Goal: Book appointment/travel/reservation

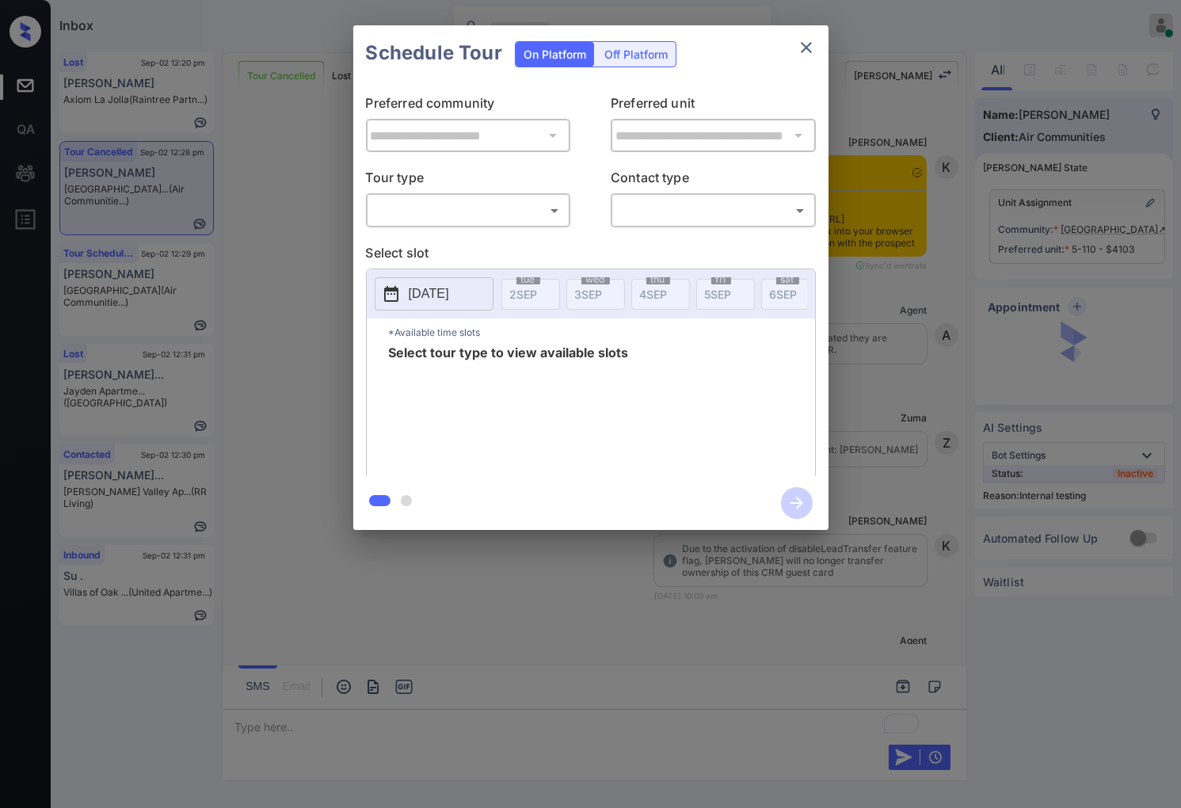
scroll to position [11680, 0]
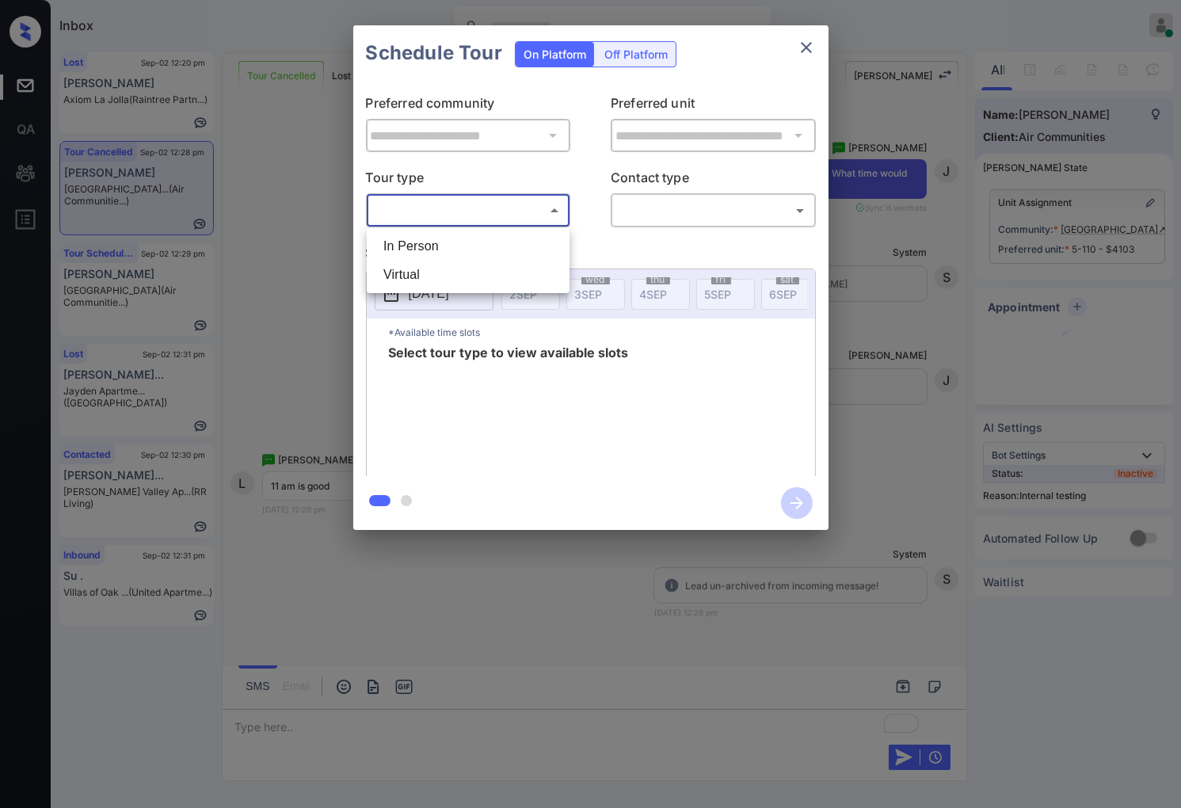
click at [513, 215] on body "Inbox Caroline Dacanay Online Set yourself offline Set yourself on break Profil…" at bounding box center [590, 404] width 1181 height 808
click at [497, 233] on li "In Person" at bounding box center [468, 246] width 195 height 29
type input "********"
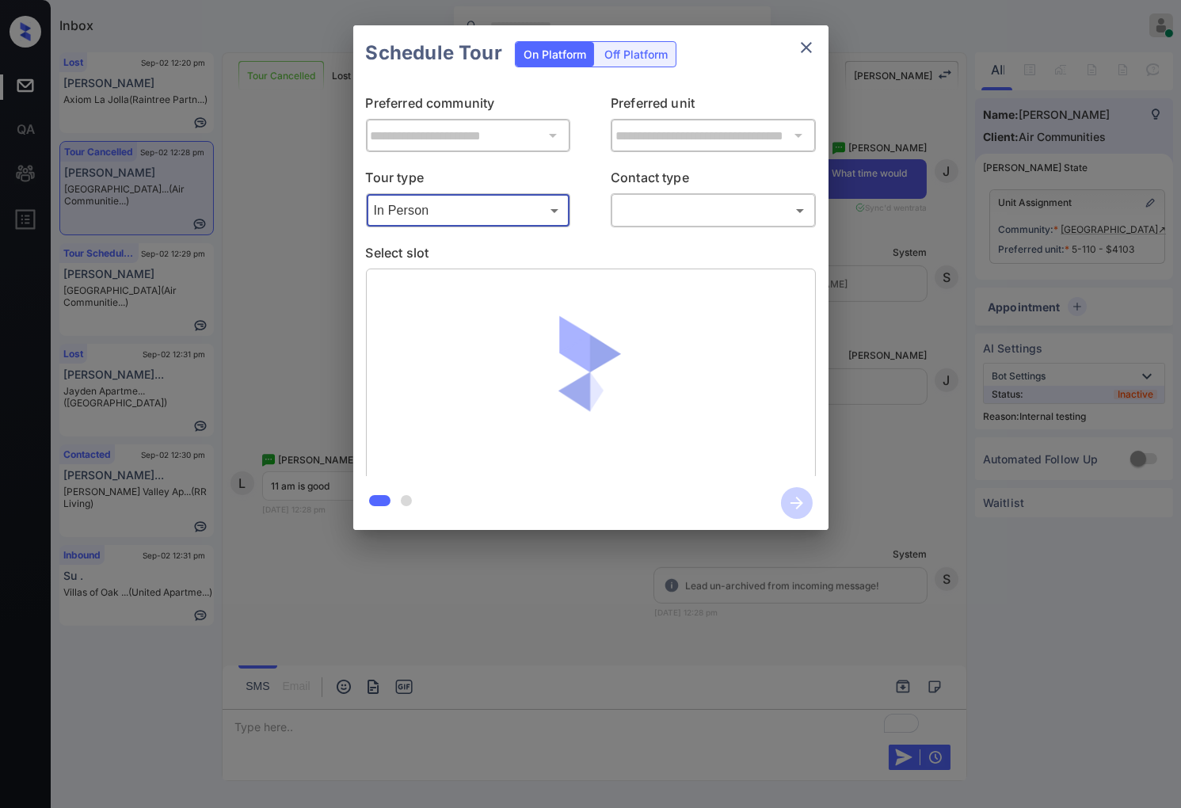
click at [666, 216] on body "Inbox Caroline Dacanay Online Set yourself offline Set yourself on break Profil…" at bounding box center [590, 404] width 1181 height 808
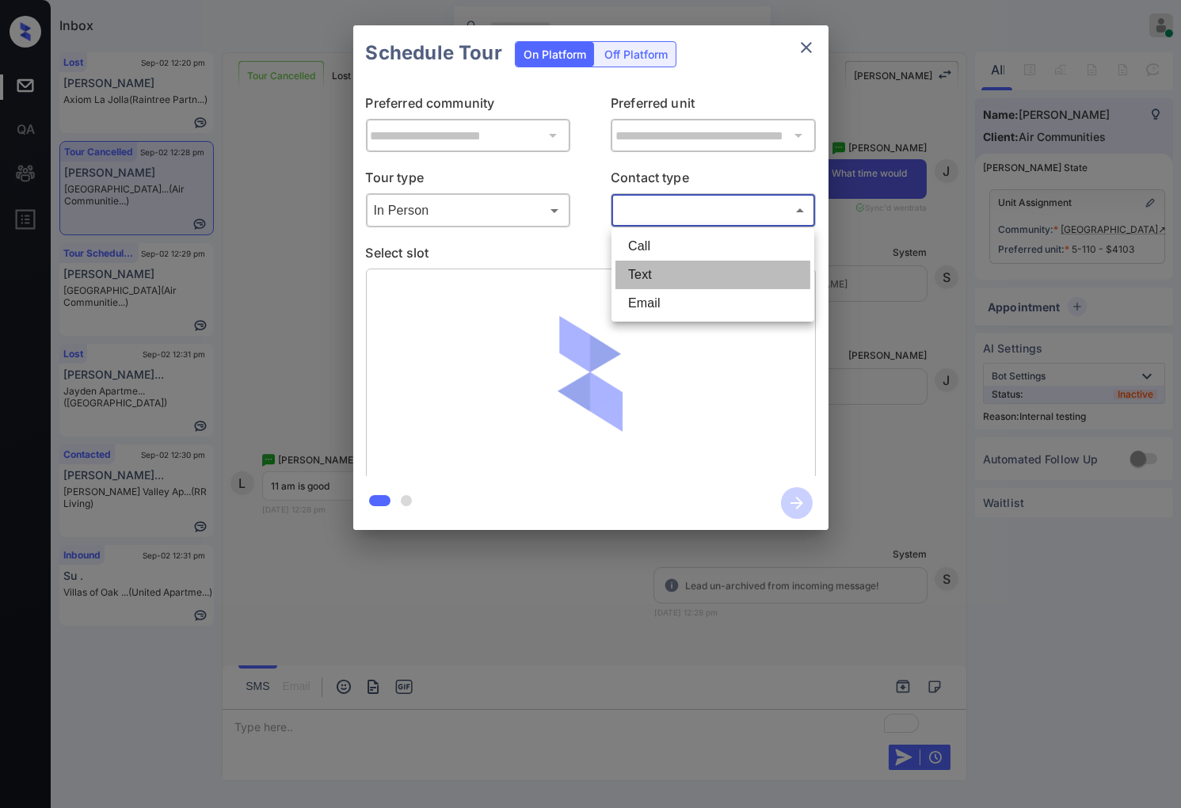
click at [653, 281] on li "Text" at bounding box center [712, 274] width 195 height 29
type input "****"
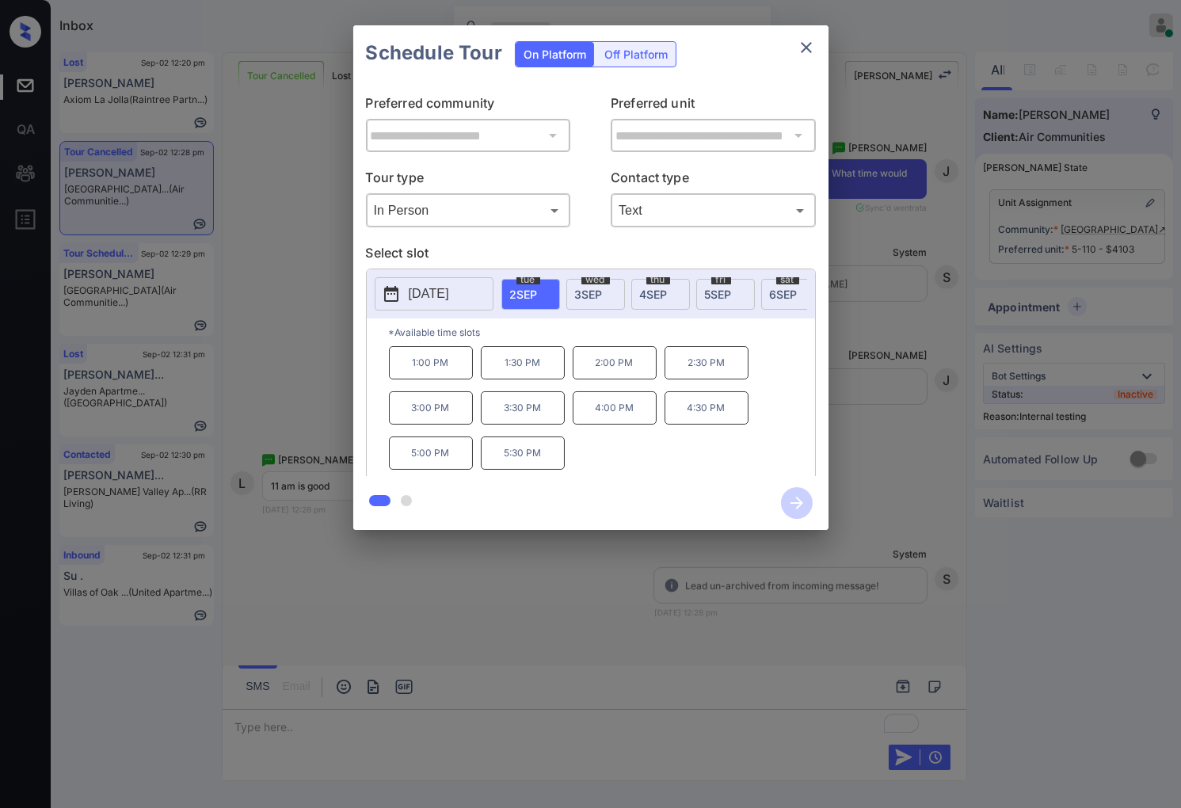
click at [603, 295] on span "3 SEP" at bounding box center [589, 293] width 28 height 13
click at [632, 378] on p "11:00 AM" at bounding box center [614, 362] width 84 height 33
click at [793, 503] on icon "button" at bounding box center [796, 502] width 13 height 13
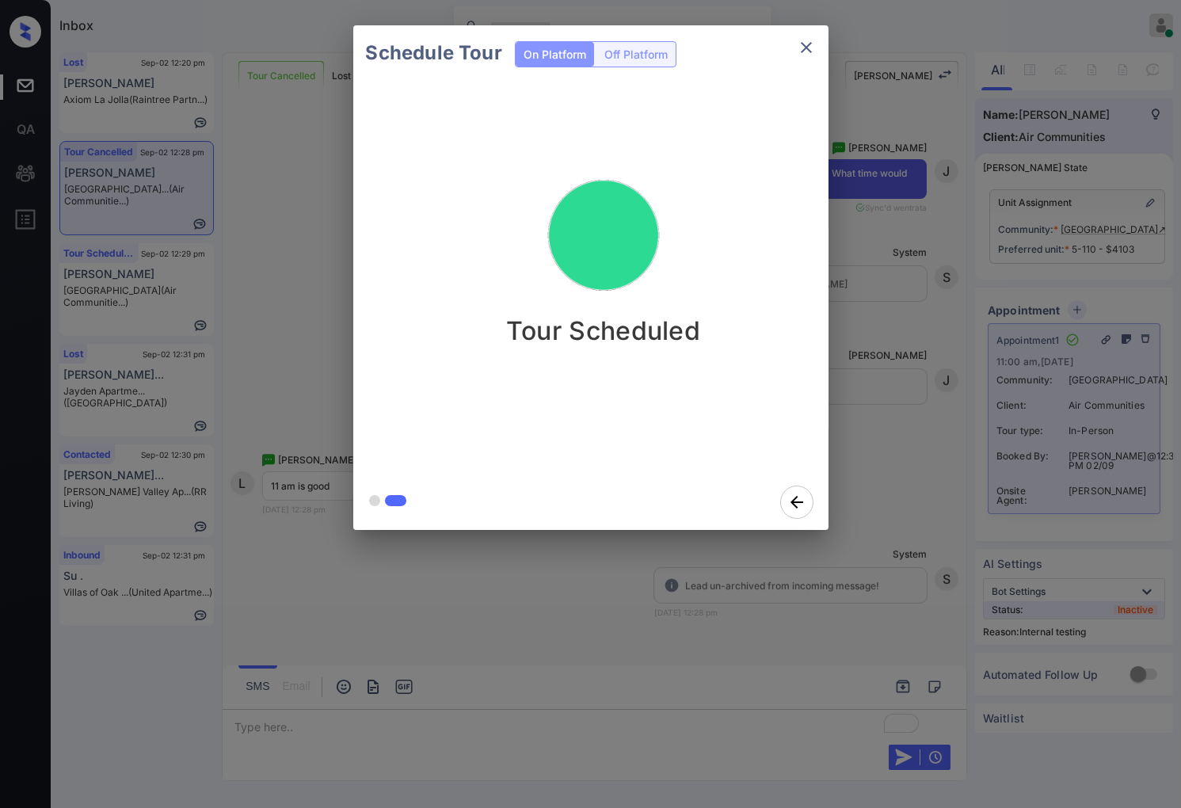
click at [873, 508] on div "Schedule Tour On Platform Off Platform Tour Scheduled" at bounding box center [590, 277] width 1181 height 555
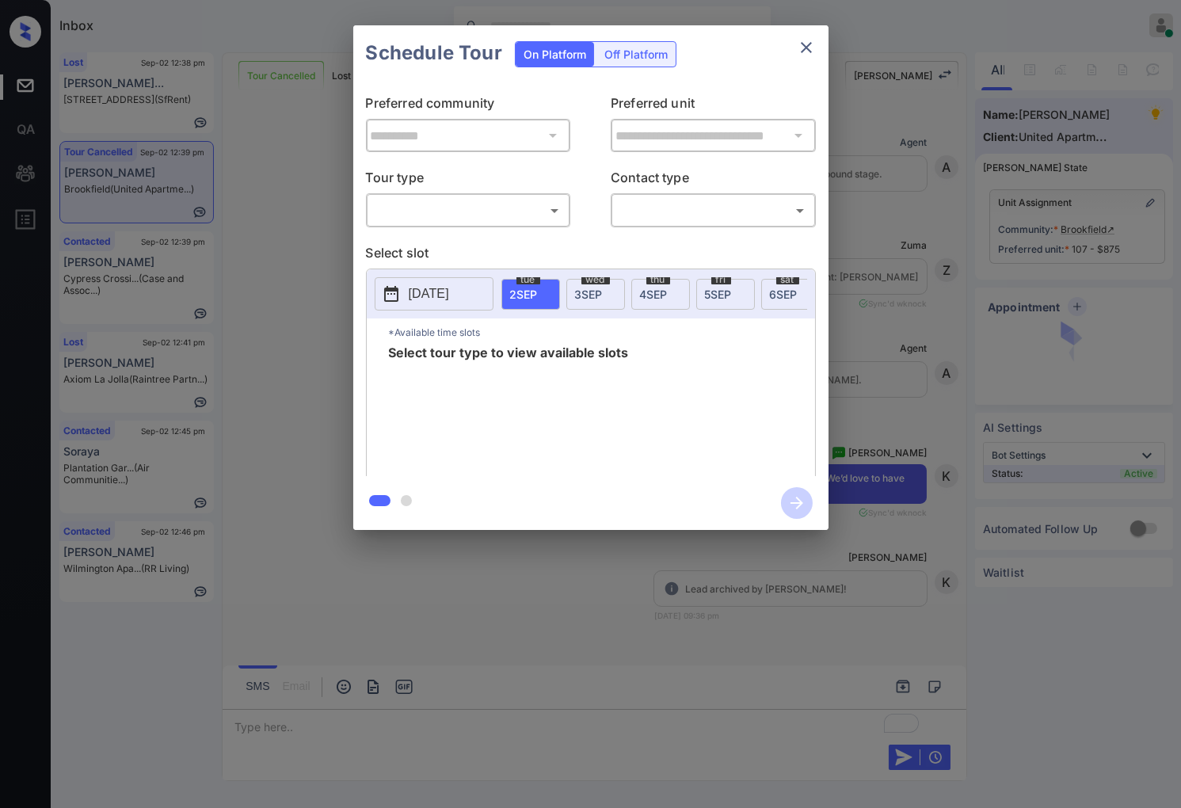
scroll to position [6508, 0]
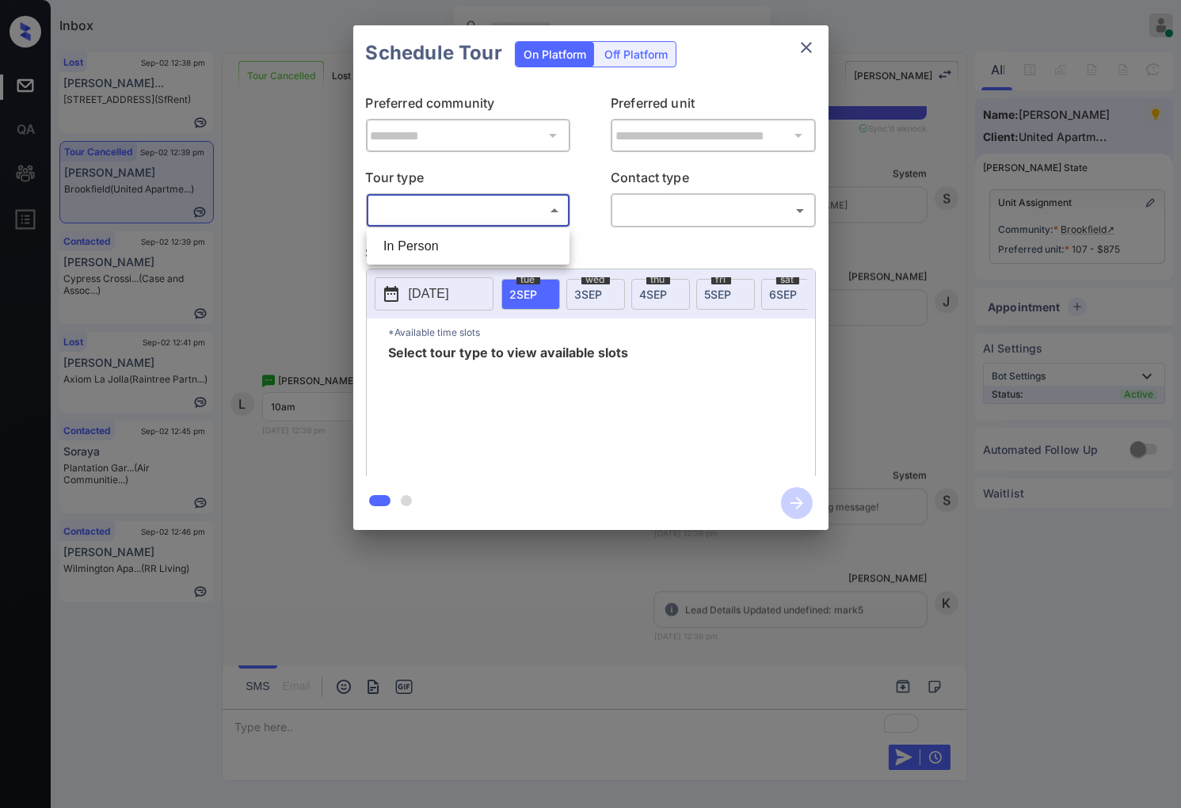
click at [515, 222] on body "Inbox Caroline Dacanay Online Set yourself offline Set yourself on break Profil…" at bounding box center [590, 404] width 1181 height 808
click at [511, 248] on li "In Person" at bounding box center [468, 246] width 195 height 29
type input "********"
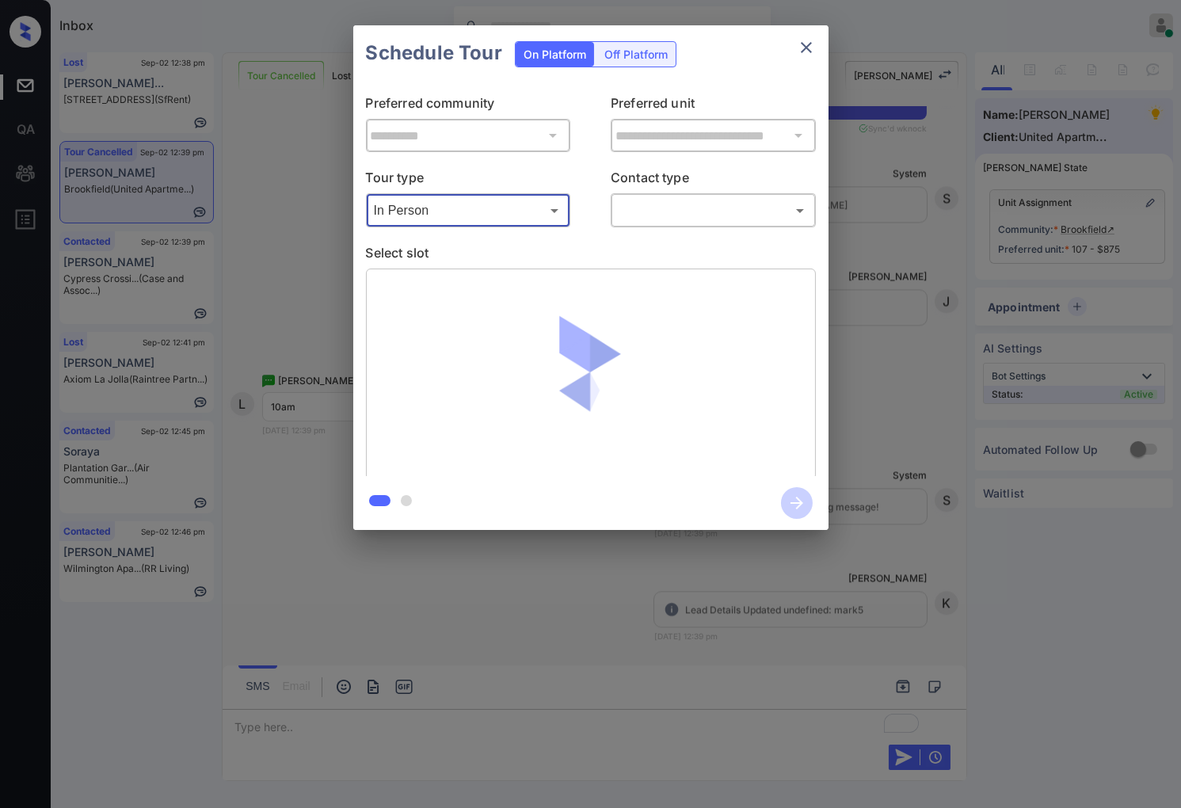
click at [654, 204] on body "Inbox Caroline Dacanay Online Set yourself offline Set yourself on break Profil…" at bounding box center [590, 404] width 1181 height 808
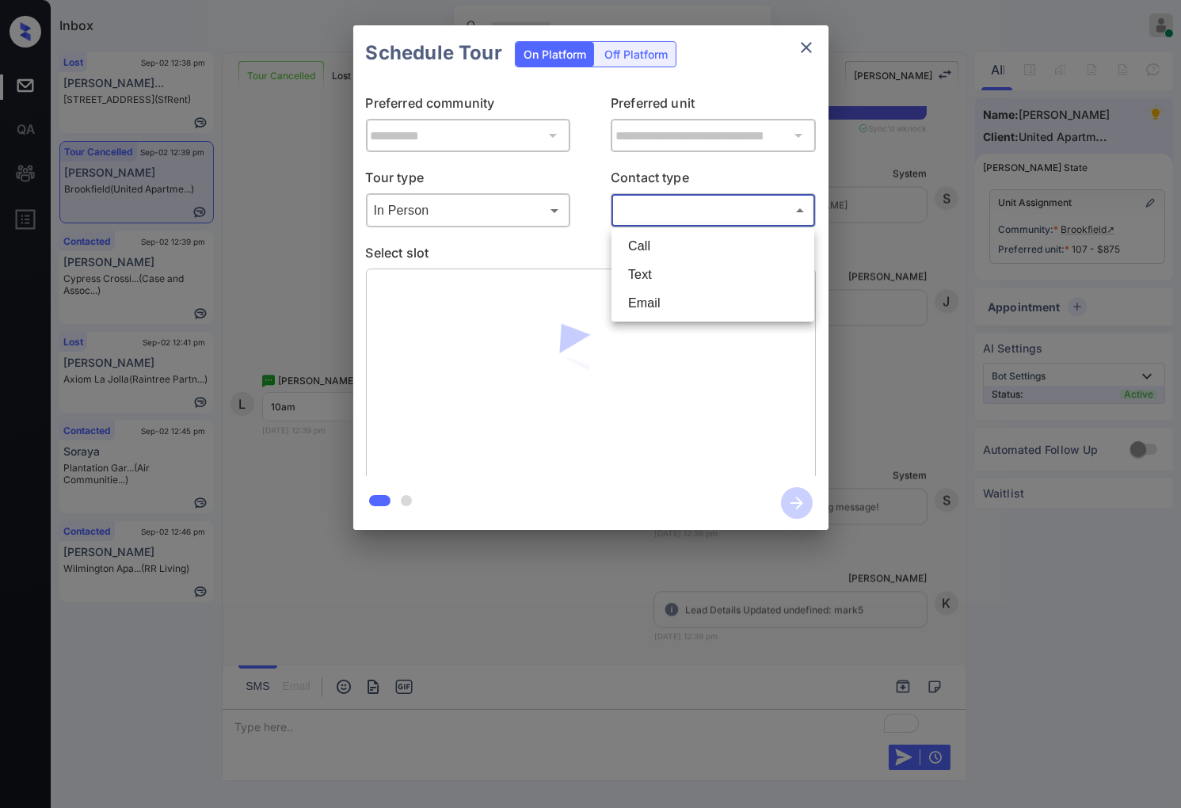
click at [644, 285] on li "Text" at bounding box center [712, 274] width 195 height 29
type input "****"
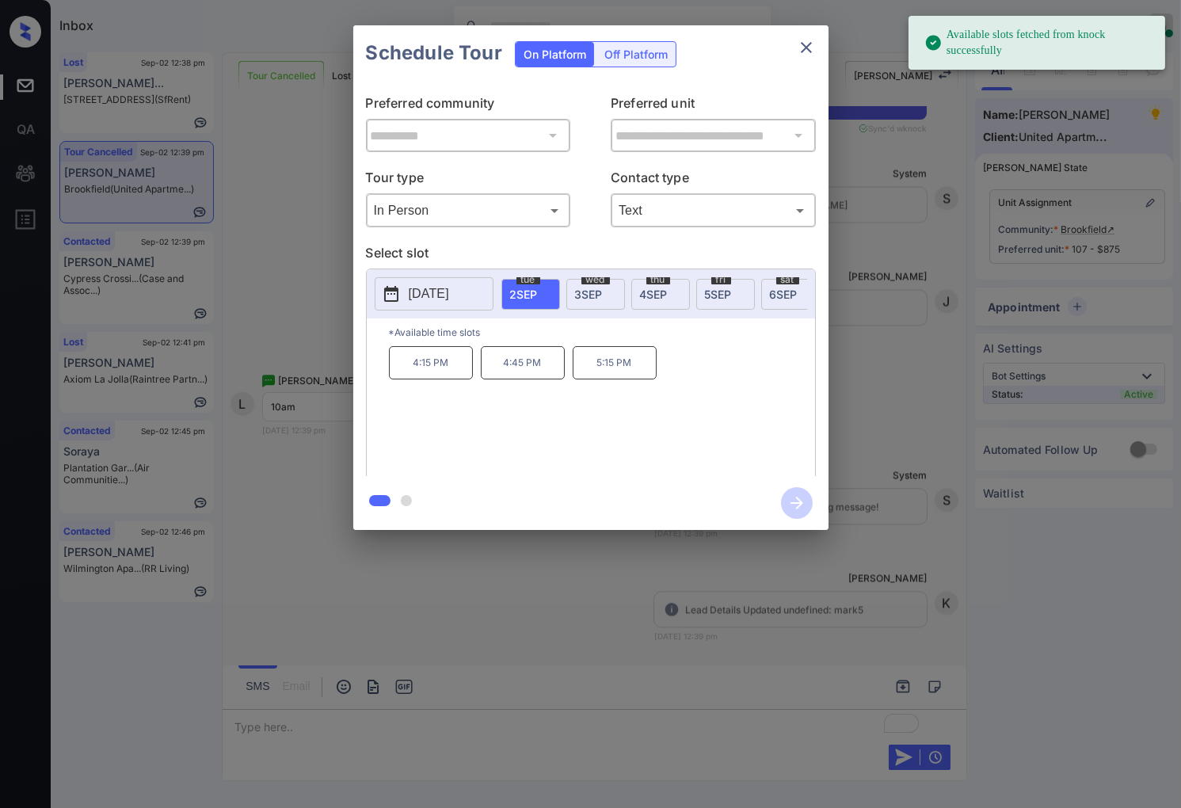
click at [449, 293] on p "2025-09-02" at bounding box center [429, 293] width 40 height 19
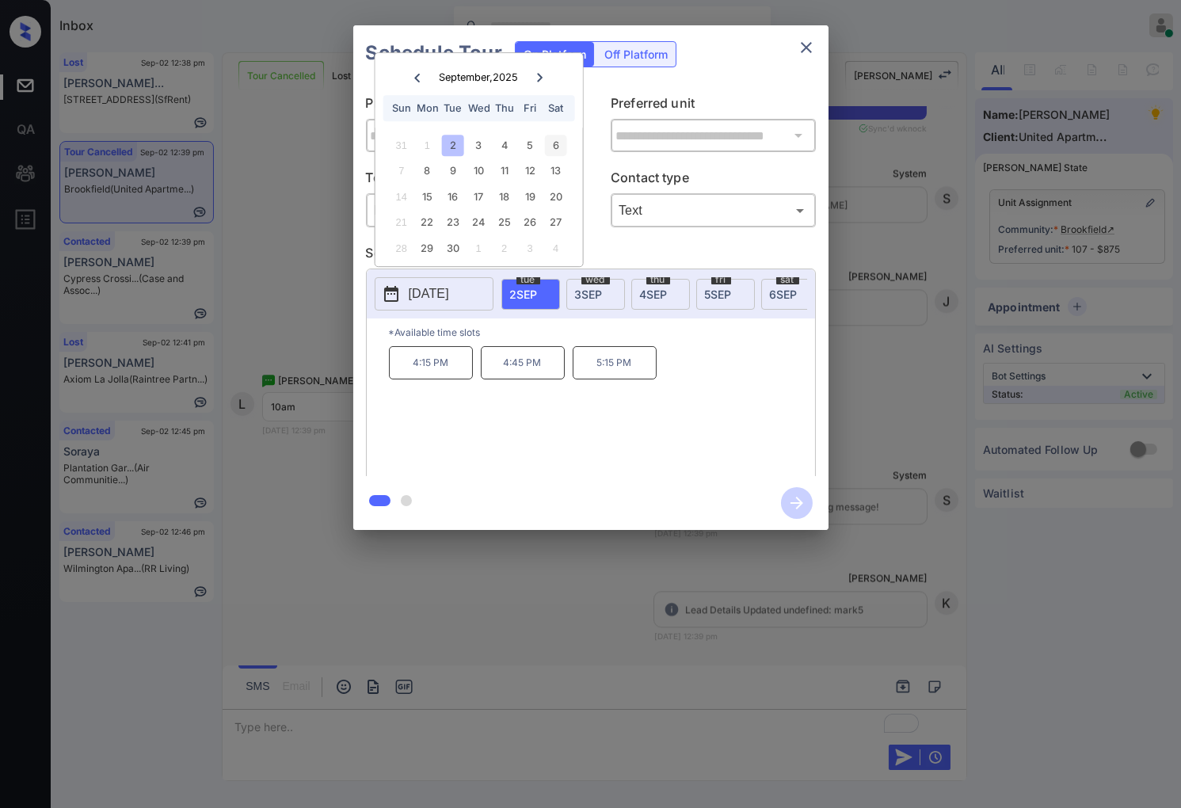
click at [561, 146] on div "6" at bounding box center [555, 145] width 21 height 21
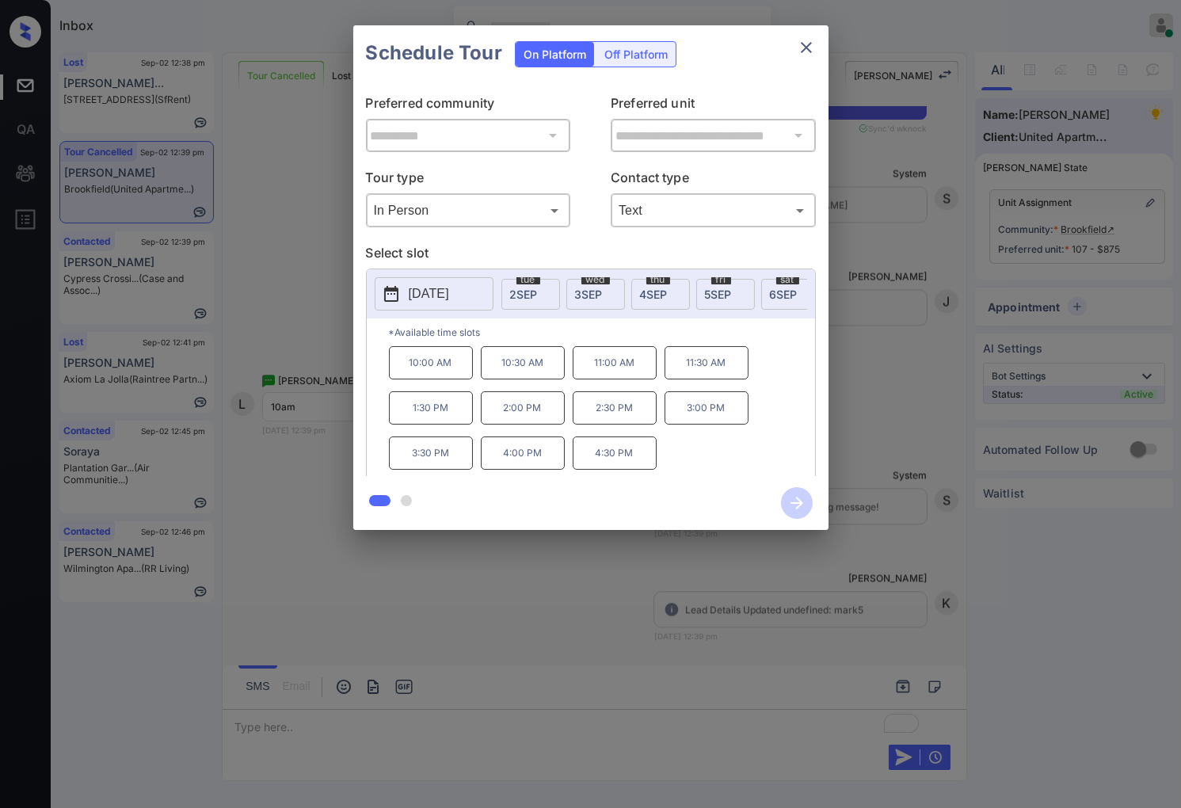
click at [445, 379] on p "10:00 AM" at bounding box center [431, 362] width 84 height 33
click at [802, 502] on icon "button" at bounding box center [797, 503] width 32 height 32
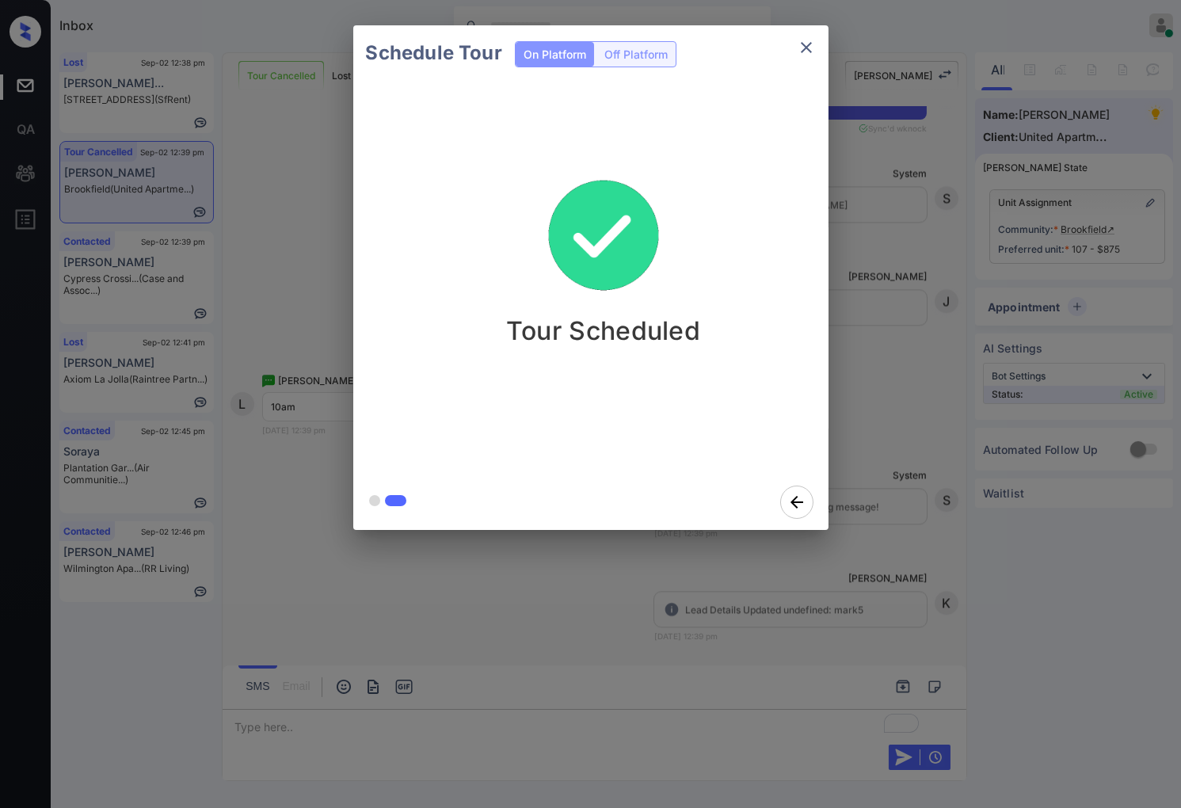
click at [861, 536] on div "Schedule Tour On Platform Off Platform Tour Scheduled" at bounding box center [590, 277] width 1181 height 555
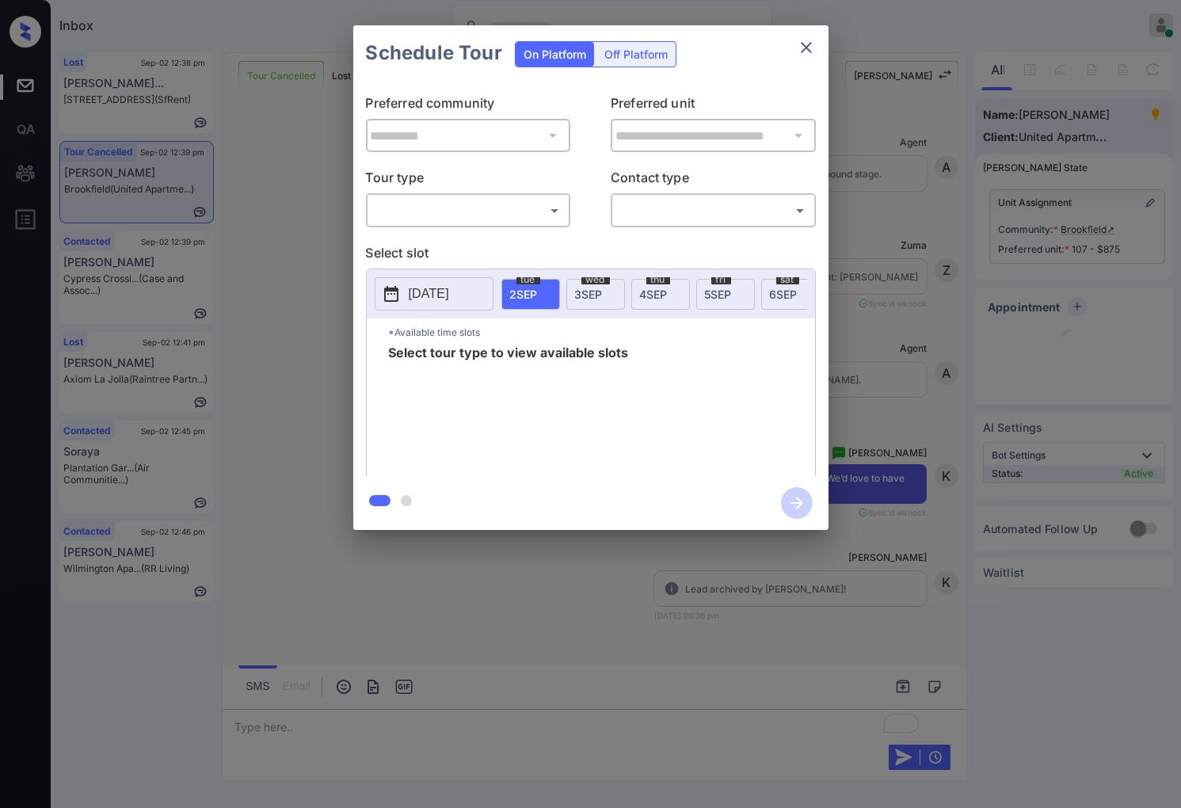
scroll to position [7302, 0]
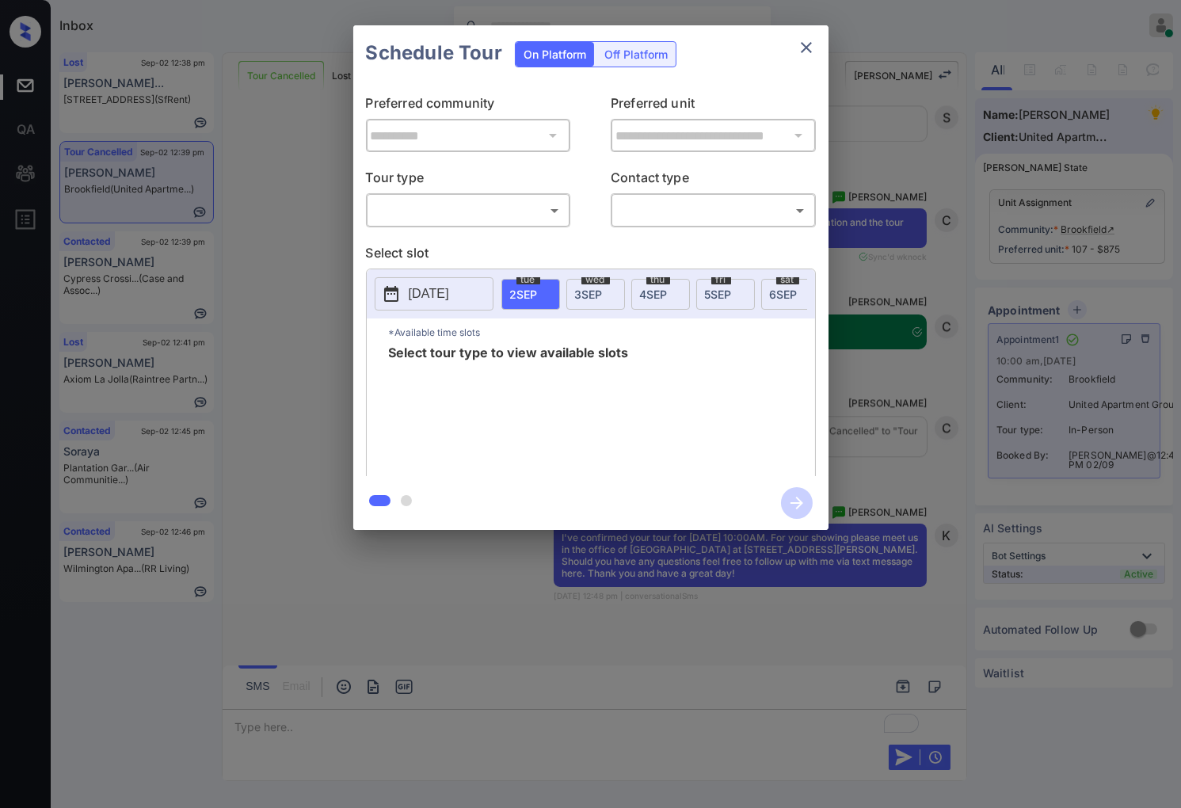
click at [893, 347] on div "**********" at bounding box center [590, 277] width 1181 height 555
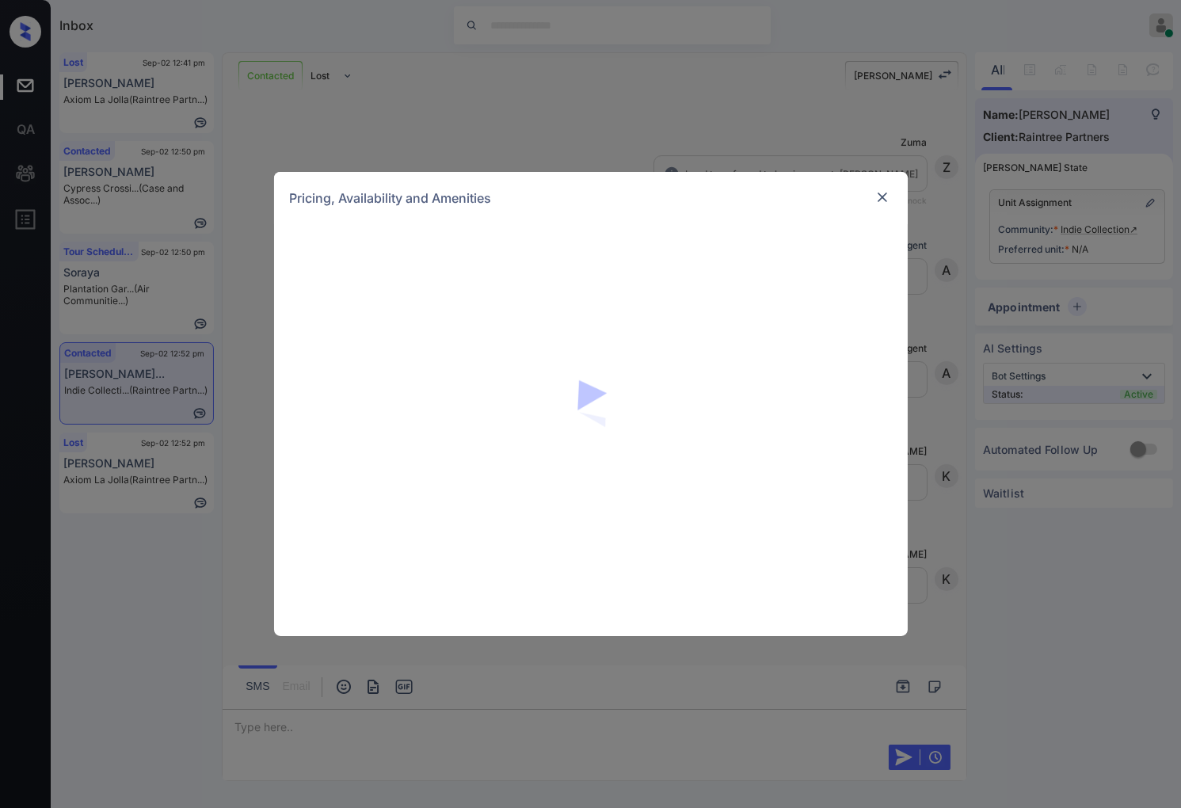
scroll to position [2587, 0]
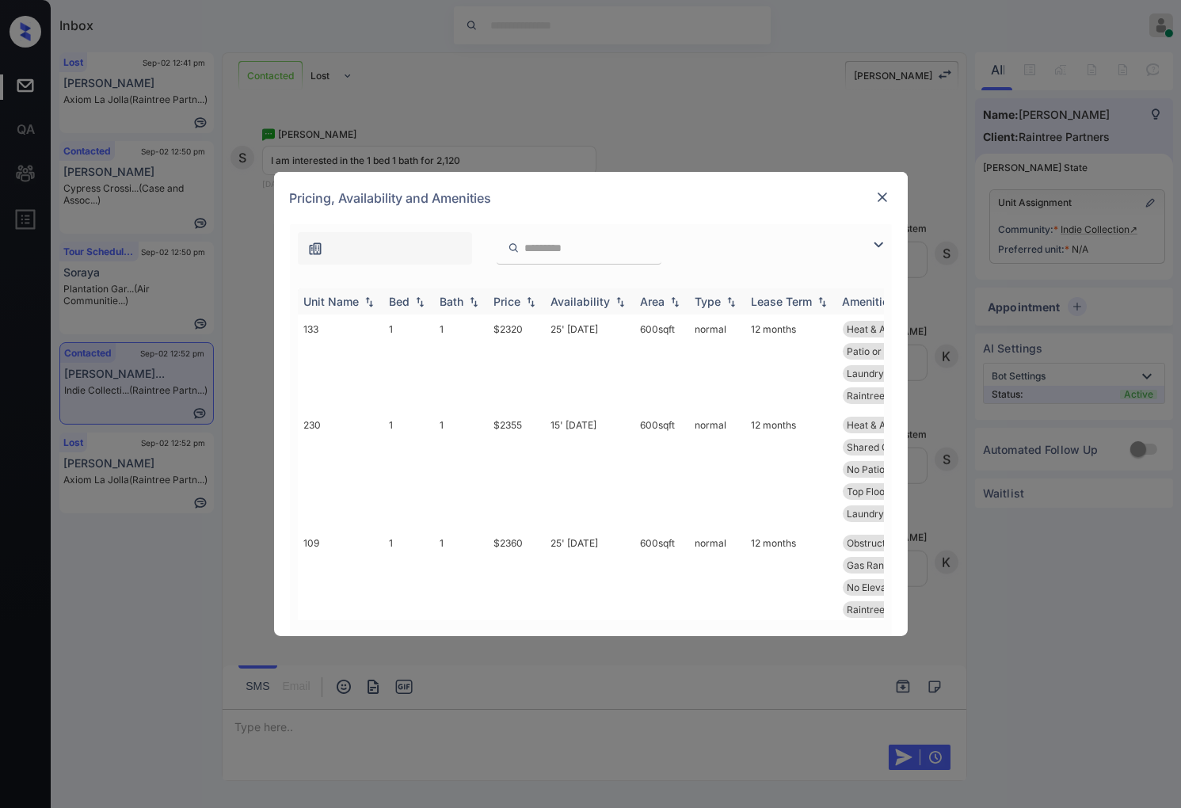
click at [533, 297] on img at bounding box center [531, 301] width 16 height 11
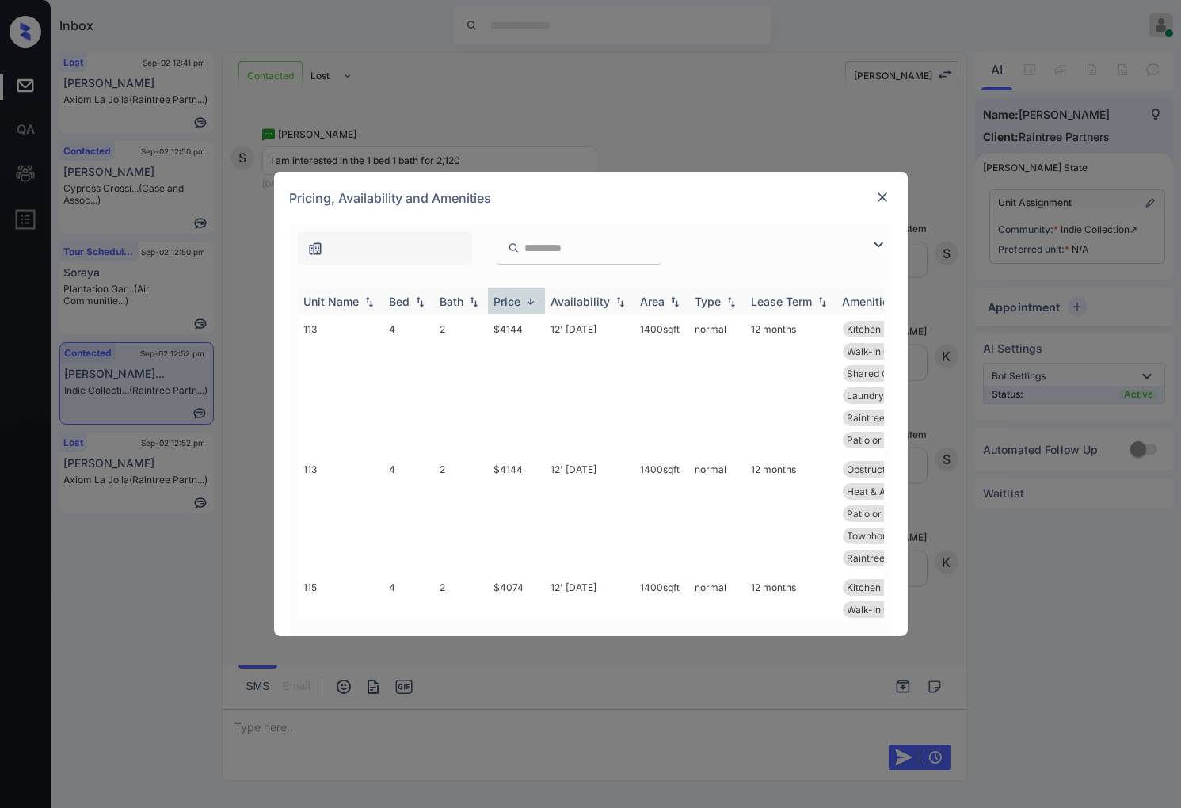
click at [533, 297] on img at bounding box center [531, 301] width 16 height 12
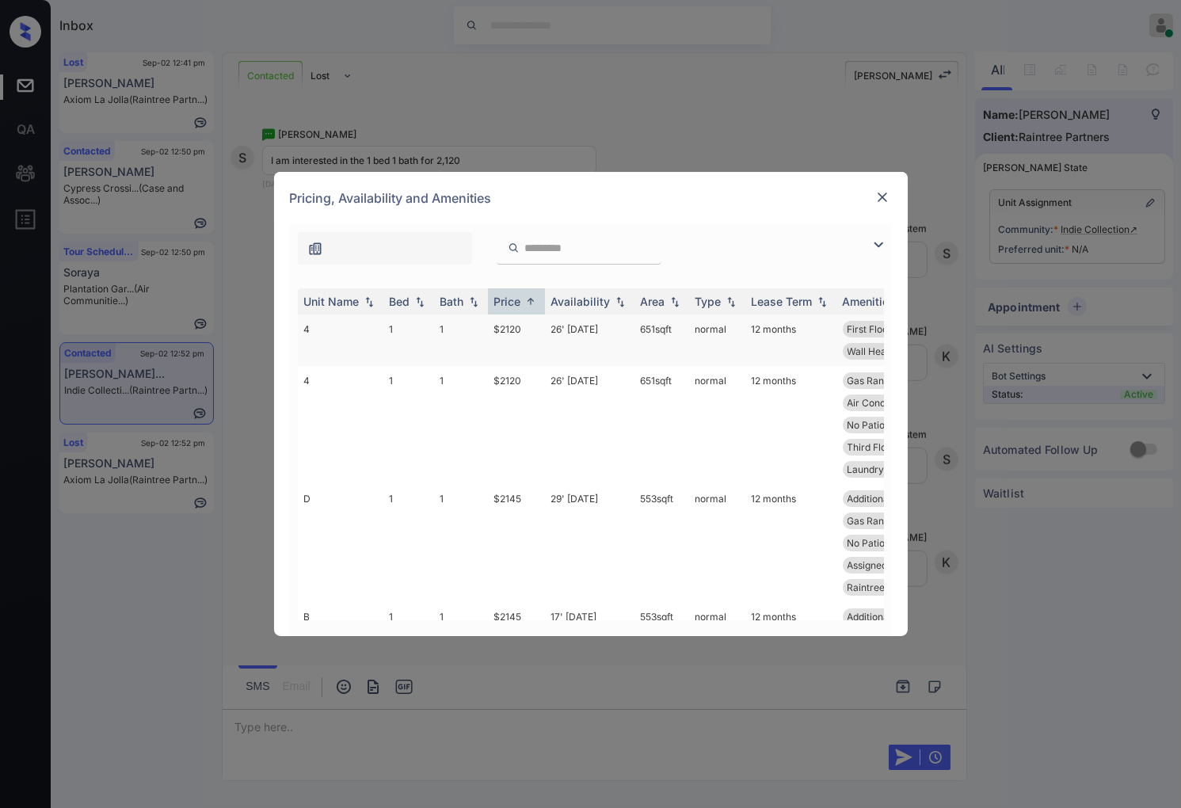
scroll to position [2690, 0]
click at [529, 327] on td "$2120" at bounding box center [516, 339] width 57 height 51
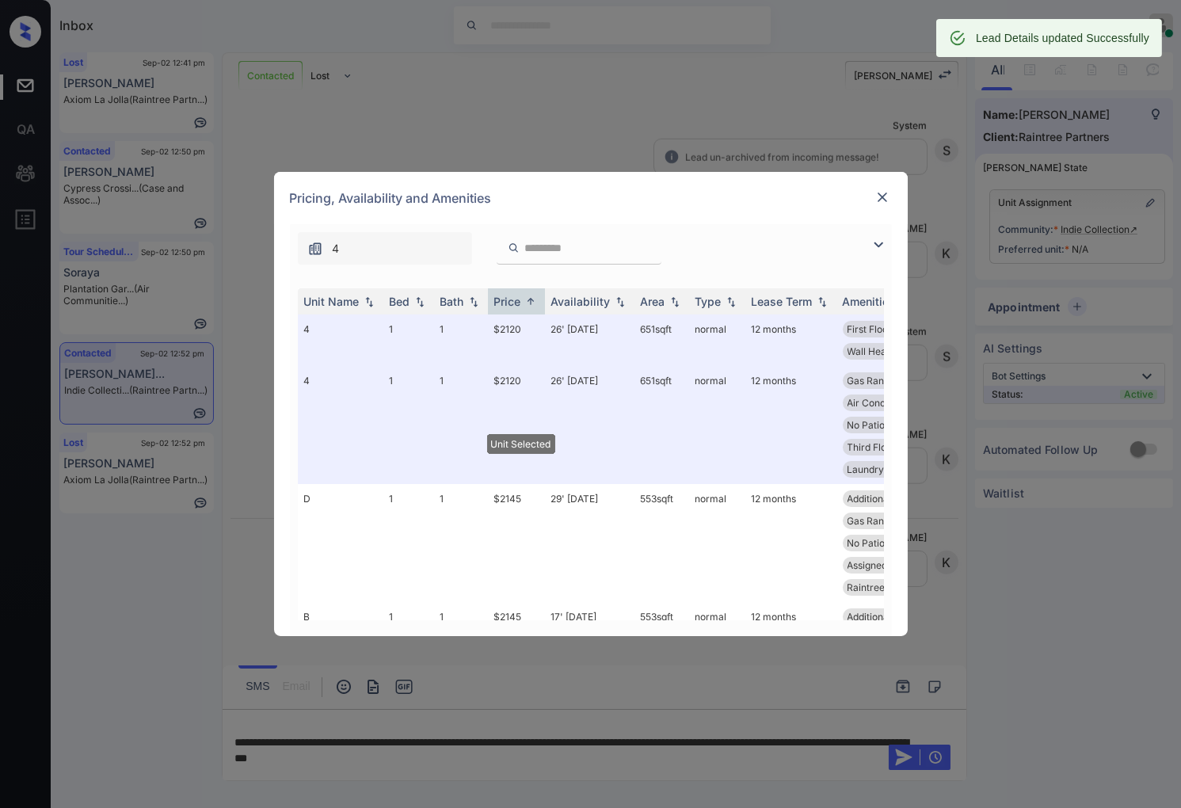
click at [876, 196] on img at bounding box center [882, 197] width 16 height 16
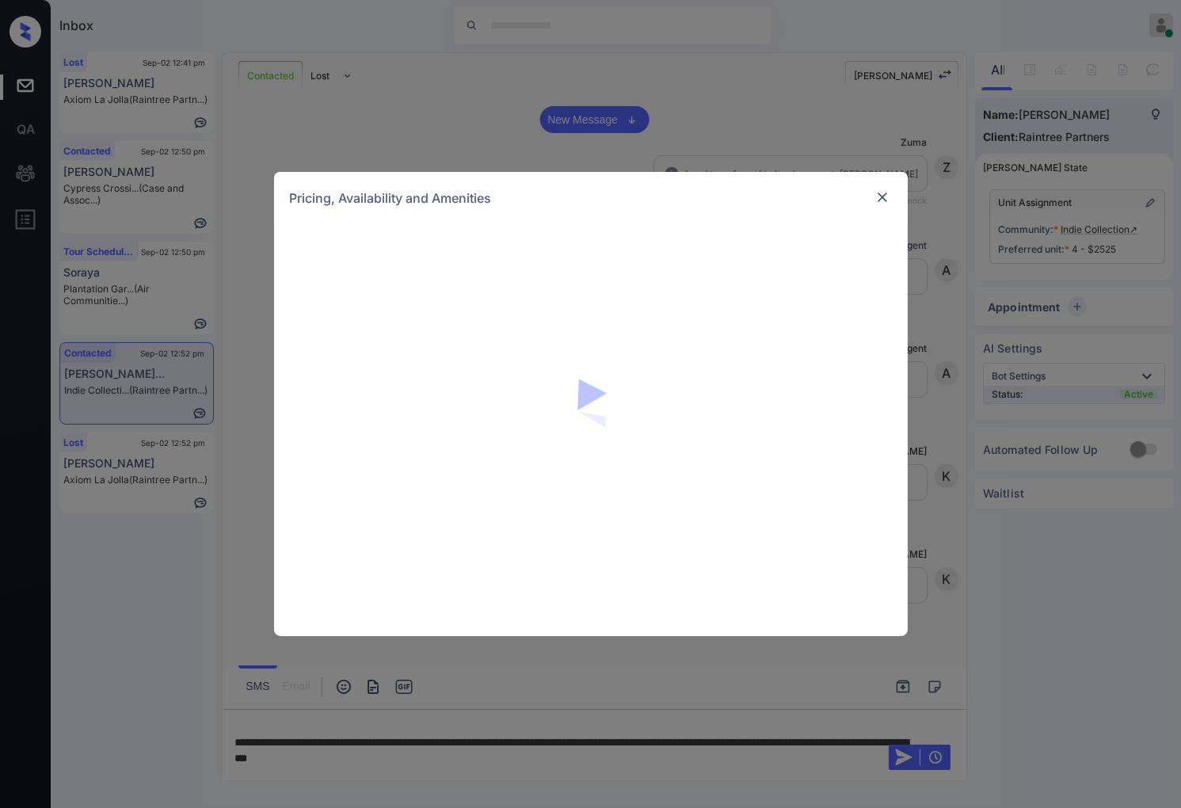
scroll to position [2338, 0]
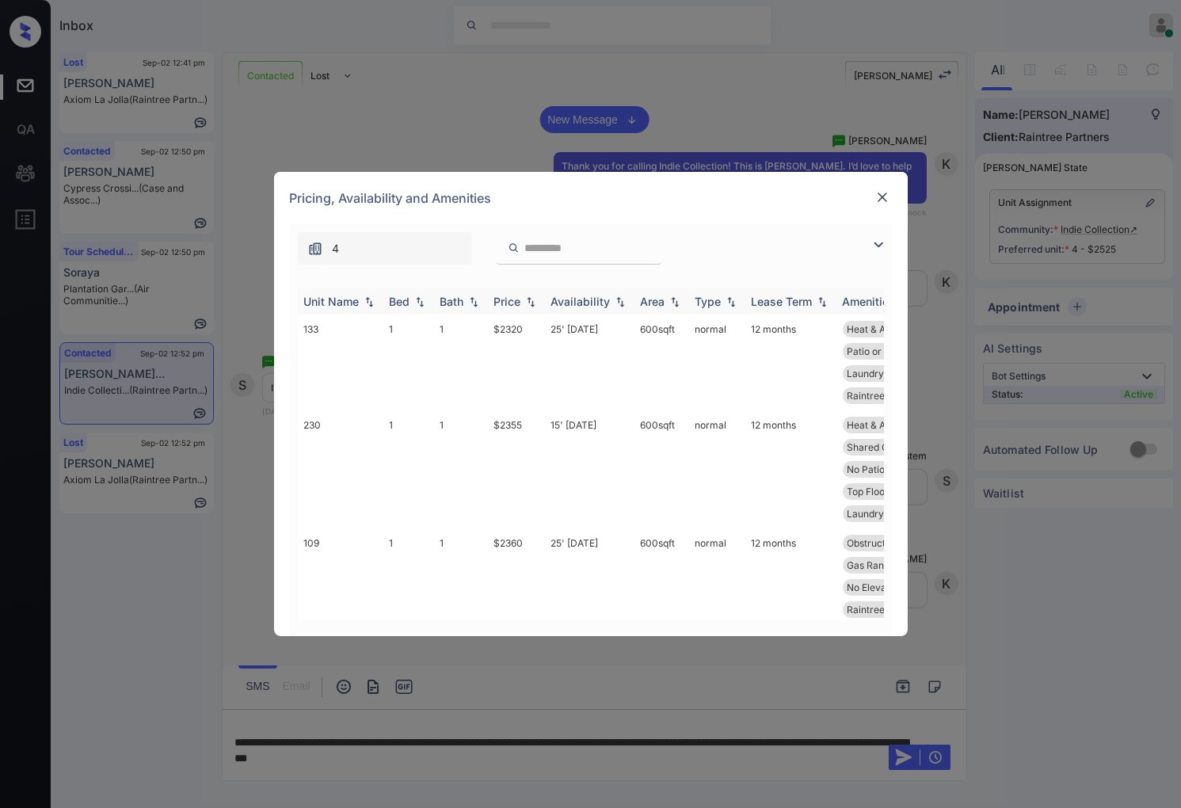
click at [527, 305] on img at bounding box center [531, 301] width 16 height 11
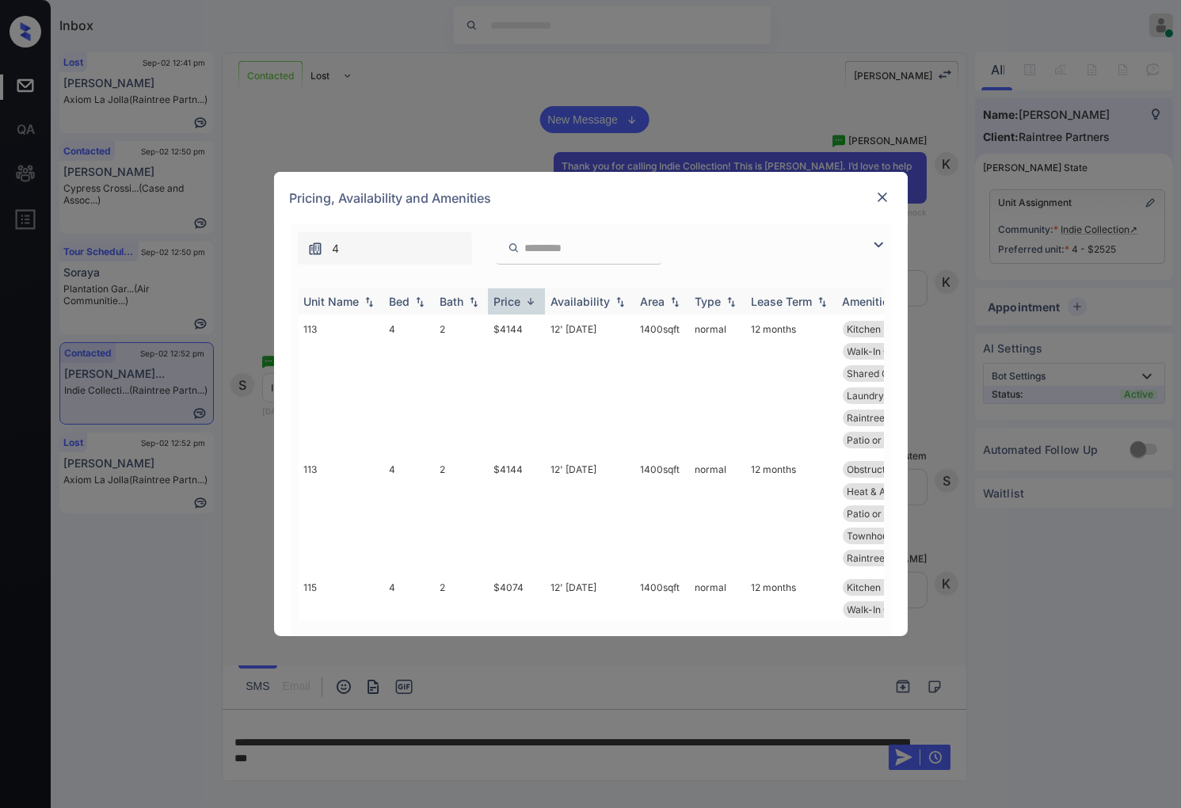
click at [527, 305] on img at bounding box center [531, 301] width 16 height 12
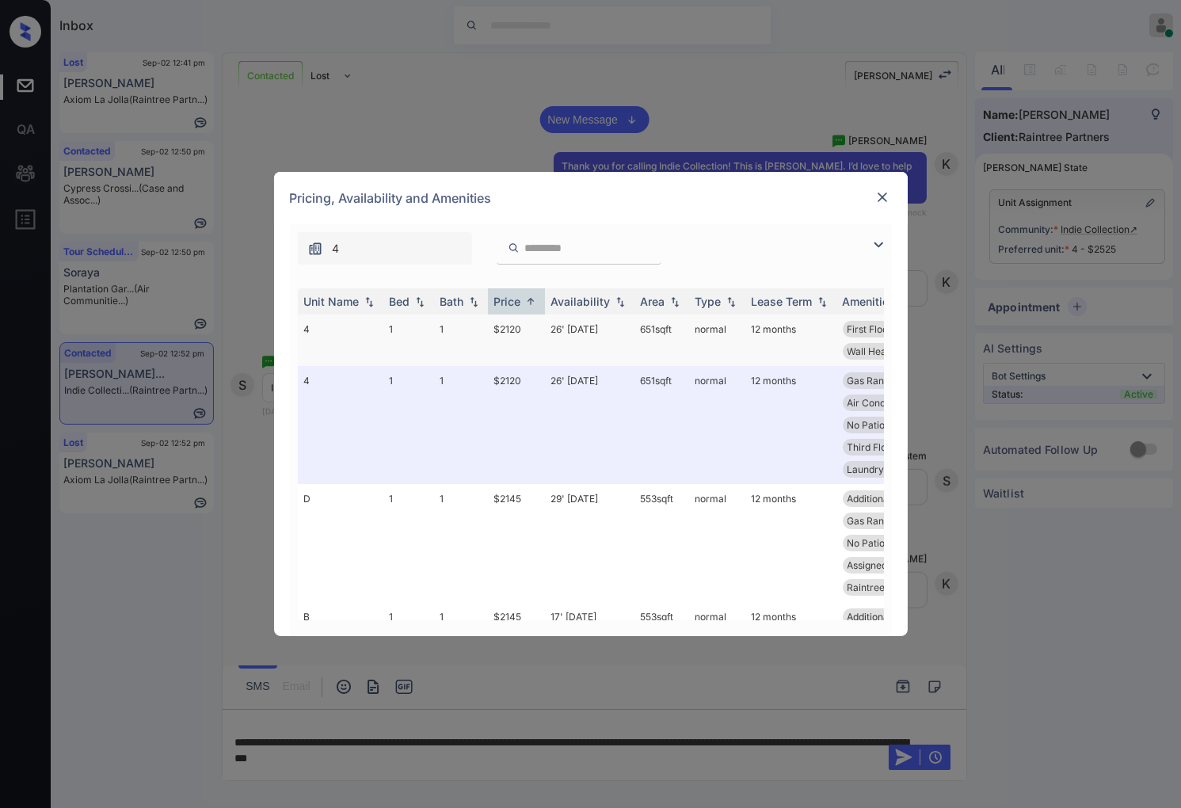
click at [513, 330] on td "$2120" at bounding box center [516, 339] width 57 height 51
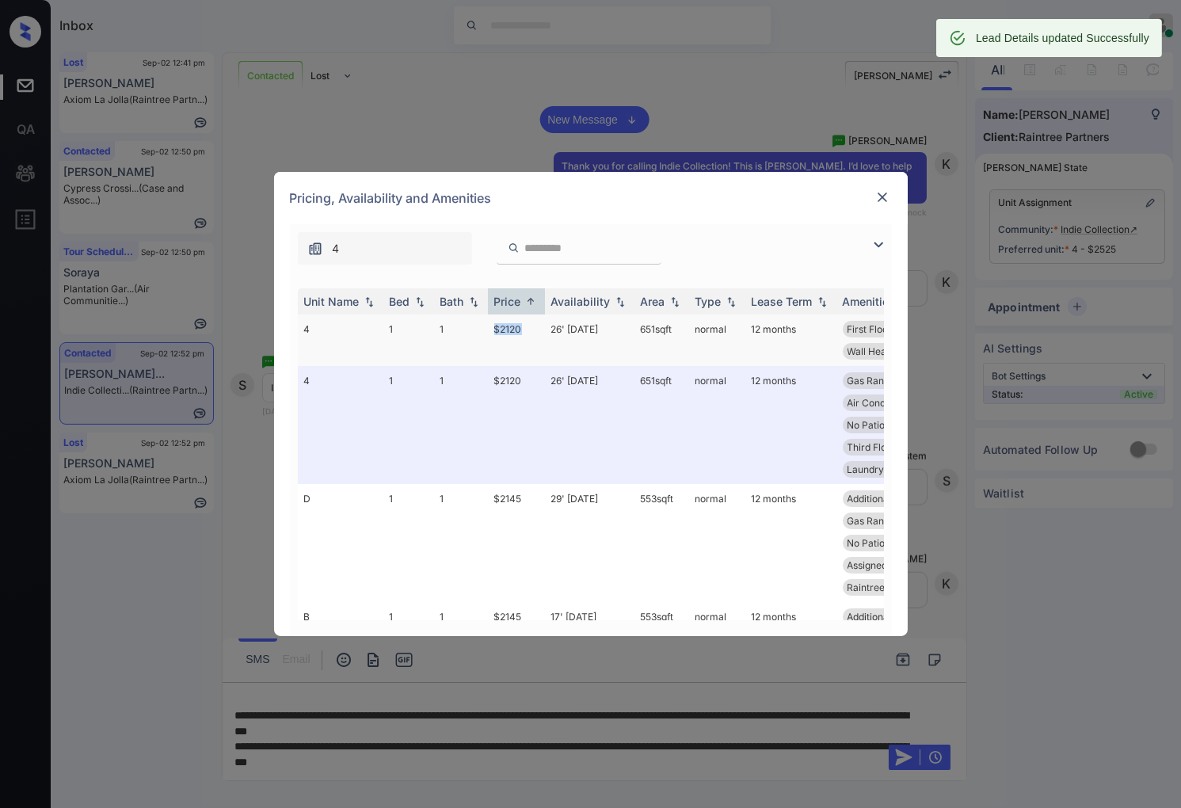
drag, startPoint x: 489, startPoint y: 330, endPoint x: 529, endPoint y: 329, distance: 40.4
click at [529, 329] on td "$2120" at bounding box center [516, 339] width 57 height 51
copy td "$2120"
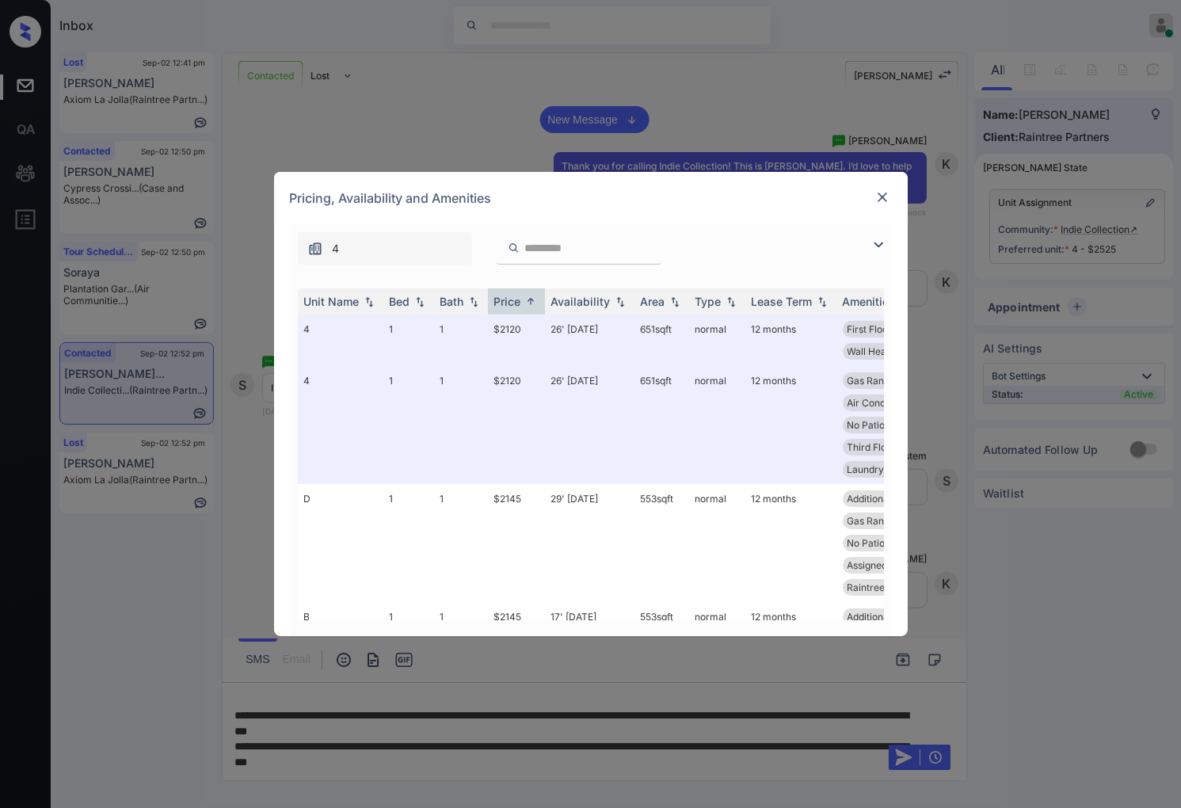
click at [606, 115] on div "**********" at bounding box center [590, 404] width 1181 height 808
click at [885, 202] on img at bounding box center [882, 197] width 16 height 16
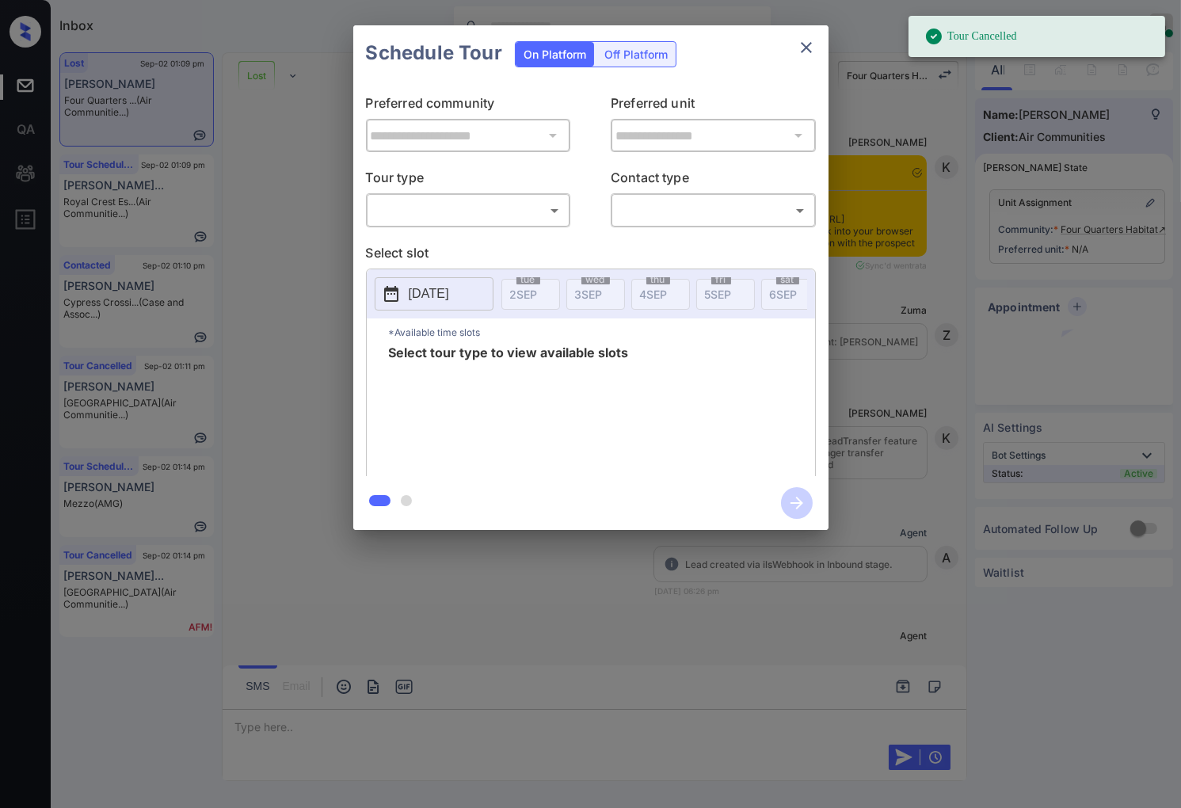
scroll to position [5491, 0]
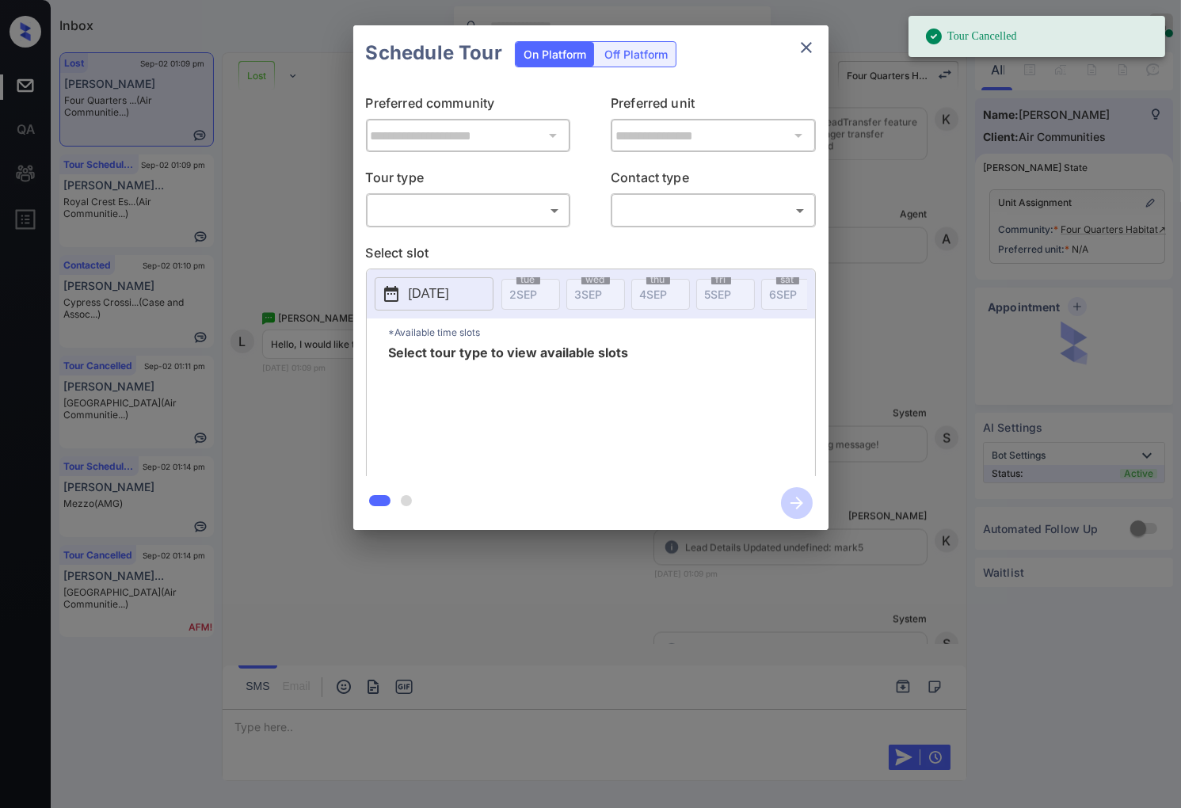
click at [442, 211] on body "Tour Cancelled Inbox [PERSON_NAME] Online Set yourself offline Set yourself on …" at bounding box center [590, 404] width 1181 height 808
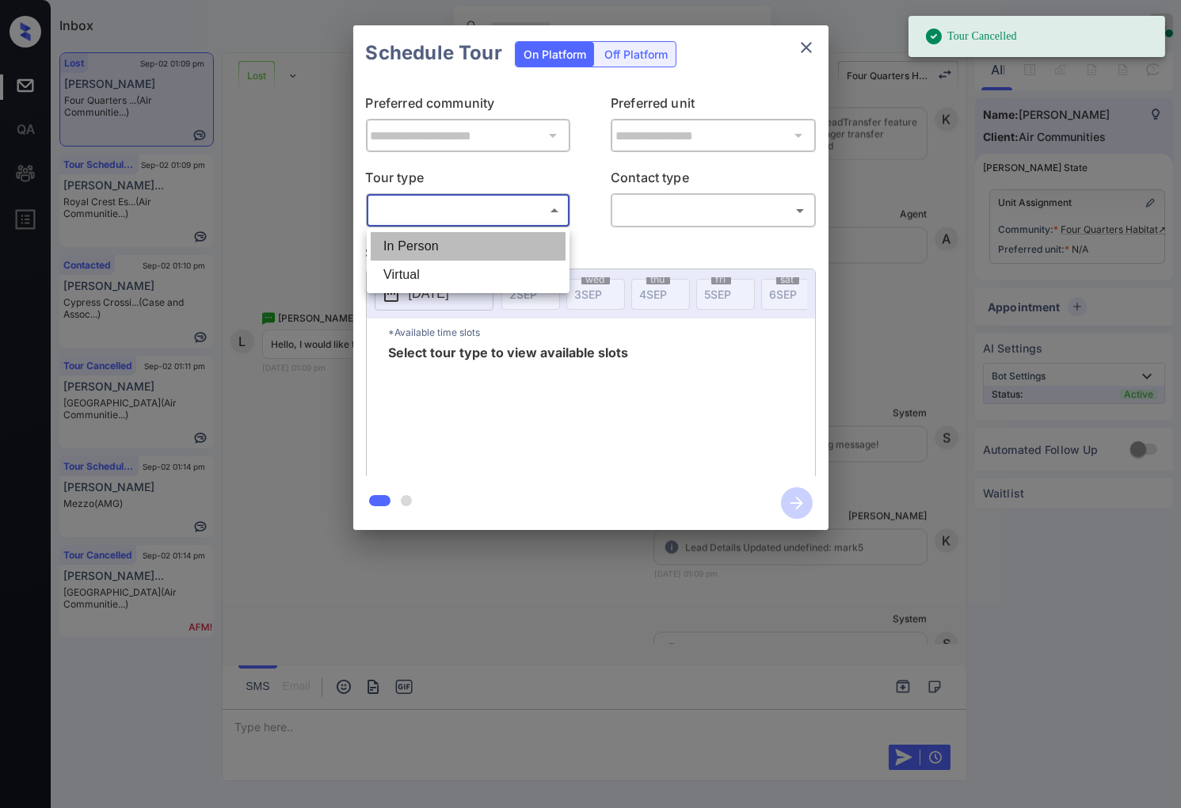
drag, startPoint x: 442, startPoint y: 251, endPoint x: 573, endPoint y: 226, distance: 133.7
click at [446, 251] on li "In Person" at bounding box center [468, 246] width 195 height 29
type input "********"
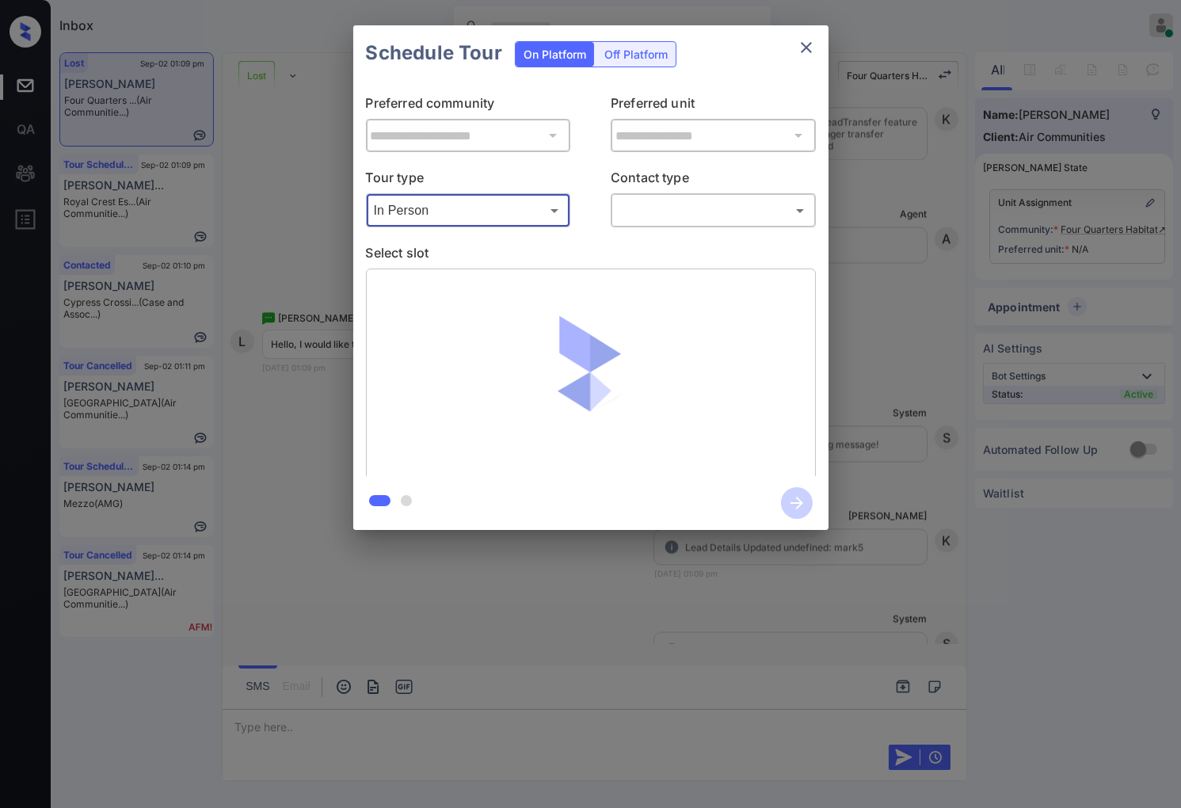
click at [702, 211] on body "Tour Cancelled Inbox Caroline Dacanay Online Set yourself offline Set yourself …" at bounding box center [590, 404] width 1181 height 808
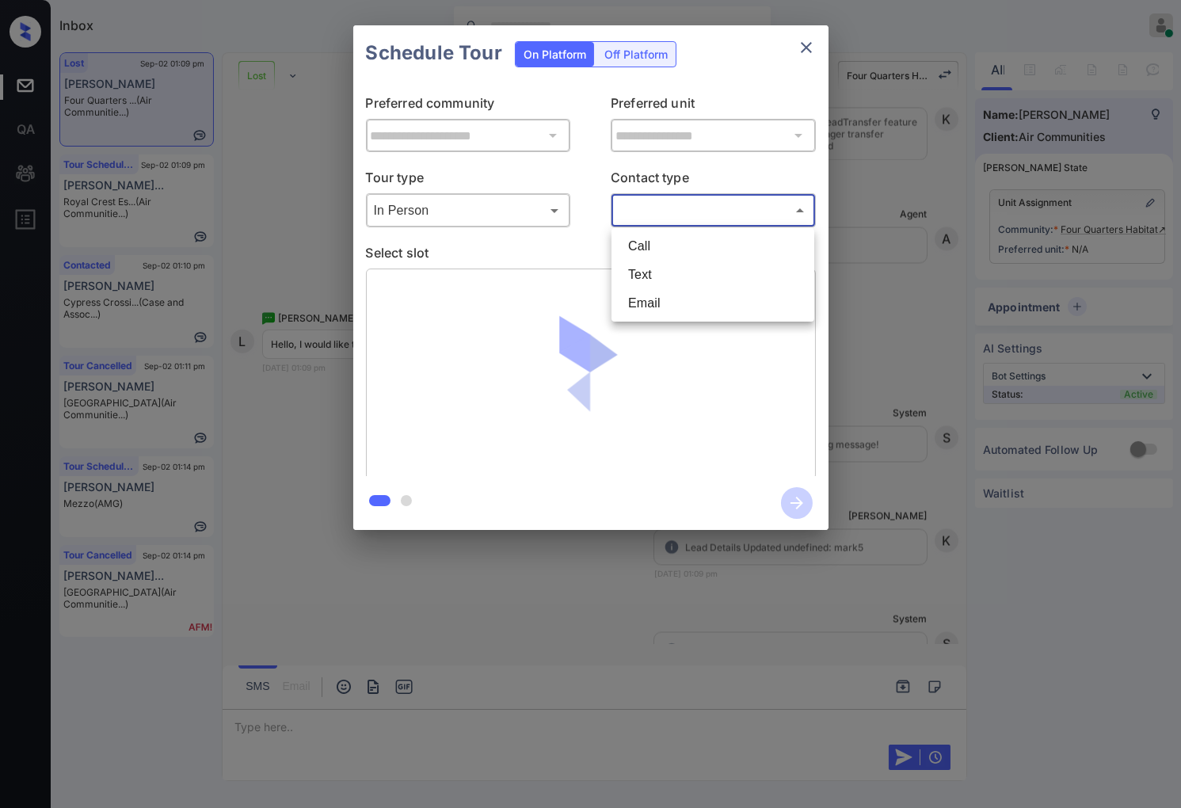
click at [663, 271] on li "Text" at bounding box center [712, 274] width 195 height 29
type input "****"
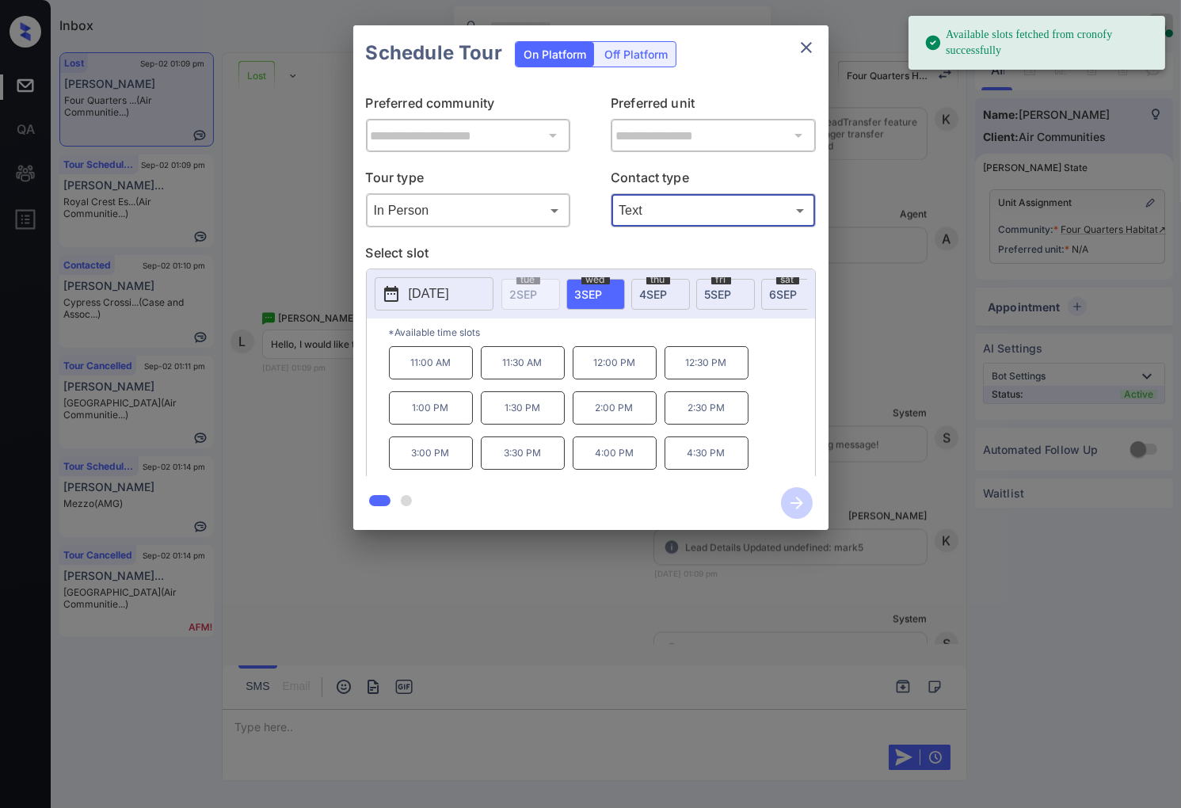
click at [650, 297] on span "4 SEP" at bounding box center [654, 293] width 28 height 13
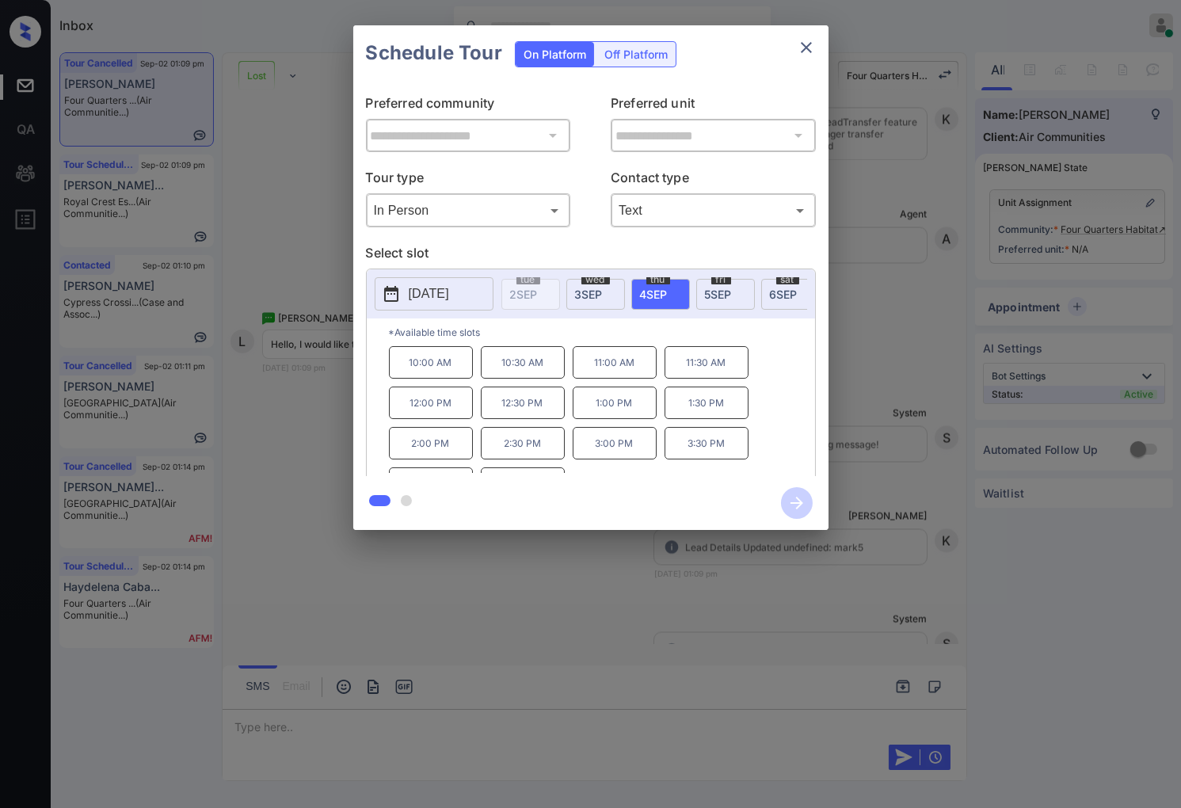
scroll to position [27, 0]
drag, startPoint x: 538, startPoint y: 473, endPoint x: 505, endPoint y: 473, distance: 33.3
click at [505, 473] on p "4:30 PM" at bounding box center [523, 456] width 84 height 32
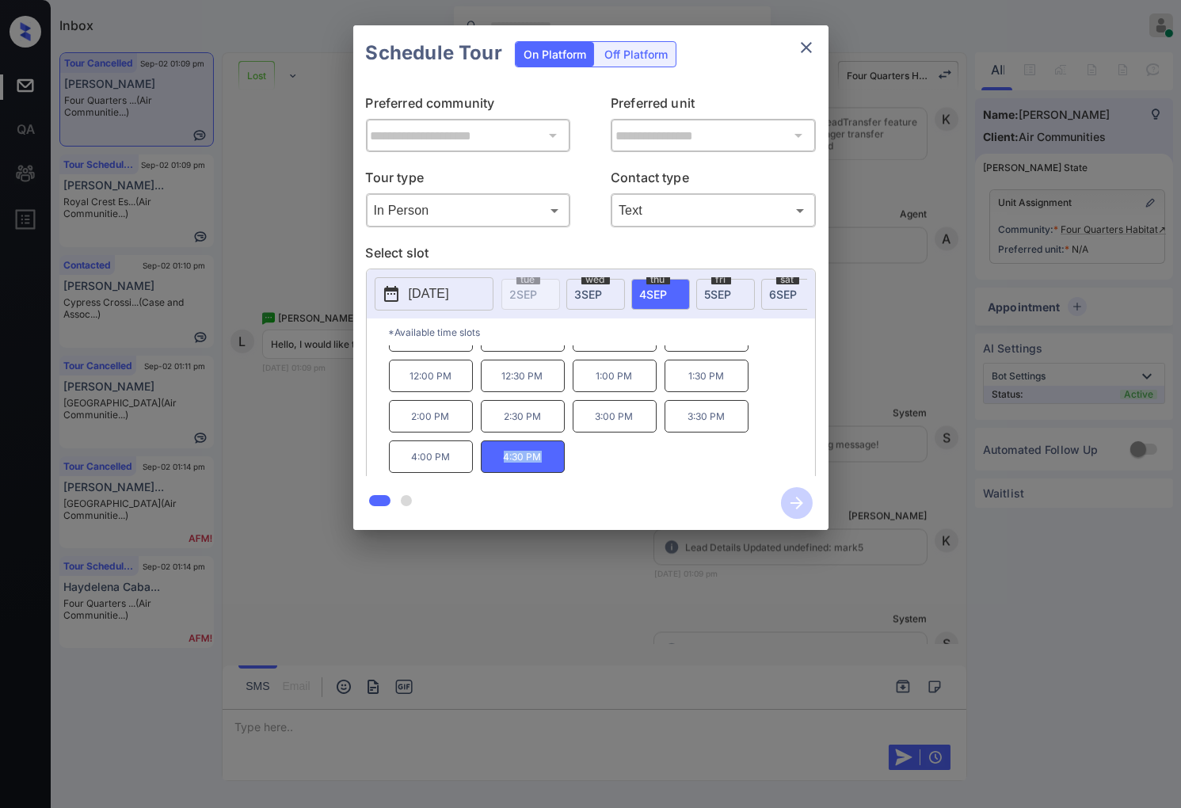
copy p "4:30 PM"
click at [318, 557] on div at bounding box center [590, 404] width 1181 height 808
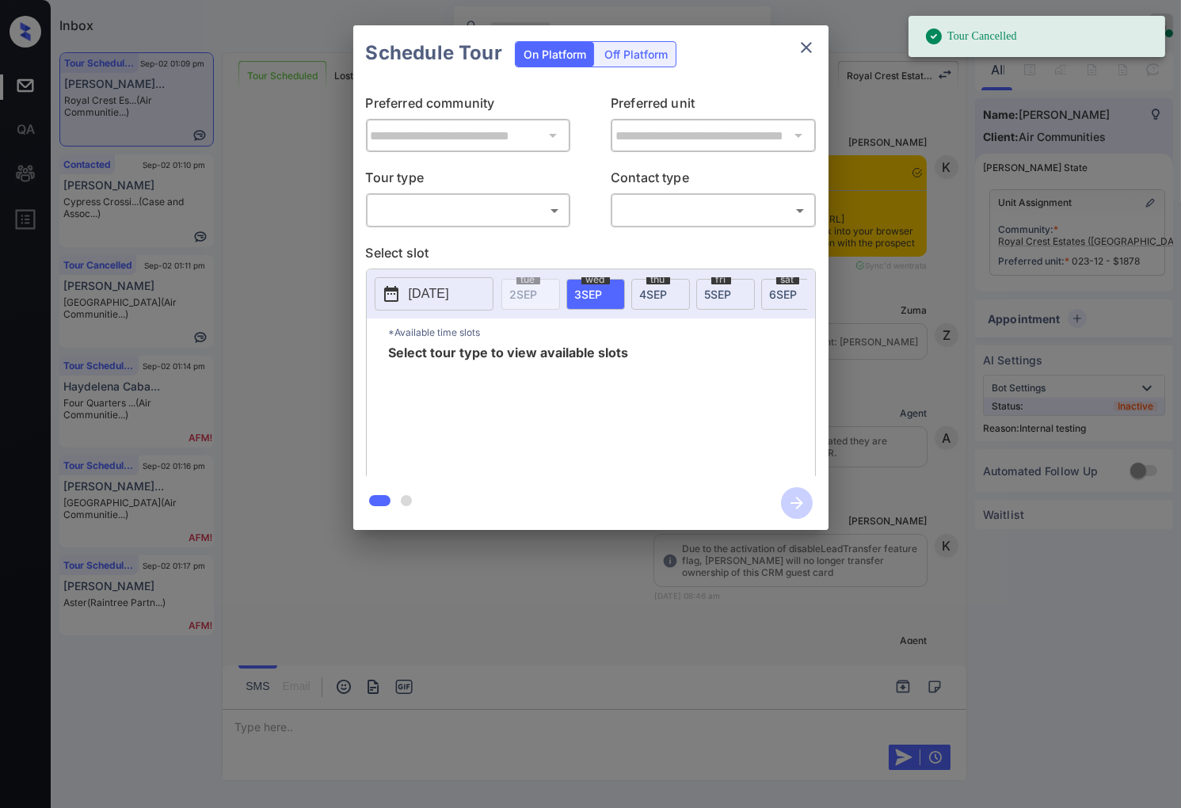
scroll to position [10834, 0]
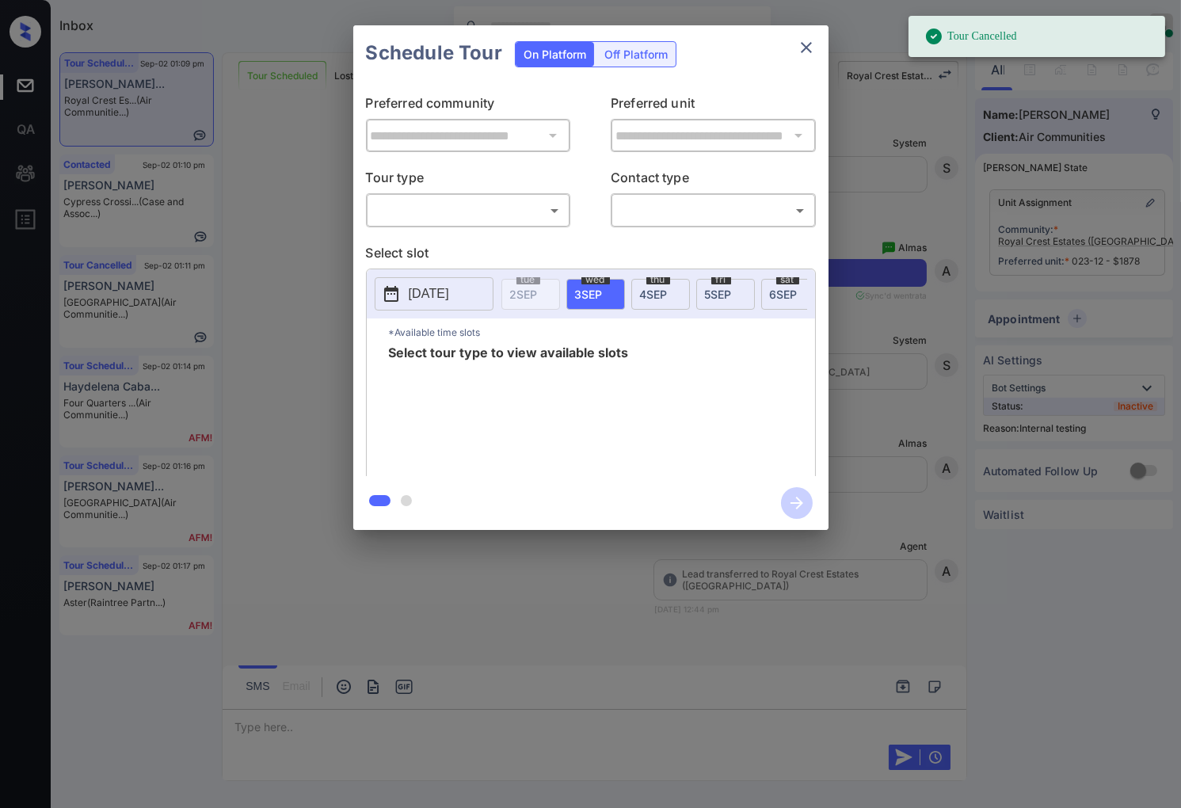
click at [567, 219] on div "​ ​" at bounding box center [468, 210] width 205 height 34
click at [564, 218] on body "Tour Cancelled Inbox [PERSON_NAME] Online Set yourself offline Set yourself on …" at bounding box center [590, 404] width 1181 height 808
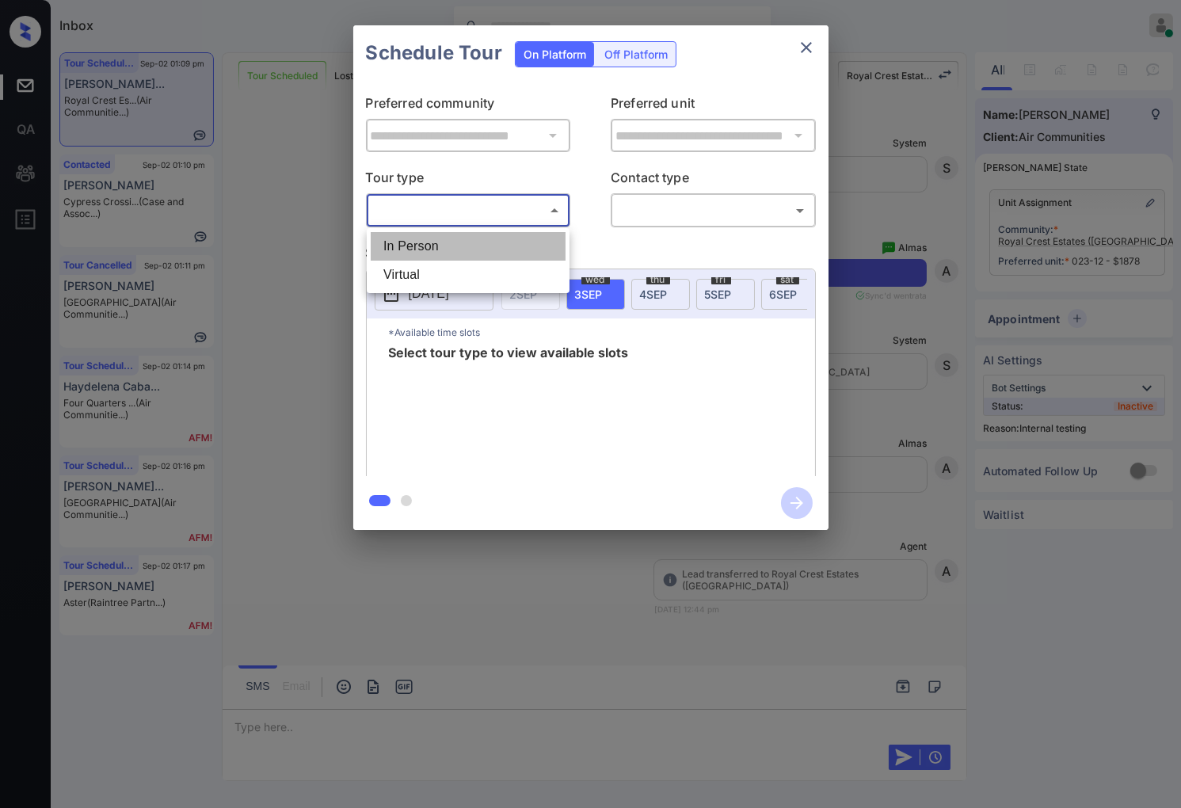
drag, startPoint x: 532, startPoint y: 254, endPoint x: 532, endPoint y: 264, distance: 9.5
click at [532, 264] on ul "In Person Virtual" at bounding box center [468, 260] width 203 height 65
click at [532, 264] on li "Virtual" at bounding box center [468, 274] width 195 height 29
type input "*******"
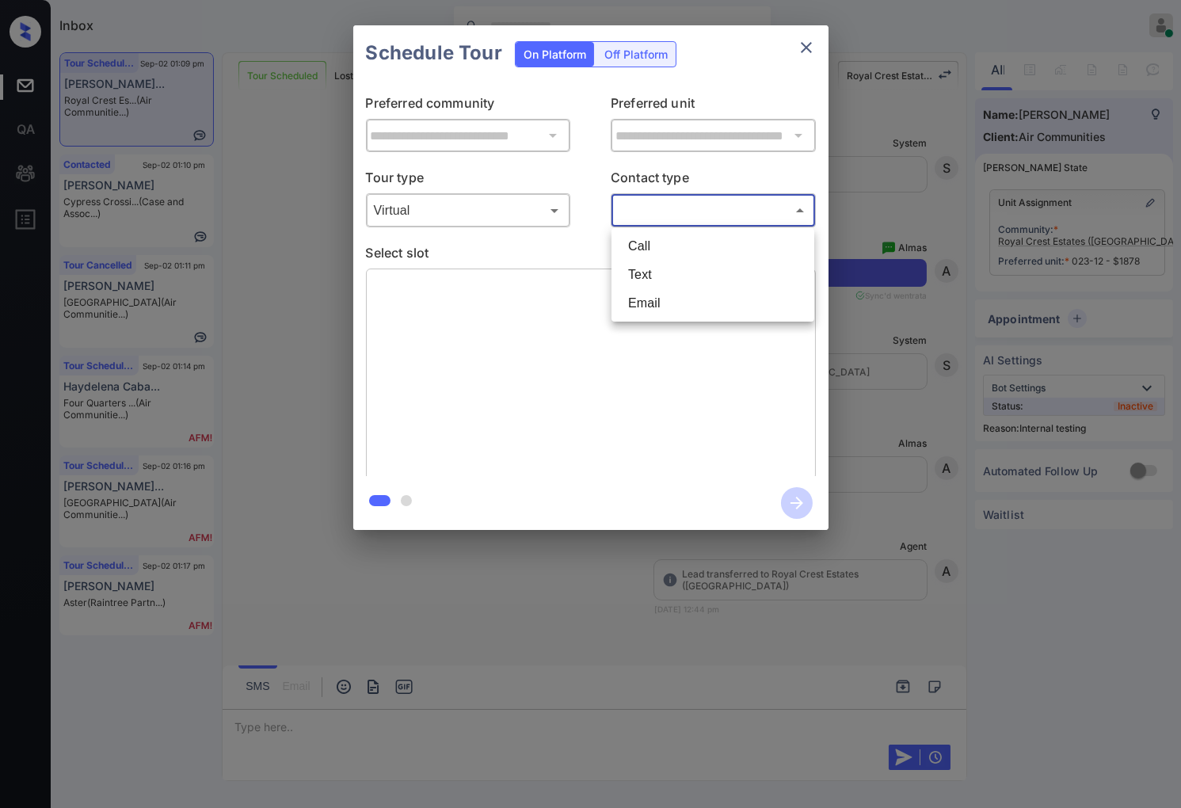
click at [631, 201] on body "Inbox Caroline Dacanay Online Set yourself offline Set yourself on break Profil…" at bounding box center [590, 404] width 1181 height 808
click at [656, 264] on li "Text" at bounding box center [712, 274] width 195 height 29
type input "****"
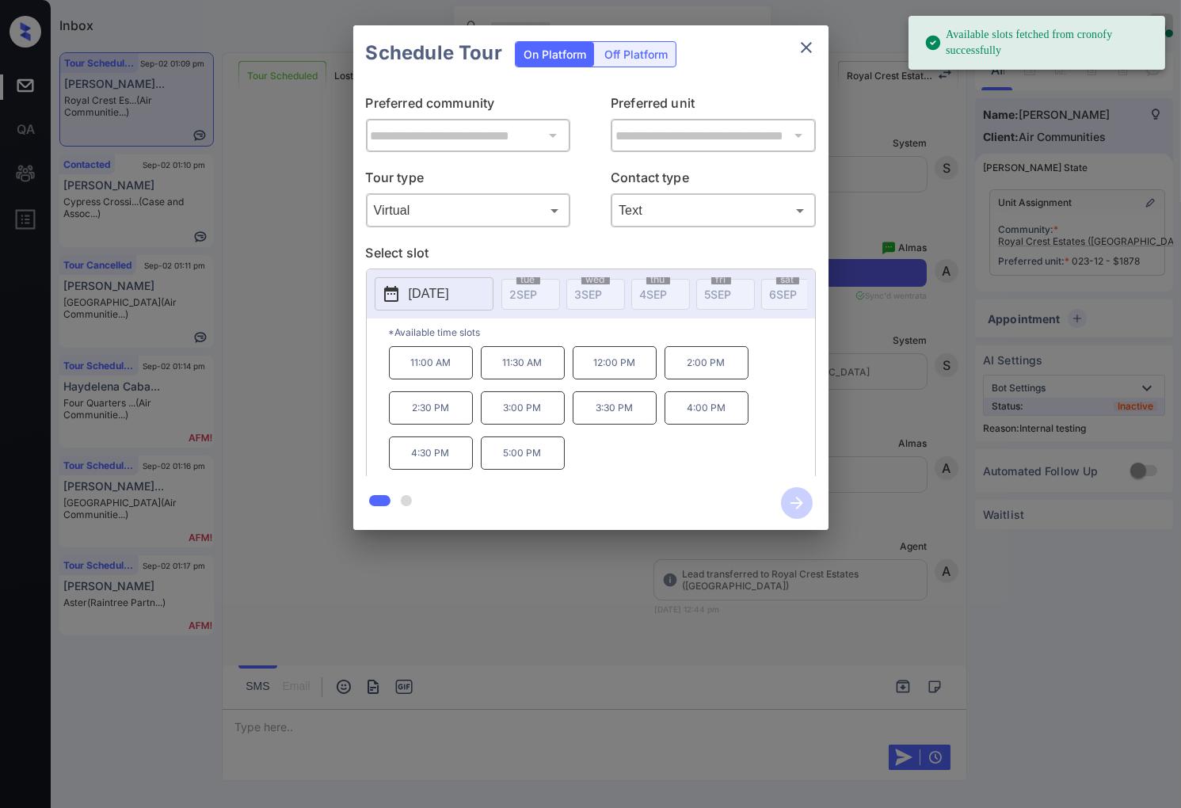
click at [449, 287] on p "2025-09-09" at bounding box center [429, 293] width 40 height 19
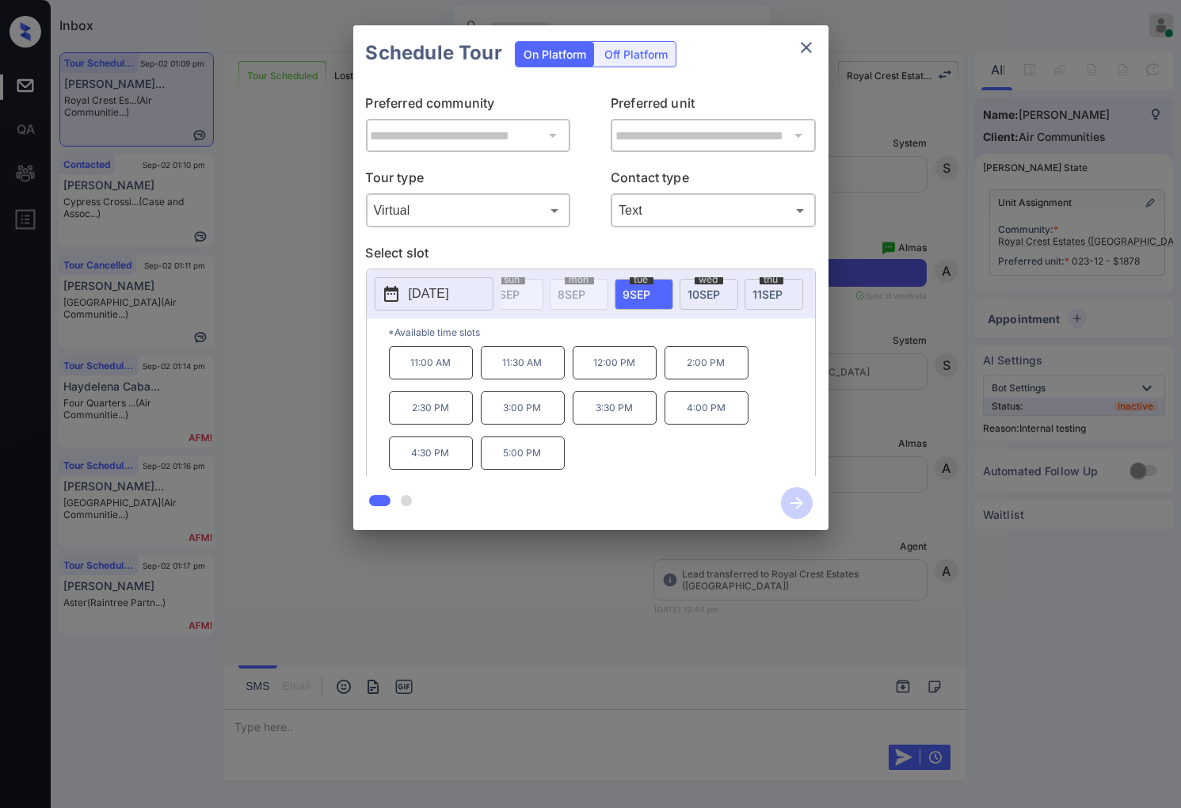
scroll to position [0, 354]
drag, startPoint x: 470, startPoint y: 370, endPoint x: 393, endPoint y: 367, distance: 76.8
click at [393, 367] on p "11:00 AM" at bounding box center [431, 362] width 84 height 33
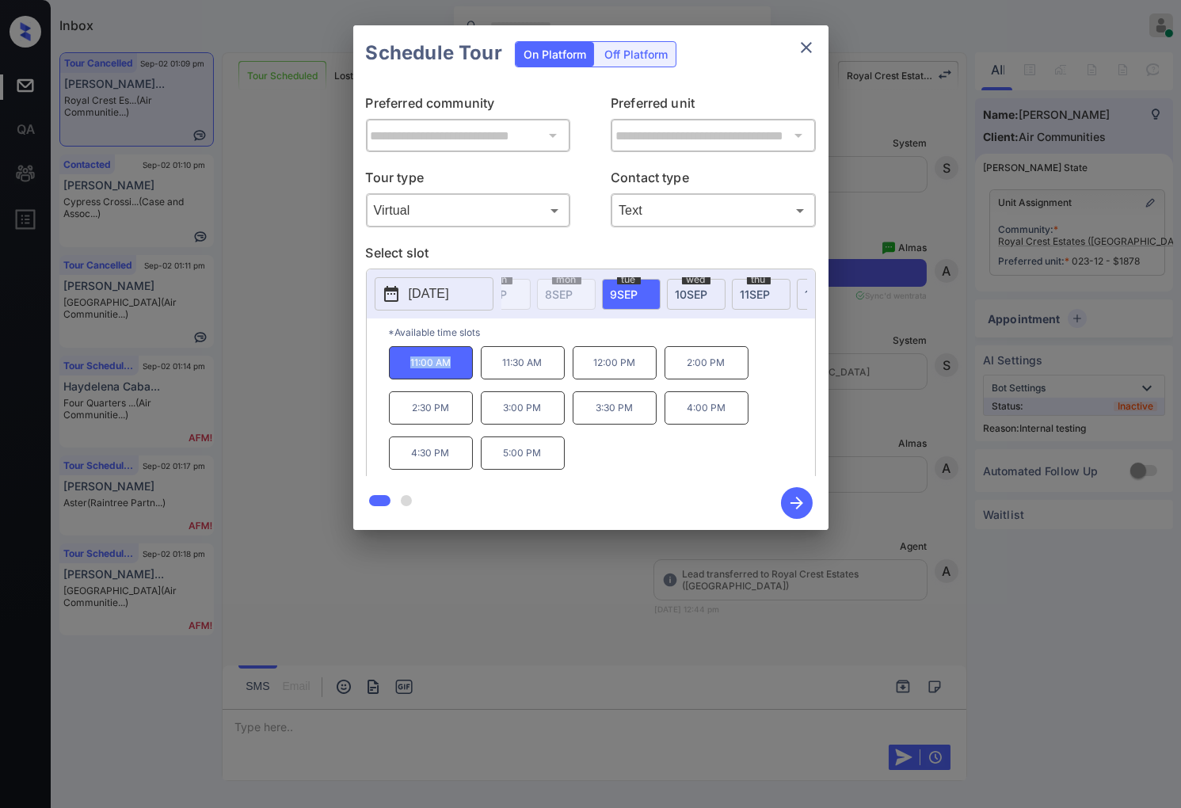
copy p "11:00 AM"
drag, startPoint x: 550, startPoint y: 420, endPoint x: 493, endPoint y: 420, distance: 57.0
click at [493, 420] on p "3:00 PM" at bounding box center [523, 407] width 84 height 33
copy p "3:00 PM"
drag, startPoint x: 549, startPoint y: 461, endPoint x: 497, endPoint y: 461, distance: 52.3
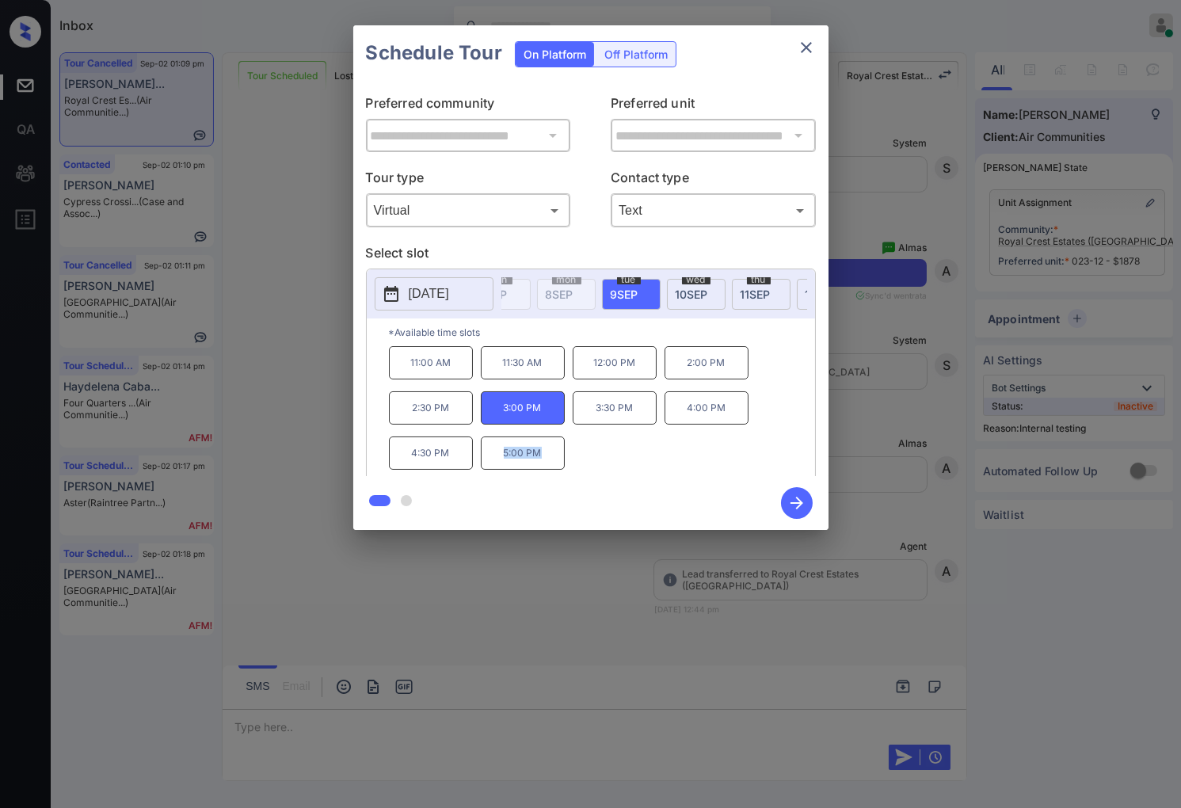
click at [497, 461] on p "5:00 PM" at bounding box center [523, 452] width 84 height 33
copy p "5:00 PM"
click at [505, 578] on div at bounding box center [590, 404] width 1181 height 808
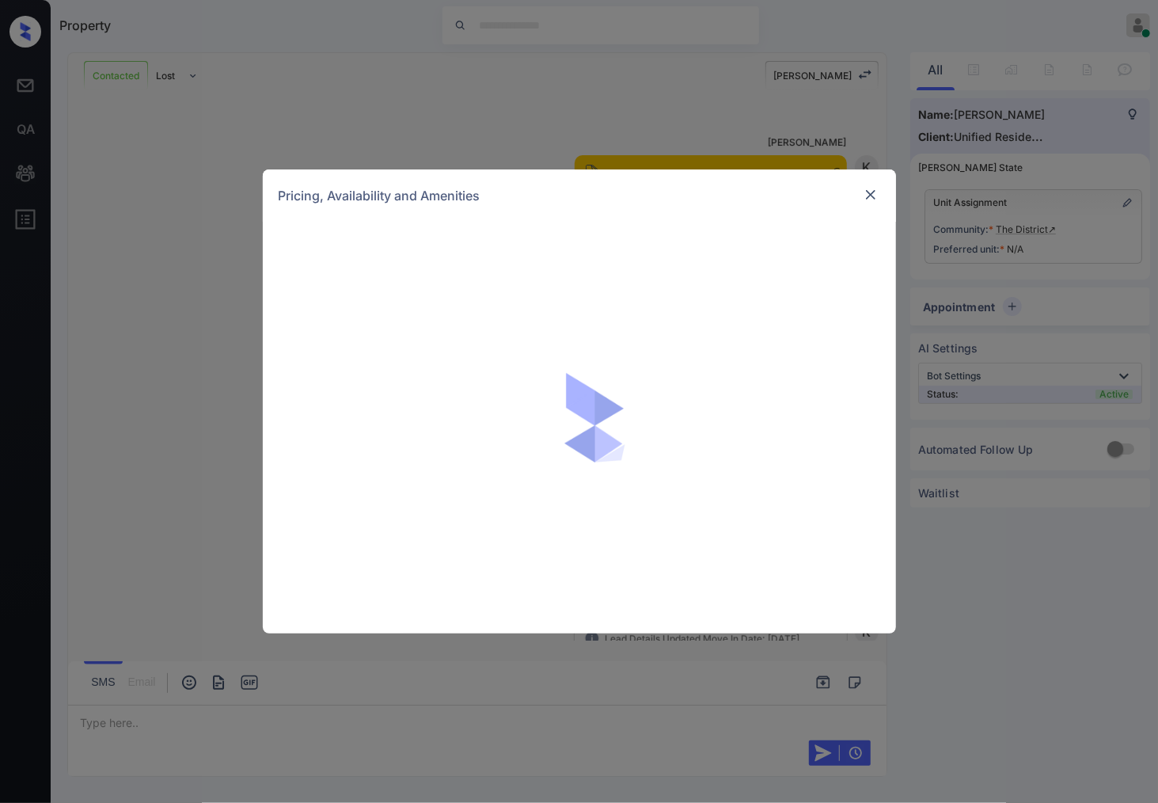
scroll to position [527, 0]
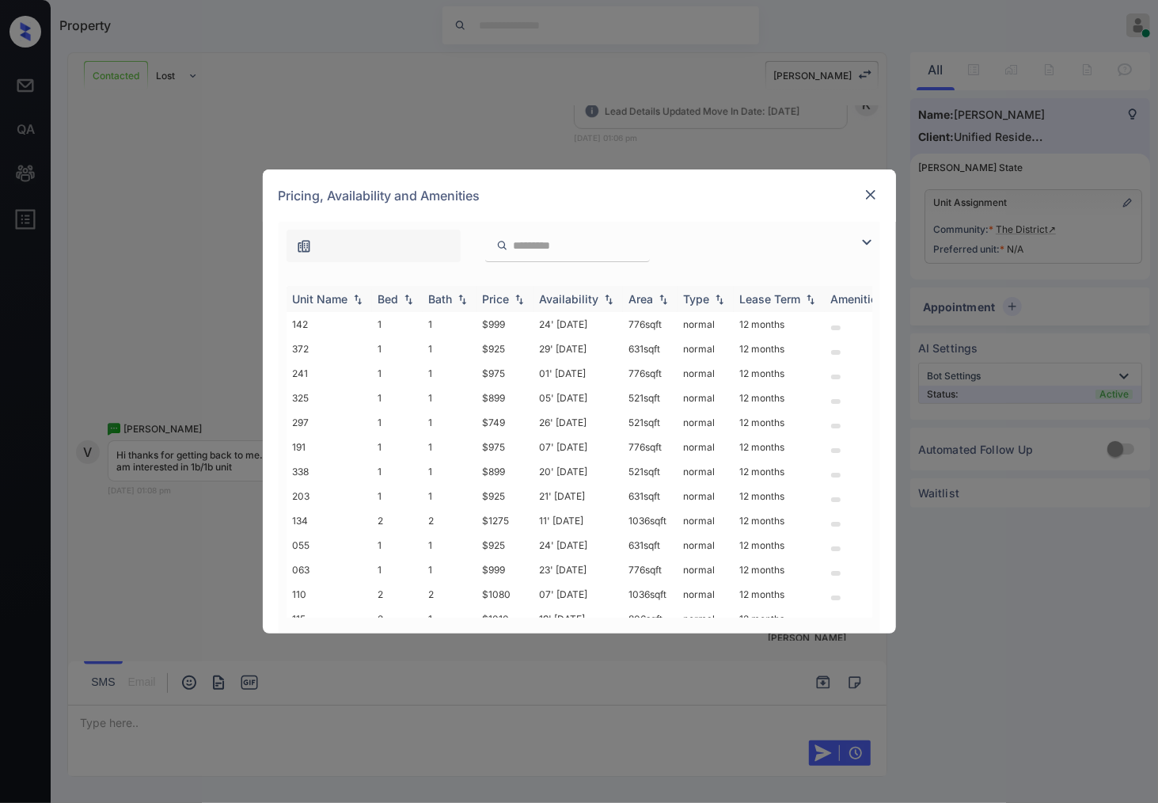
click at [519, 295] on img at bounding box center [519, 299] width 16 height 11
click at [519, 295] on img at bounding box center [519, 299] width 16 height 12
drag, startPoint x: 520, startPoint y: 325, endPoint x: 441, endPoint y: 325, distance: 79.2
click at [441, 325] on tr "297 1 1 $749 26' [DATE] 521 sqft normal 12 months" at bounding box center [700, 324] width 827 height 25
copy tr "$749"
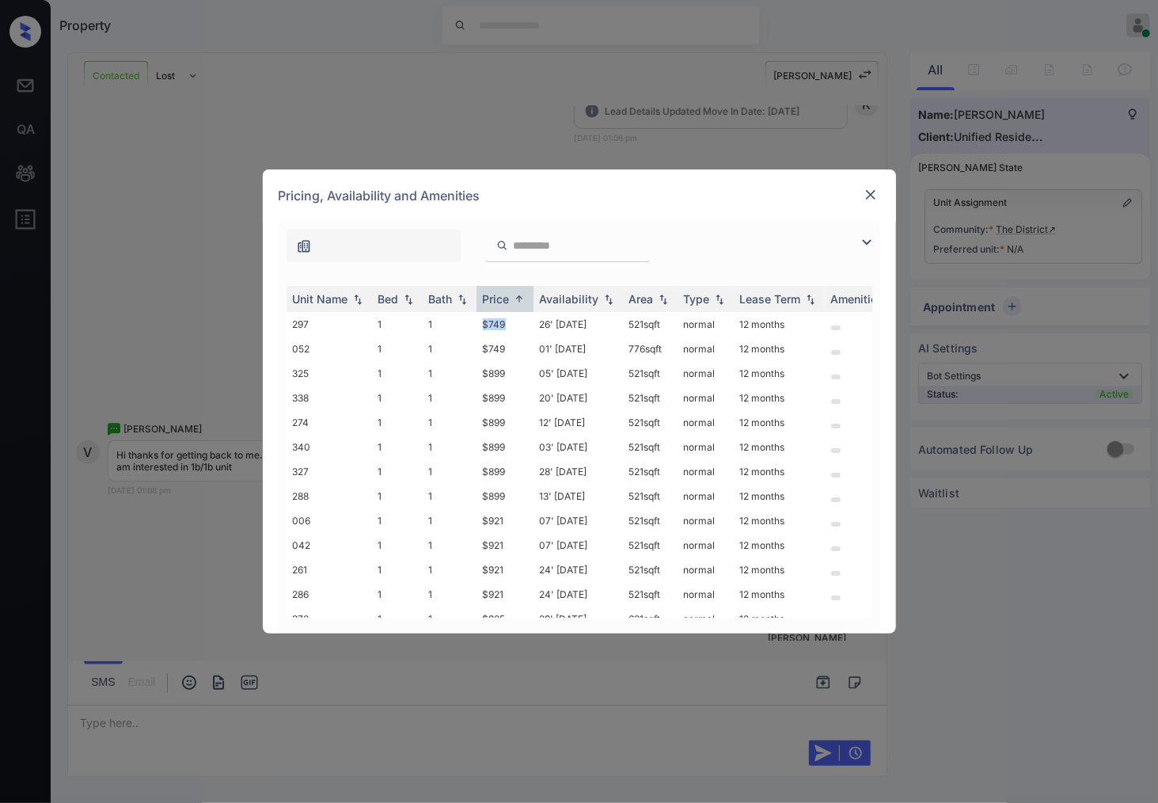
click at [869, 198] on img at bounding box center [871, 195] width 16 height 16
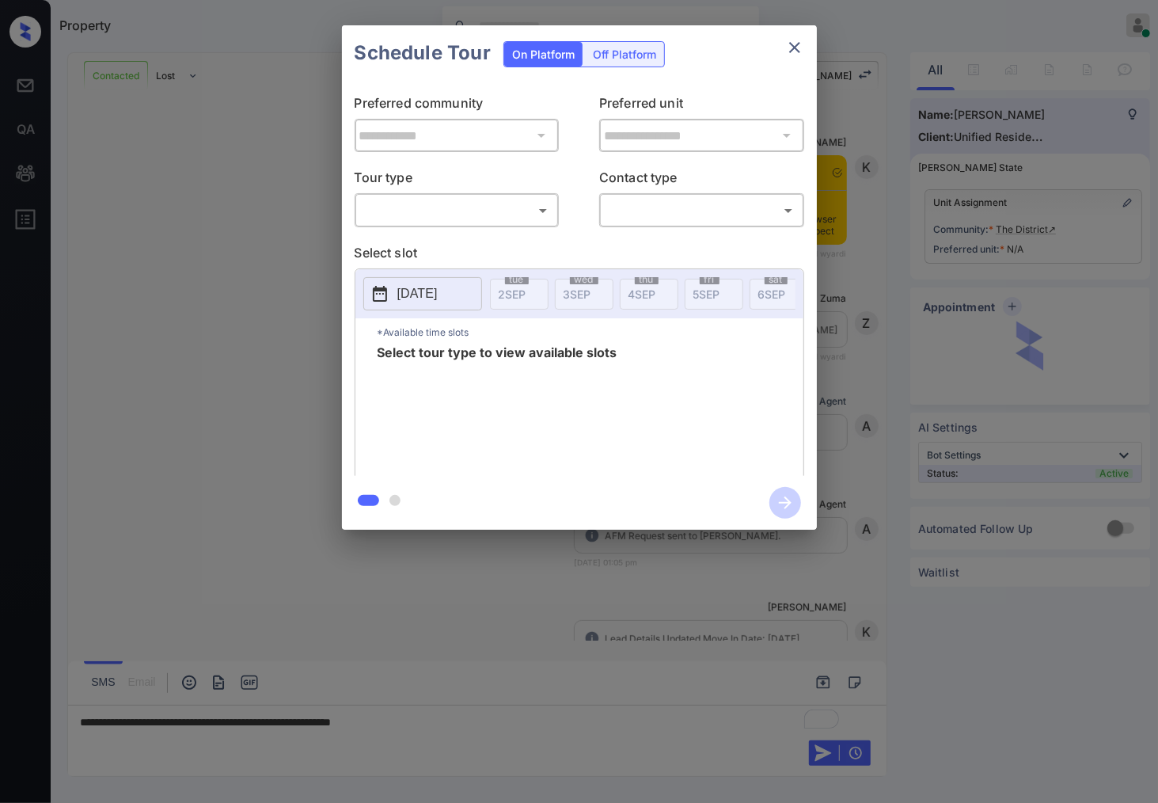
scroll to position [527, 0]
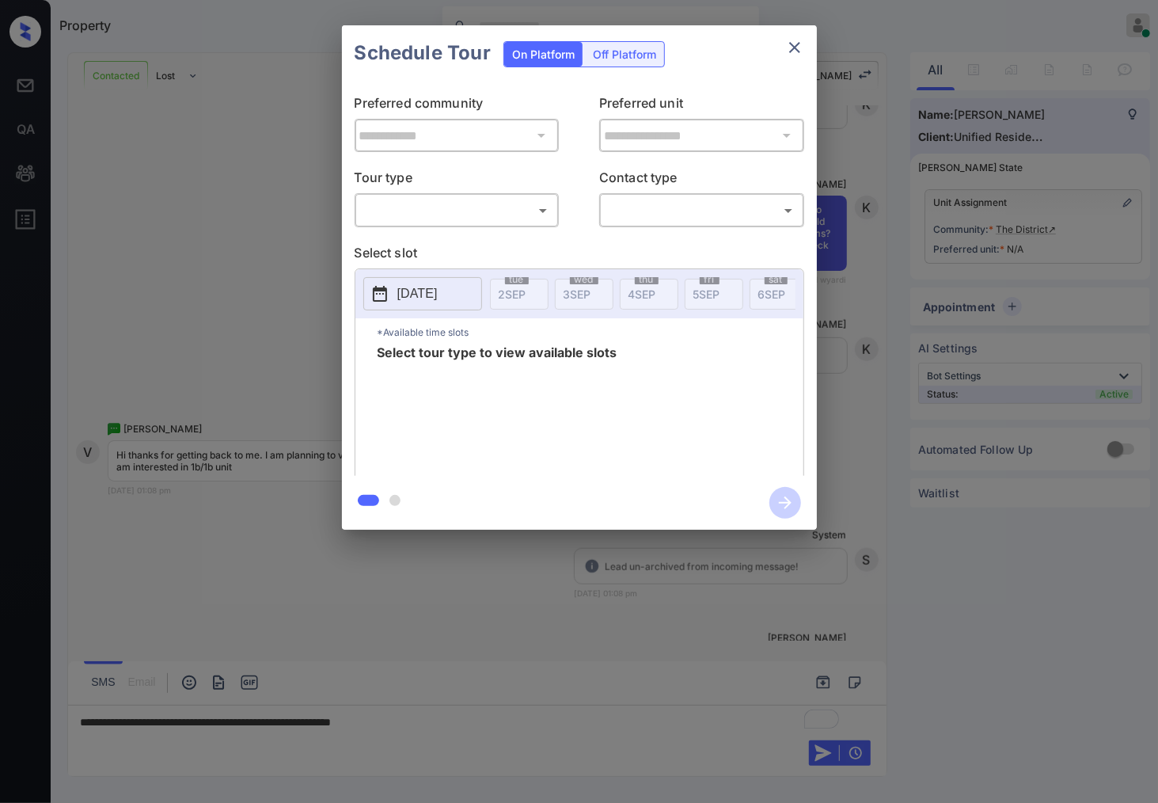
click at [456, 194] on div "​ ​" at bounding box center [457, 210] width 205 height 34
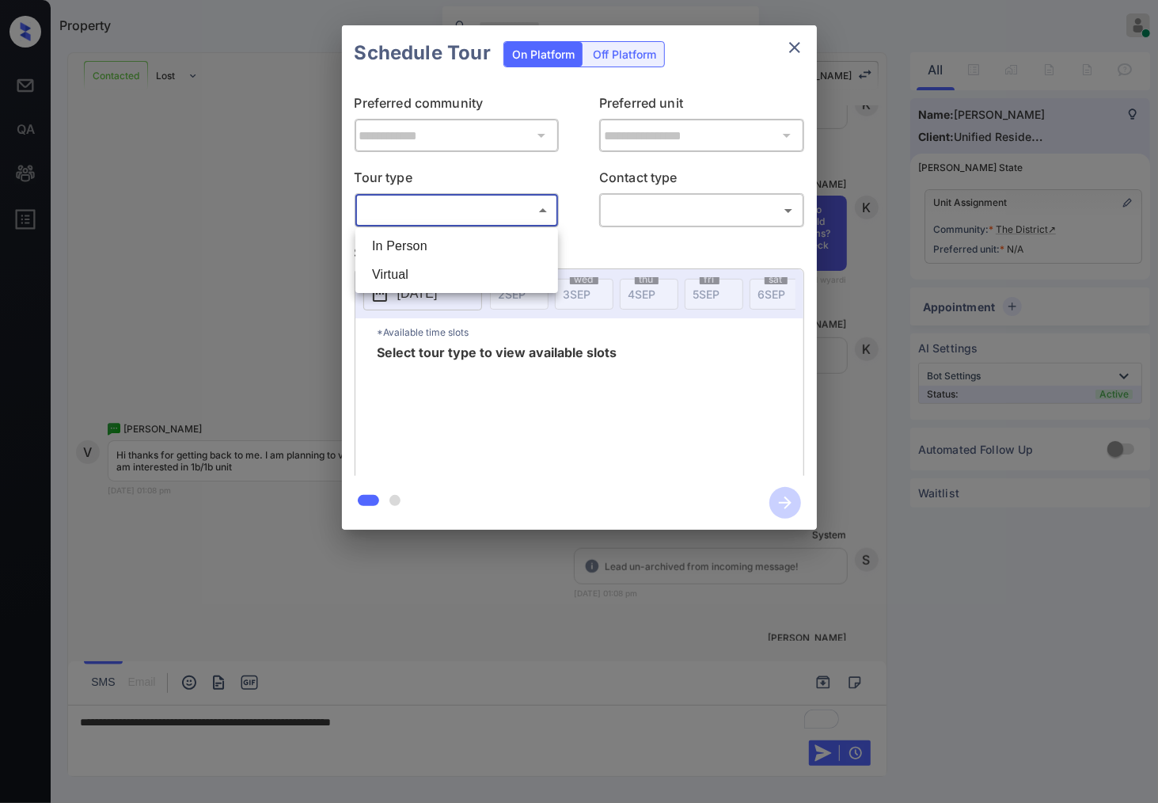
click at [457, 214] on body "Property Caroline Dacanay Online Set yourself offline Set yourself on break Pro…" at bounding box center [579, 401] width 1158 height 803
click at [467, 257] on li "In Person" at bounding box center [456, 246] width 195 height 29
type input "********"
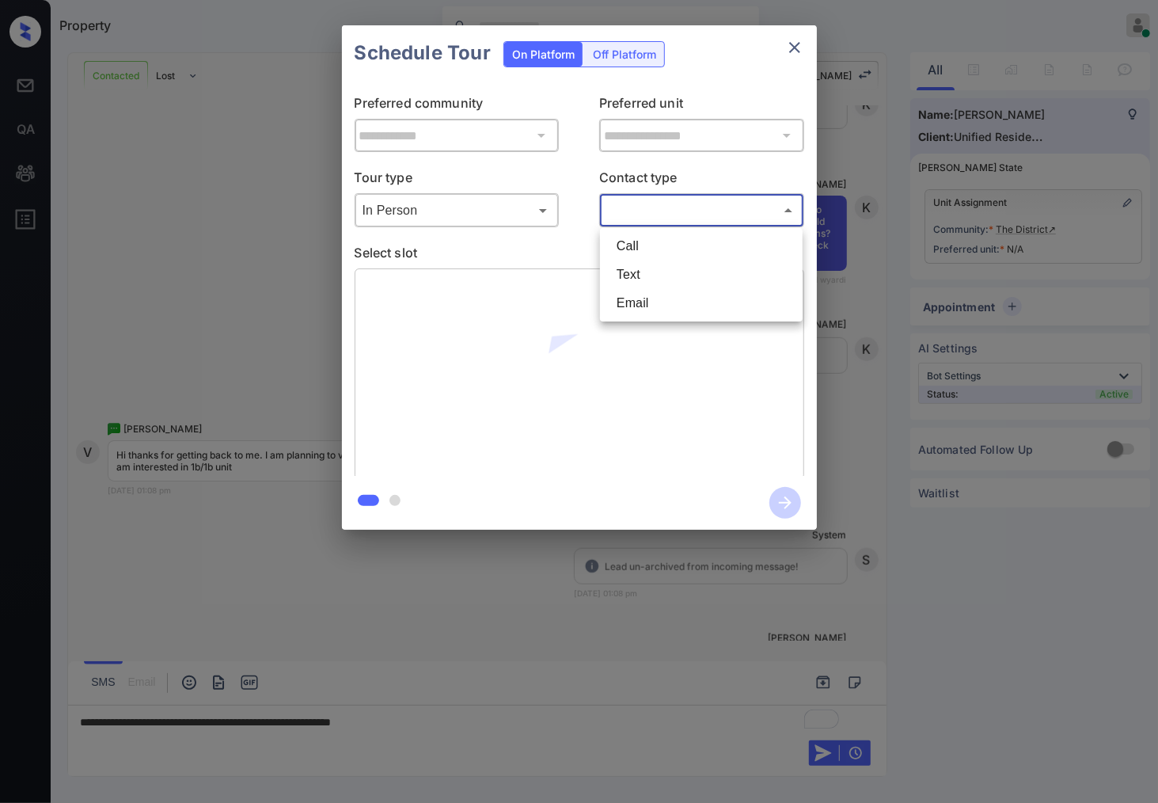
click at [622, 215] on body "Property Caroline Dacanay Online Set yourself offline Set yourself on break Pro…" at bounding box center [579, 401] width 1158 height 803
click at [630, 266] on li "Text" at bounding box center [701, 274] width 195 height 29
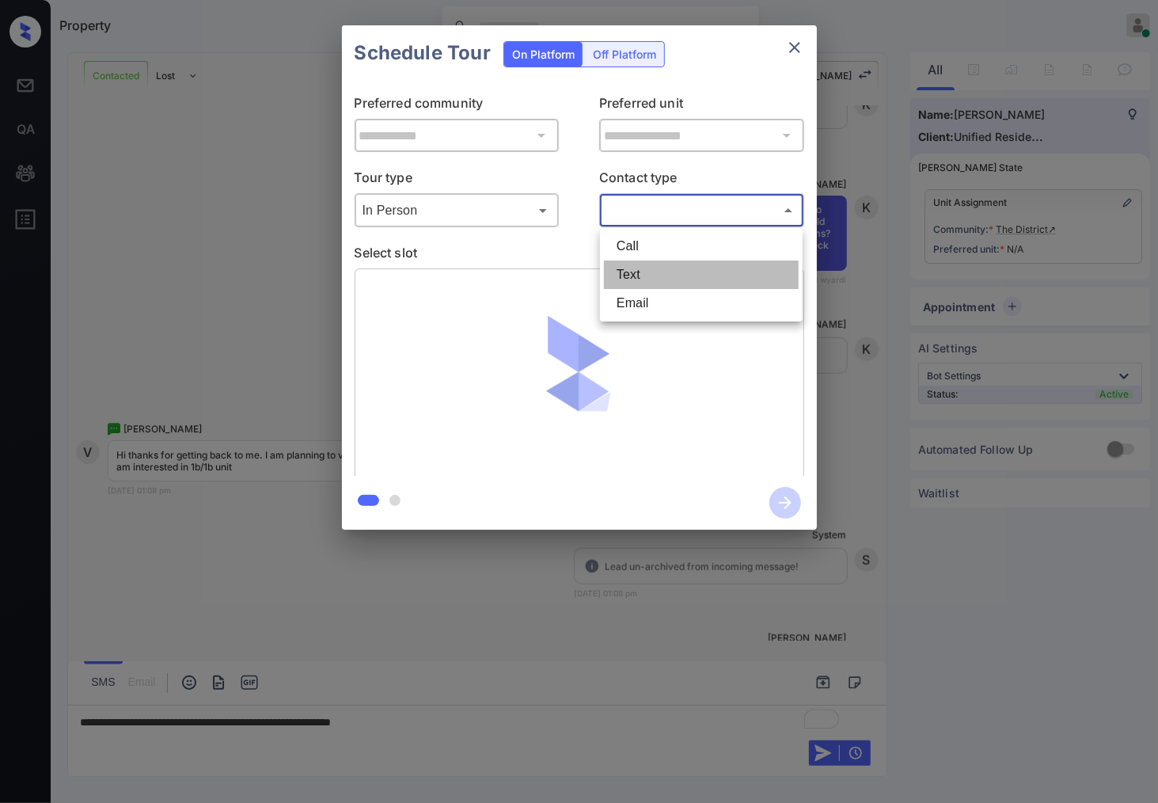
type input "****"
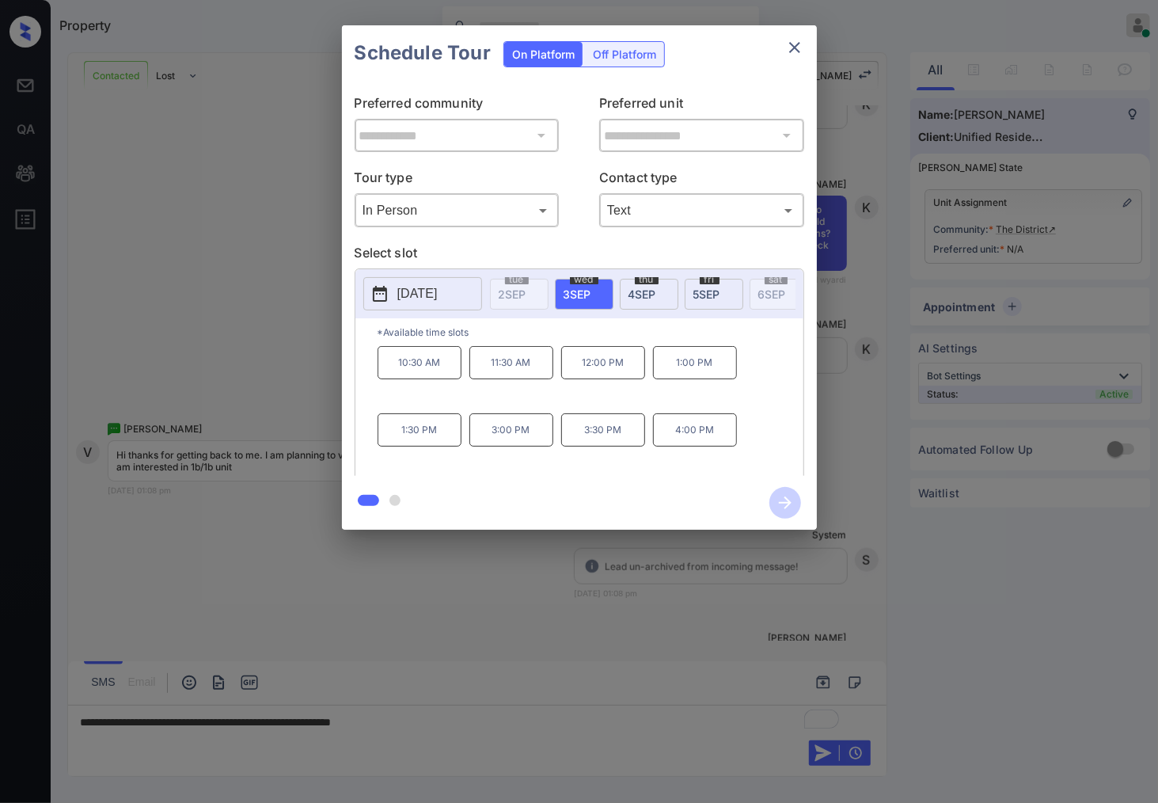
click at [428, 303] on p "2025-09-03" at bounding box center [417, 293] width 40 height 19
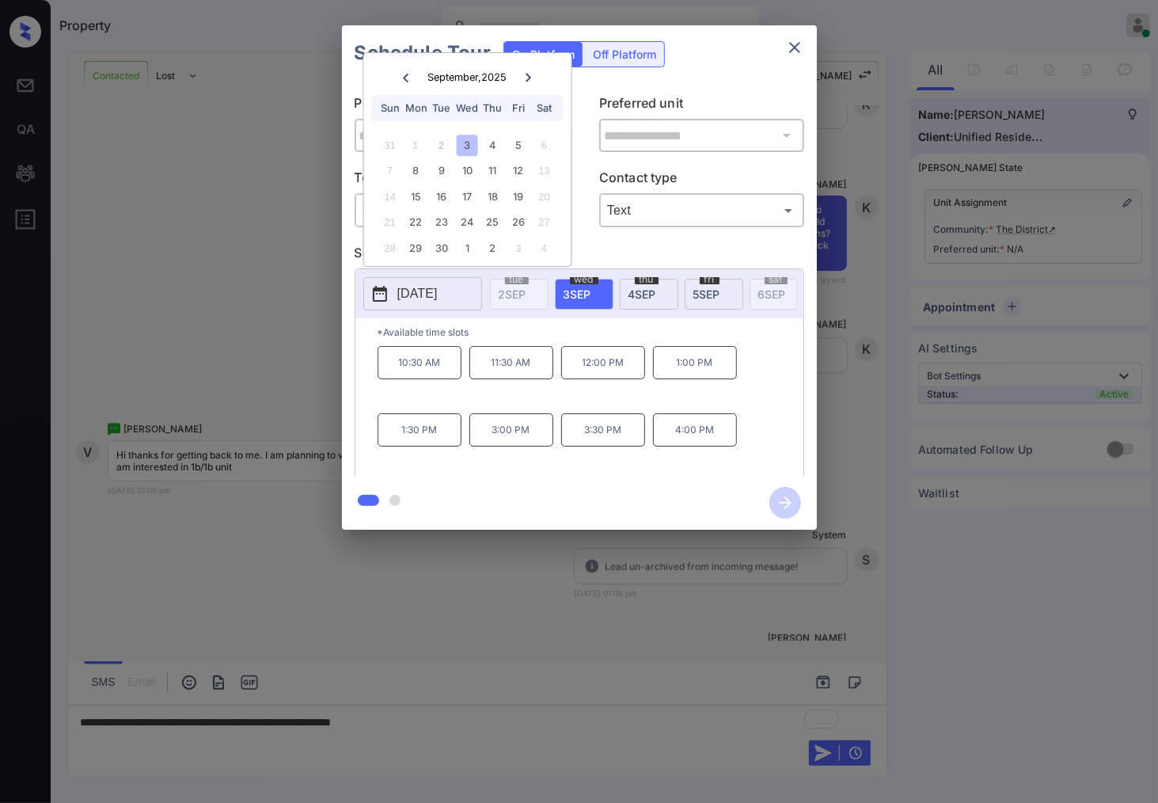
click at [448, 588] on div at bounding box center [579, 401] width 1158 height 803
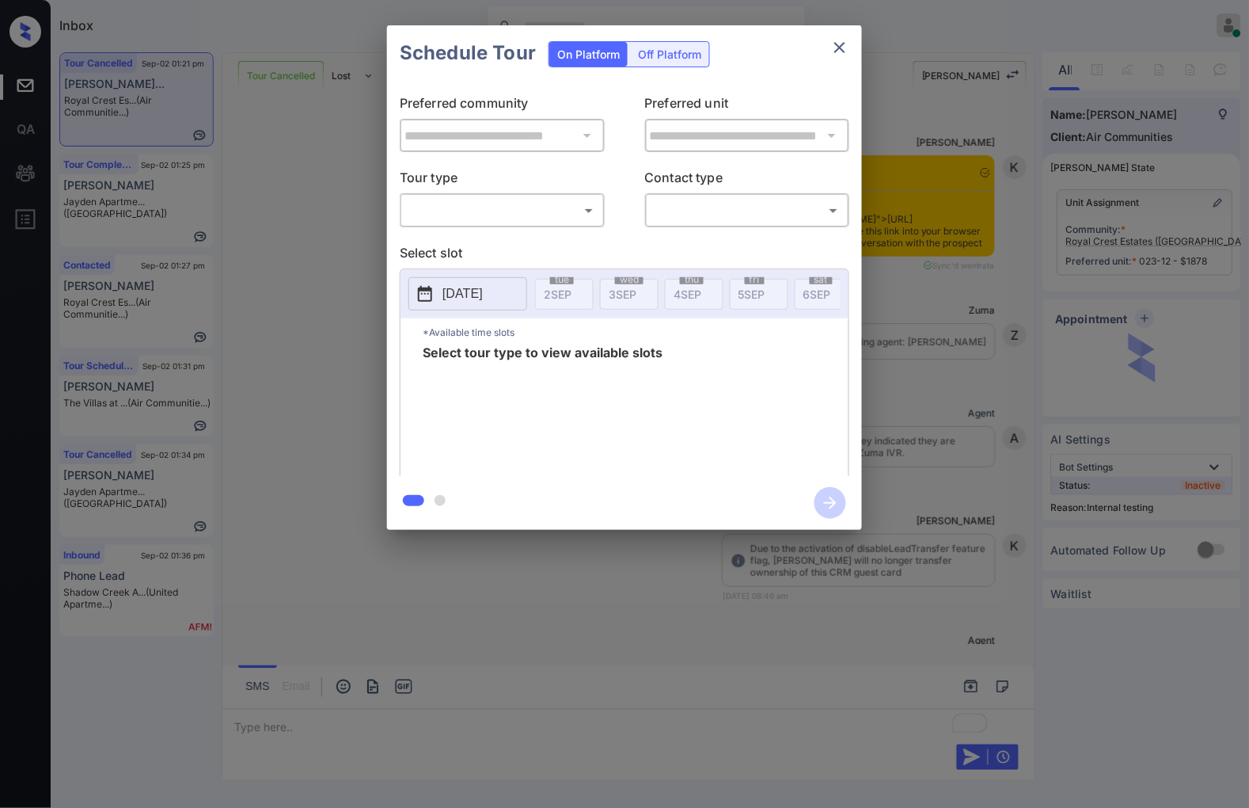
scroll to position [12582, 0]
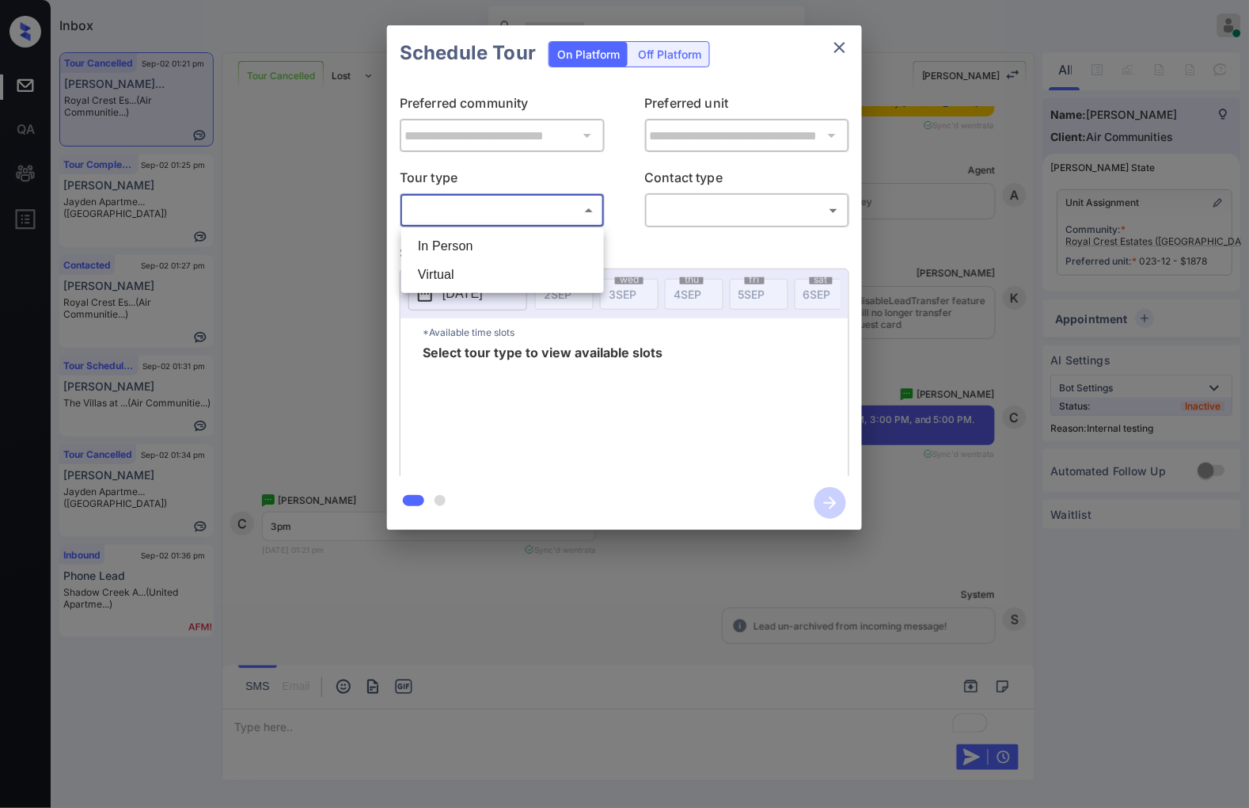
click at [560, 200] on body "Inbox Caroline Dacanay Online Set yourself offline Set yourself on break Profil…" at bounding box center [624, 404] width 1249 height 808
click at [535, 267] on li "Virtual" at bounding box center [502, 274] width 195 height 29
type input "*******"
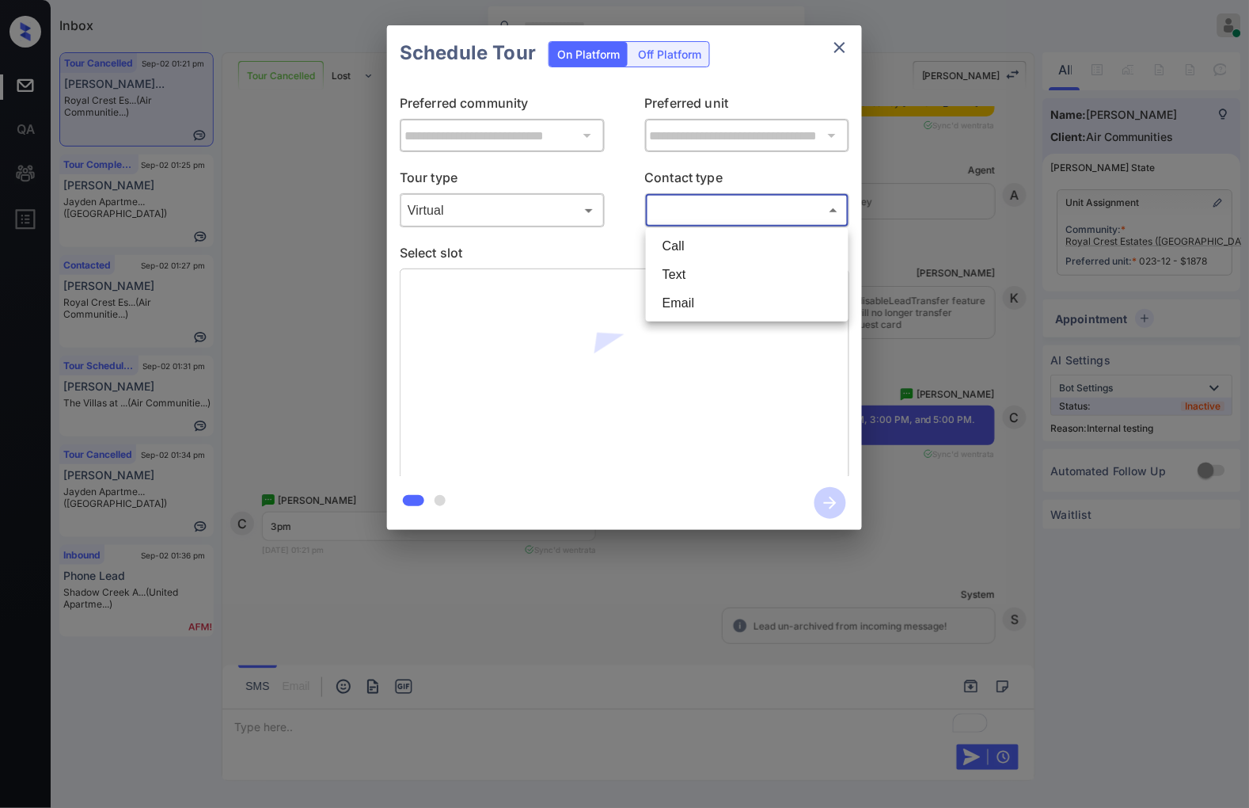
click at [698, 209] on body "Inbox Caroline Dacanay Online Set yourself offline Set yourself on break Profil…" at bounding box center [624, 404] width 1249 height 808
click at [698, 272] on li "Text" at bounding box center [747, 274] width 195 height 29
type input "****"
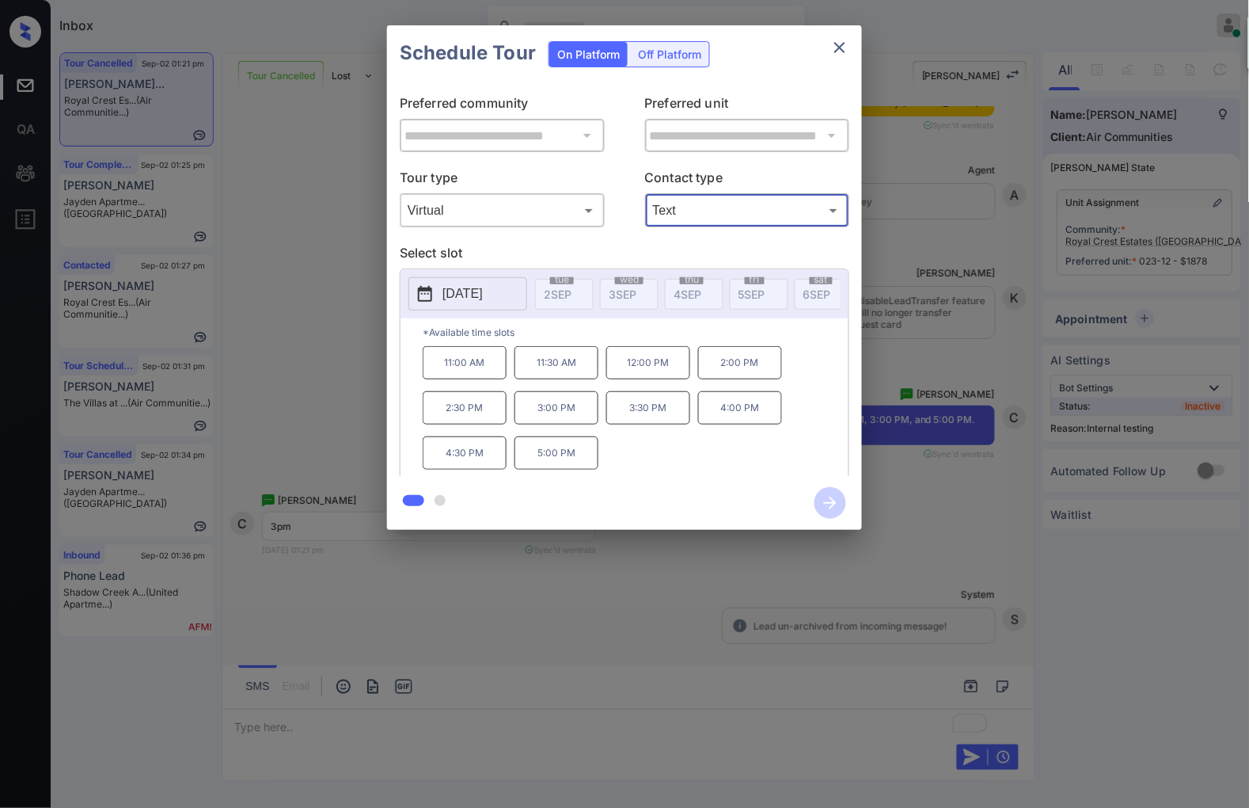
click at [564, 409] on p "3:00 PM" at bounding box center [557, 407] width 84 height 33
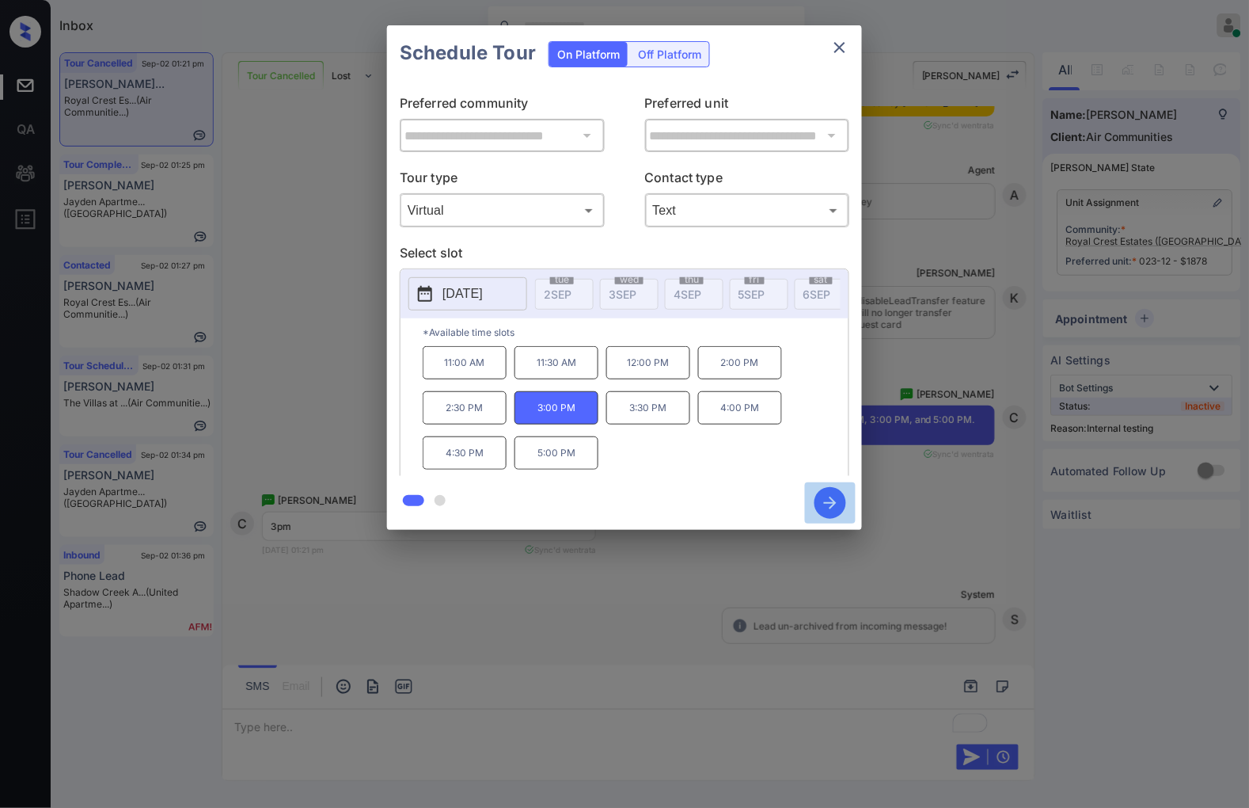
click at [825, 504] on icon "button" at bounding box center [831, 503] width 32 height 32
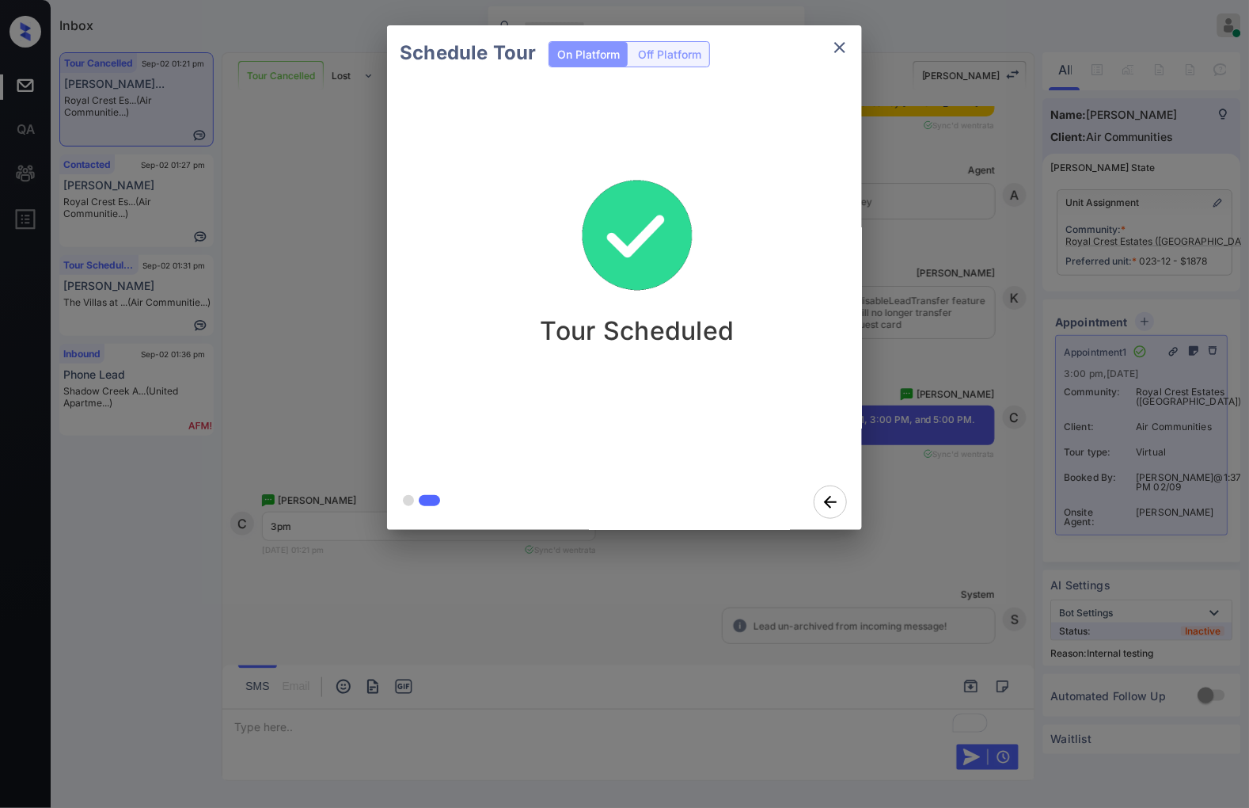
click at [971, 520] on div "Schedule Tour On Platform Off Platform Tour Scheduled" at bounding box center [624, 277] width 1249 height 555
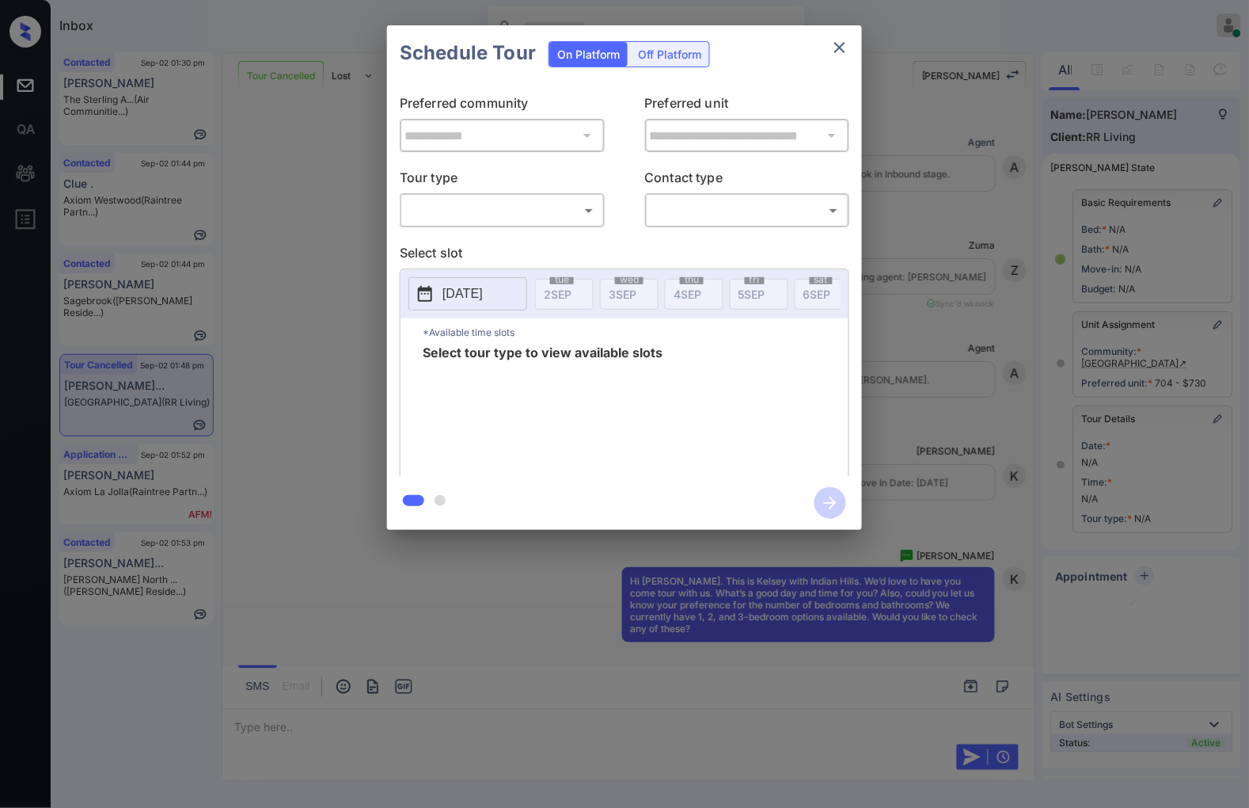
scroll to position [7036, 0]
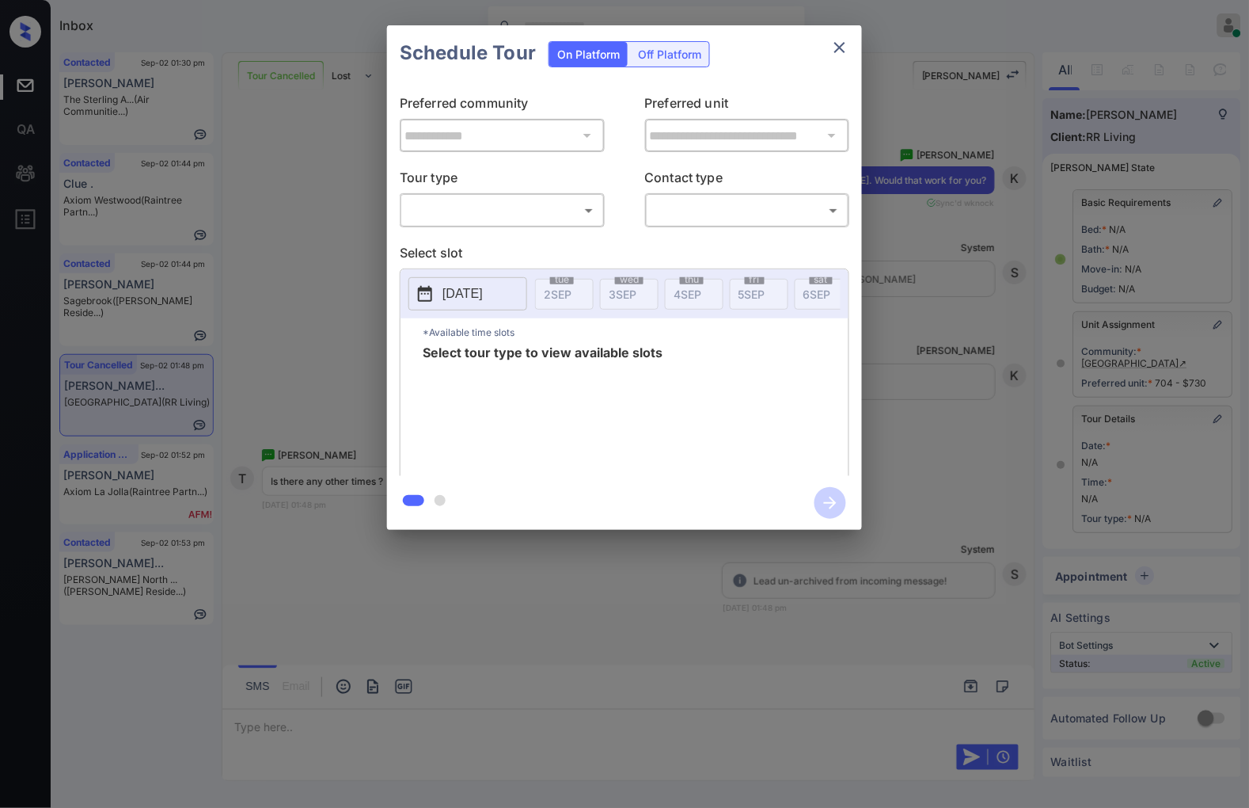
click at [540, 212] on body "Inbox Caroline Dacanay Online Set yourself offline Set yourself on break Profil…" at bounding box center [624, 404] width 1249 height 808
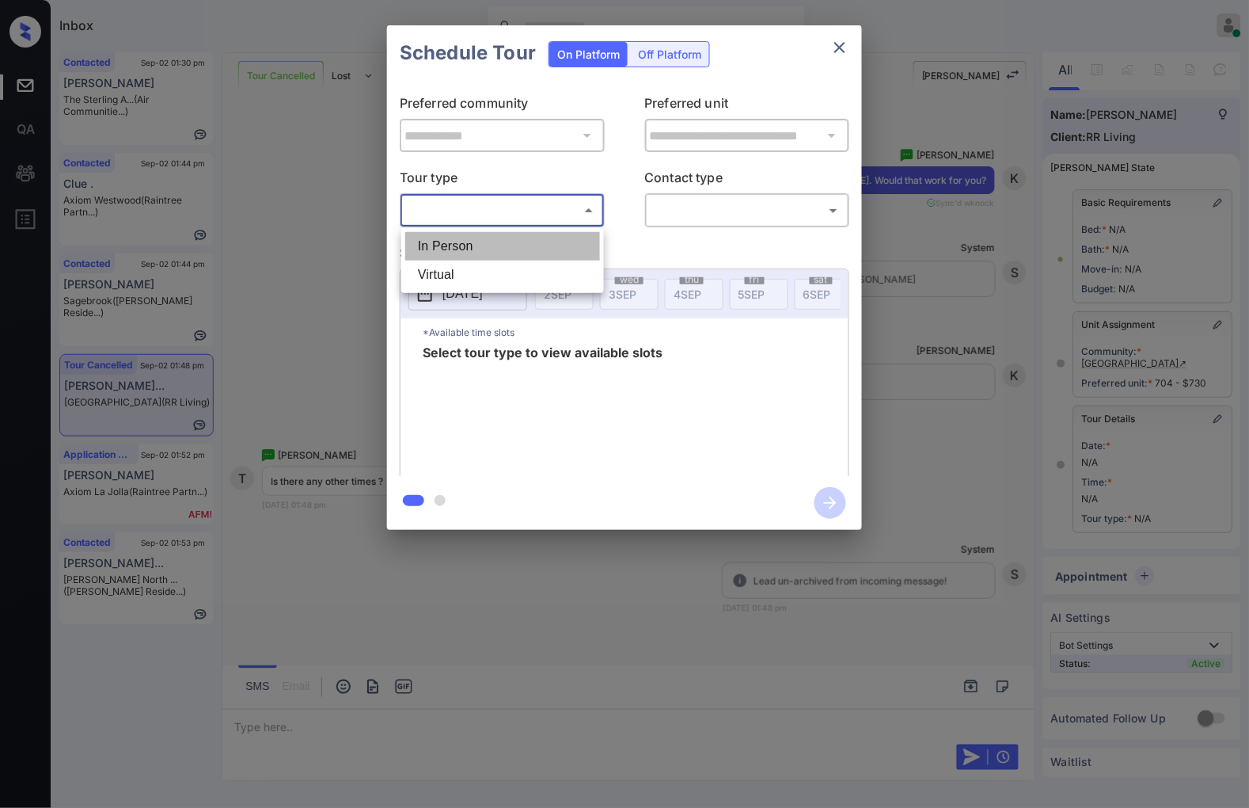
click at [537, 246] on li "In Person" at bounding box center [502, 246] width 195 height 29
type input "********"
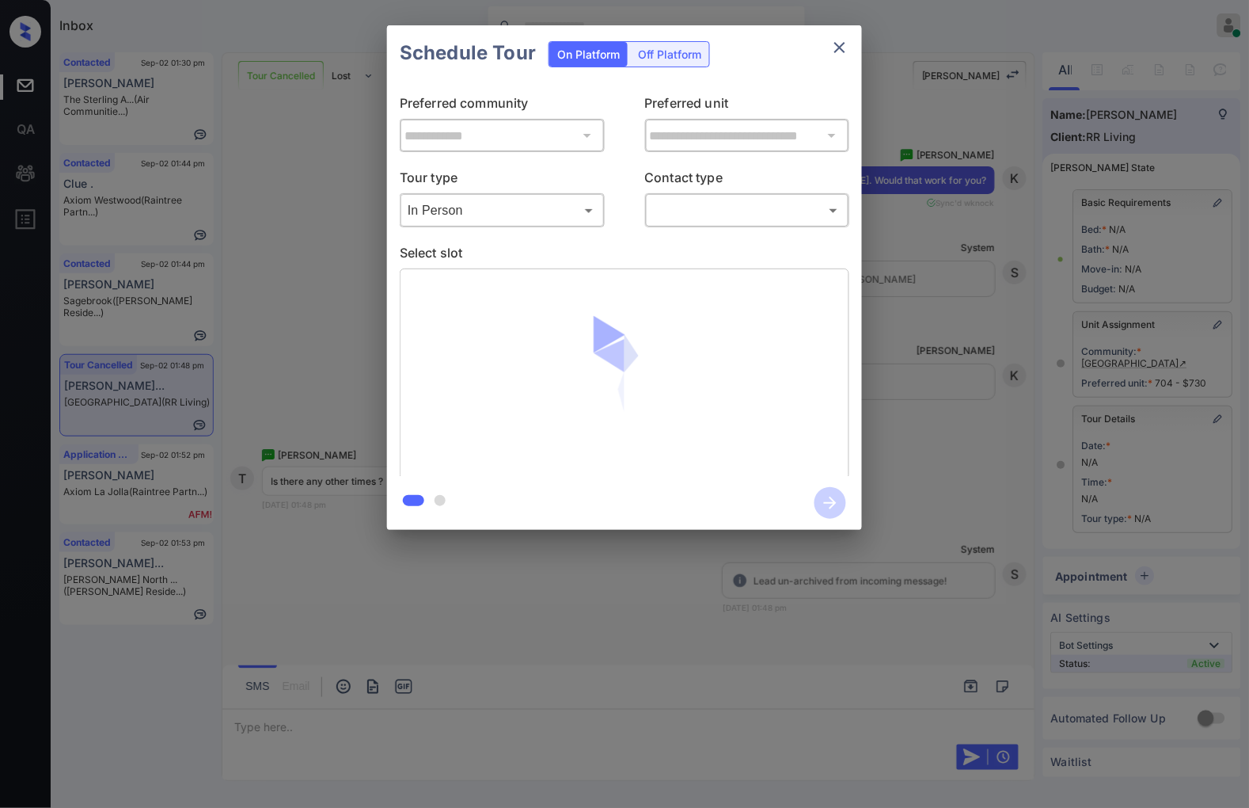
click at [729, 225] on div "​ ​" at bounding box center [747, 210] width 205 height 34
click at [729, 206] on body "Inbox Caroline Dacanay Online Set yourself offline Set yourself on break Profil…" at bounding box center [624, 404] width 1249 height 808
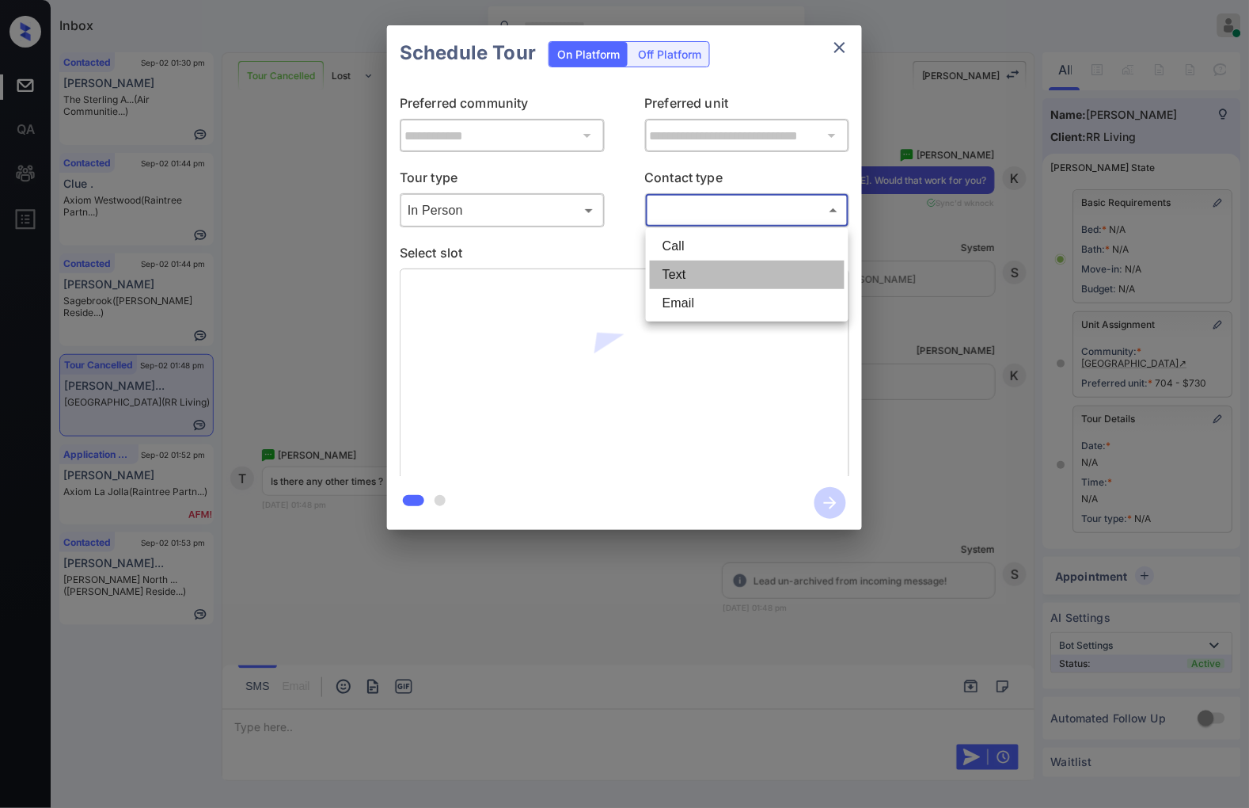
click at [718, 261] on li "Text" at bounding box center [747, 274] width 195 height 29
type input "****"
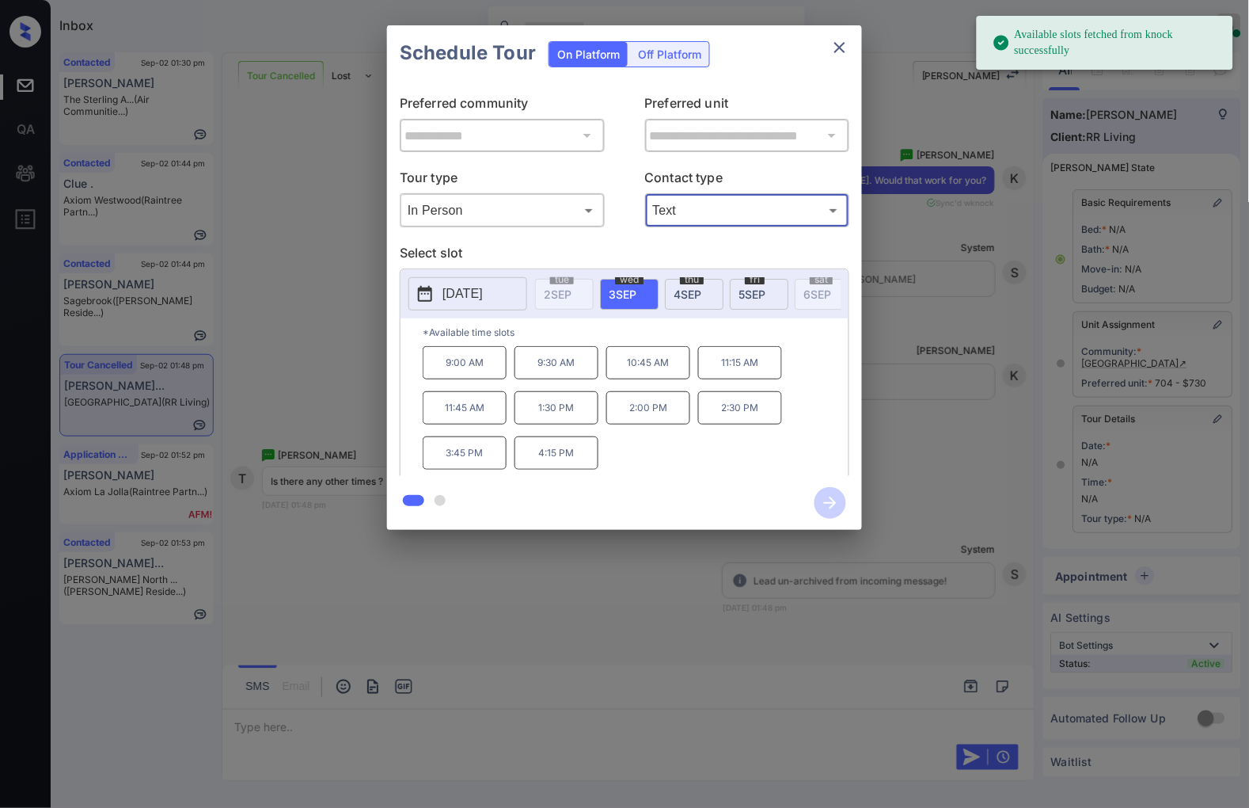
click at [702, 297] on div "thu 4 SEP" at bounding box center [694, 294] width 59 height 31
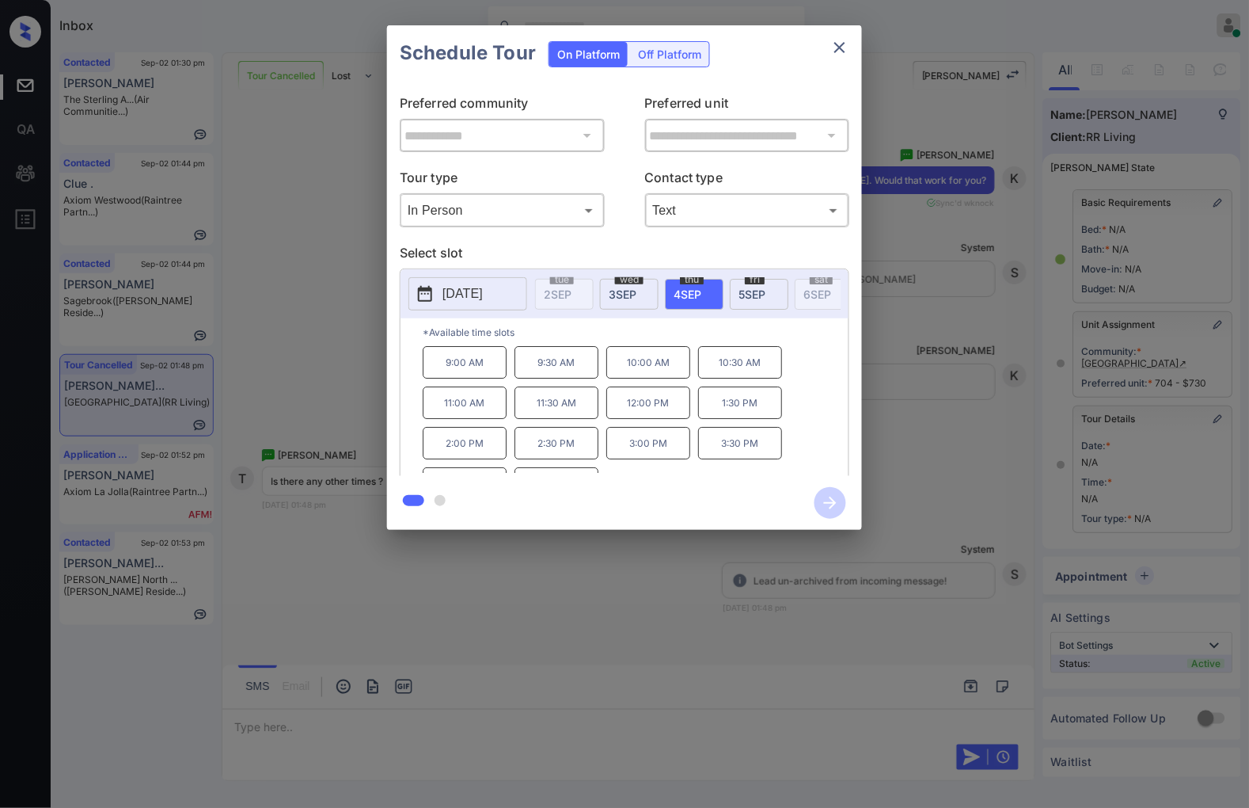
scroll to position [27, 0]
click at [458, 633] on div at bounding box center [624, 404] width 1249 height 808
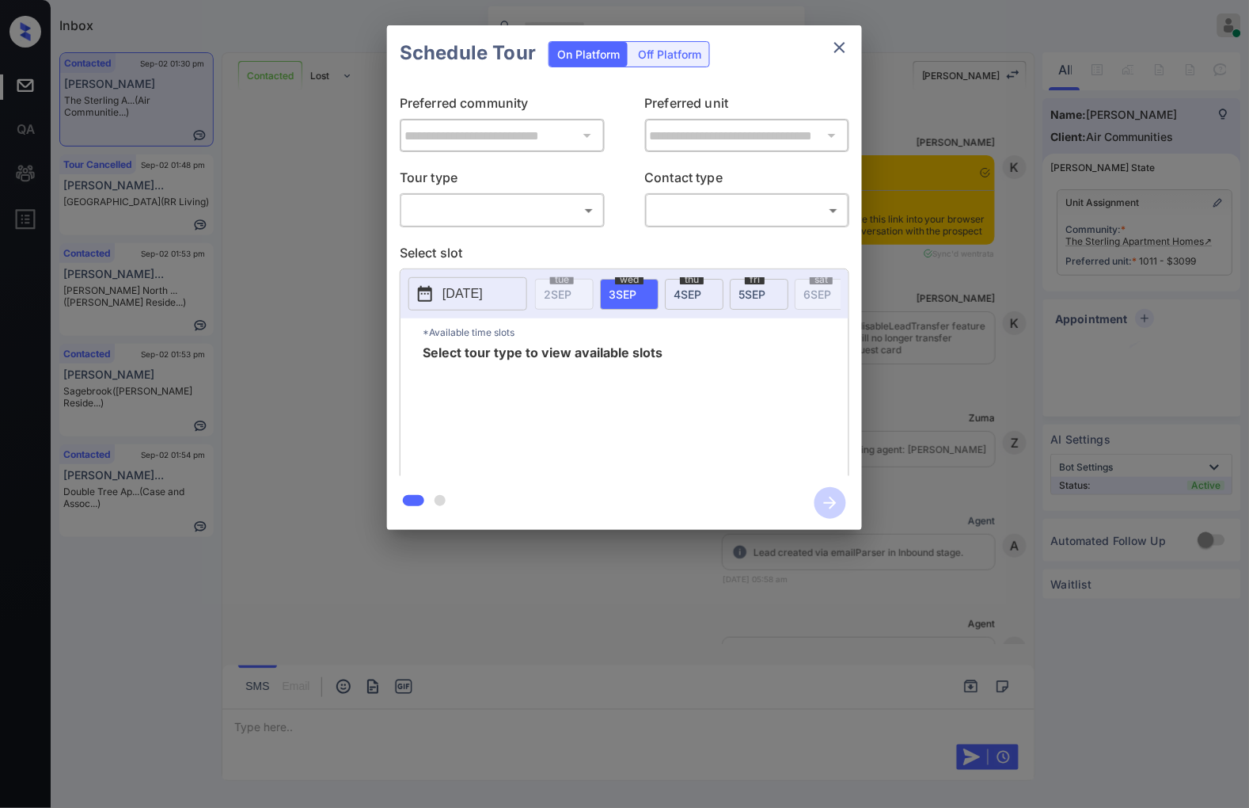
scroll to position [3255, 0]
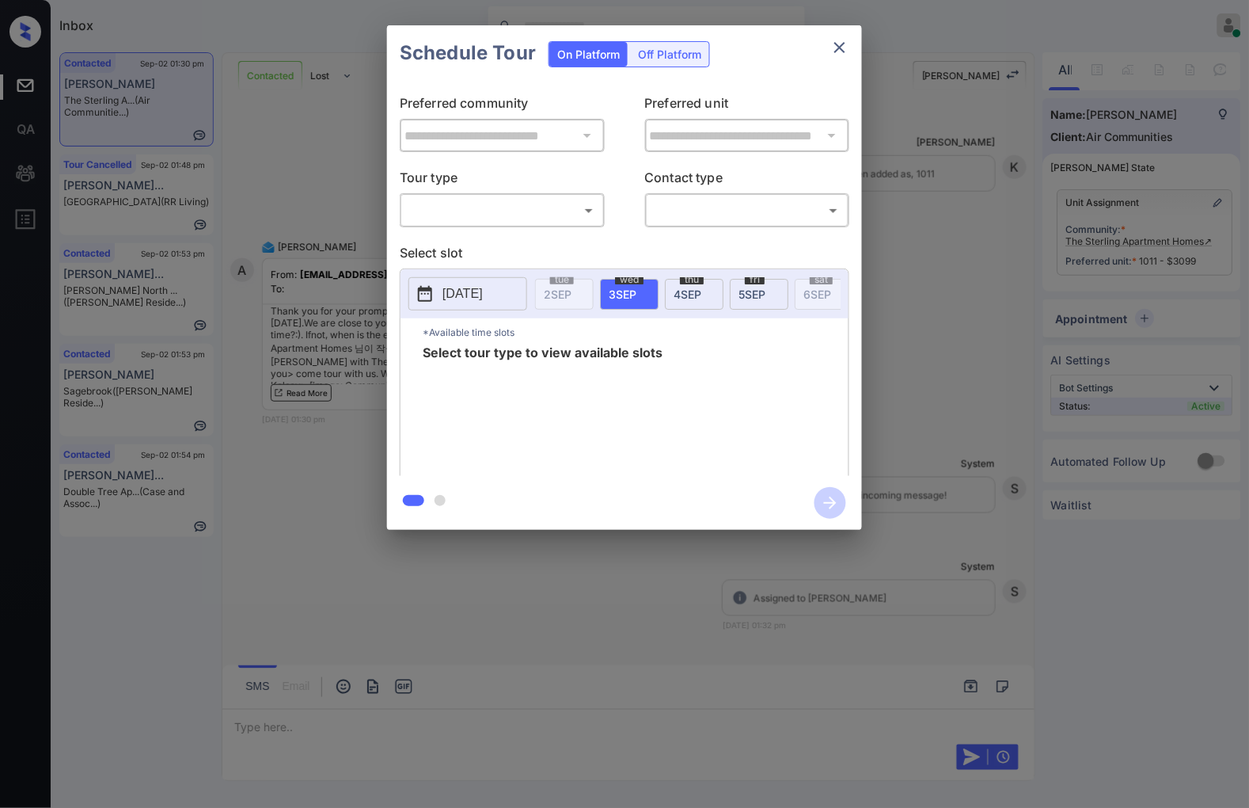
click at [540, 212] on body "Inbox [PERSON_NAME] Online Set yourself offline Set yourself on break Profile S…" at bounding box center [624, 404] width 1249 height 808
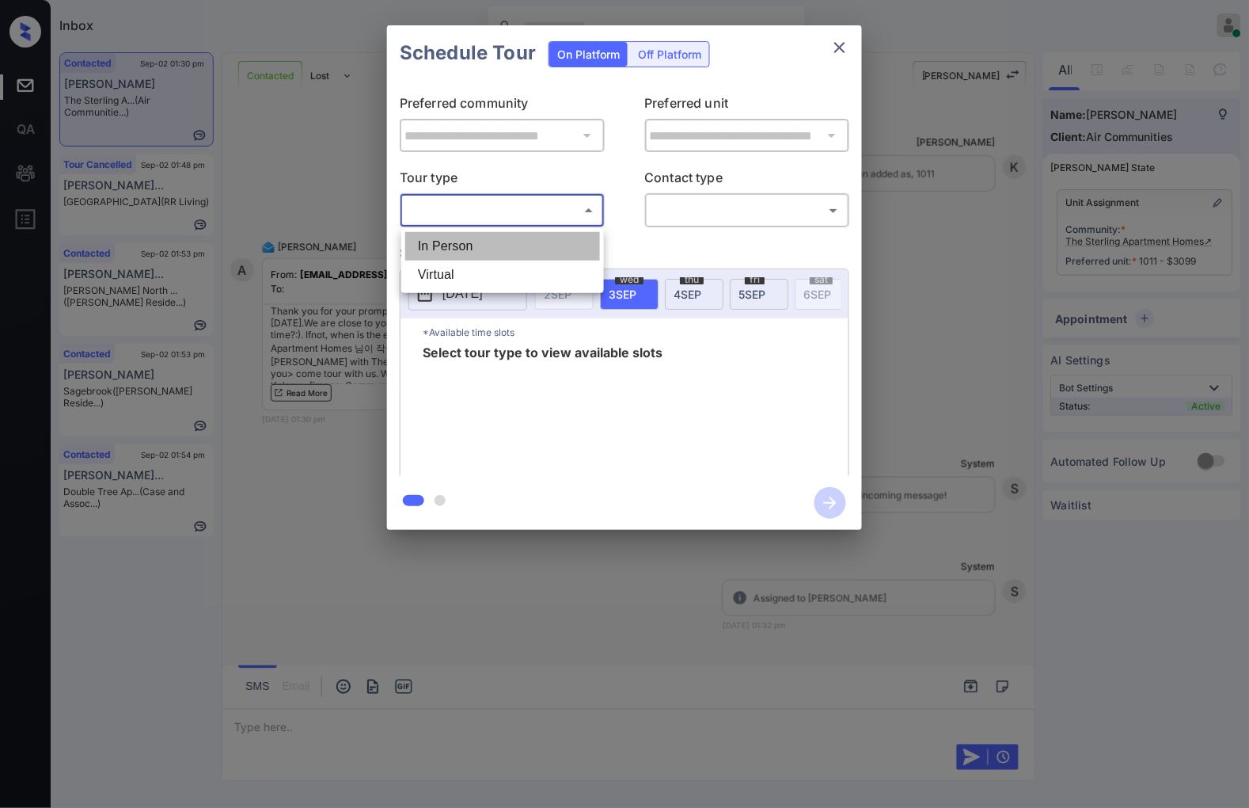
click at [540, 242] on li "In Person" at bounding box center [502, 246] width 195 height 29
type input "********"
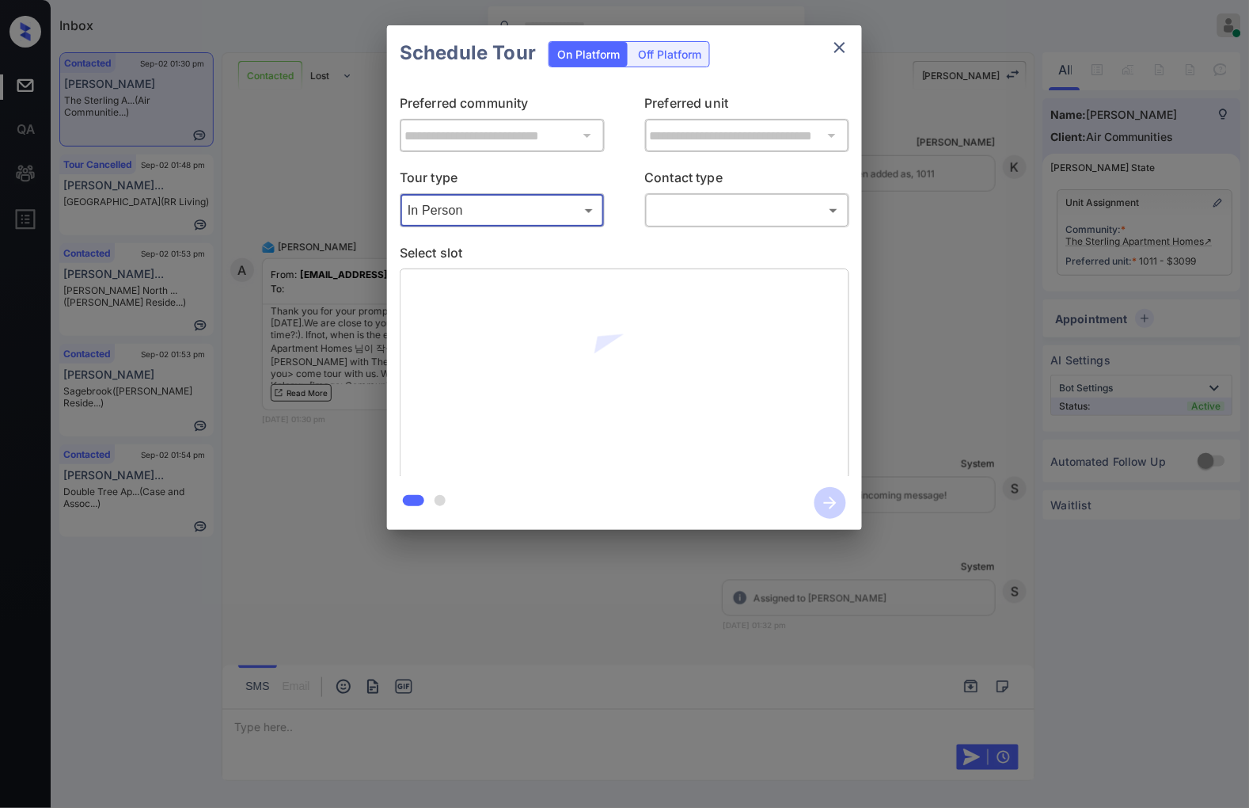
click at [723, 216] on body "Inbox [PERSON_NAME] Online Set yourself offline Set yourself on break Profile S…" at bounding box center [624, 404] width 1249 height 808
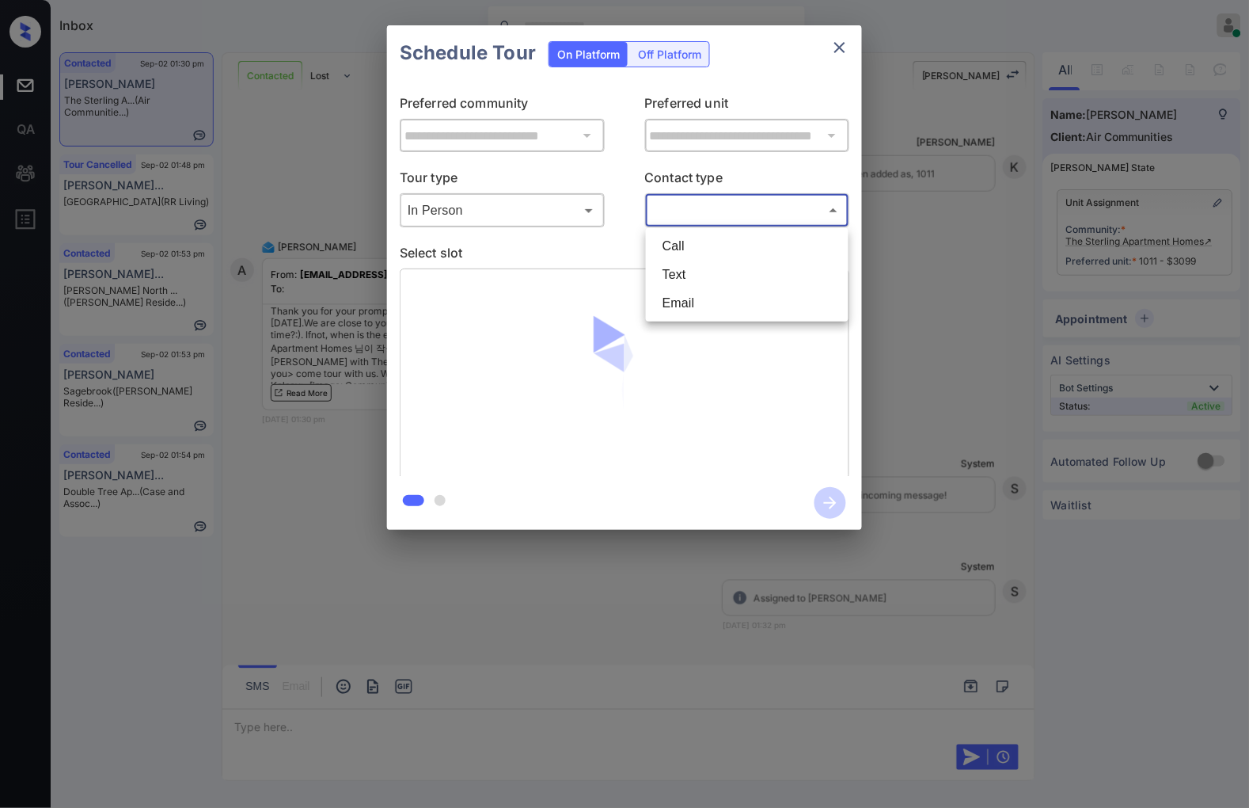
click at [716, 278] on li "Text" at bounding box center [747, 274] width 195 height 29
type input "****"
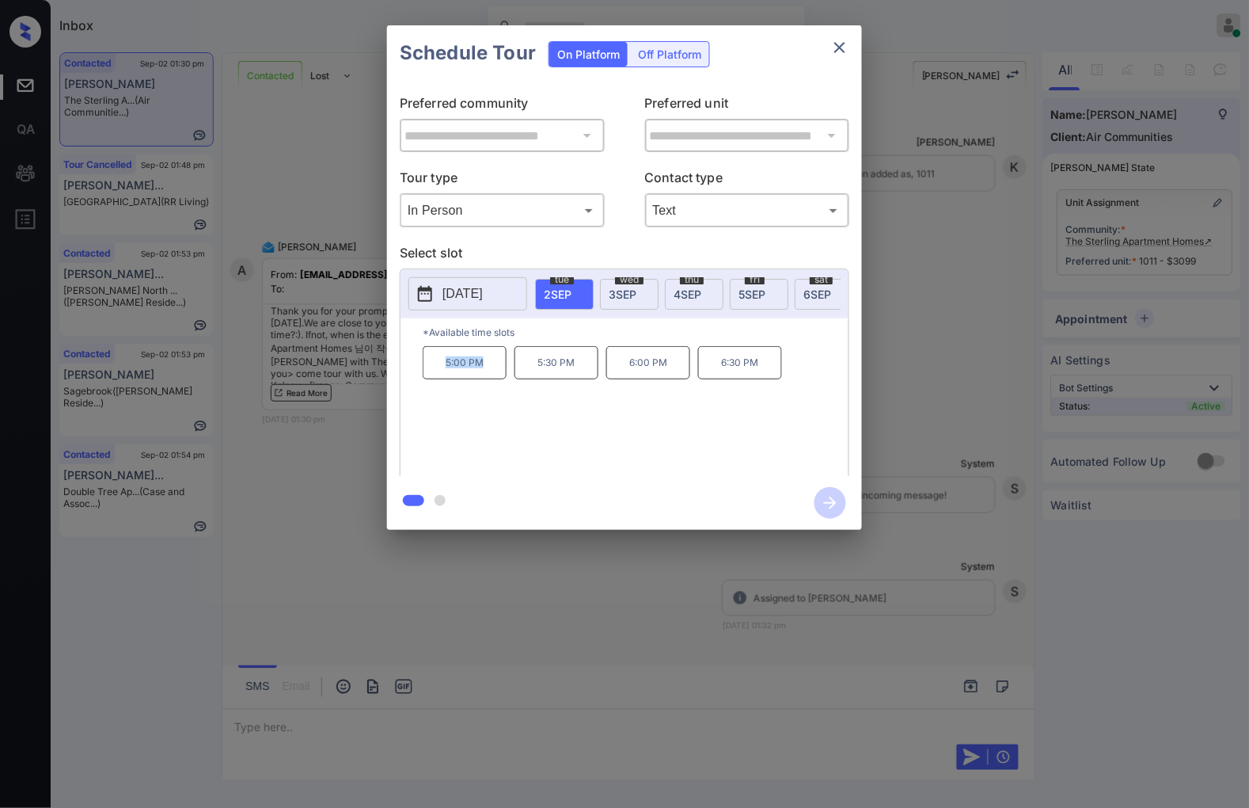
drag, startPoint x: 500, startPoint y: 367, endPoint x: 428, endPoint y: 371, distance: 71.4
click at [428, 371] on p "5:00 PM" at bounding box center [465, 362] width 84 height 33
copy p "5:00 PM"
drag, startPoint x: 587, startPoint y: 374, endPoint x: 530, endPoint y: 374, distance: 57.0
click at [530, 374] on p "5:30 PM" at bounding box center [557, 362] width 84 height 33
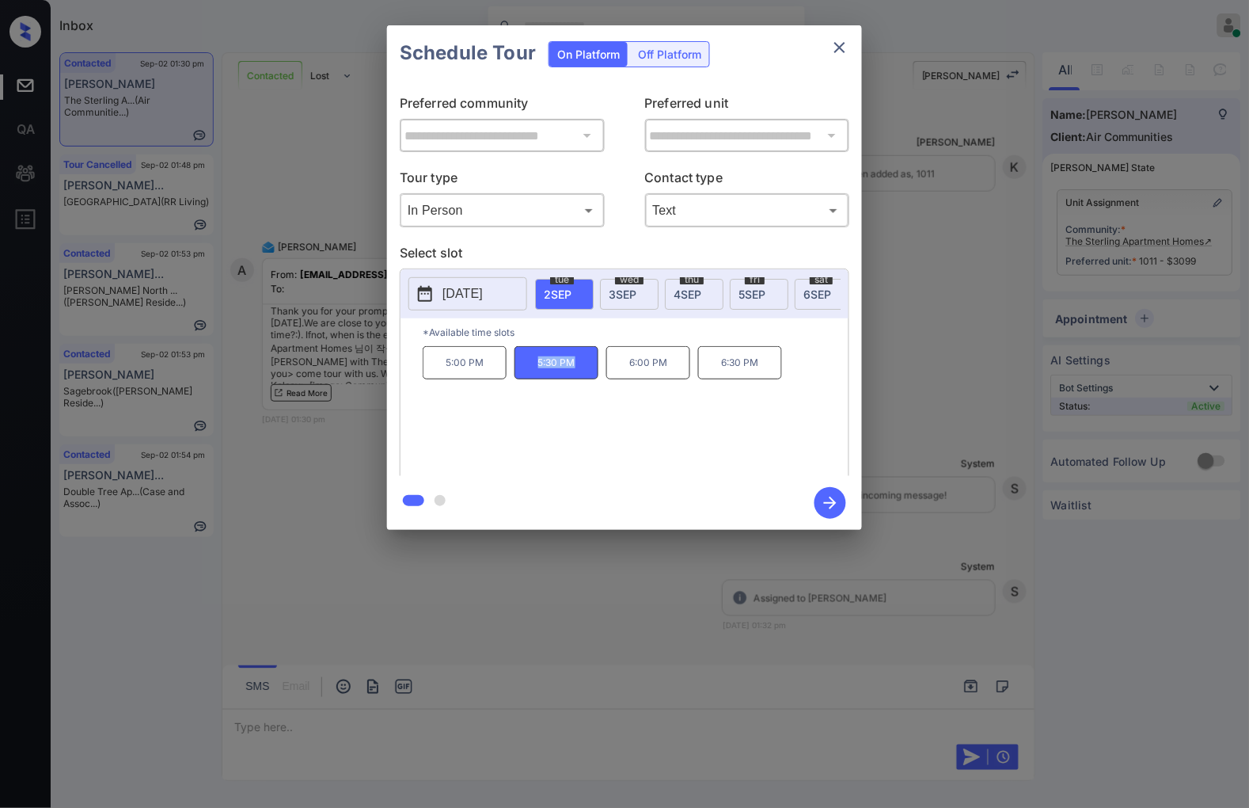
copy p "5:30 PM"
drag, startPoint x: 763, startPoint y: 376, endPoint x: 716, endPoint y: 376, distance: 47.5
click at [716, 376] on p "6:30 PM" at bounding box center [740, 362] width 84 height 33
copy p "6:30 PM"
click at [485, 612] on div at bounding box center [624, 404] width 1249 height 808
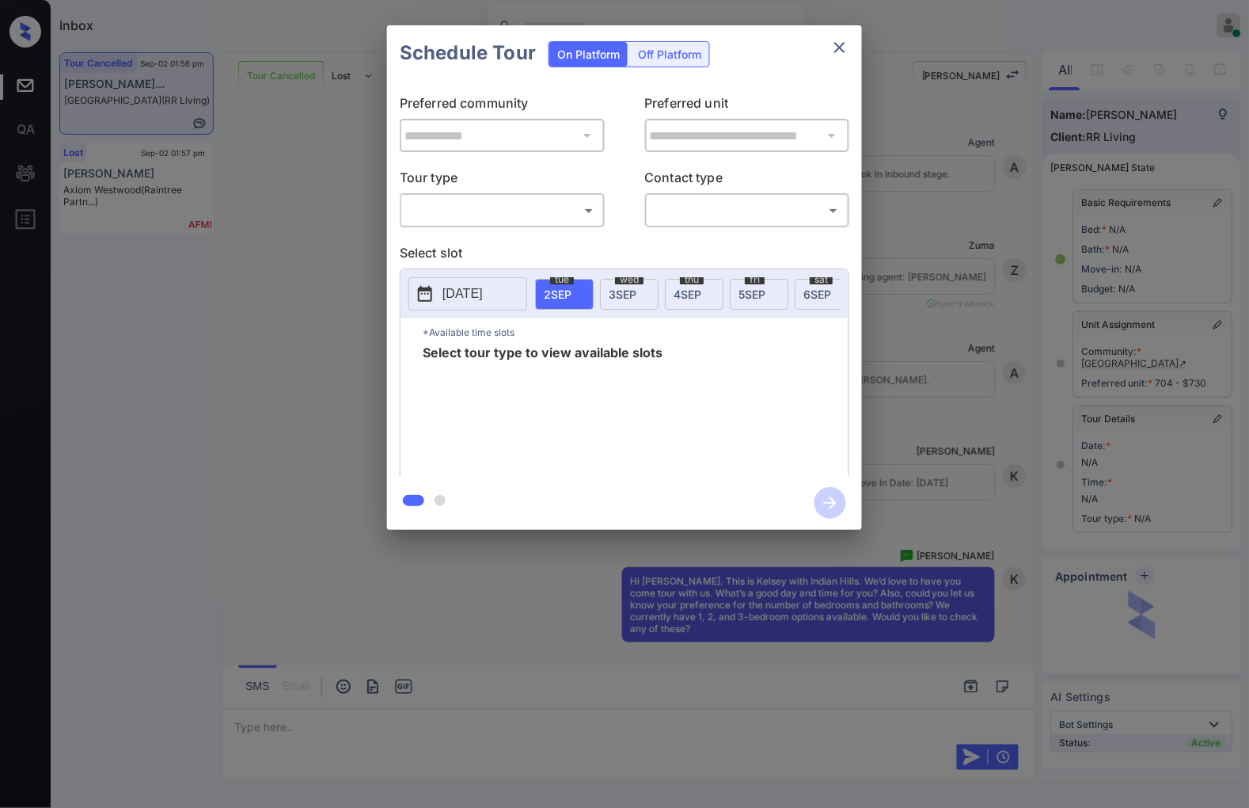
scroll to position [8105, 0]
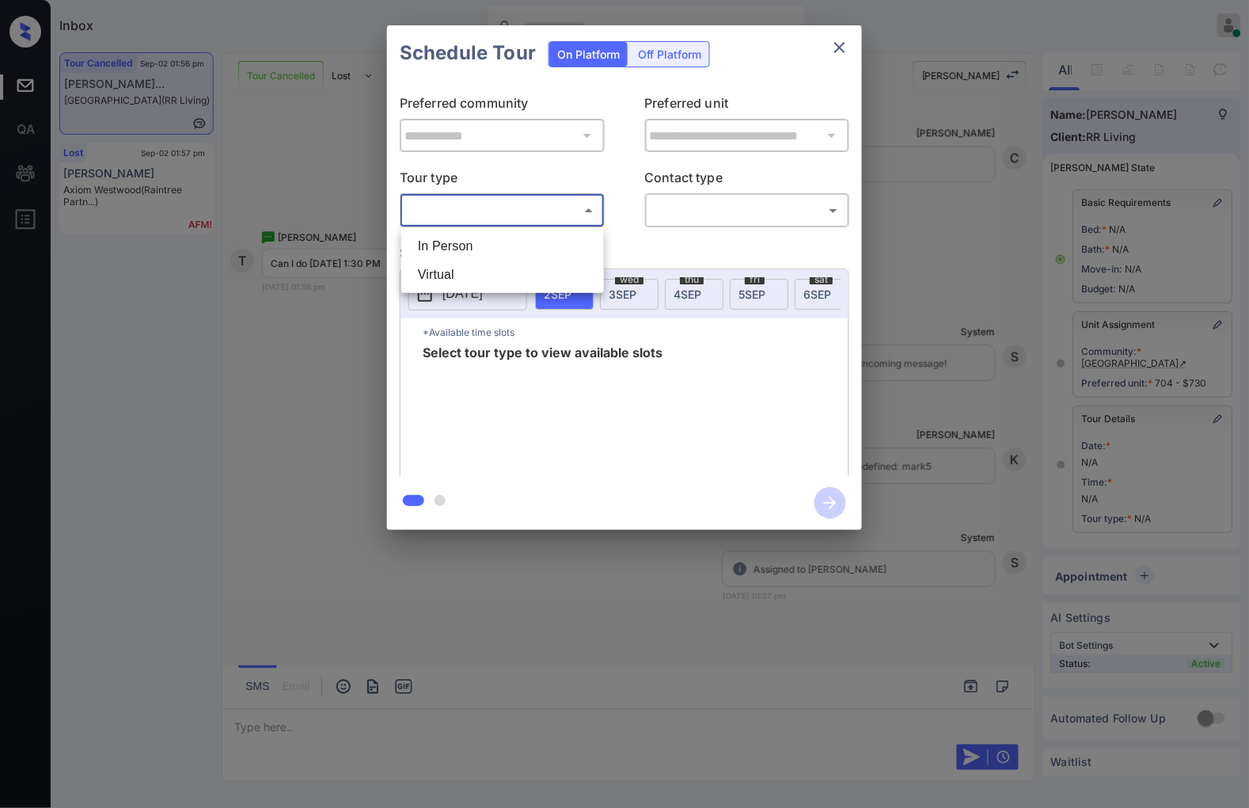
click at [576, 218] on body "Inbox [PERSON_NAME] Online Set yourself offline Set yourself on break Profile S…" at bounding box center [624, 404] width 1249 height 808
click at [592, 248] on li "In Person" at bounding box center [502, 246] width 195 height 29
type input "********"
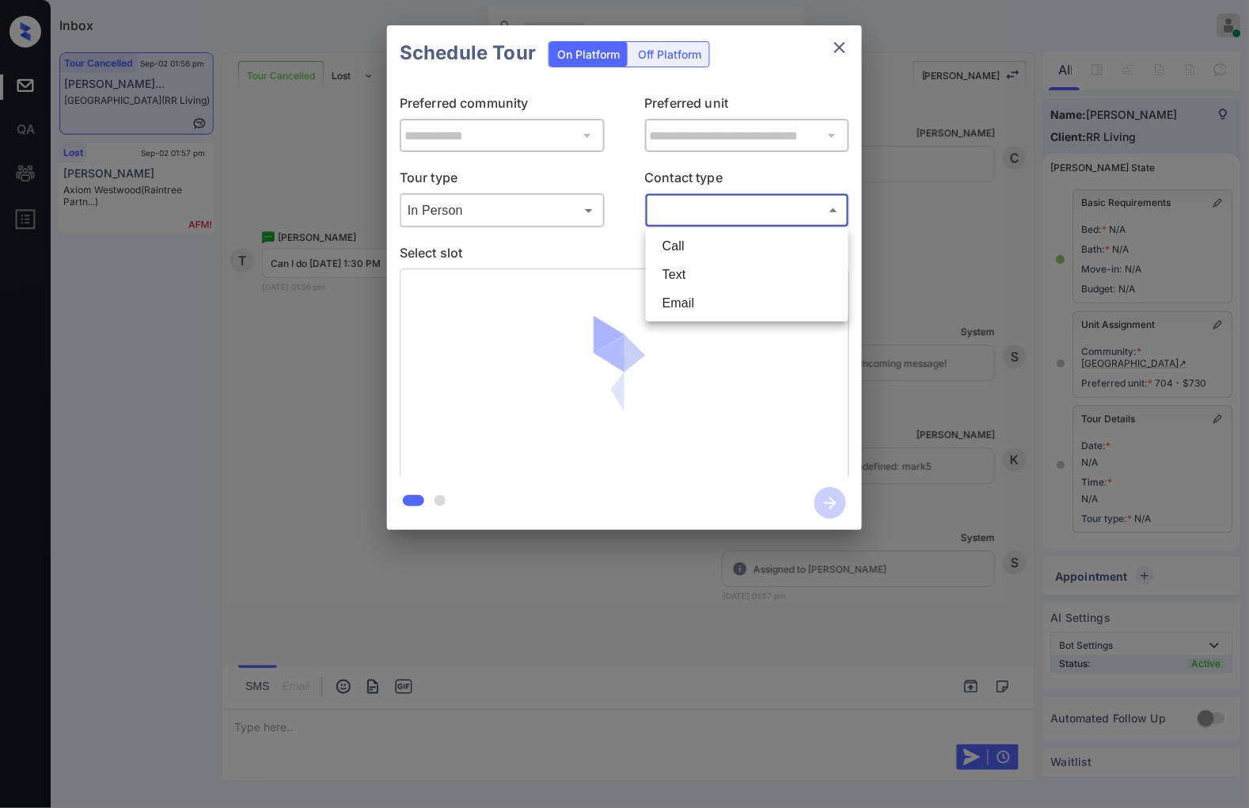
click at [706, 214] on body "Inbox [PERSON_NAME] Online Set yourself offline Set yourself on break Profile S…" at bounding box center [624, 404] width 1249 height 808
click at [724, 266] on li "Text" at bounding box center [747, 274] width 195 height 29
type input "****"
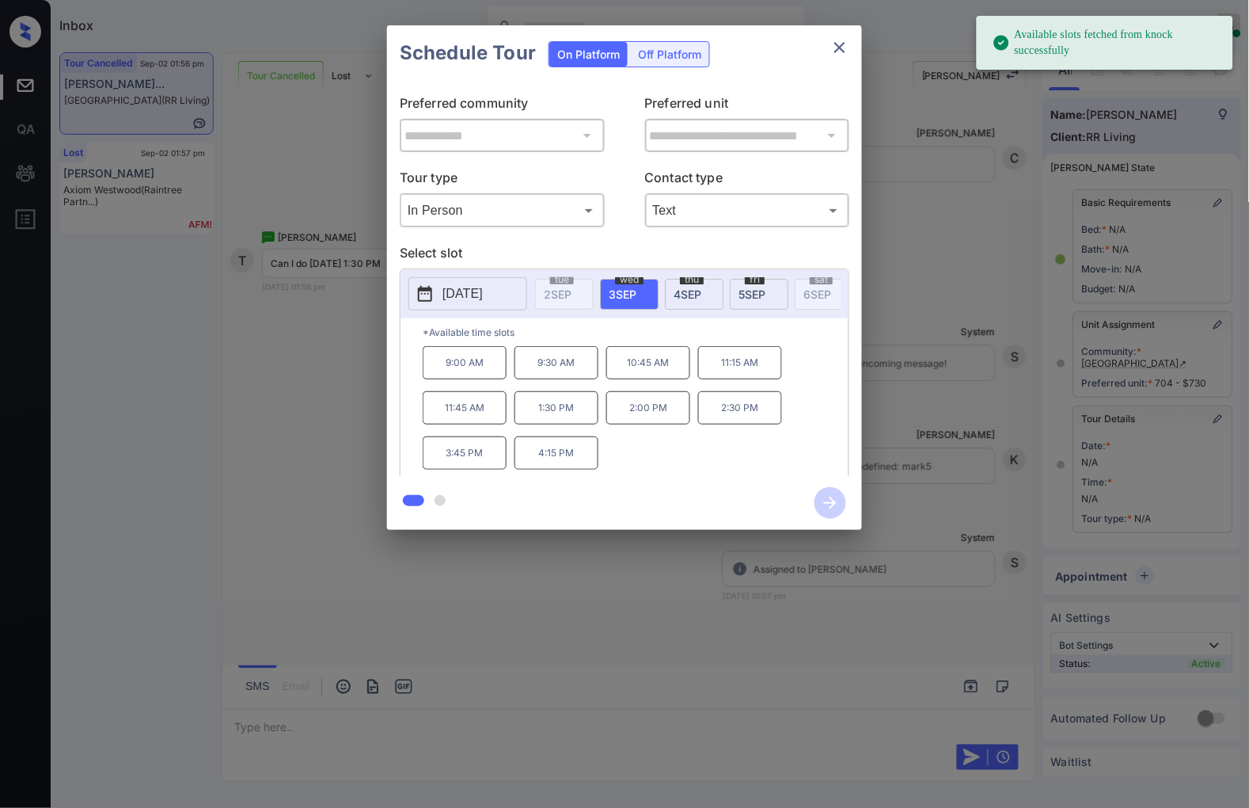
click at [689, 288] on span "[DATE]" at bounding box center [688, 293] width 28 height 13
click at [288, 350] on div "**********" at bounding box center [624, 277] width 1249 height 555
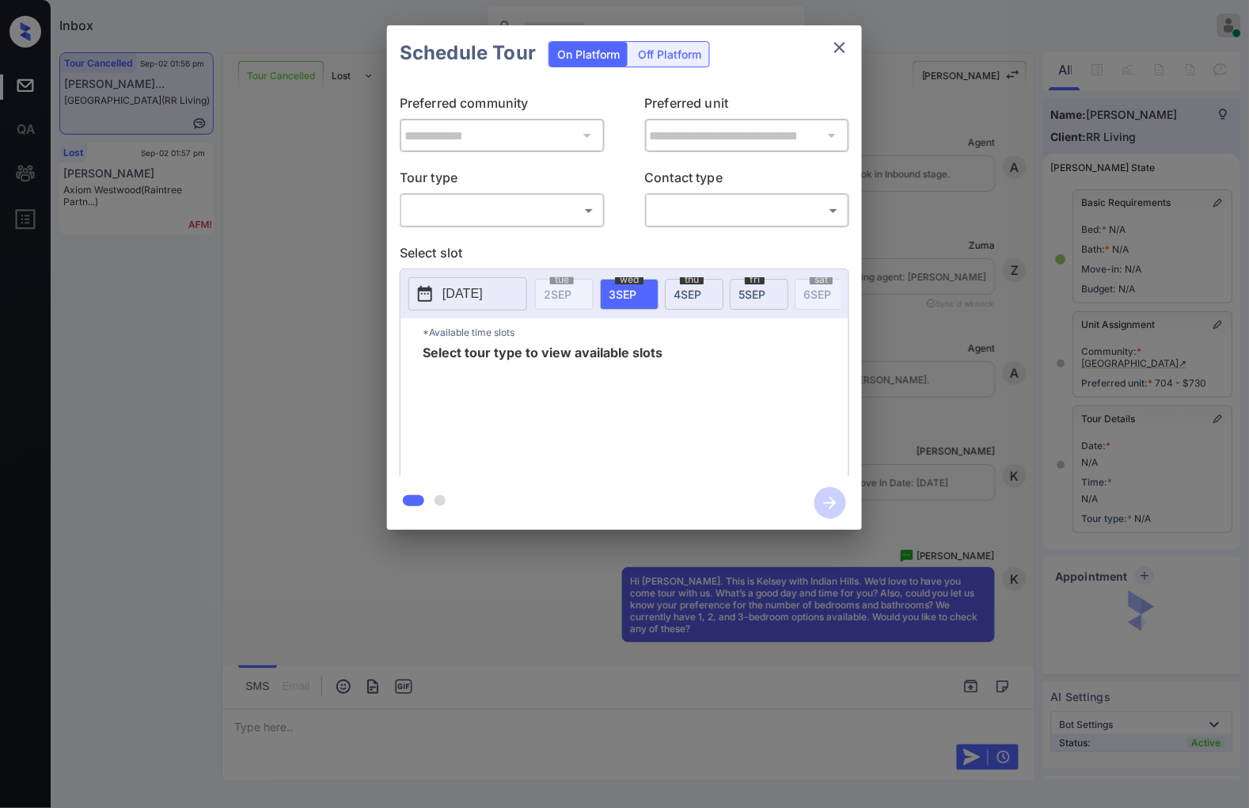
scroll to position [8105, 0]
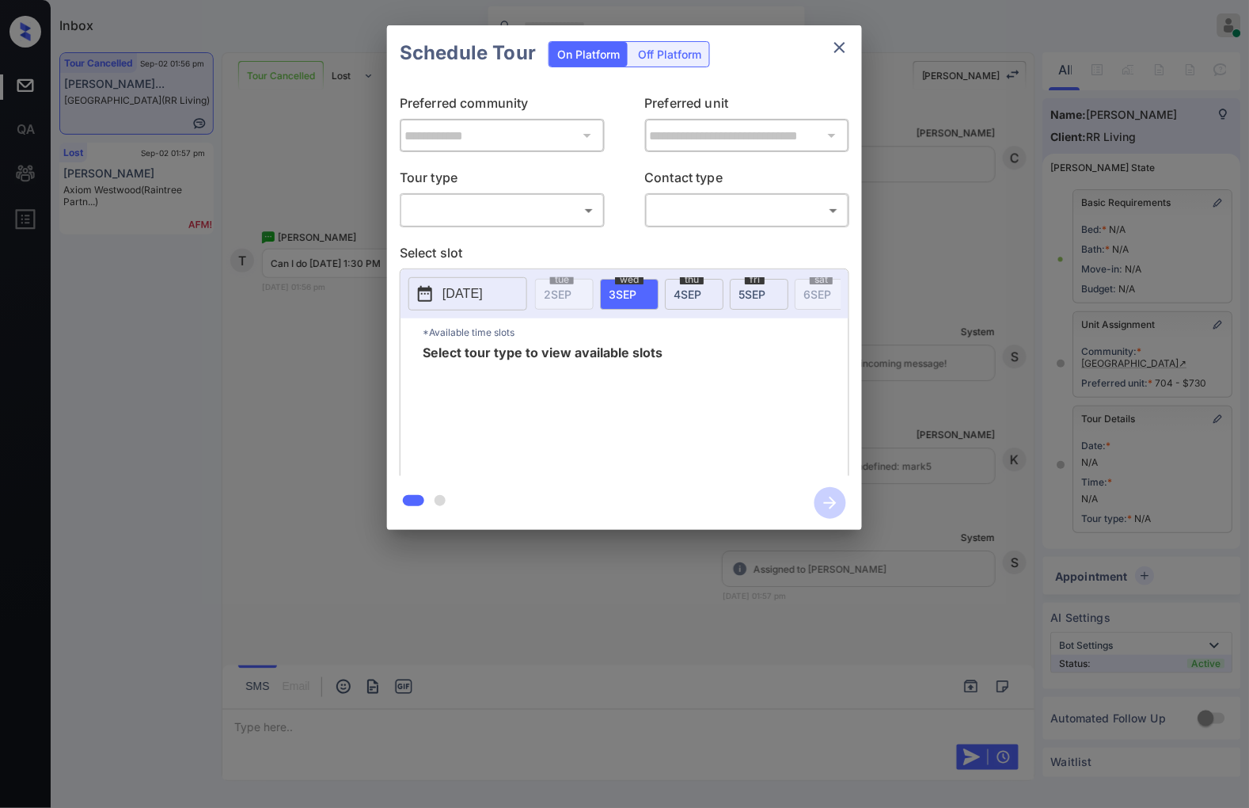
click at [505, 219] on body "Inbox [PERSON_NAME] Online Set yourself offline Set yourself on break Profile S…" at bounding box center [624, 404] width 1249 height 808
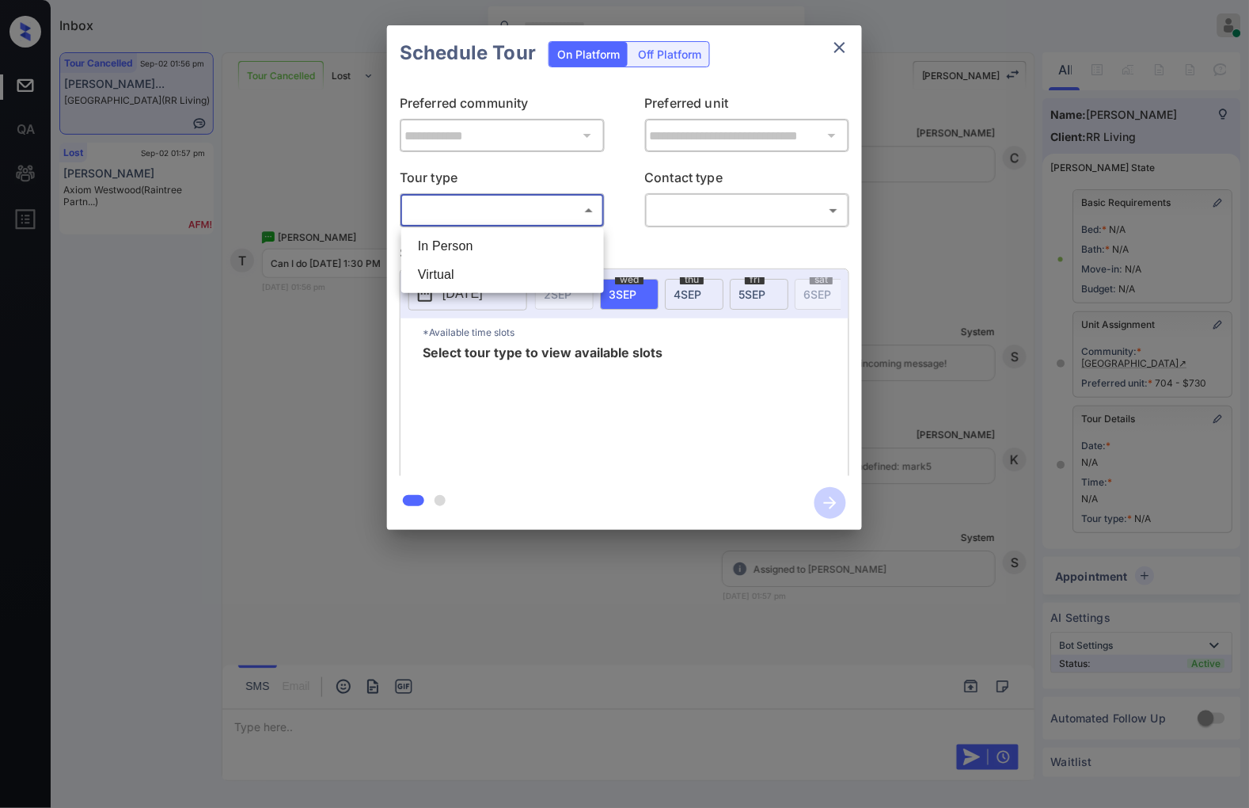
click at [508, 248] on li "In Person" at bounding box center [502, 246] width 195 height 29
type input "********"
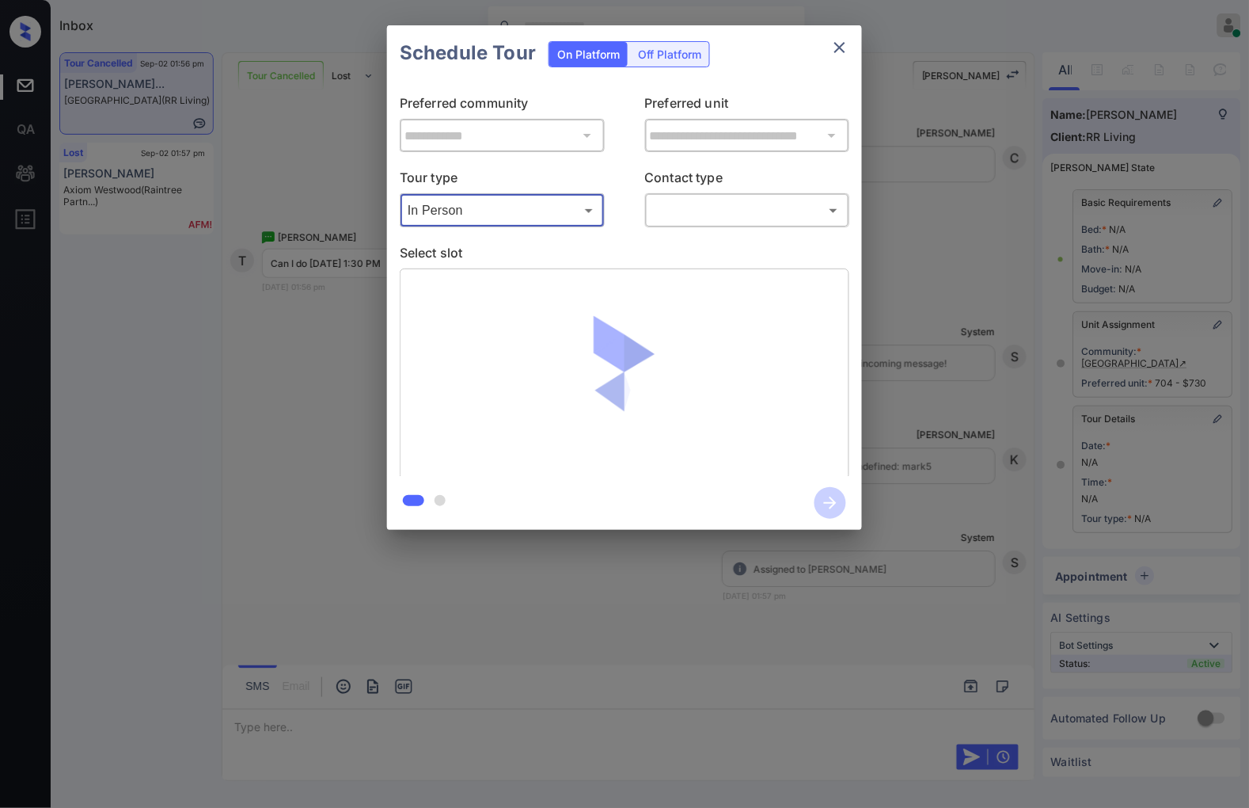
click at [686, 214] on body "Inbox Caroline Dacanay Online Set yourself offline Set yourself on break Profil…" at bounding box center [624, 404] width 1249 height 808
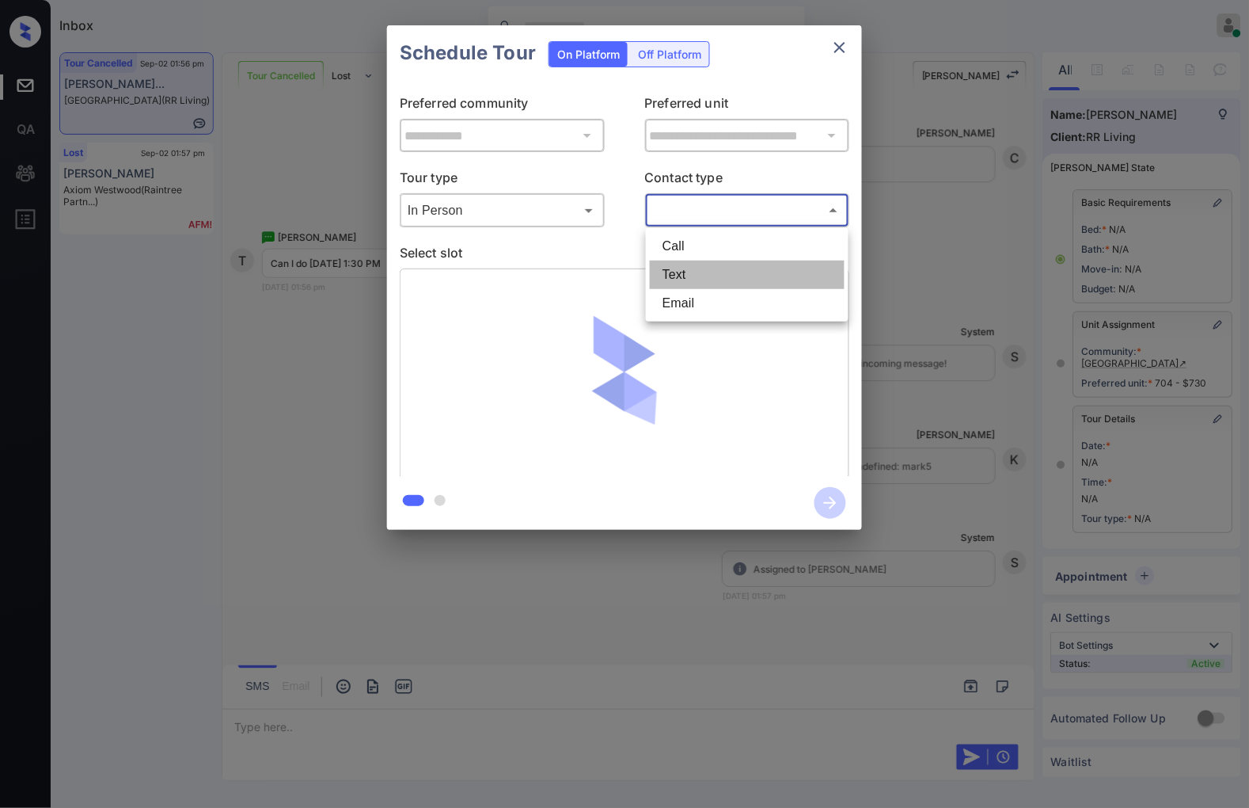
click at [679, 274] on li "Text" at bounding box center [747, 274] width 195 height 29
type input "****"
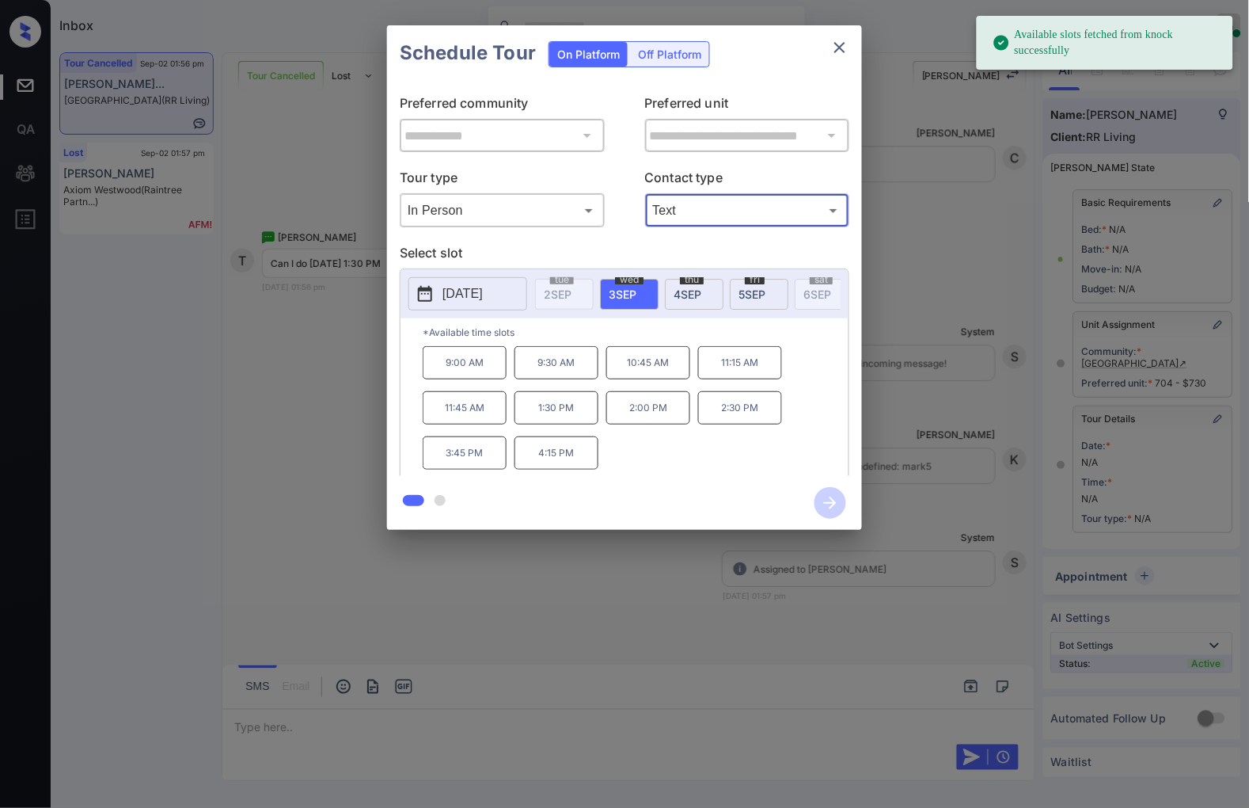
click at [681, 294] on span "4 SEP" at bounding box center [688, 293] width 28 height 13
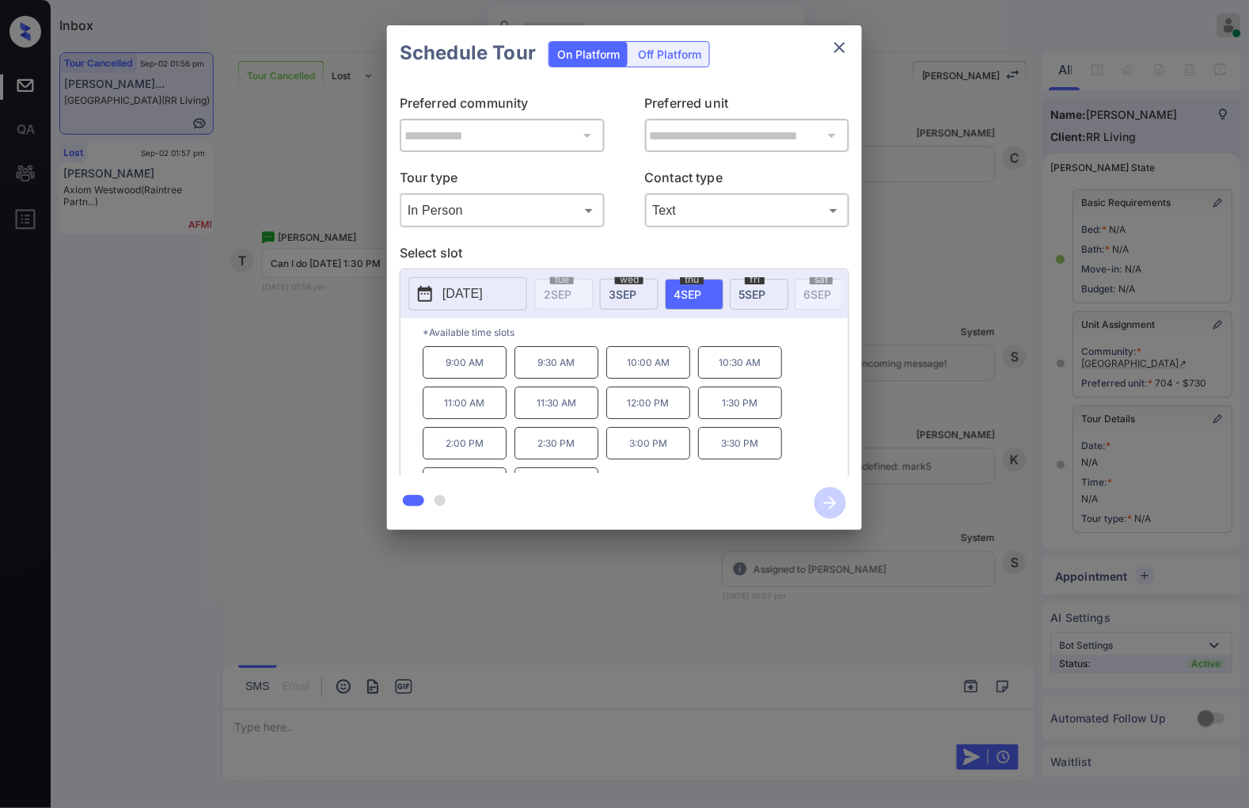
scroll to position [27, 0]
click at [939, 386] on div "**********" at bounding box center [624, 277] width 1249 height 555
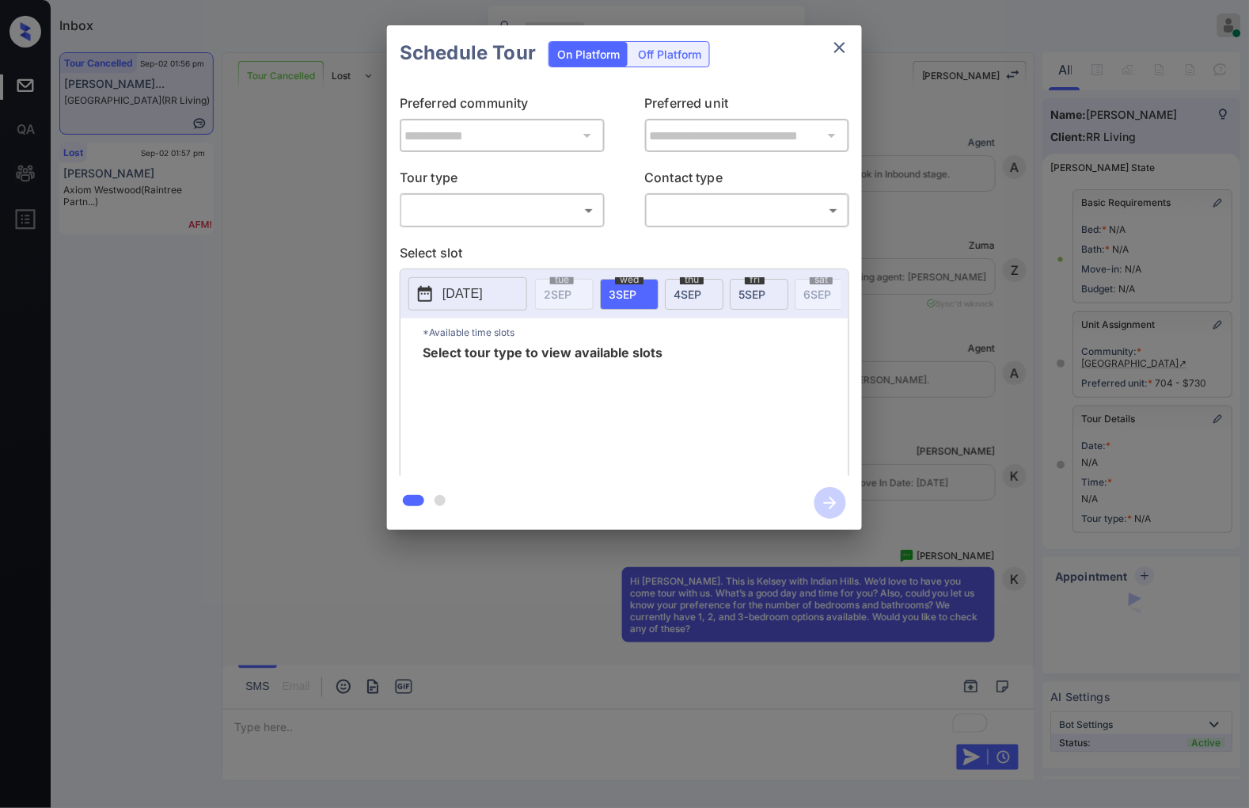
scroll to position [8211, 0]
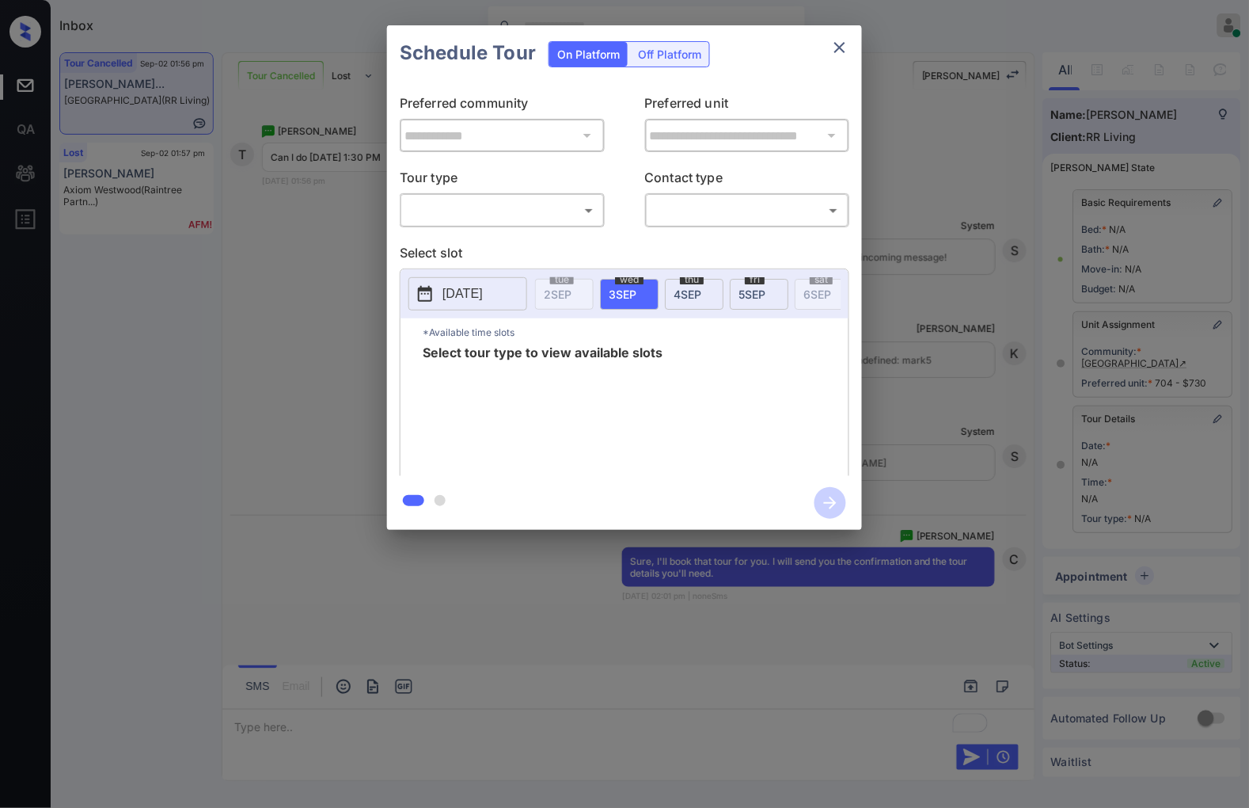
click at [516, 217] on body "Inbox [PERSON_NAME] Online Set yourself offline Set yourself on break Profile S…" at bounding box center [624, 404] width 1249 height 808
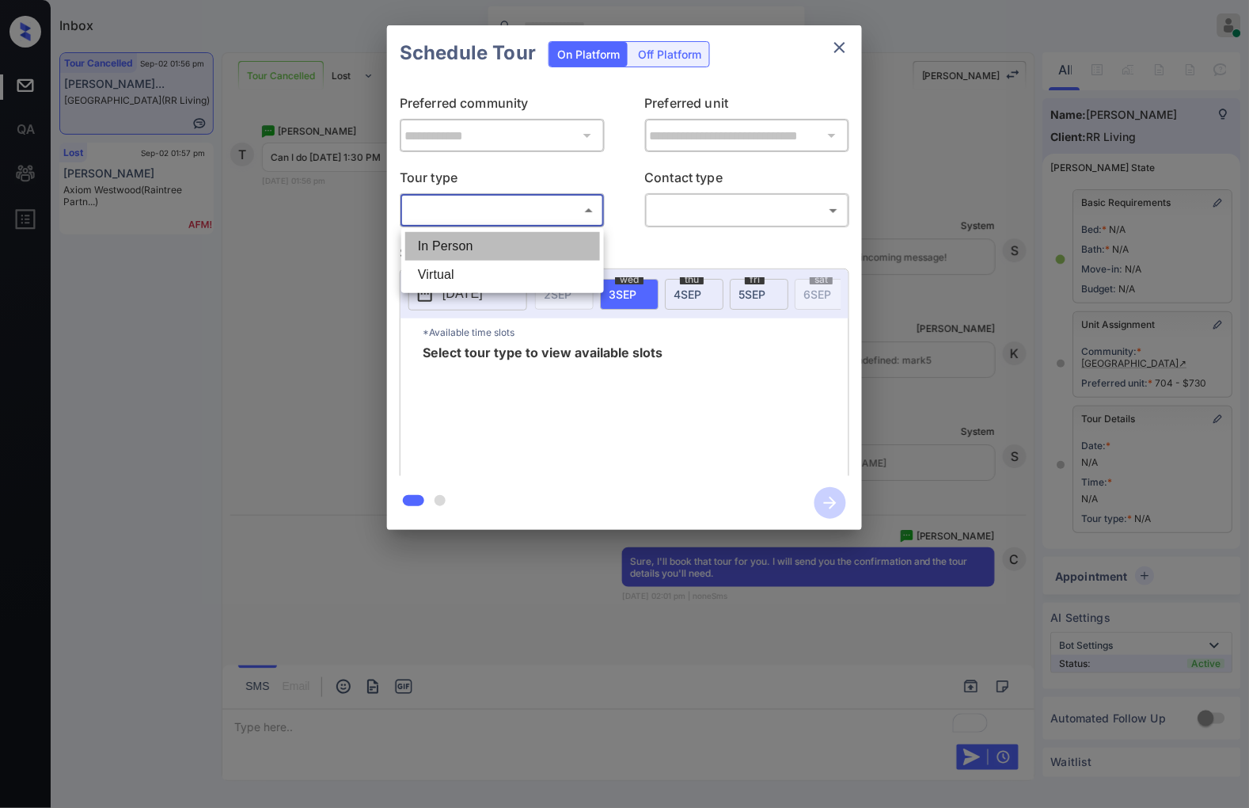
click at [524, 246] on li "In Person" at bounding box center [502, 246] width 195 height 29
type input "********"
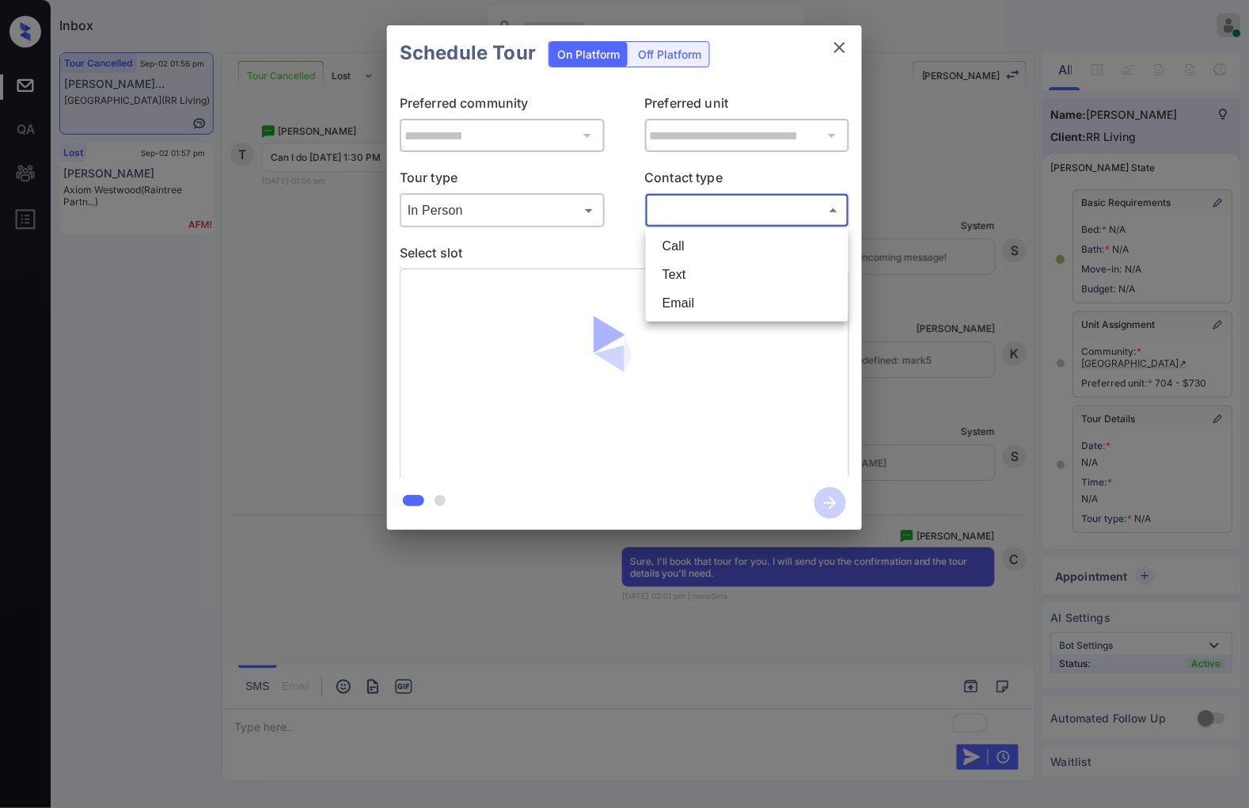
click at [747, 219] on body "Inbox Caroline Dacanay Online Set yourself offline Set yourself on break Profil…" at bounding box center [624, 404] width 1249 height 808
drag, startPoint x: 755, startPoint y: 249, endPoint x: 756, endPoint y: 275, distance: 25.4
click at [756, 275] on ul "Call Text Email" at bounding box center [747, 274] width 203 height 93
click at [756, 275] on li "Text" at bounding box center [747, 274] width 195 height 29
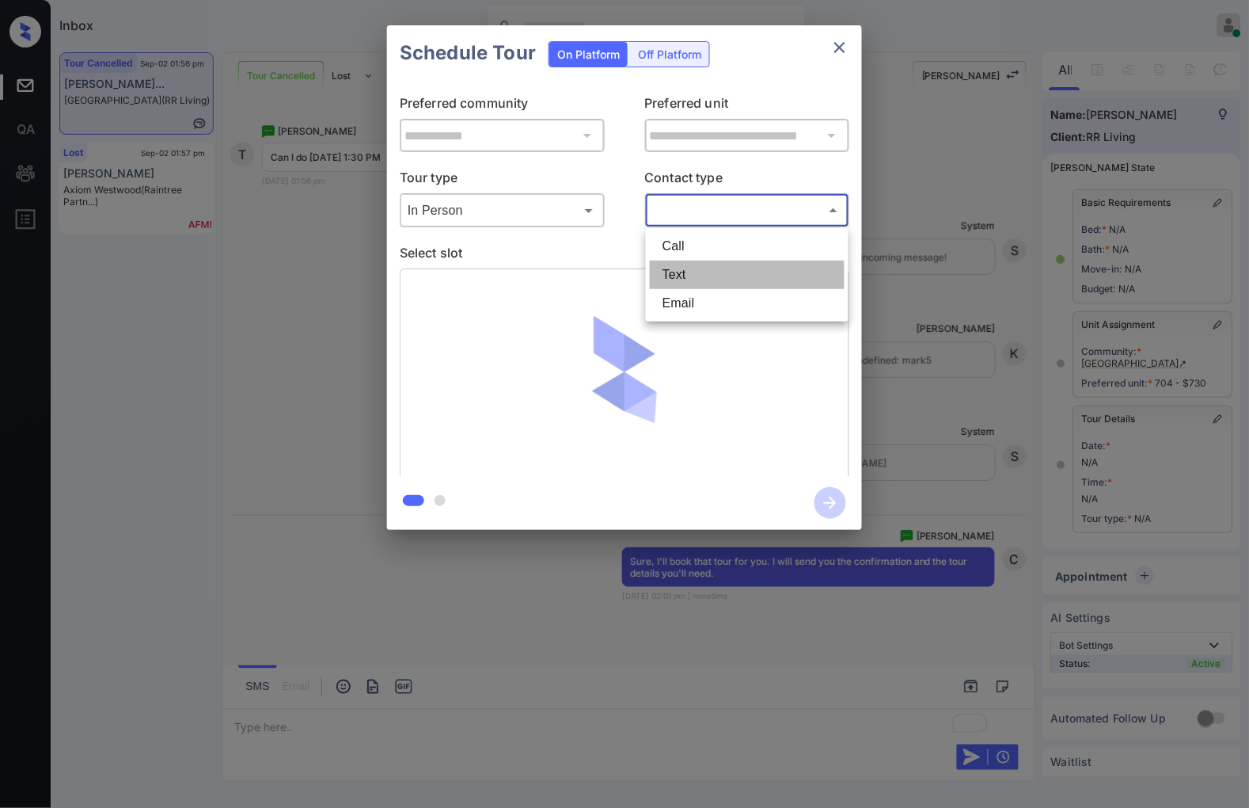
type input "****"
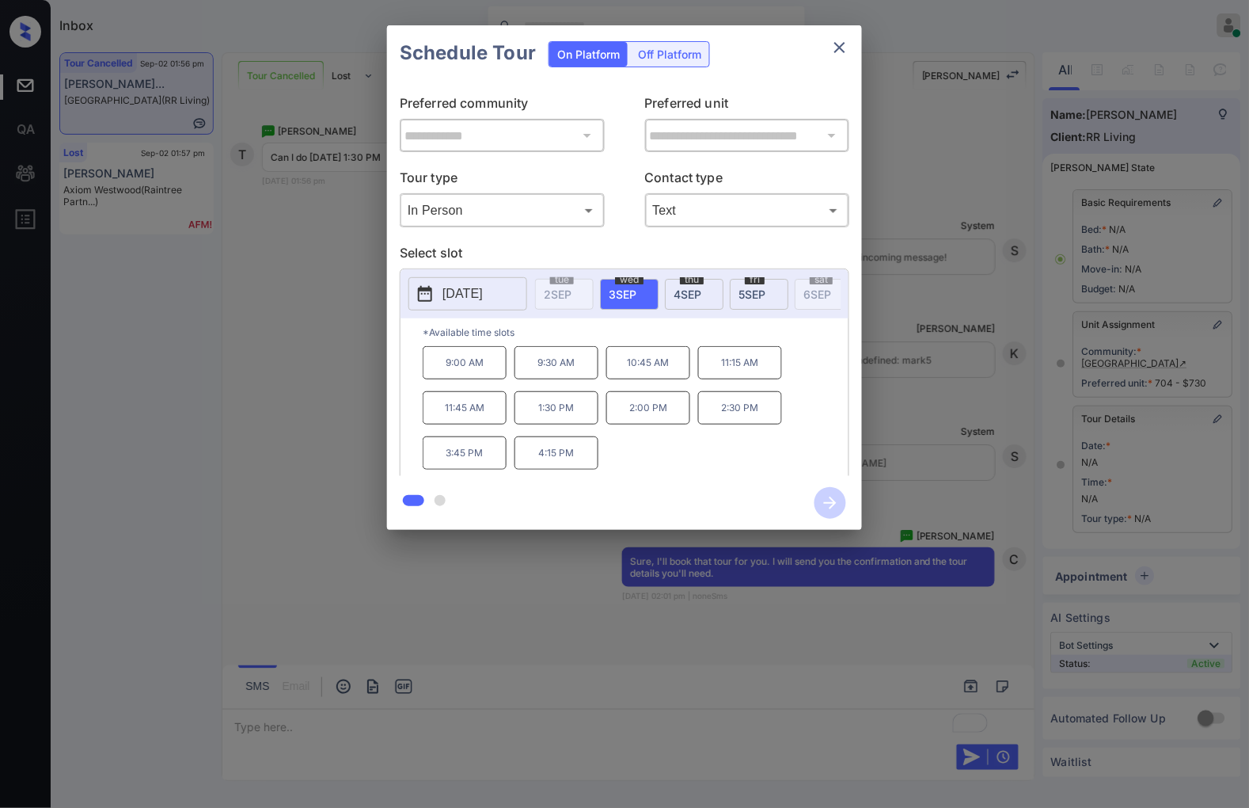
click at [698, 290] on span "[DATE]" at bounding box center [688, 293] width 28 height 13
click at [739, 418] on p "1:30 PM" at bounding box center [740, 402] width 84 height 32
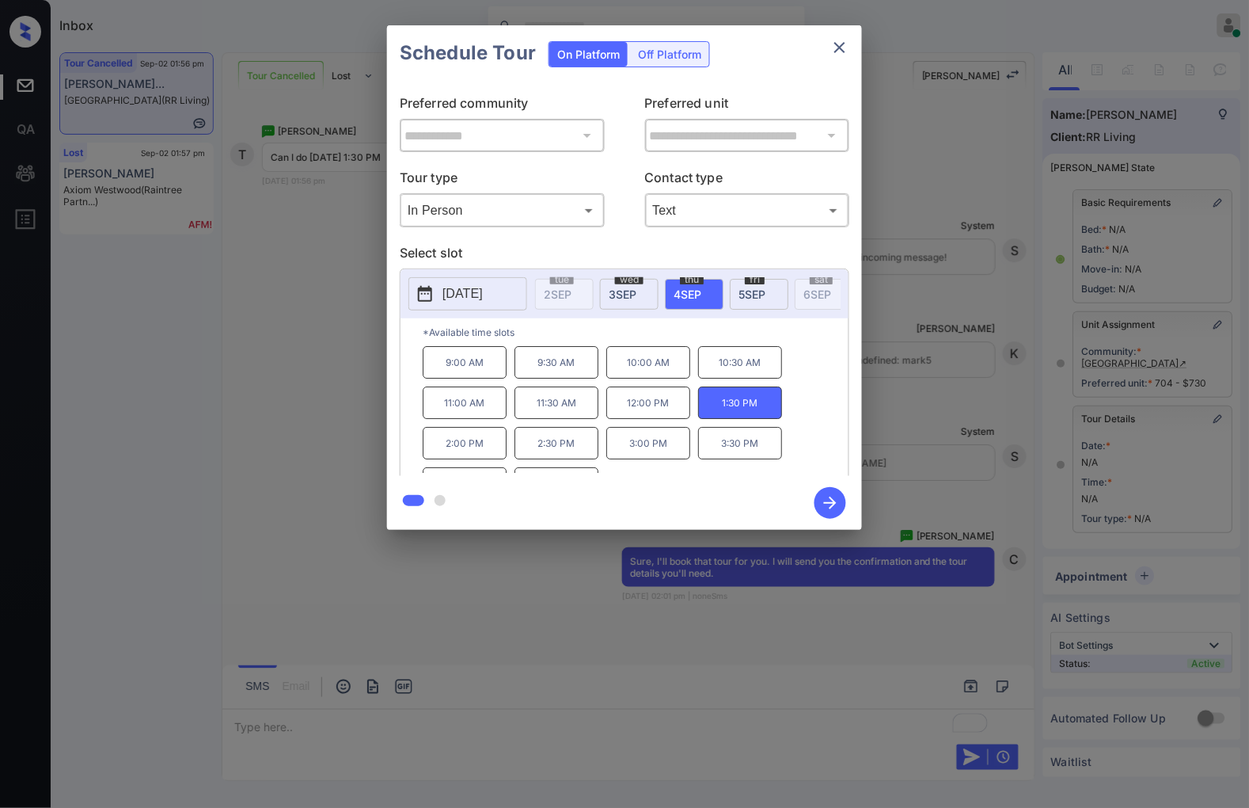
click at [827, 508] on icon "button" at bounding box center [831, 503] width 32 height 32
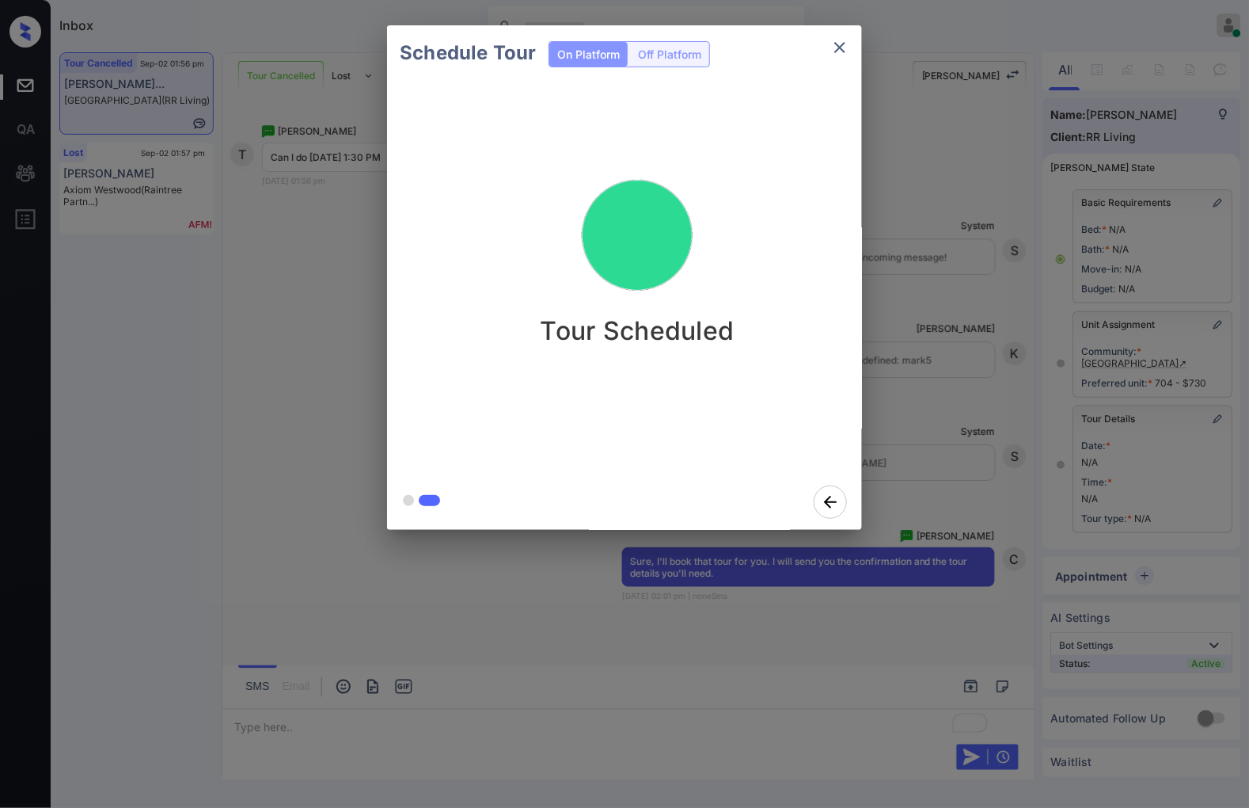
click at [1006, 494] on div "Schedule Tour On Platform Off Platform Tour Scheduled" at bounding box center [624, 277] width 1249 height 555
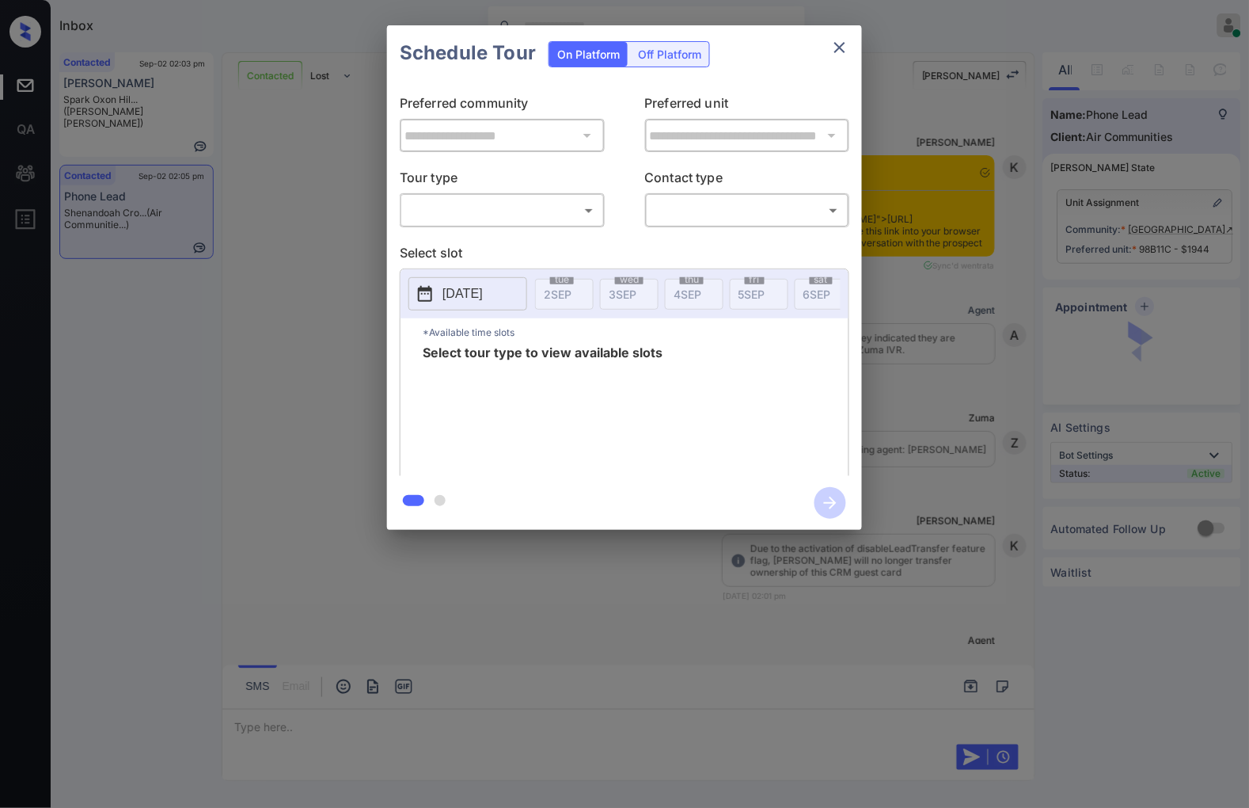
scroll to position [3825, 0]
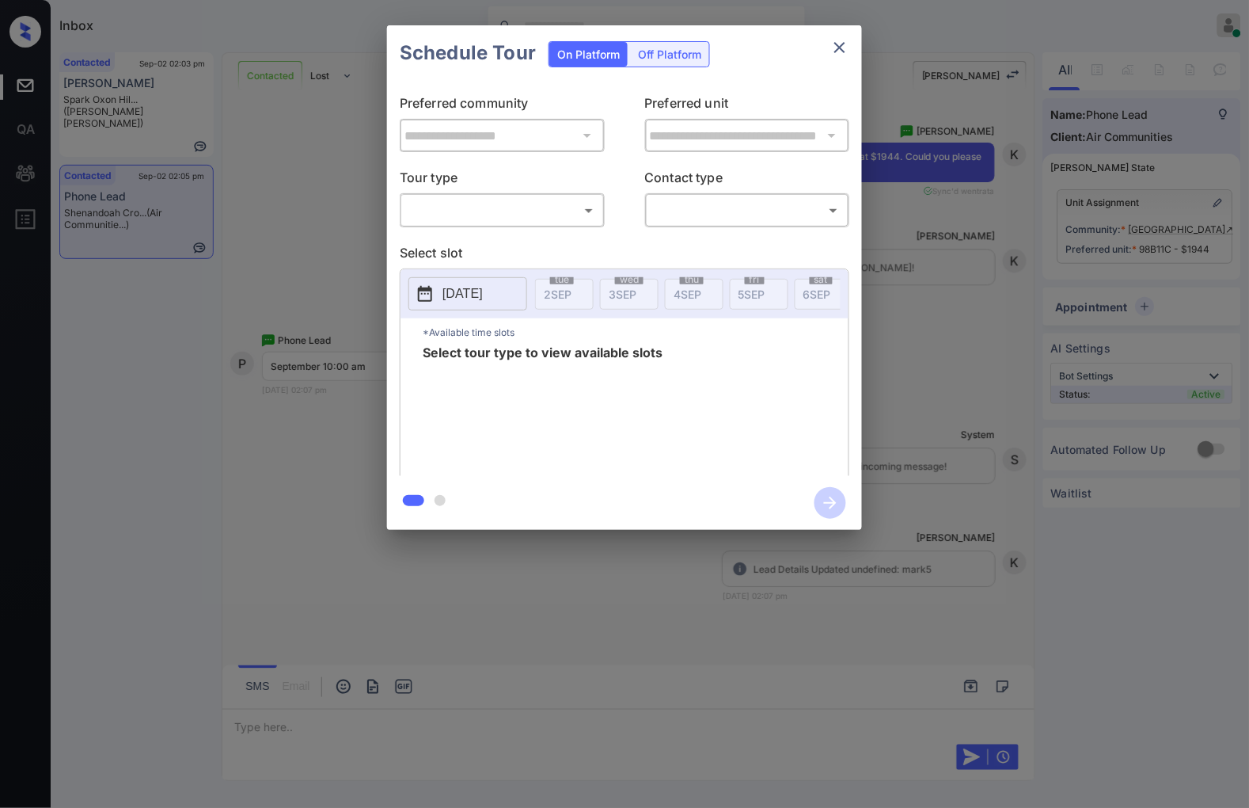
click at [961, 266] on div "**********" at bounding box center [624, 277] width 1249 height 555
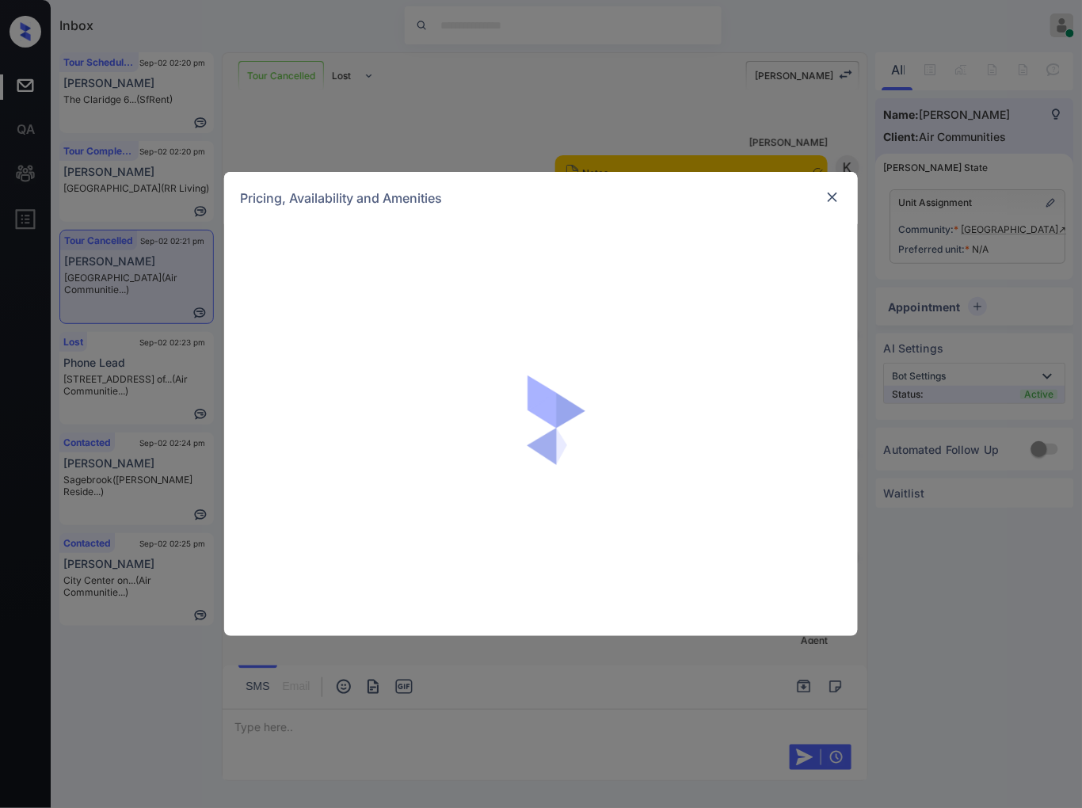
scroll to position [1378, 0]
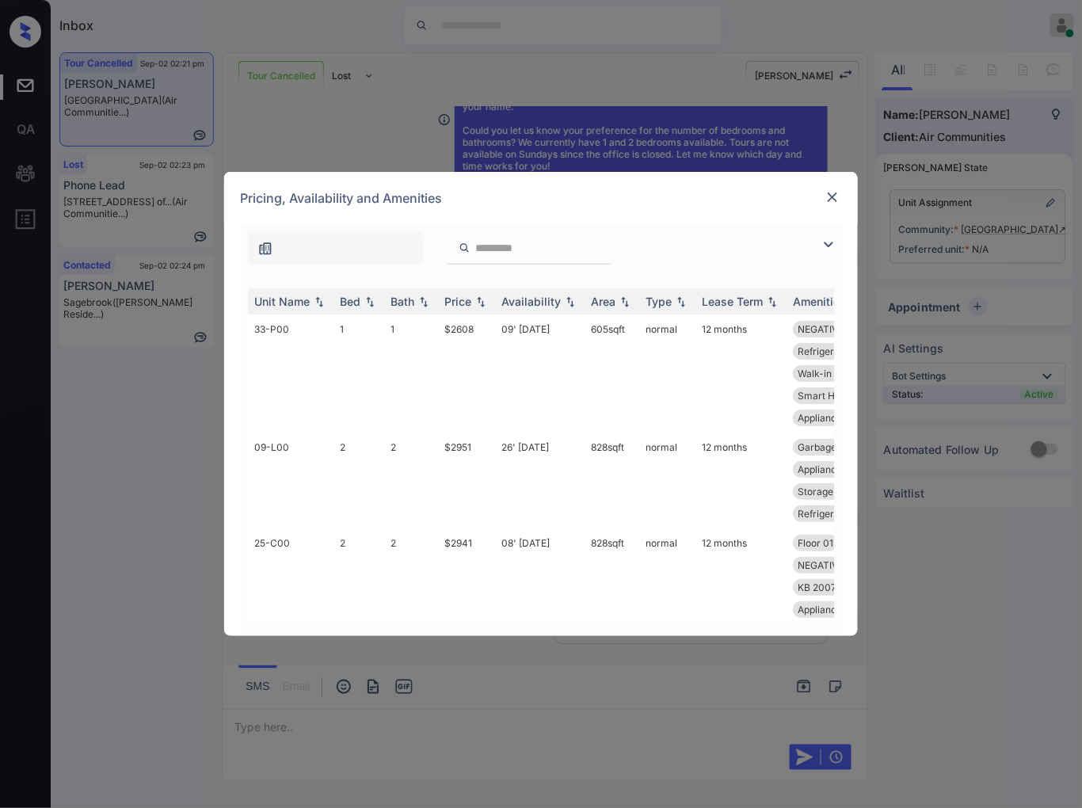
click at [835, 195] on img at bounding box center [832, 197] width 16 height 16
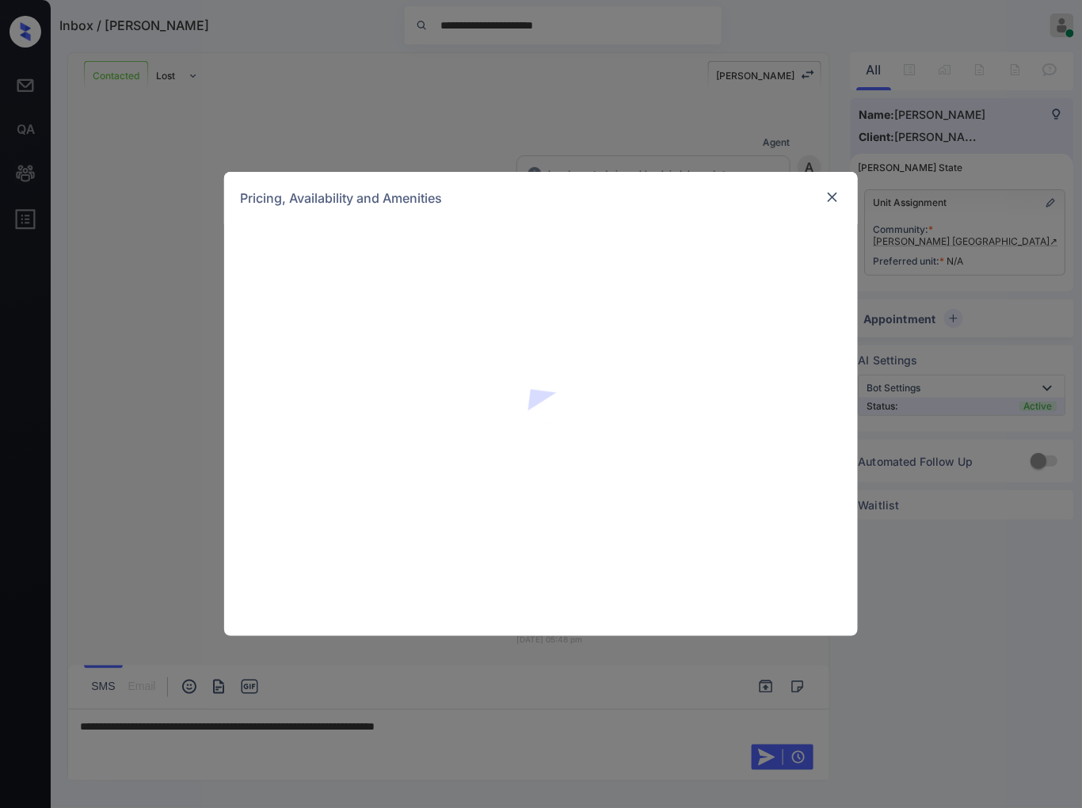
scroll to position [703, 0]
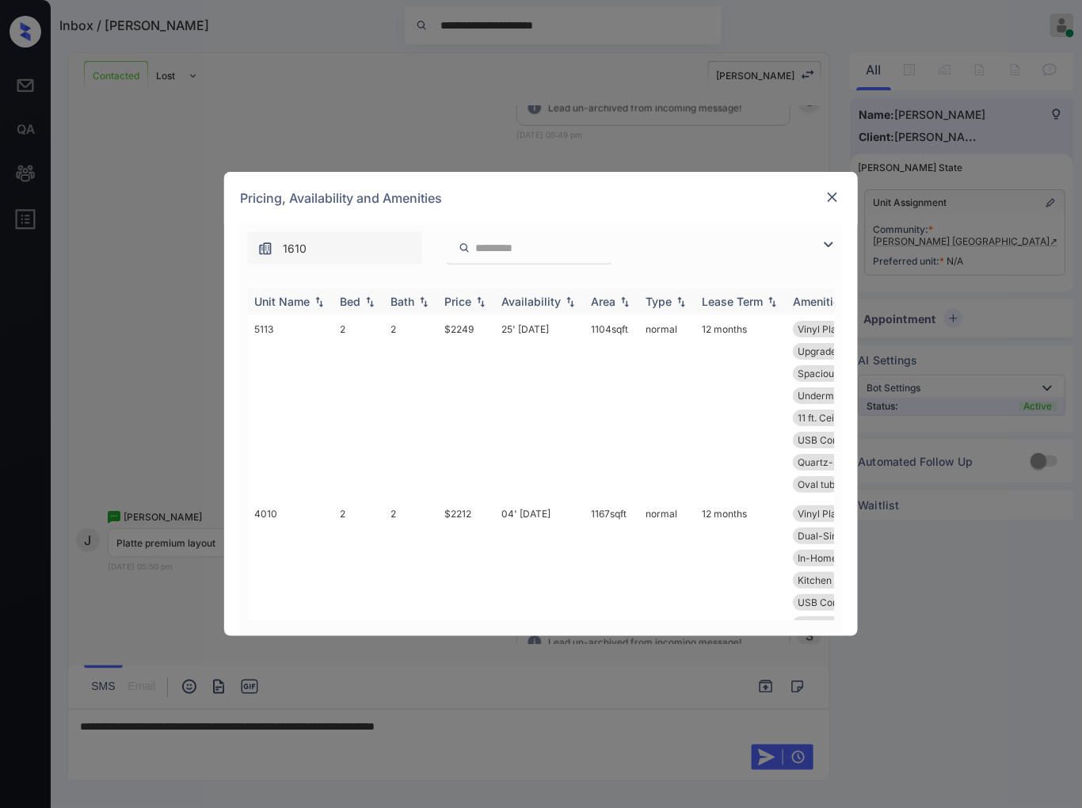
click at [483, 298] on img at bounding box center [481, 301] width 16 height 11
click at [483, 298] on img at bounding box center [481, 301] width 16 height 12
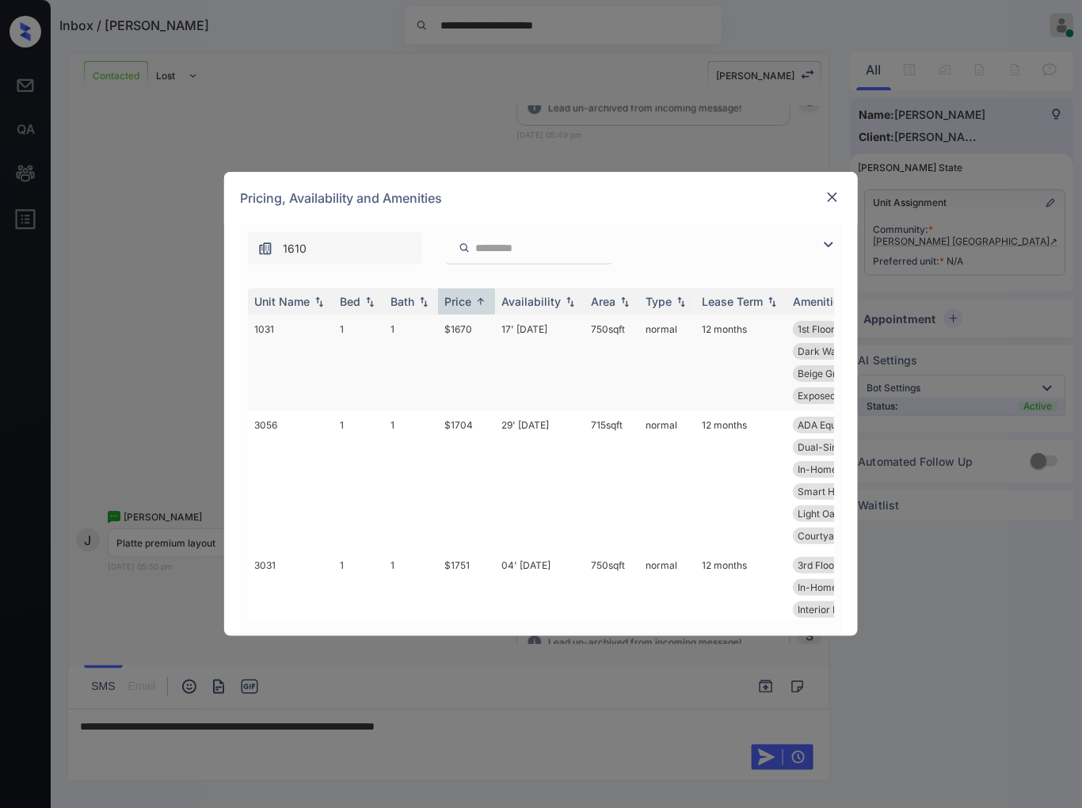
click at [477, 329] on td "$1670" at bounding box center [466, 362] width 57 height 96
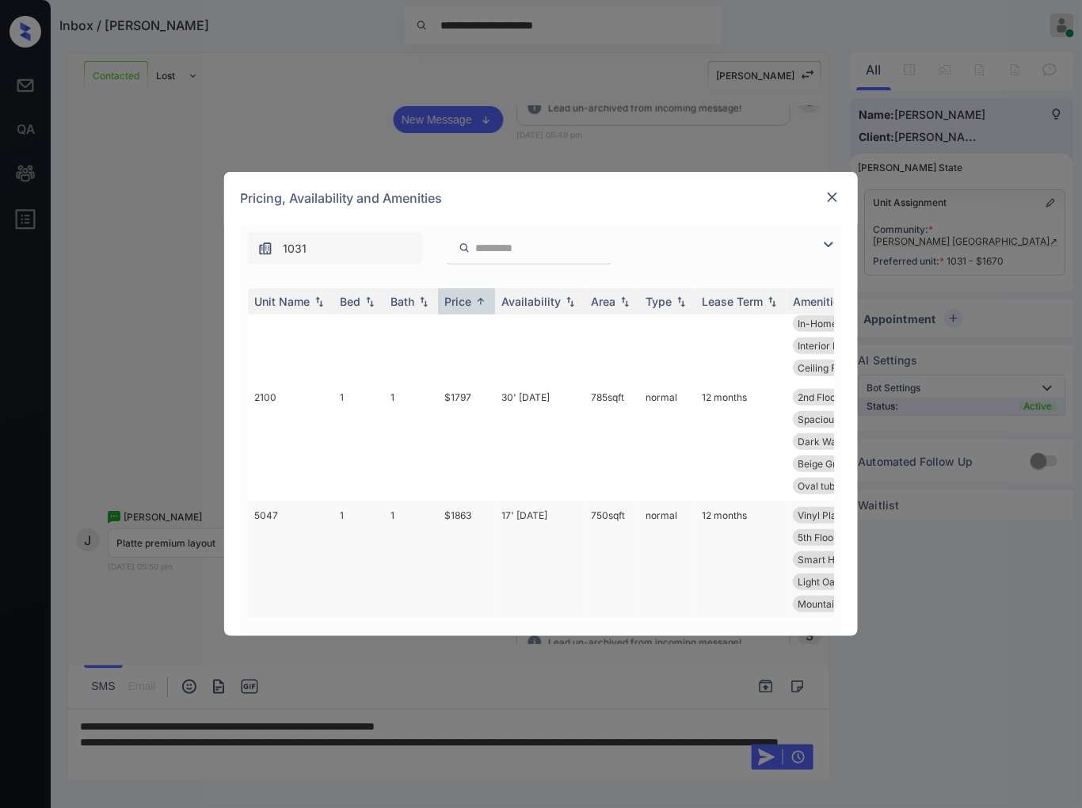
scroll to position [352, 0]
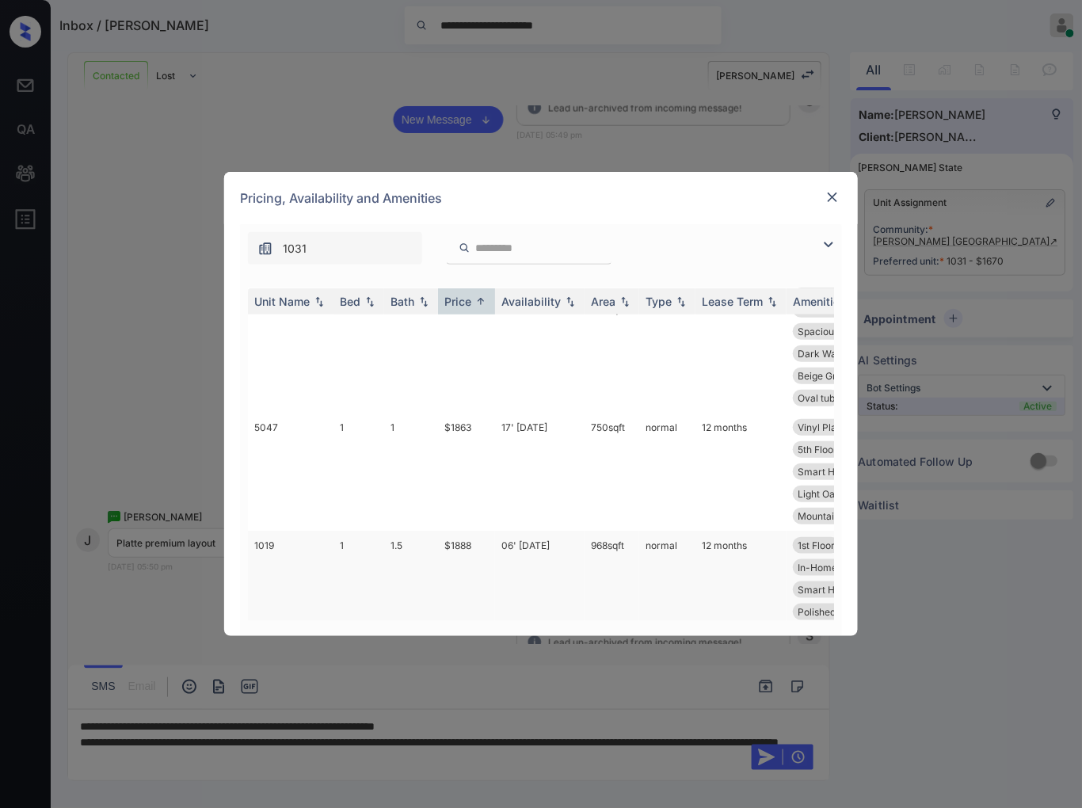
click at [545, 556] on td "06' Sep 25" at bounding box center [539, 589] width 89 height 118
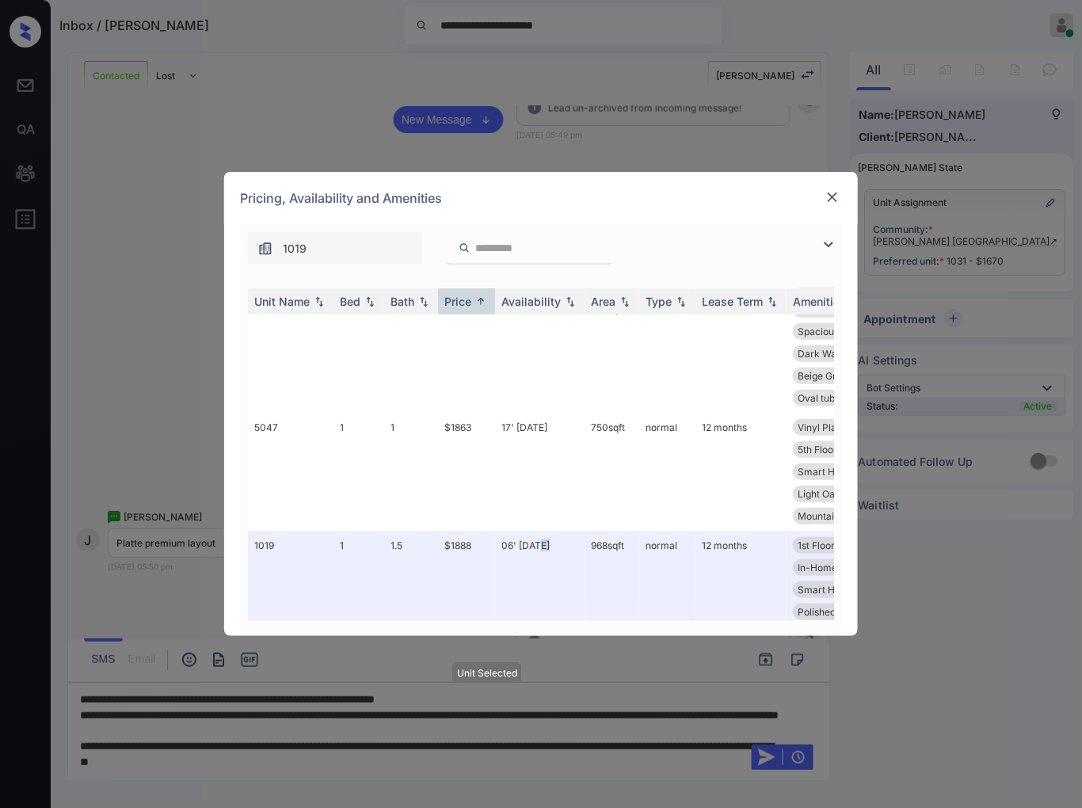
click at [833, 196] on img at bounding box center [832, 197] width 16 height 16
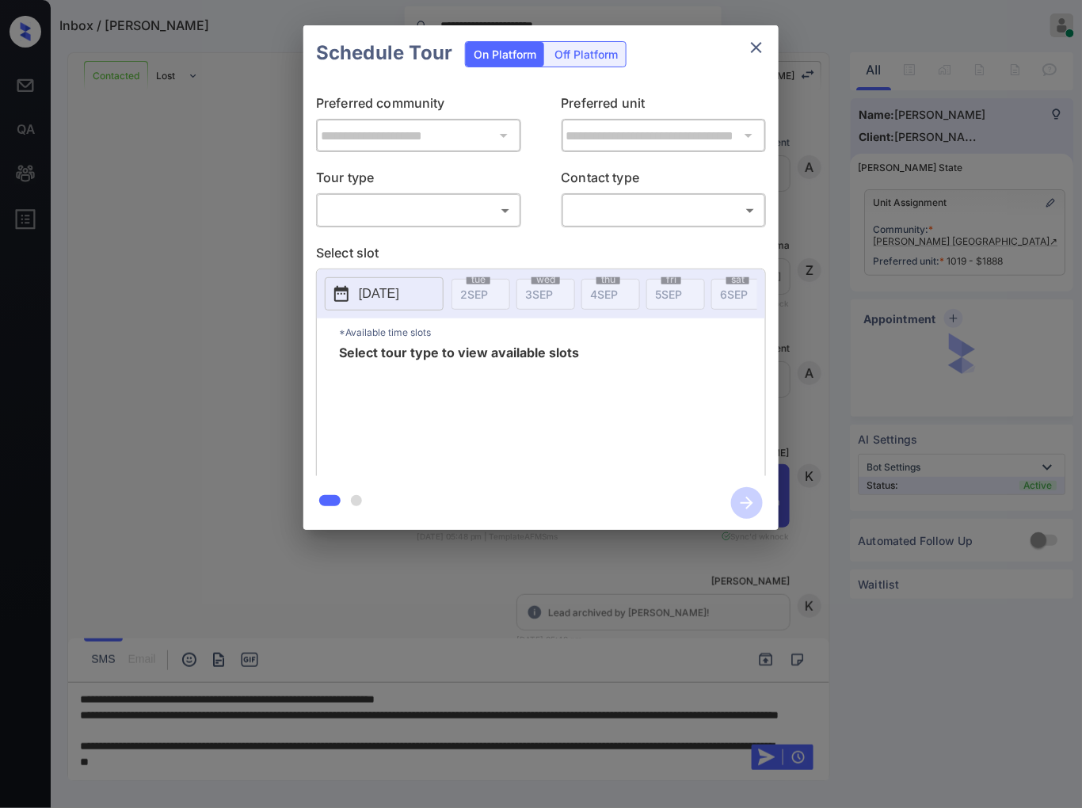
scroll to position [703, 0]
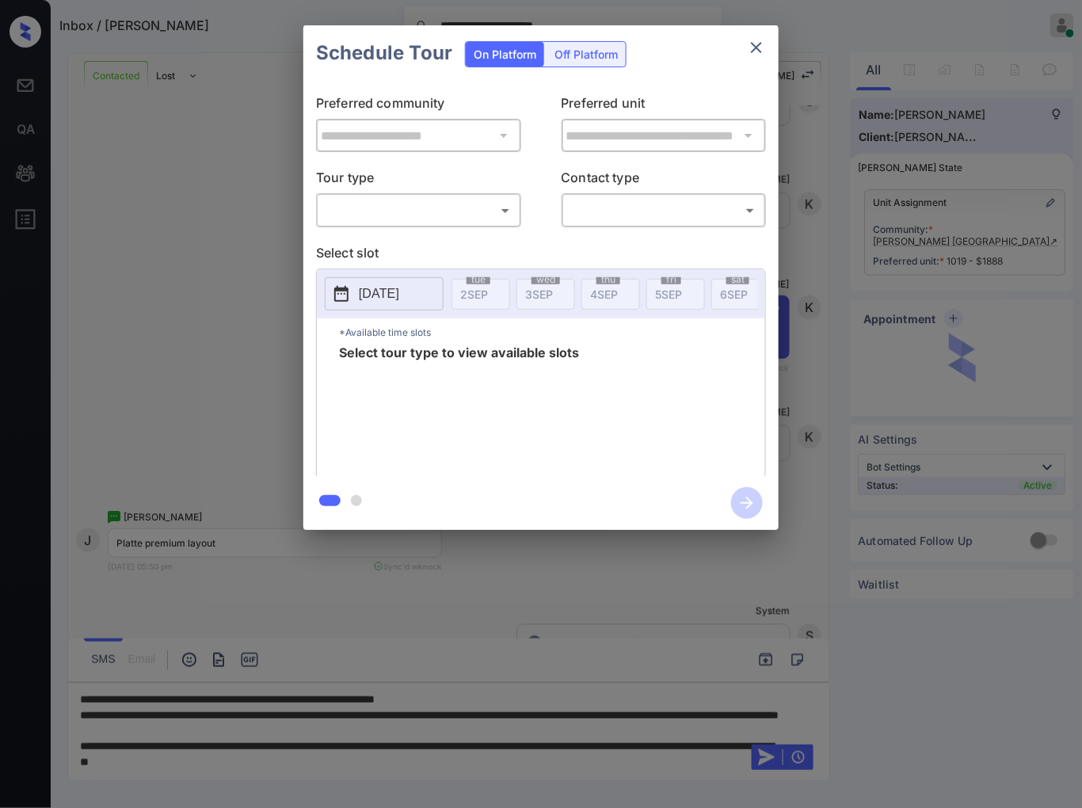
click at [371, 207] on body "**********" at bounding box center [541, 404] width 1082 height 808
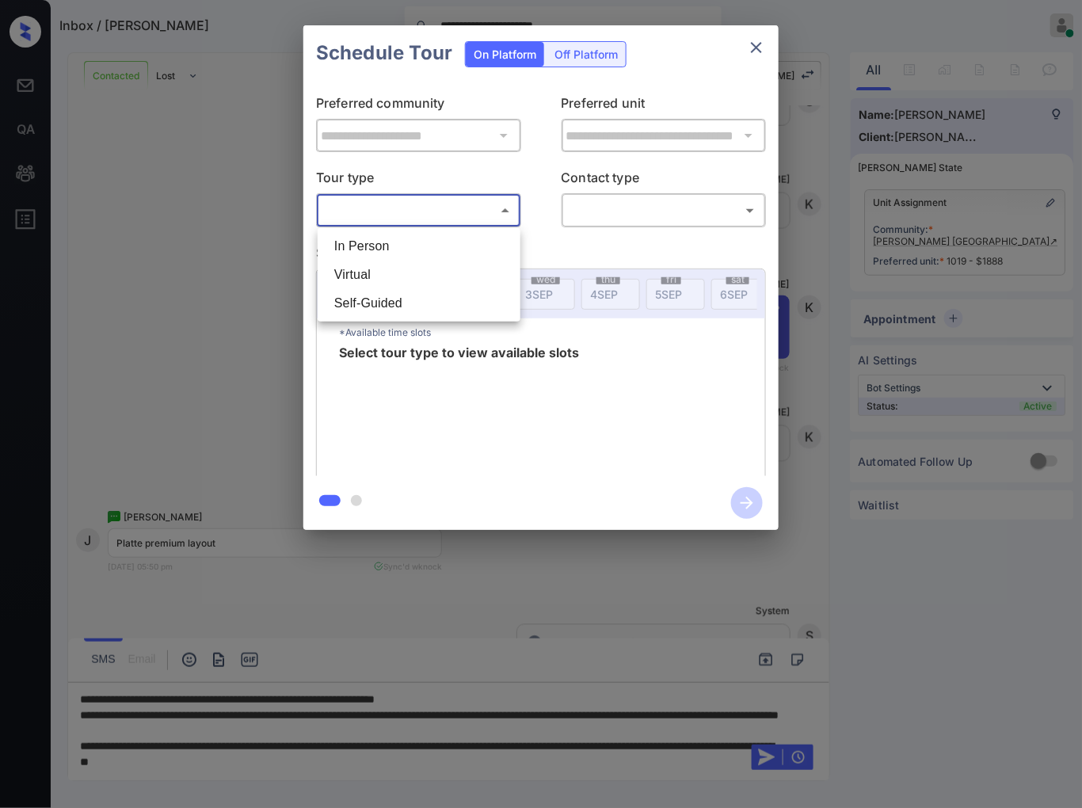
click at [398, 249] on li "In Person" at bounding box center [418, 246] width 195 height 29
type input "********"
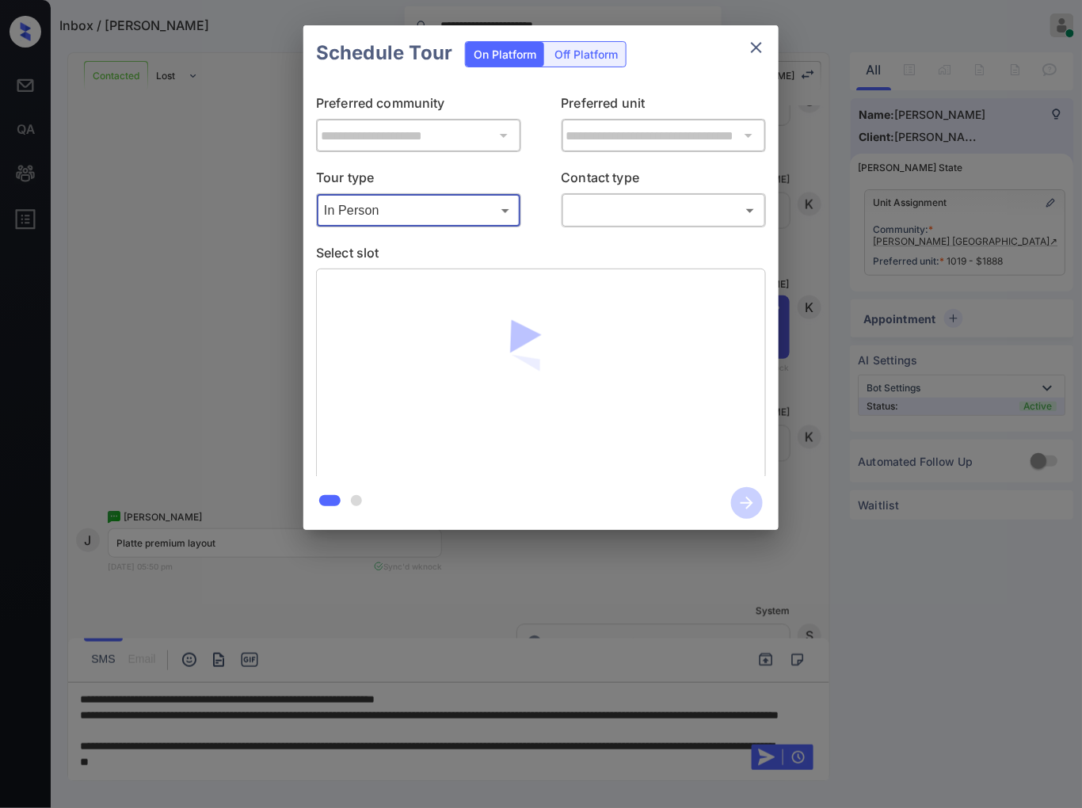
click at [634, 209] on body "**********" at bounding box center [541, 404] width 1082 height 808
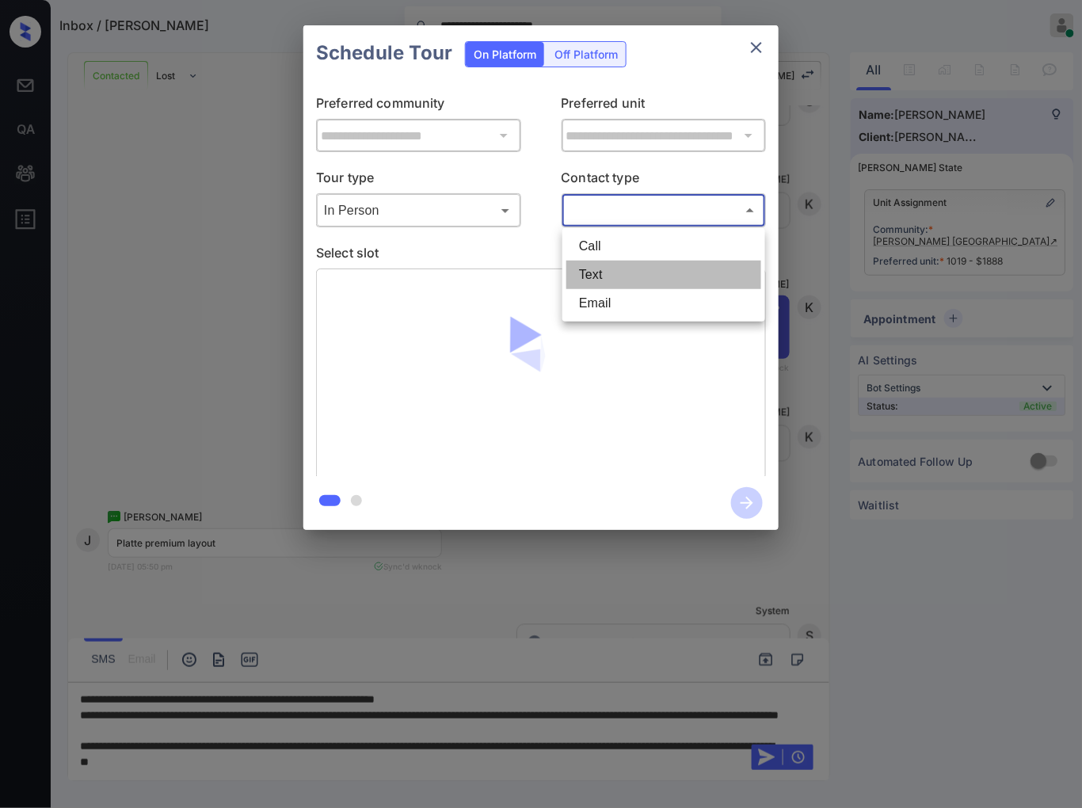
click at [618, 261] on li "Text" at bounding box center [663, 274] width 195 height 29
type input "****"
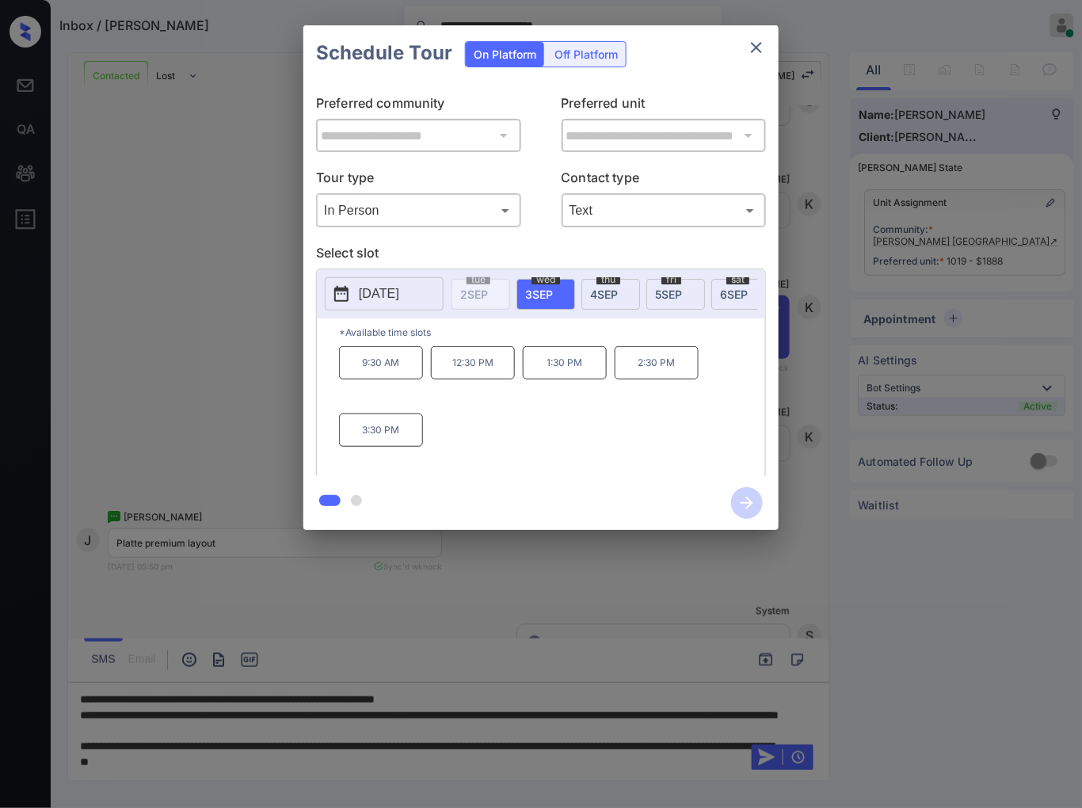
click at [602, 298] on span "4 SEP" at bounding box center [604, 293] width 28 height 13
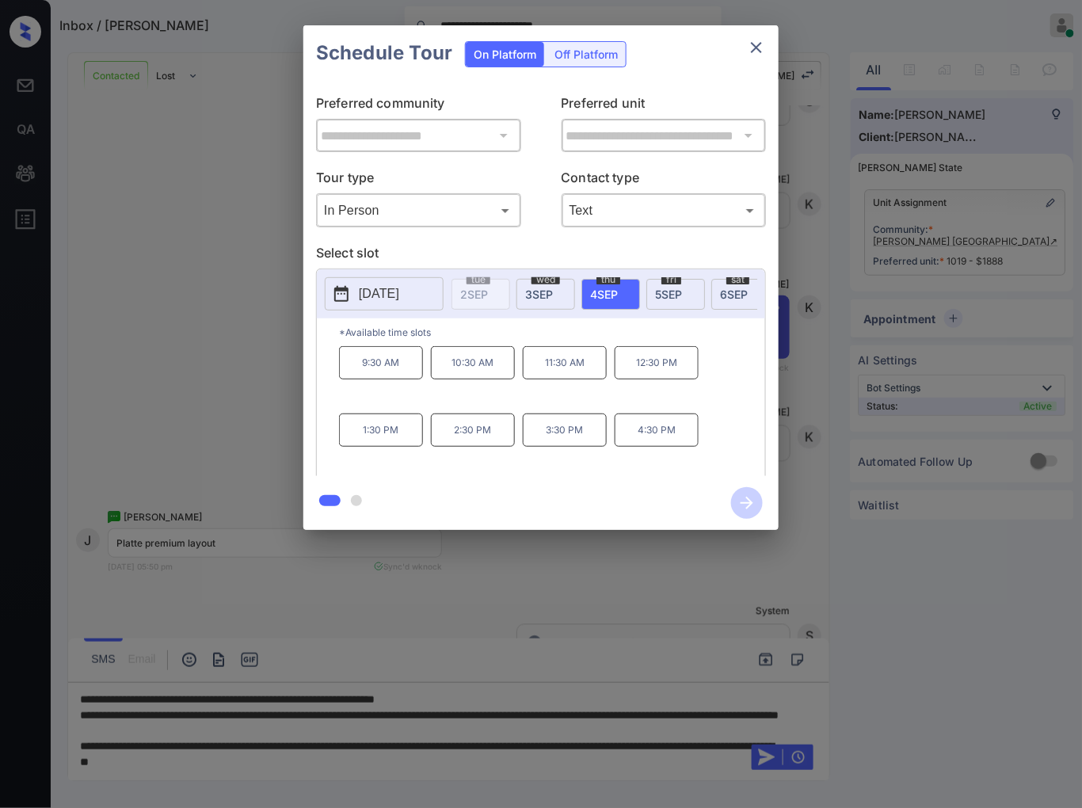
click at [867, 351] on div "**********" at bounding box center [541, 277] width 1082 height 555
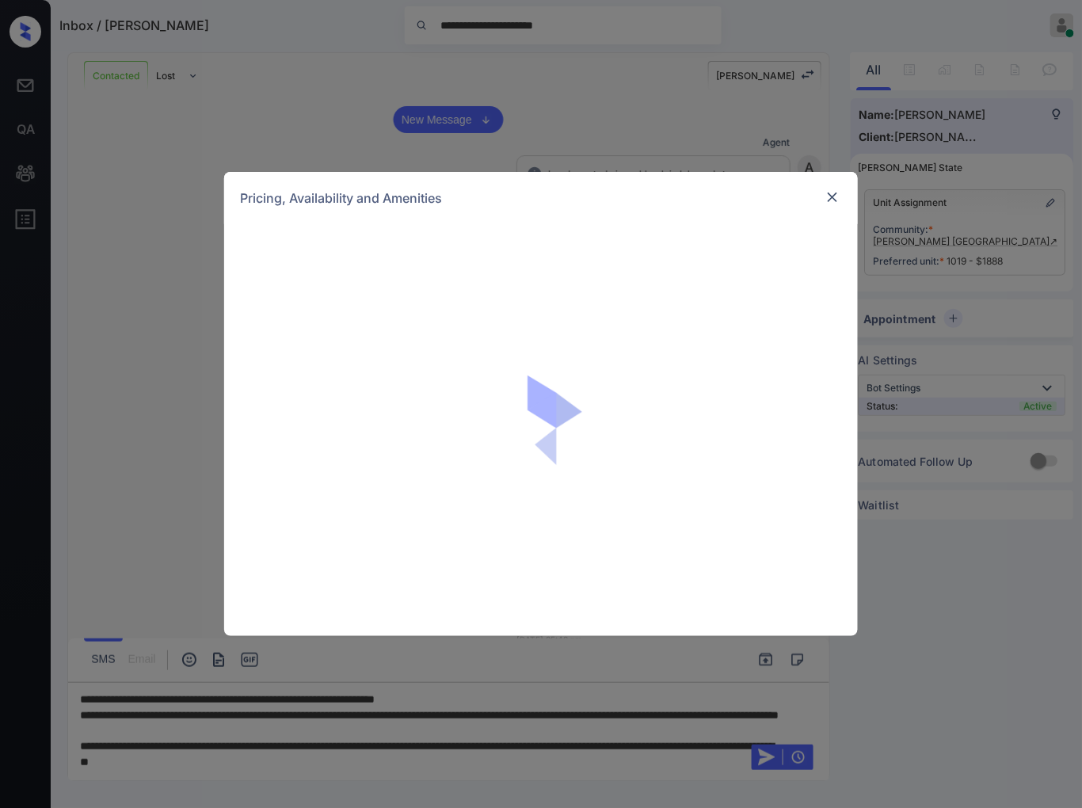
scroll to position [703, 0]
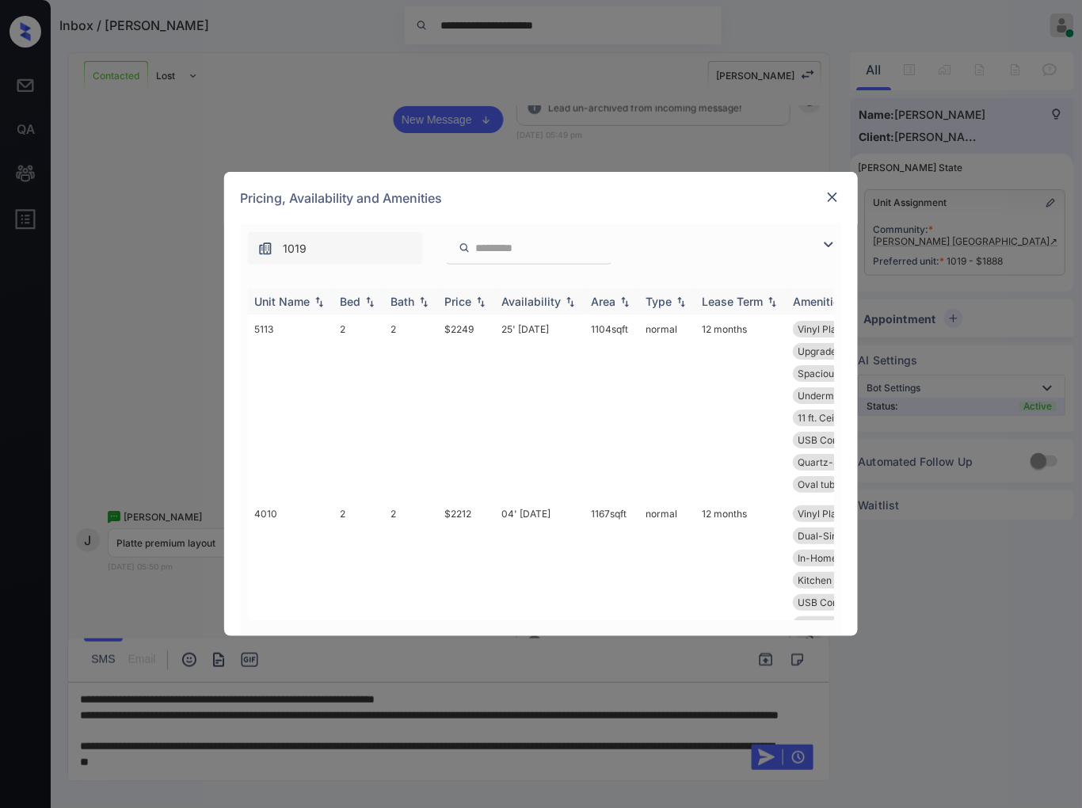
click at [483, 295] on div "Price" at bounding box center [466, 301] width 44 height 13
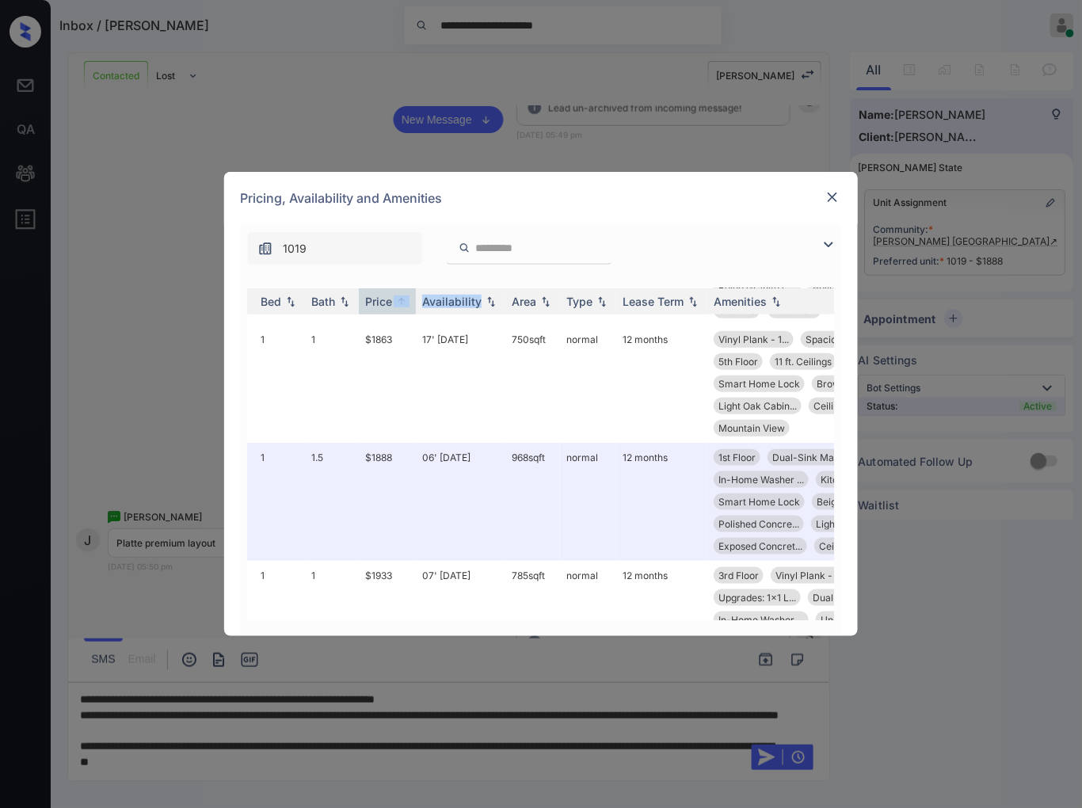
scroll to position [439, 0]
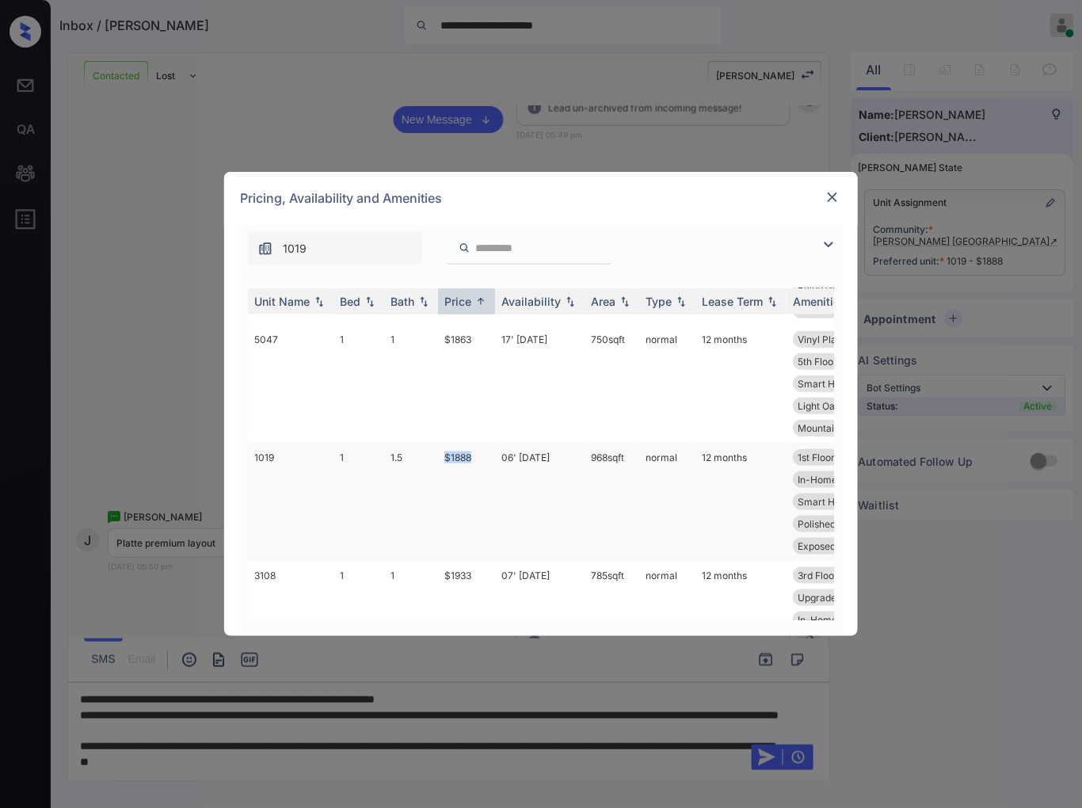
drag, startPoint x: 462, startPoint y: 465, endPoint x: 446, endPoint y: 469, distance: 17.1
click at [446, 469] on td "$1888" at bounding box center [466, 502] width 57 height 118
drag, startPoint x: 264, startPoint y: 461, endPoint x: 250, endPoint y: 461, distance: 14.3
click at [250, 461] on td "1019" at bounding box center [291, 502] width 86 height 118
copy td "1019"
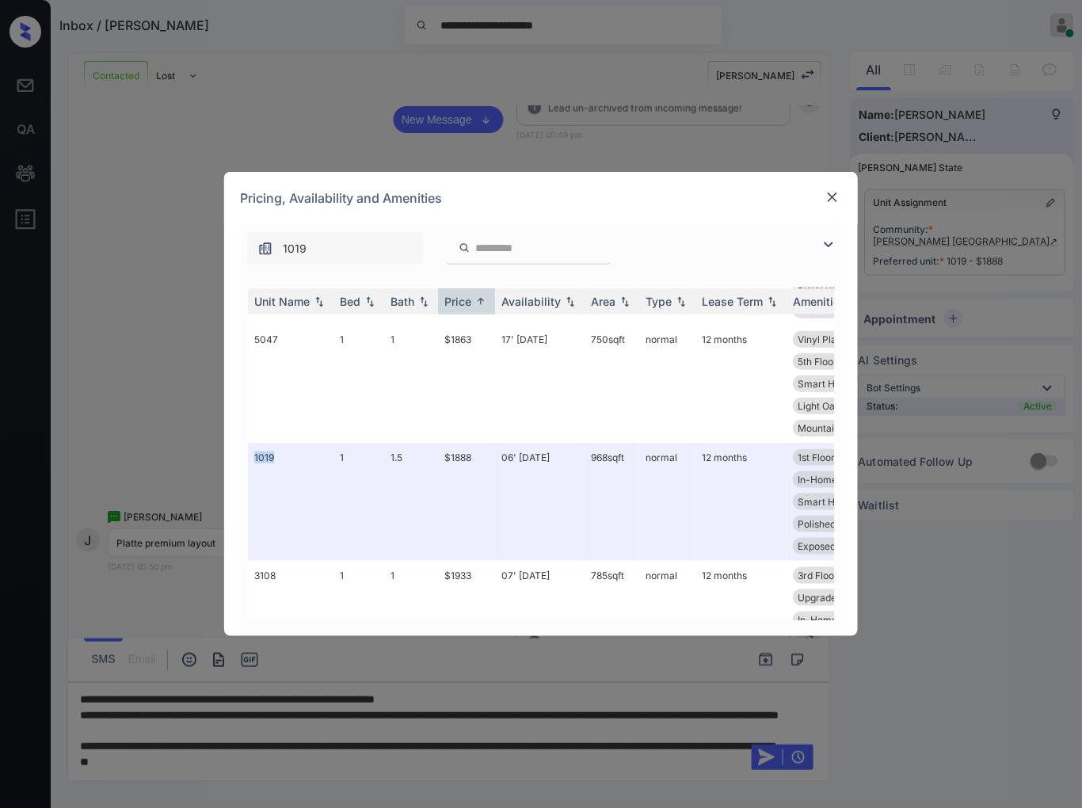
click at [835, 191] on img at bounding box center [832, 197] width 16 height 16
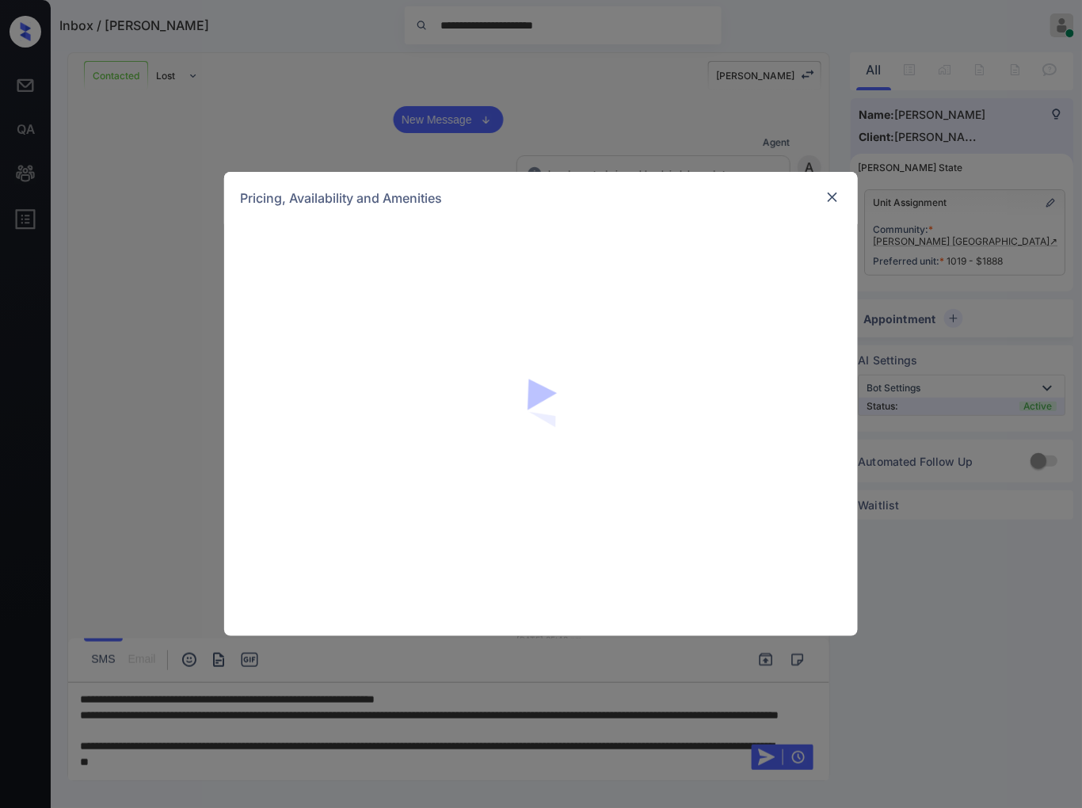
scroll to position [703, 0]
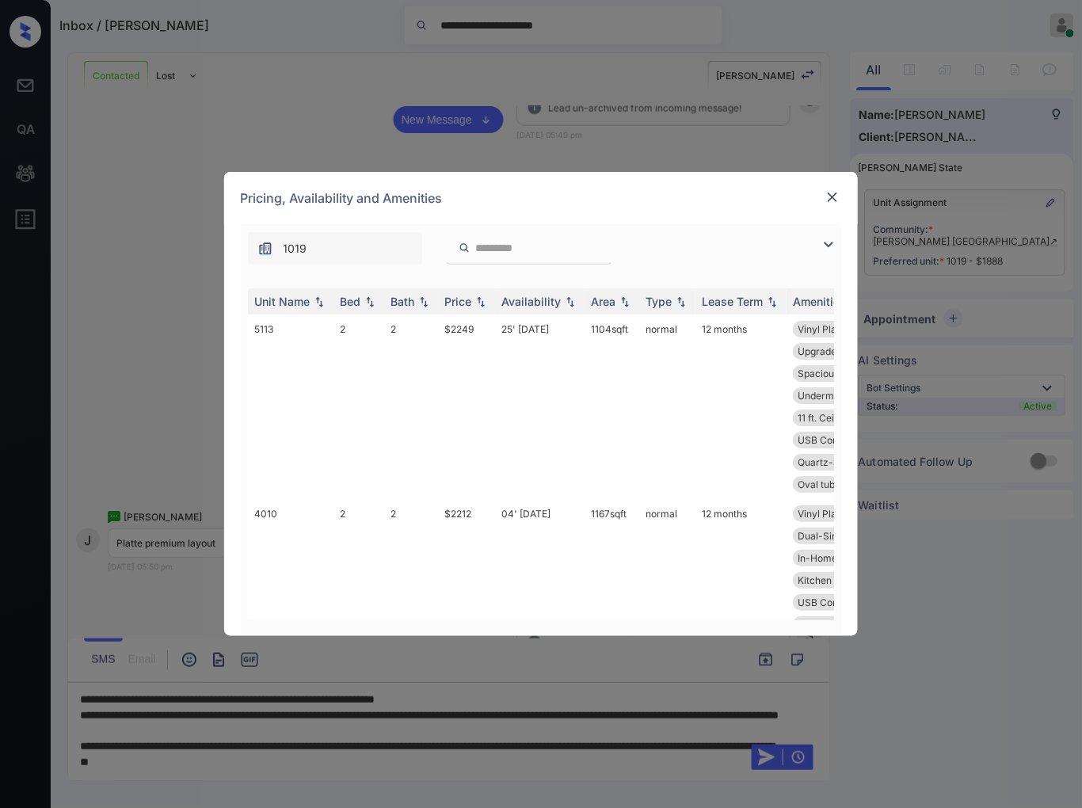
click at [509, 252] on input "search" at bounding box center [538, 247] width 130 height 13
paste input "****"
type input "****"
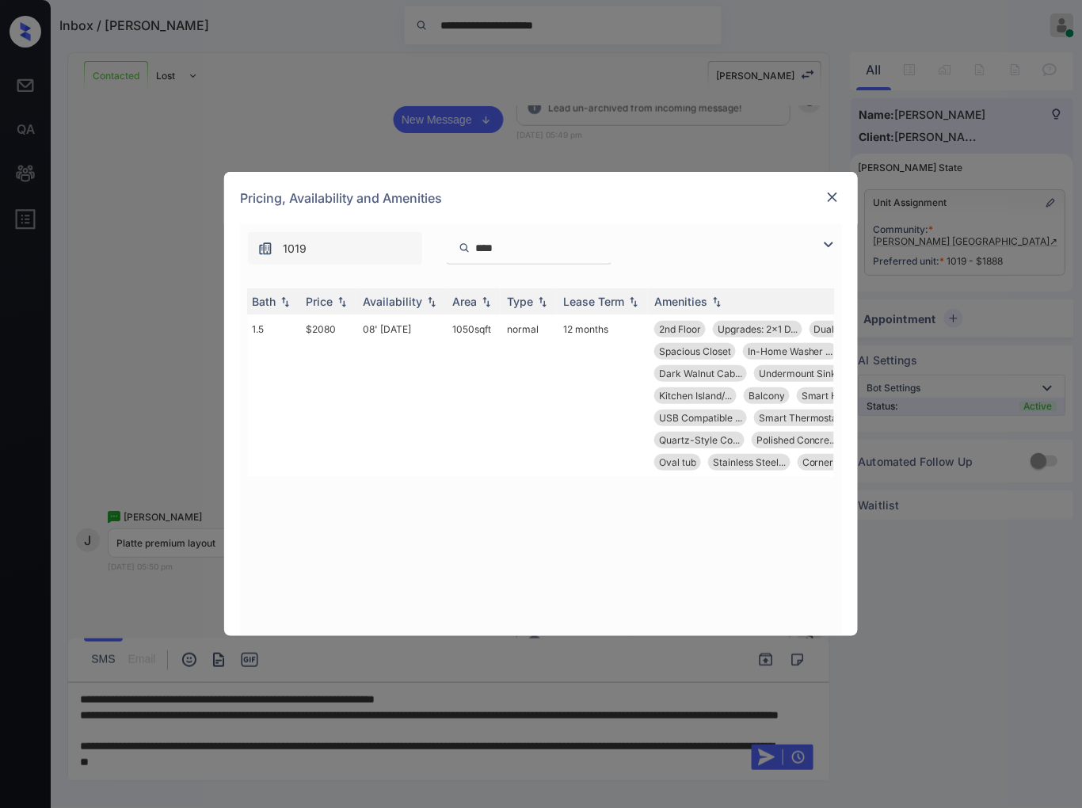
scroll to position [0, 0]
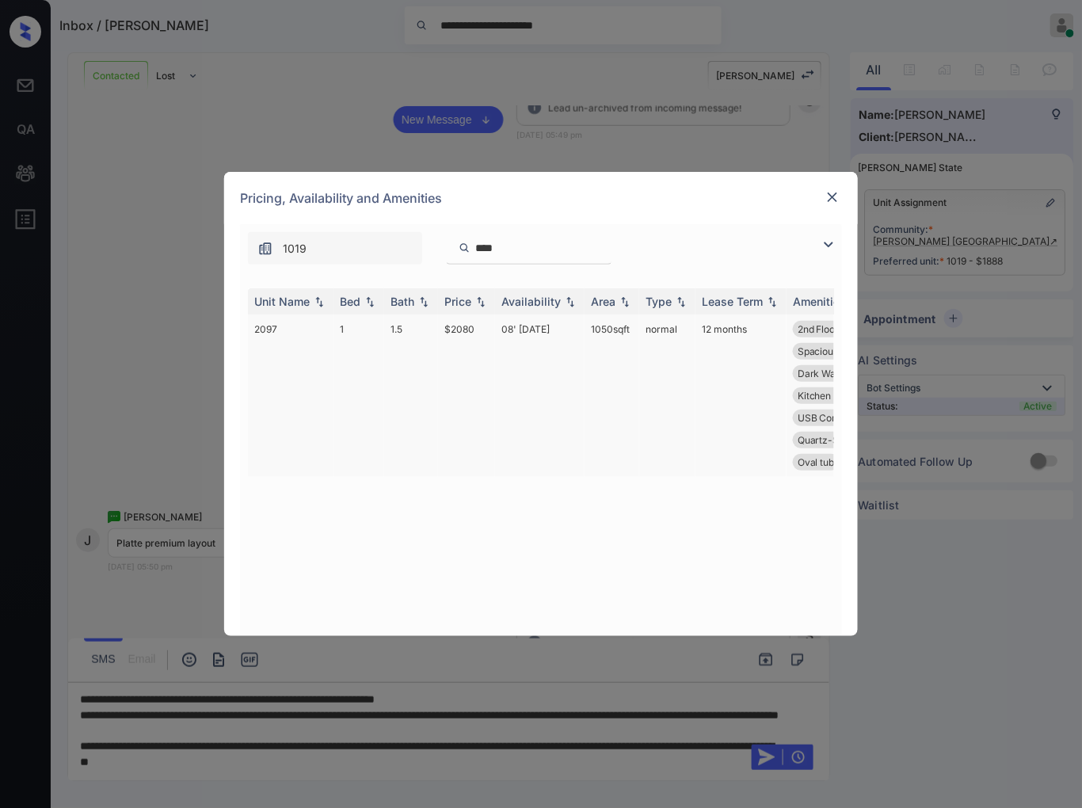
click at [376, 330] on td "1" at bounding box center [358, 395] width 51 height 162
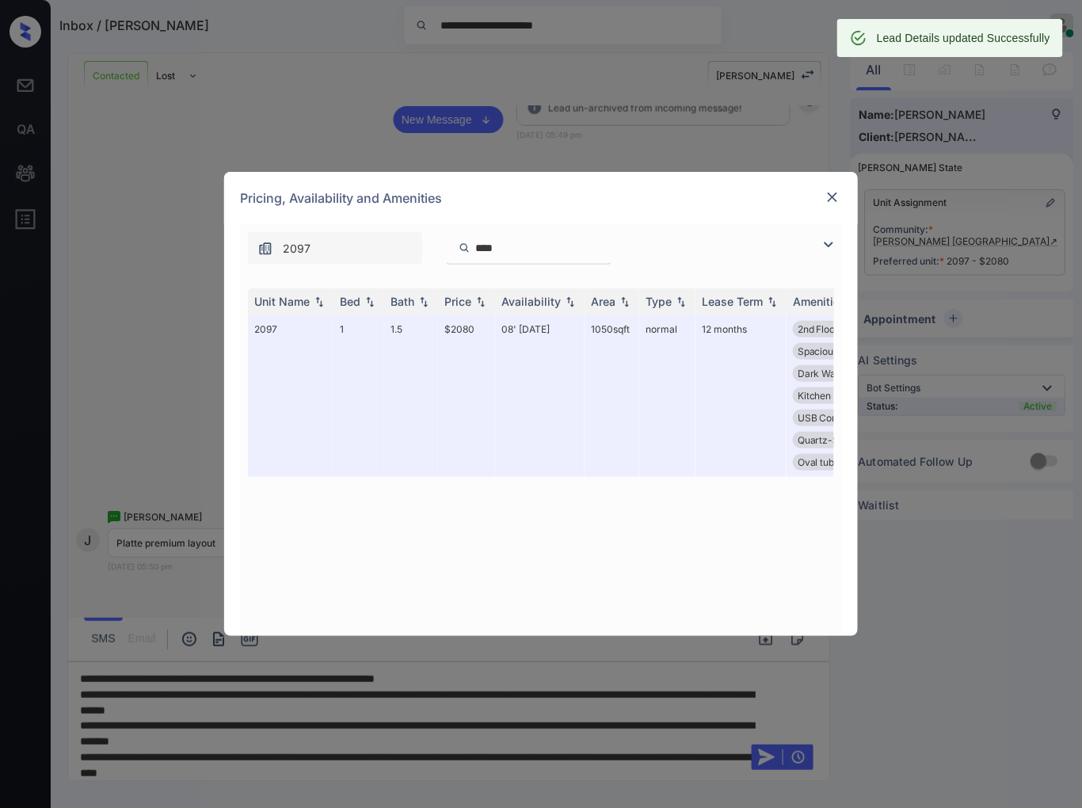
click at [836, 198] on img at bounding box center [832, 197] width 16 height 16
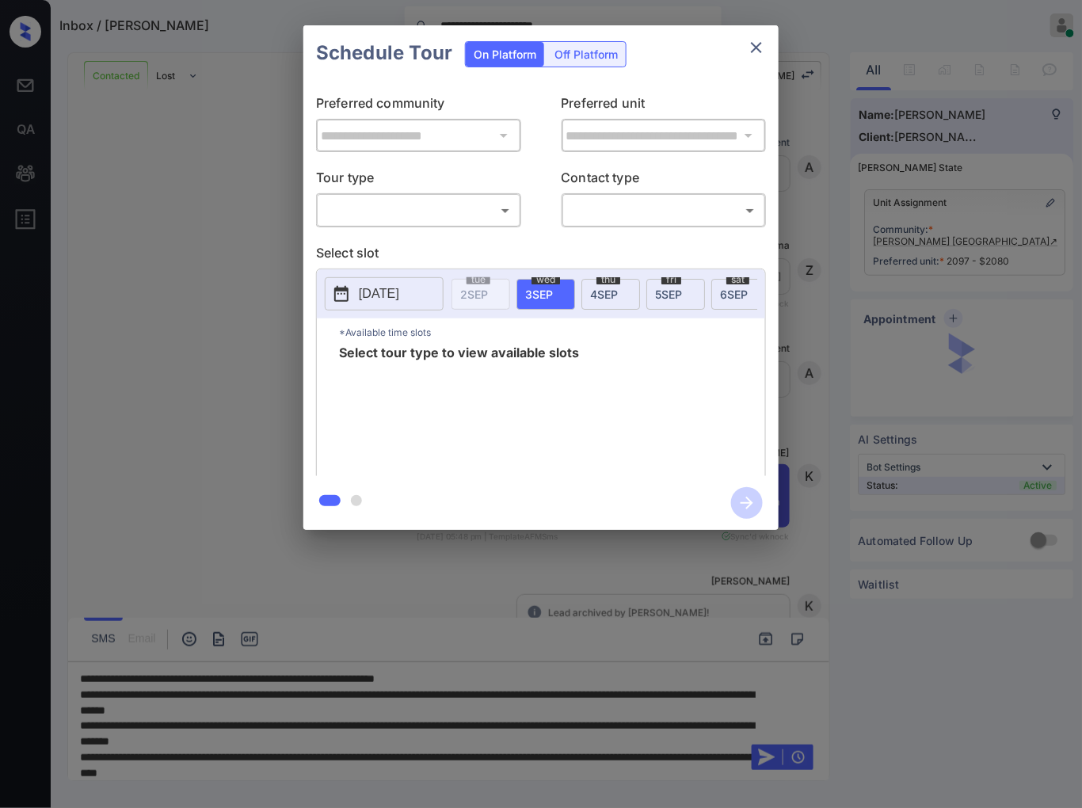
scroll to position [703, 0]
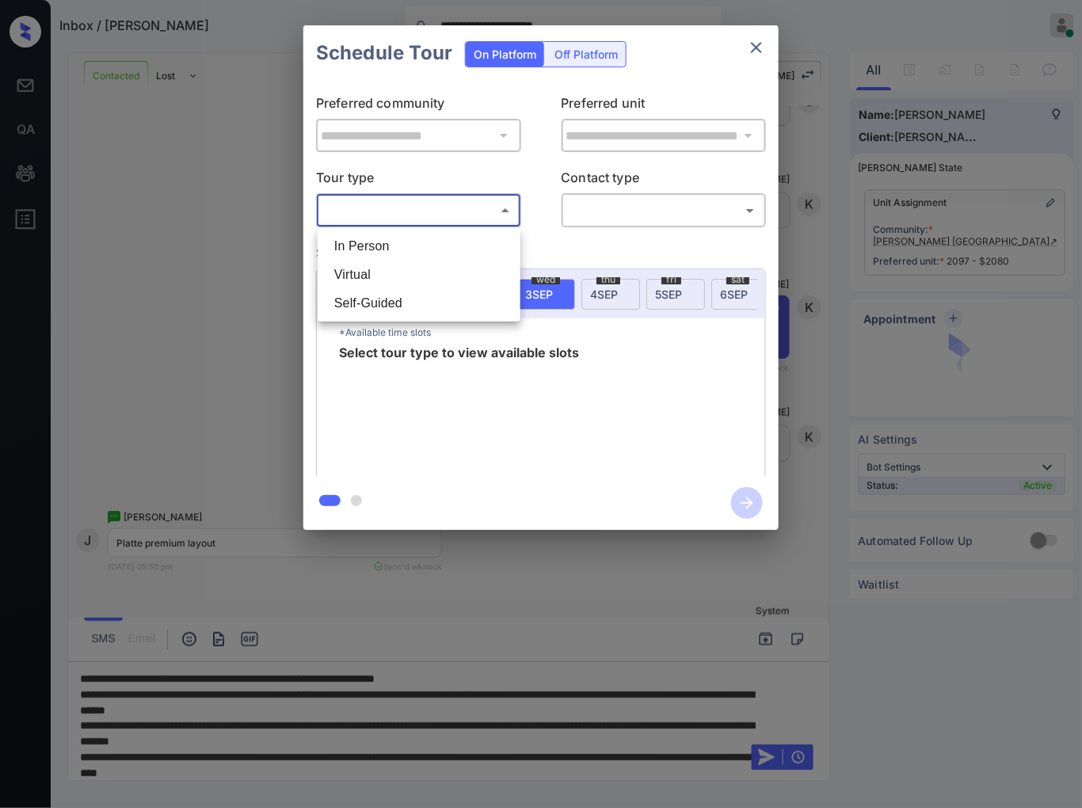
click at [398, 199] on body "**********" at bounding box center [541, 404] width 1082 height 808
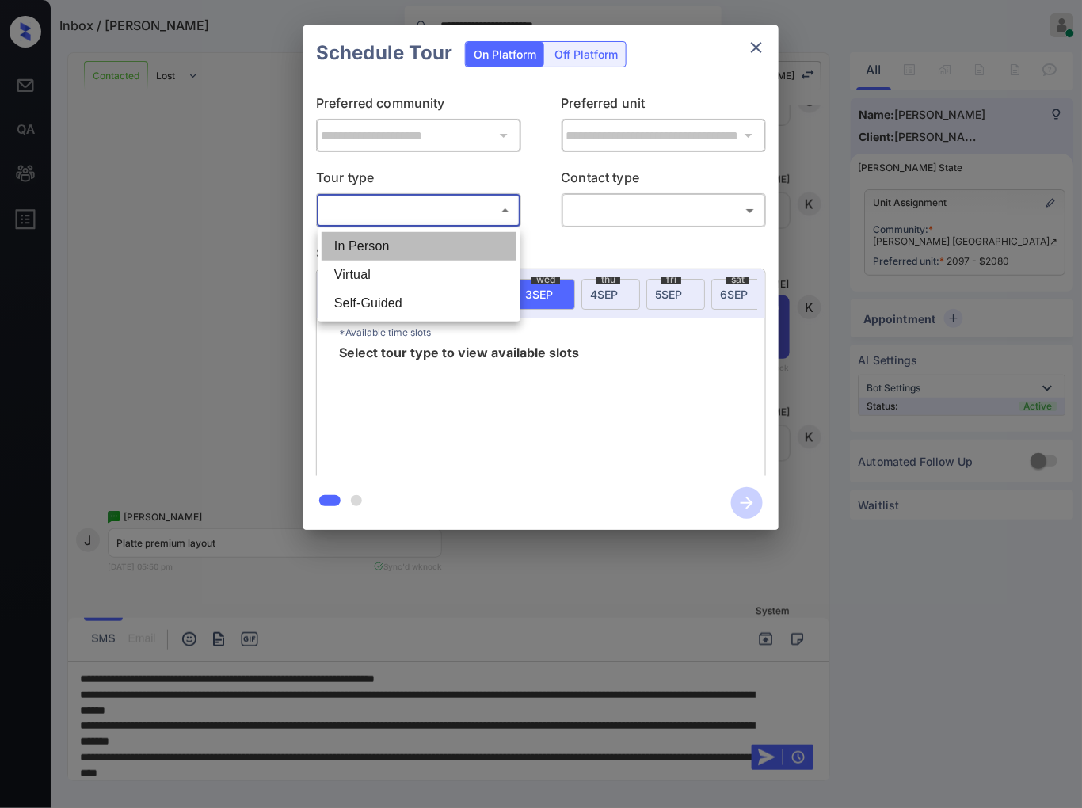
click at [428, 236] on li "In Person" at bounding box center [418, 246] width 195 height 29
type input "********"
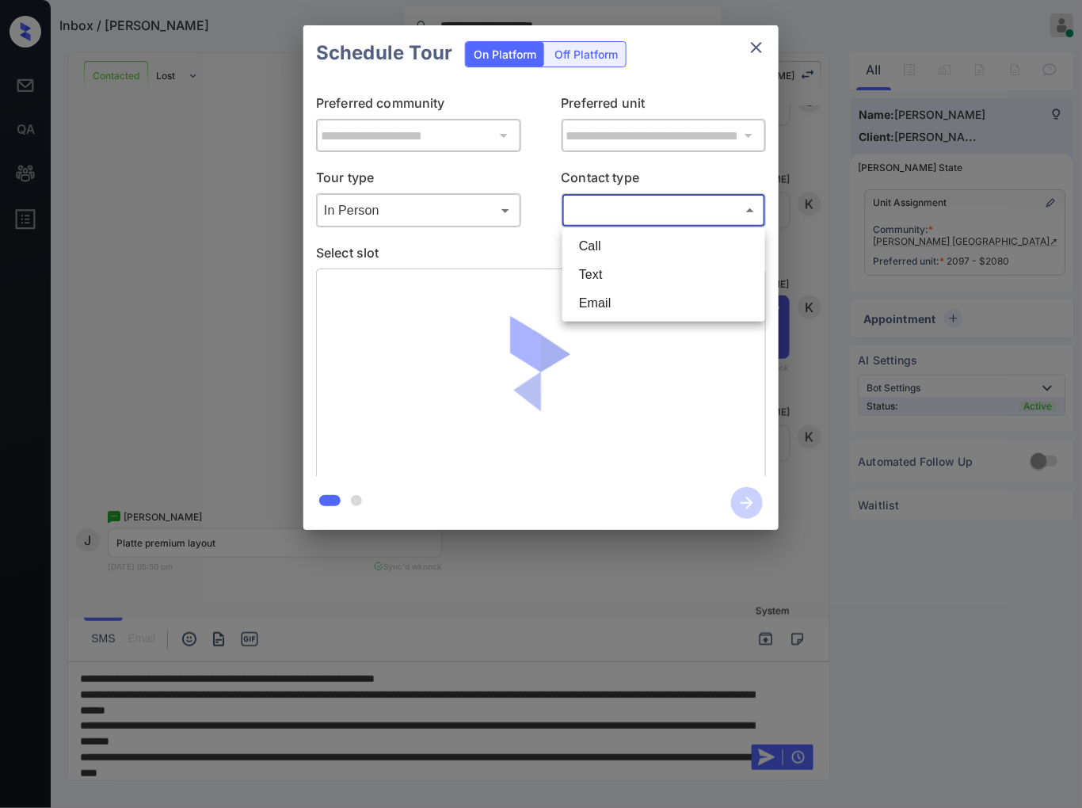
click at [667, 212] on body "**********" at bounding box center [541, 404] width 1082 height 808
click at [651, 276] on li "Text" at bounding box center [663, 274] width 195 height 29
type input "****"
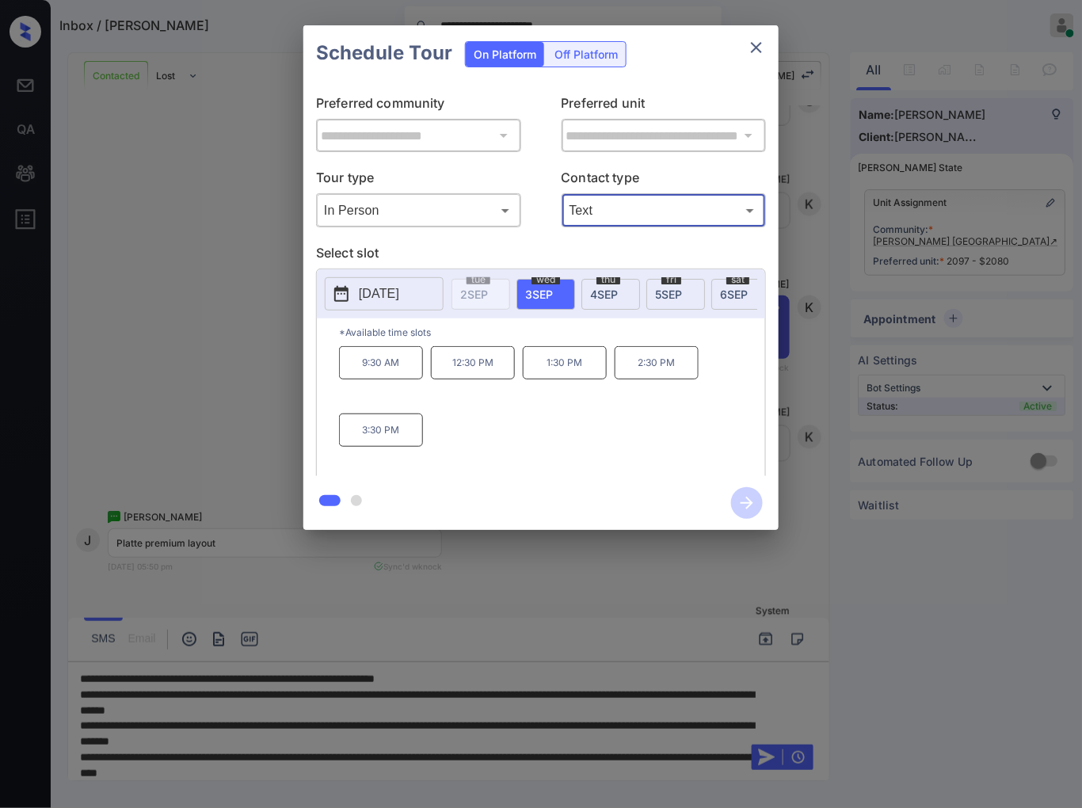
click at [608, 290] on span "4 SEP" at bounding box center [604, 293] width 28 height 13
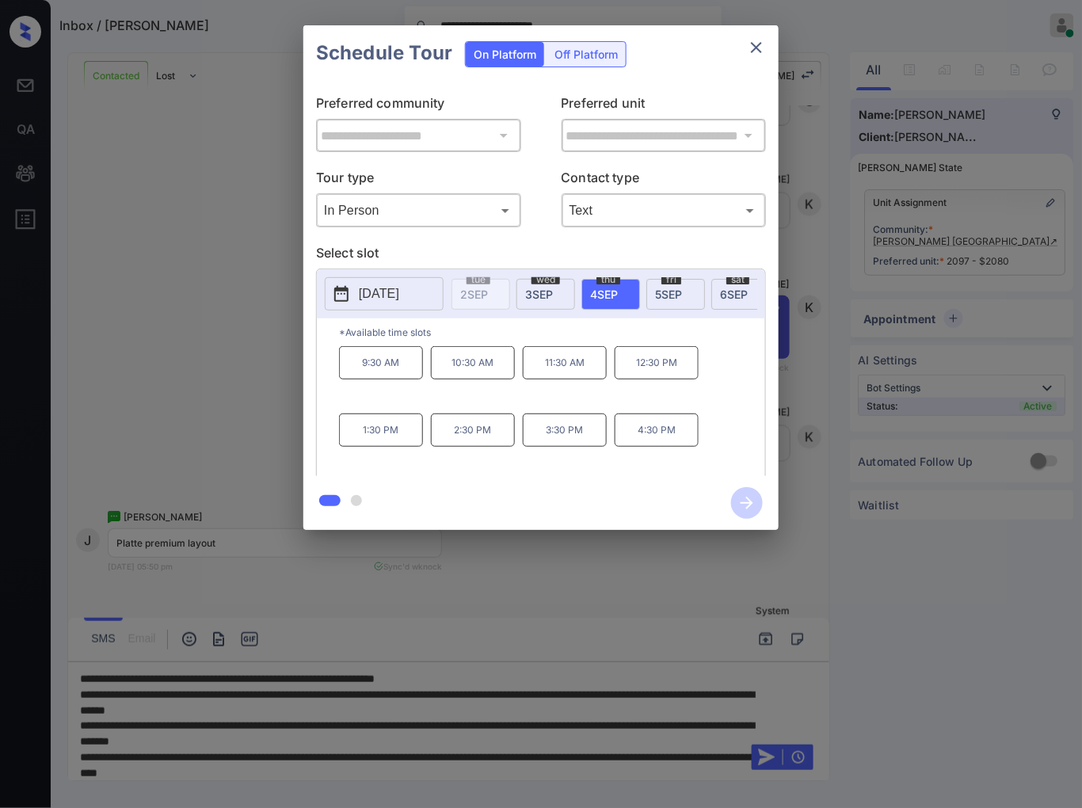
click at [584, 371] on p "11:30 AM" at bounding box center [565, 362] width 84 height 33
click at [746, 504] on icon "button" at bounding box center [747, 503] width 32 height 32
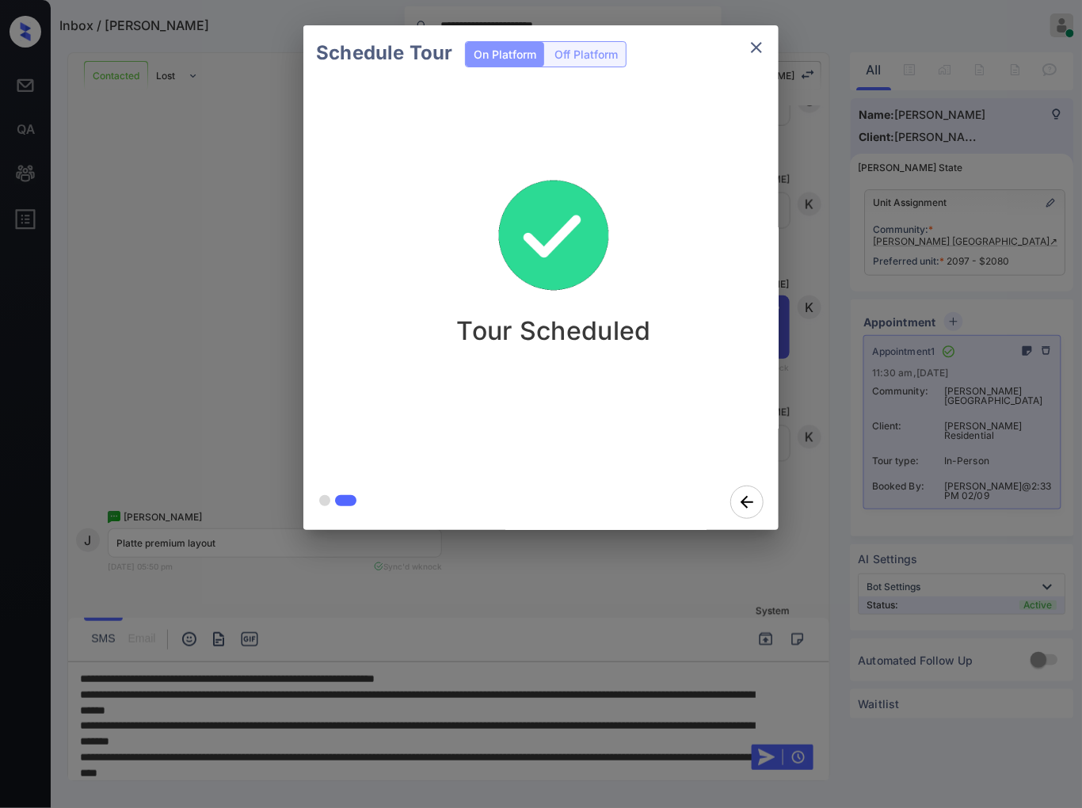
click at [843, 385] on div "Schedule Tour On Platform Off Platform Tour Scheduled" at bounding box center [541, 277] width 1082 height 555
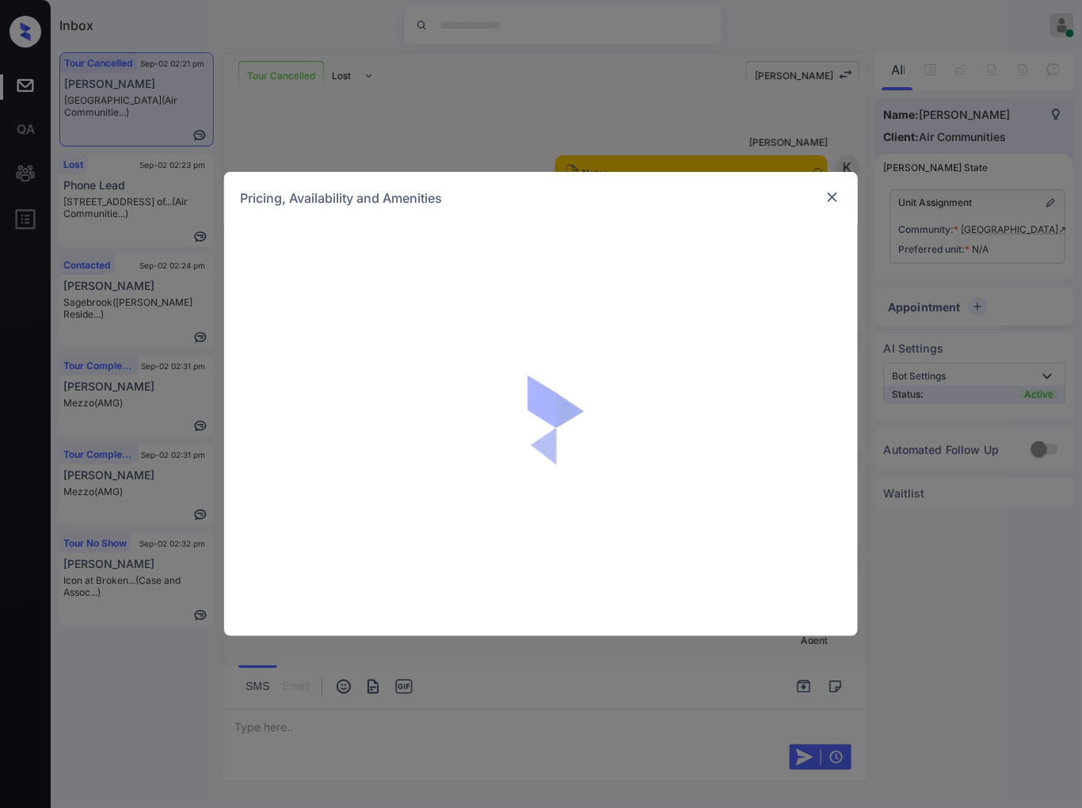
scroll to position [1257, 0]
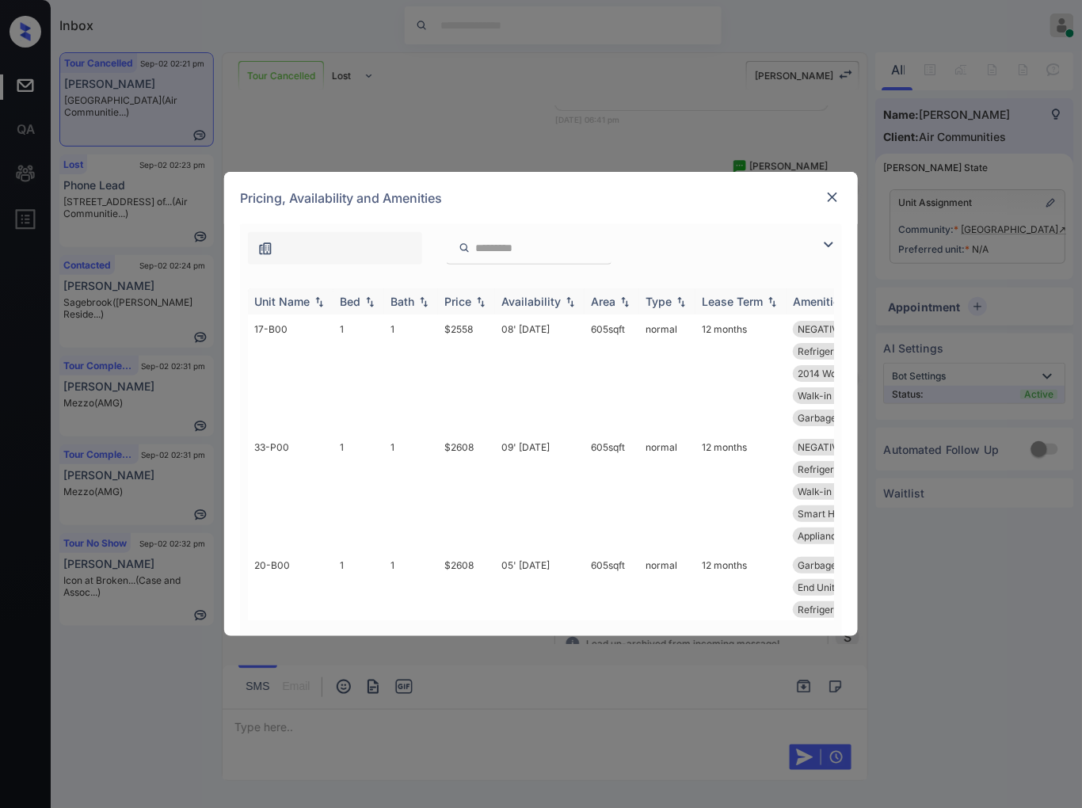
click at [476, 301] on img at bounding box center [481, 301] width 16 height 11
click at [476, 301] on img at bounding box center [481, 301] width 16 height 12
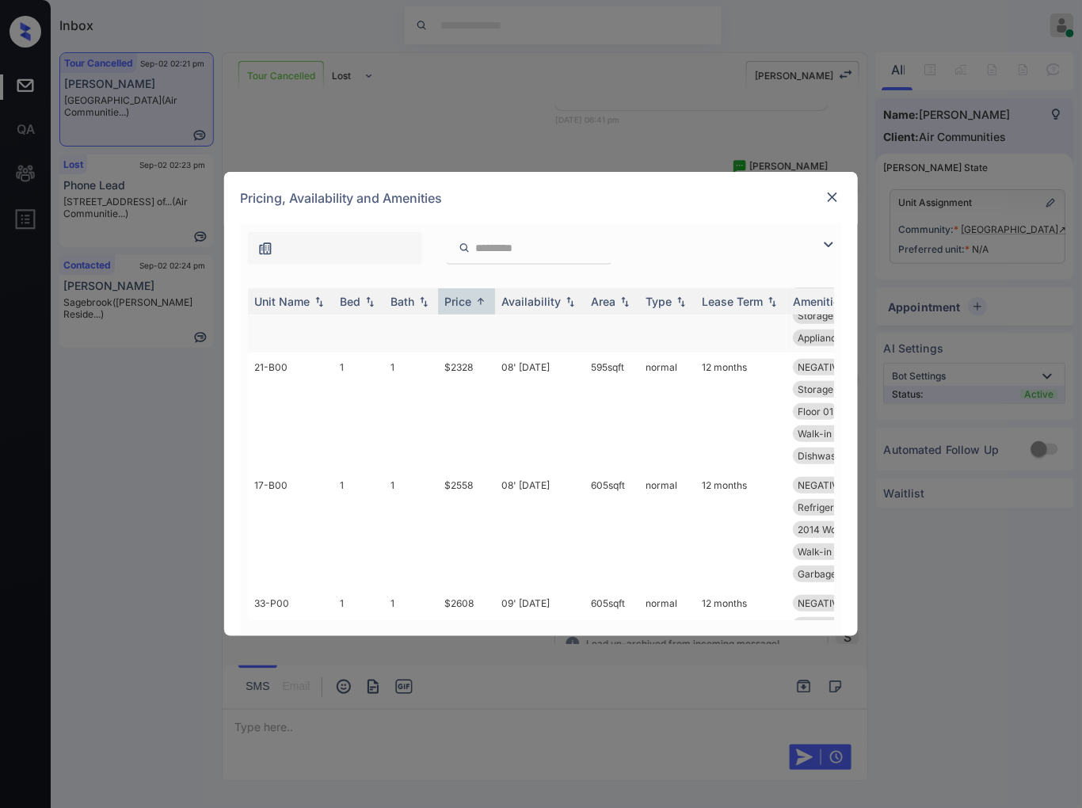
scroll to position [264, 0]
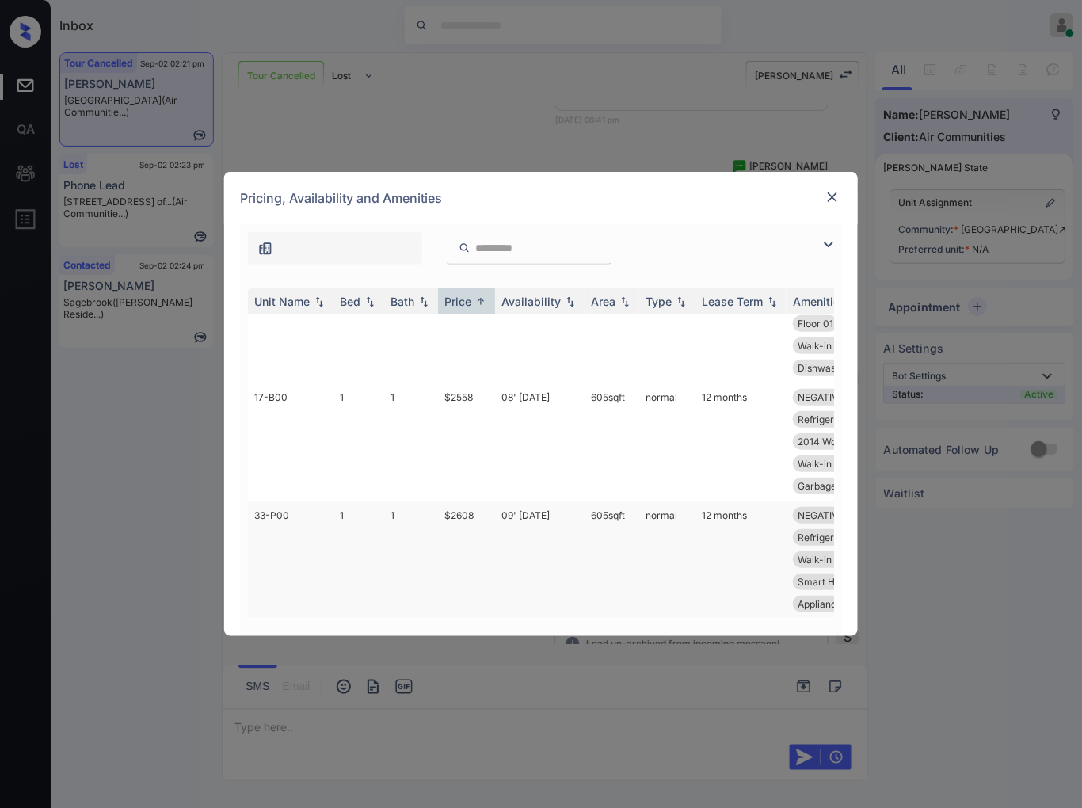
click at [458, 510] on td "$2608" at bounding box center [466, 559] width 57 height 118
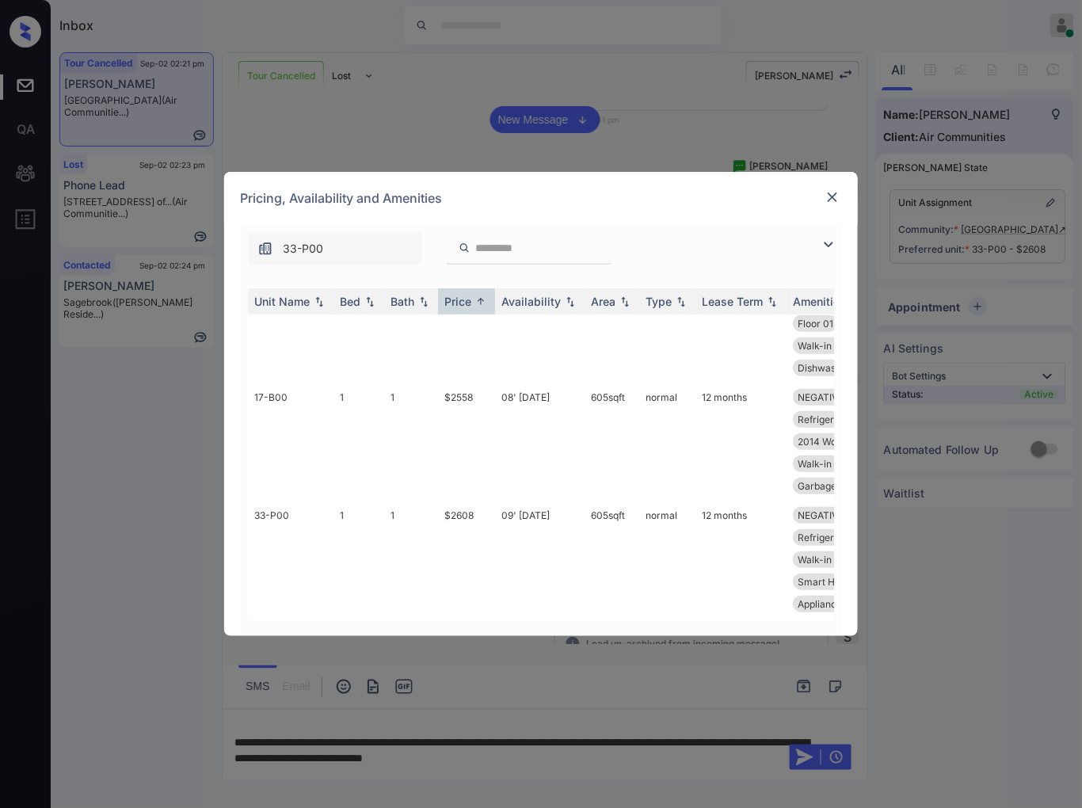
drag, startPoint x: 869, startPoint y: 168, endPoint x: 595, endPoint y: 143, distance: 275.1
click at [869, 167] on div "**********" at bounding box center [541, 404] width 1082 height 808
click at [574, 112] on div "**********" at bounding box center [541, 404] width 1082 height 808
click at [828, 184] on div "Pricing, Availability and Amenities" at bounding box center [540, 198] width 633 height 52
click at [823, 196] on div at bounding box center [832, 197] width 19 height 19
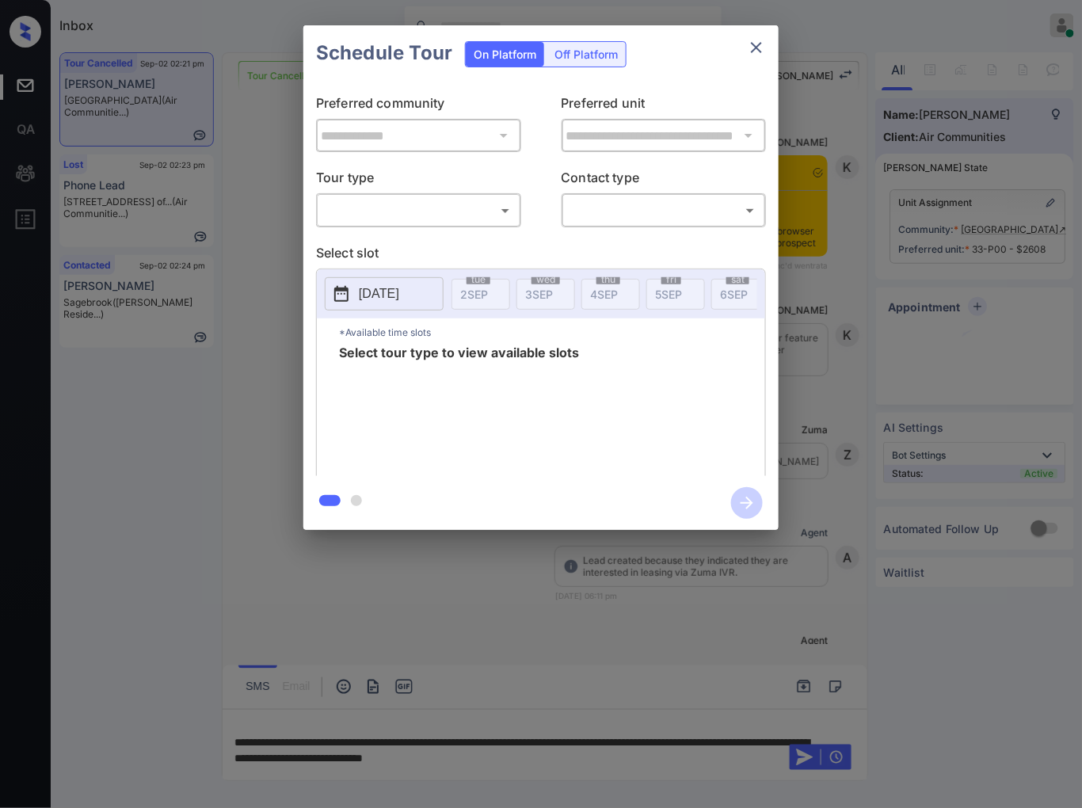
scroll to position [7815, 0]
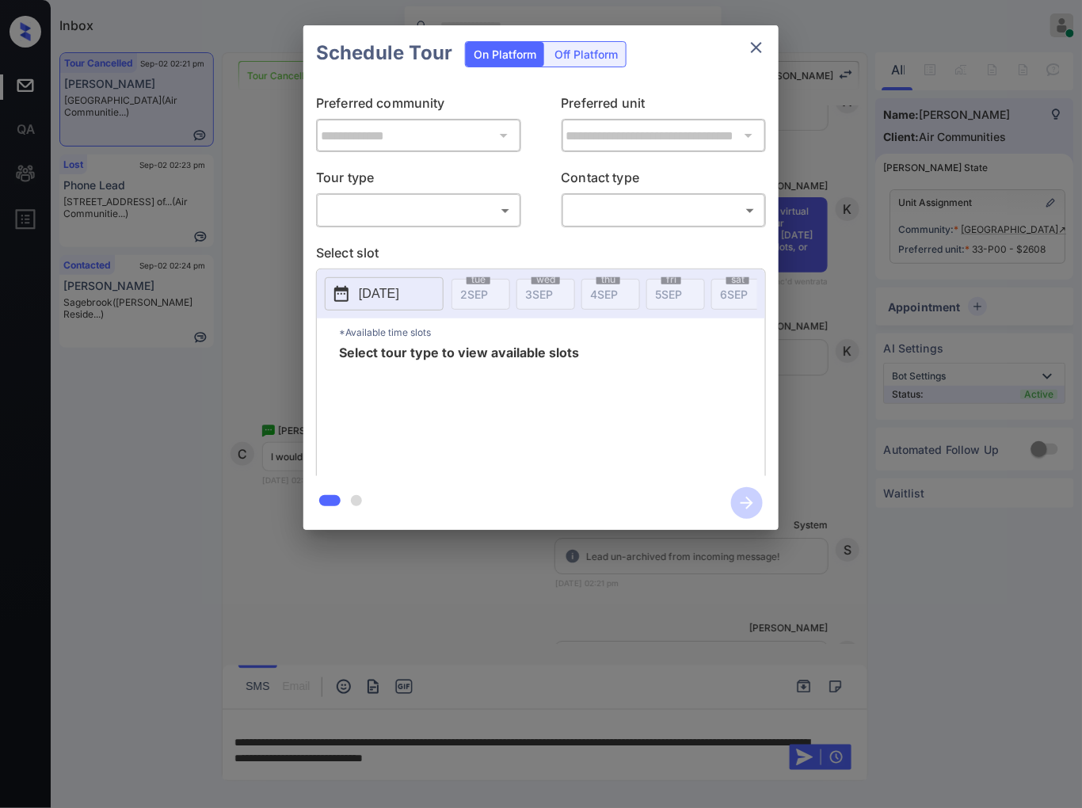
click at [423, 202] on body "Inbox [PERSON_NAME] Online Set yourself offline Set yourself on break Profile S…" at bounding box center [541, 404] width 1082 height 808
type input "********"
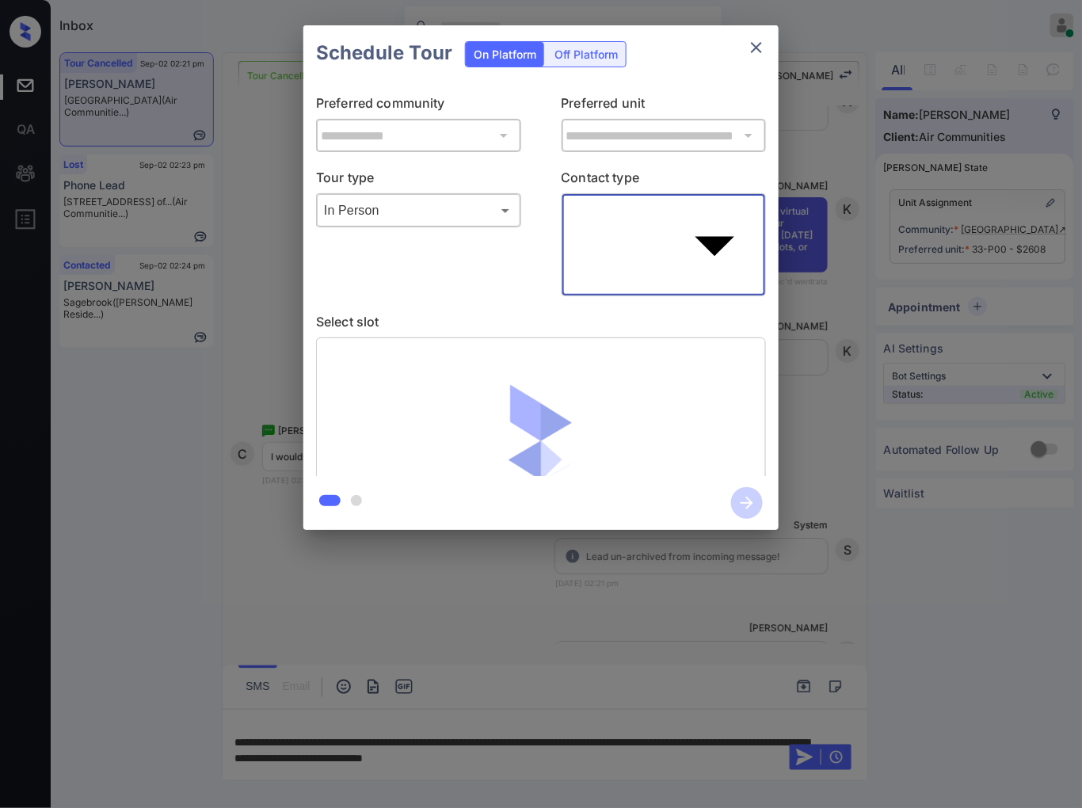
click at [674, 207] on body "Inbox [PERSON_NAME] Online Set yourself offline Set yourself on break Profile S…" at bounding box center [541, 404] width 1082 height 808
type input "****"
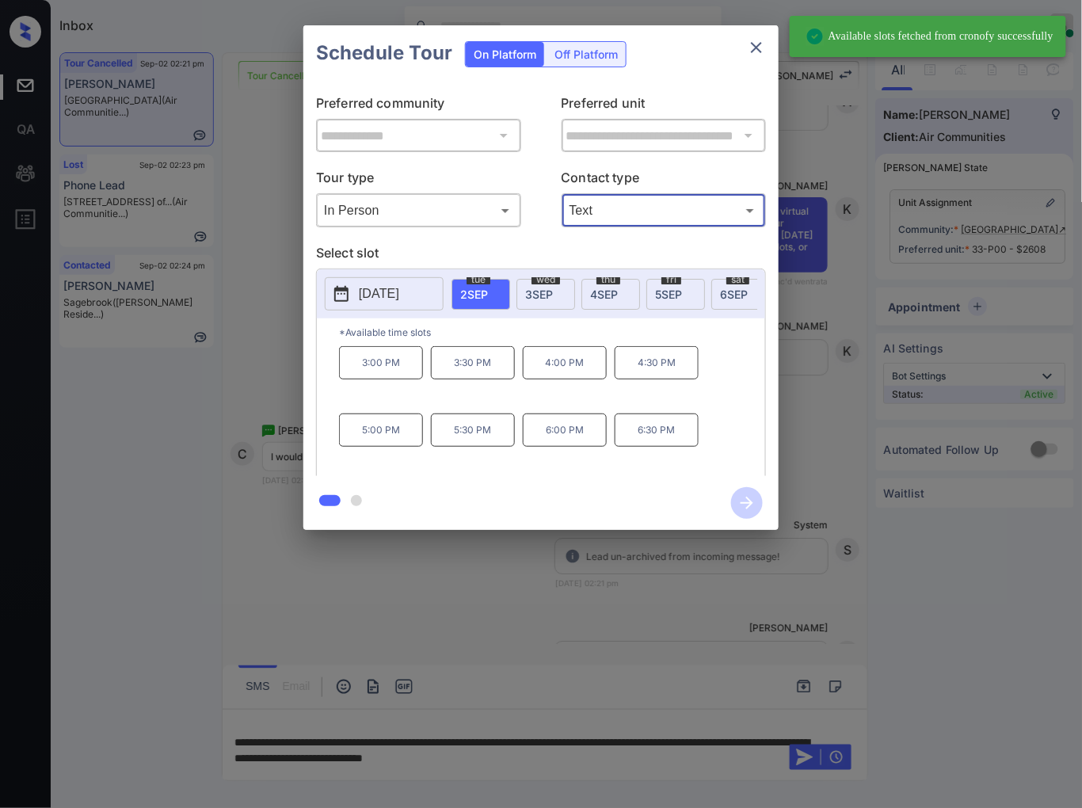
click at [399, 302] on p "[DATE]" at bounding box center [379, 293] width 40 height 19
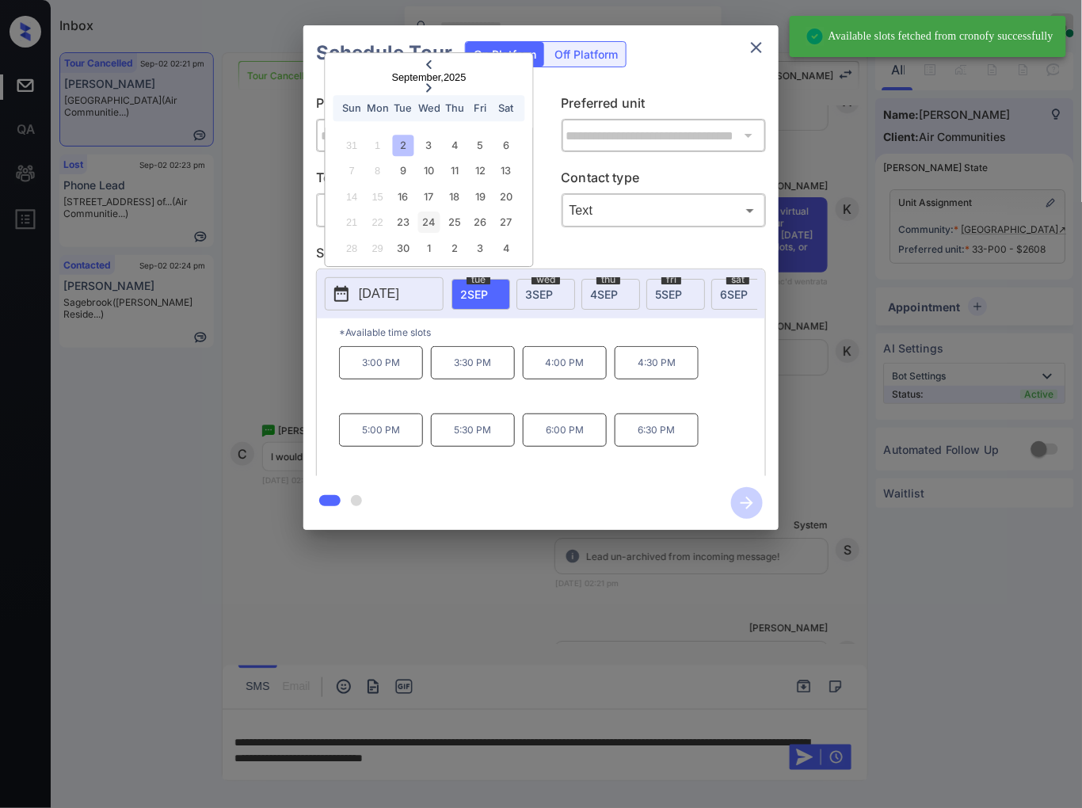
click at [435, 222] on div "24" at bounding box center [428, 222] width 21 height 21
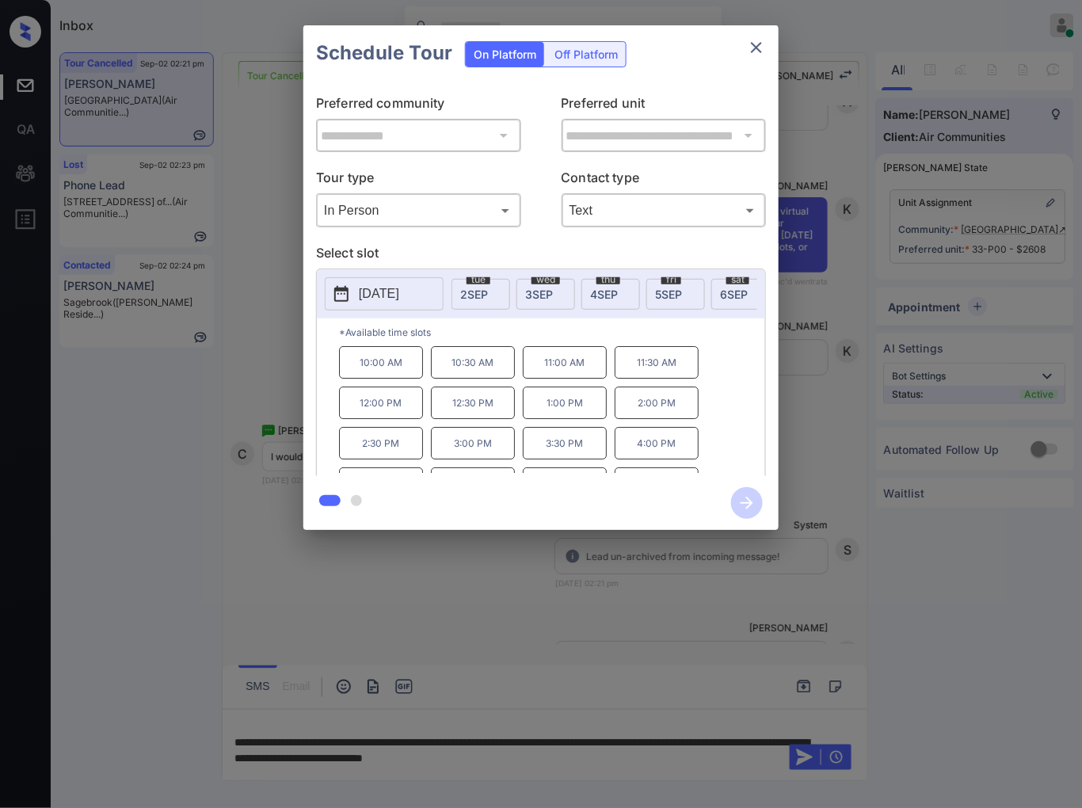
click at [521, 572] on div at bounding box center [541, 404] width 1082 height 808
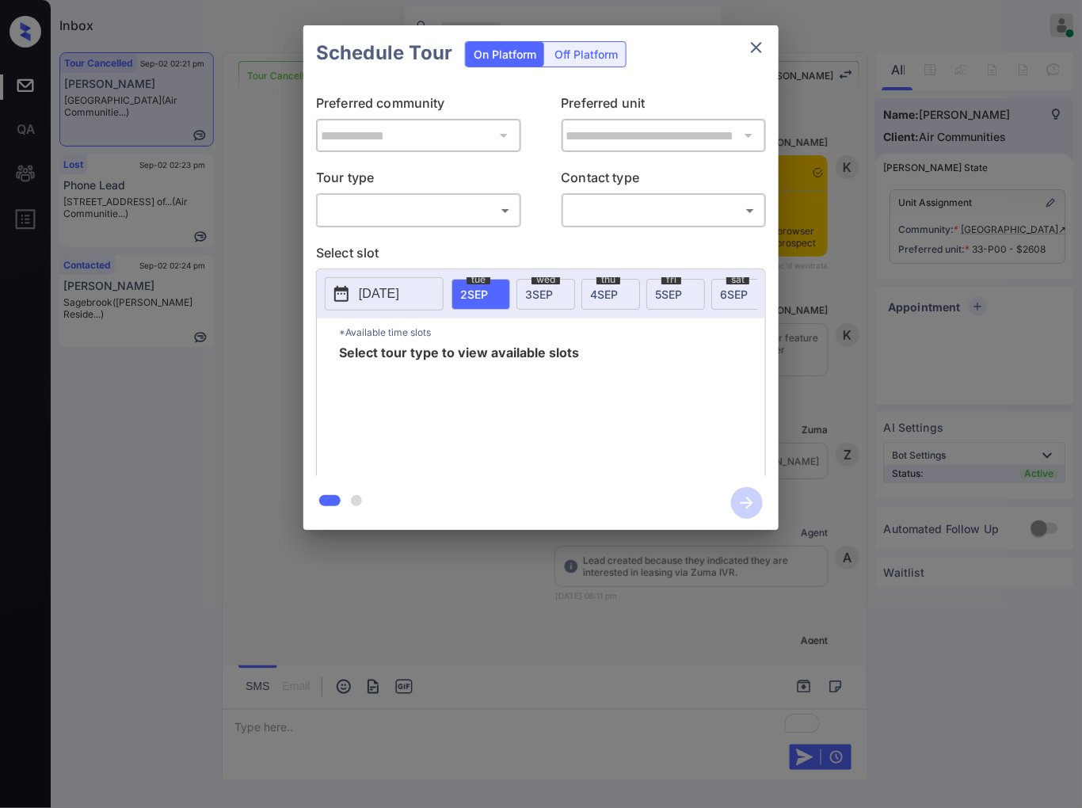
scroll to position [8607, 0]
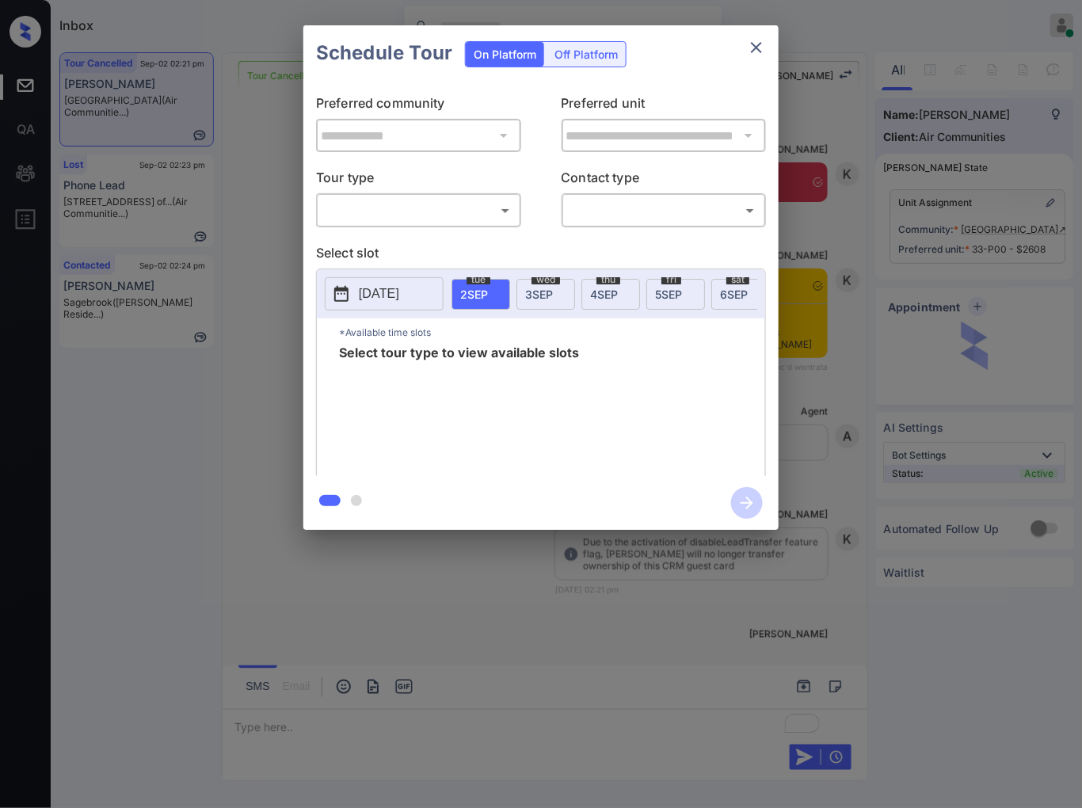
click at [483, 218] on body "Inbox [PERSON_NAME] Online Set yourself offline Set yourself on break Profile S…" at bounding box center [541, 404] width 1082 height 808
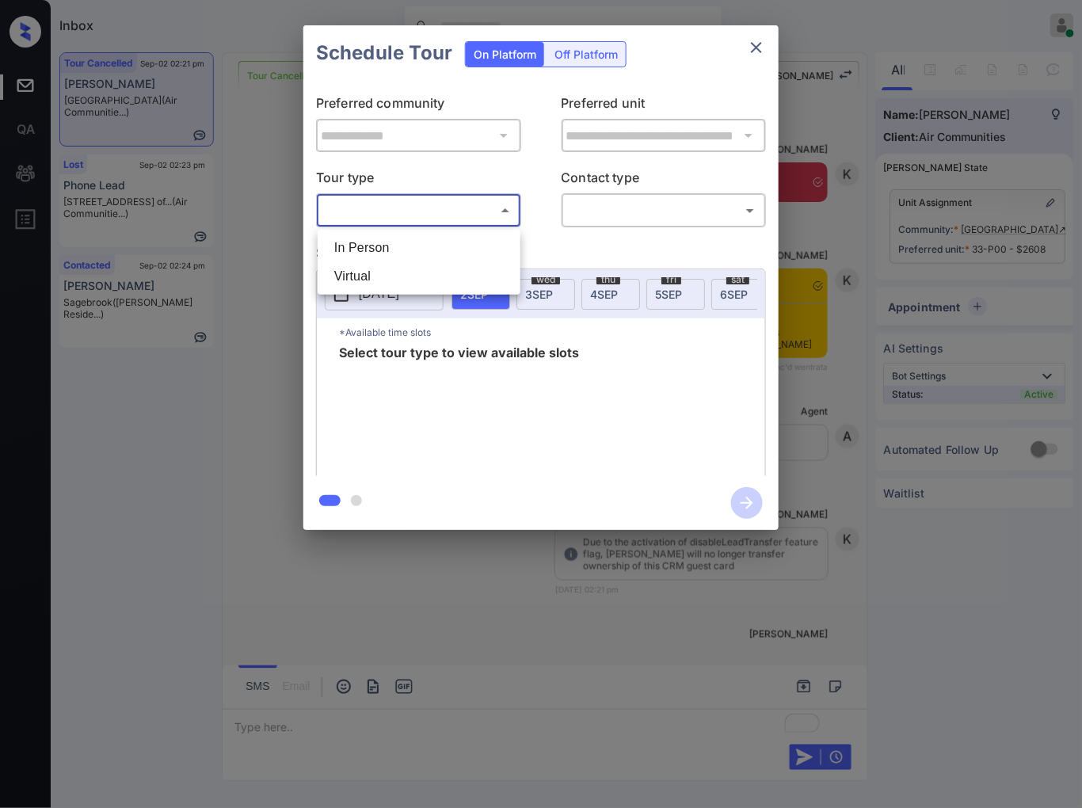
click at [472, 242] on li "In Person" at bounding box center [418, 248] width 195 height 29
type input "********"
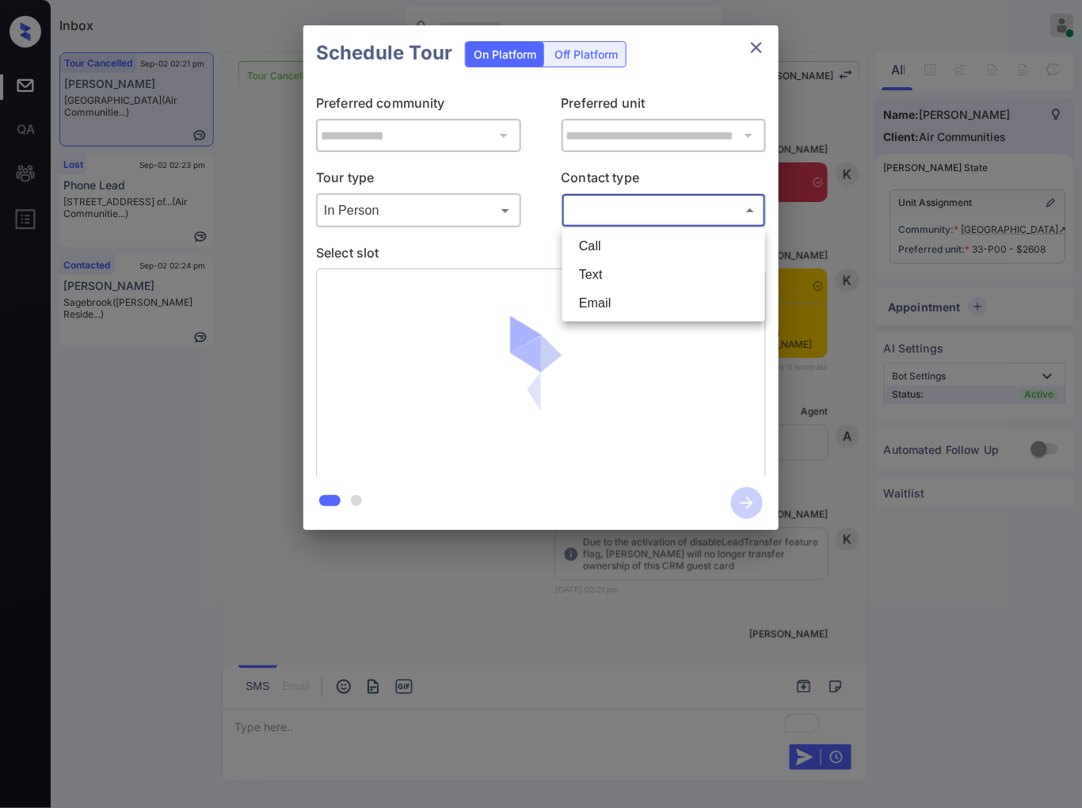
click at [623, 211] on body "Inbox Caroline Dacanay Online Set yourself offline Set yourself on break Profil…" at bounding box center [541, 404] width 1082 height 808
click at [639, 272] on li "Text" at bounding box center [663, 274] width 195 height 29
type input "****"
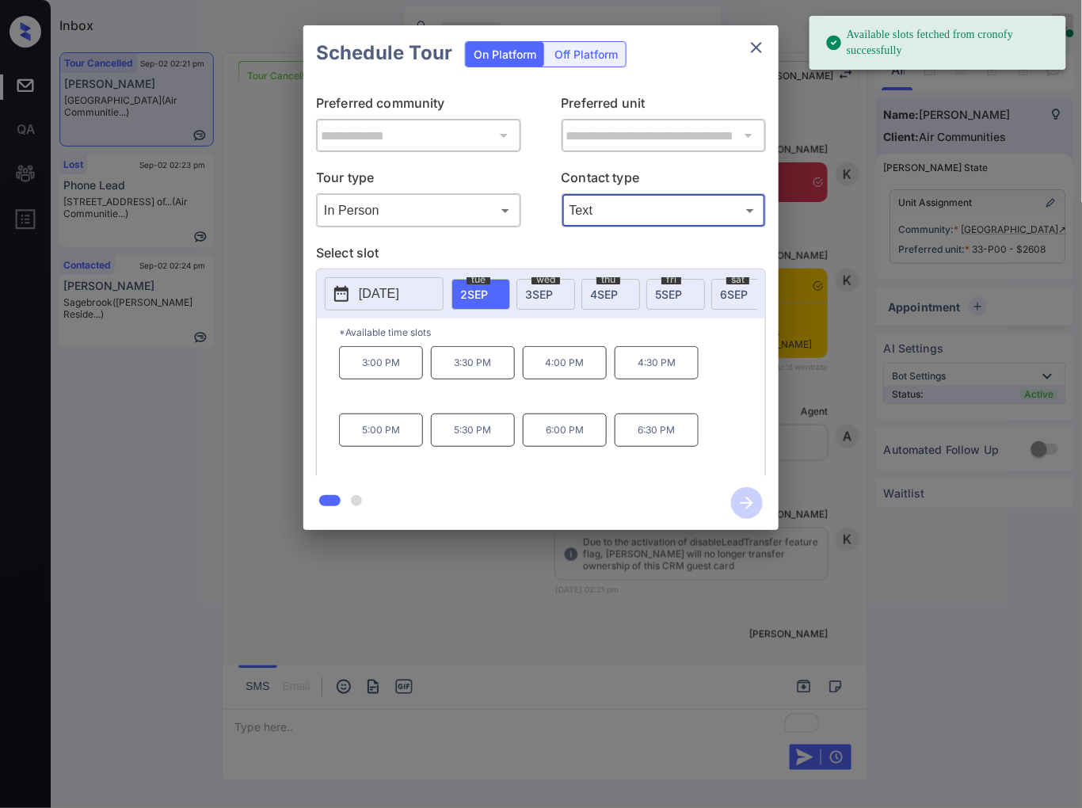
click at [378, 297] on p "[DATE]" at bounding box center [379, 293] width 40 height 19
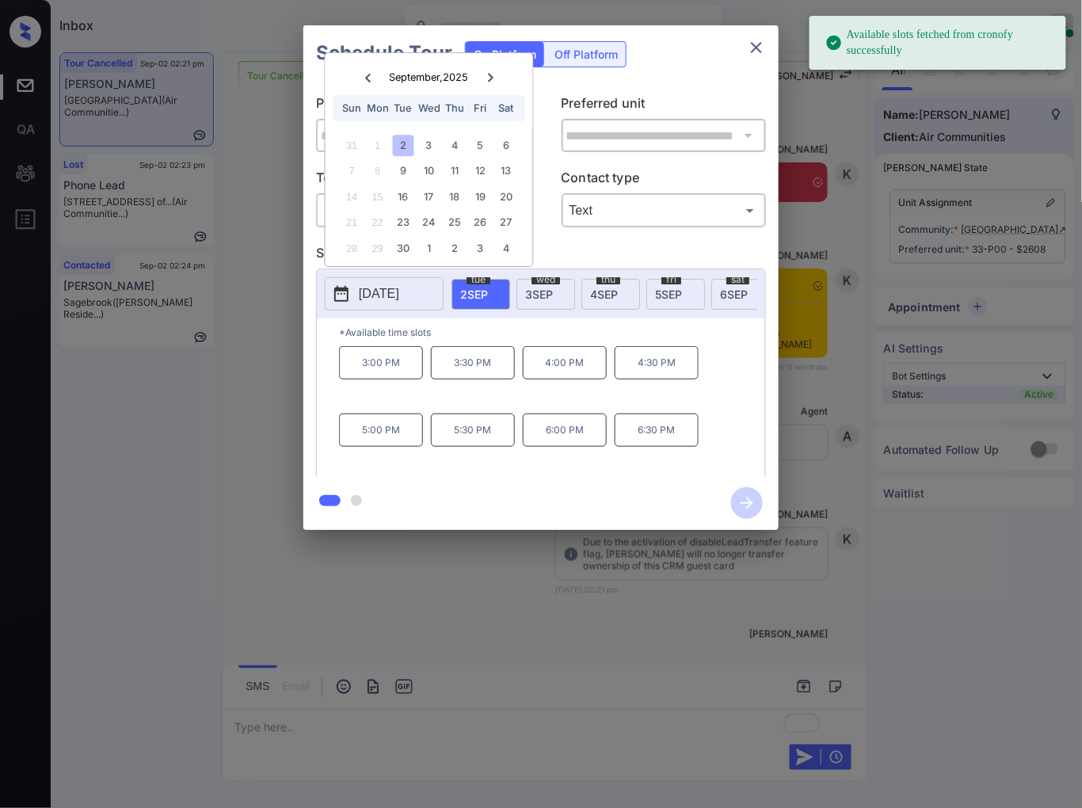
click at [440, 223] on div "21 22 23 24 25 26 27" at bounding box center [428, 222] width 197 height 25
click at [432, 223] on div "24" at bounding box center [428, 222] width 21 height 21
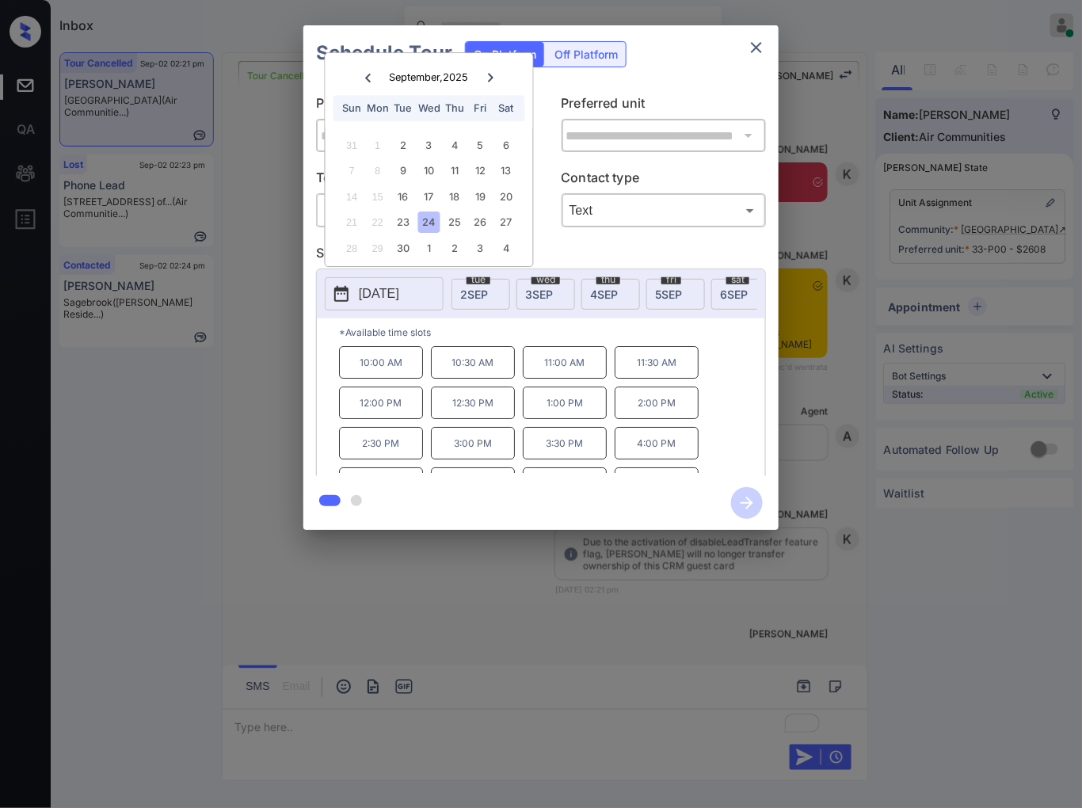
click at [532, 376] on p "11:00 AM" at bounding box center [565, 362] width 84 height 32
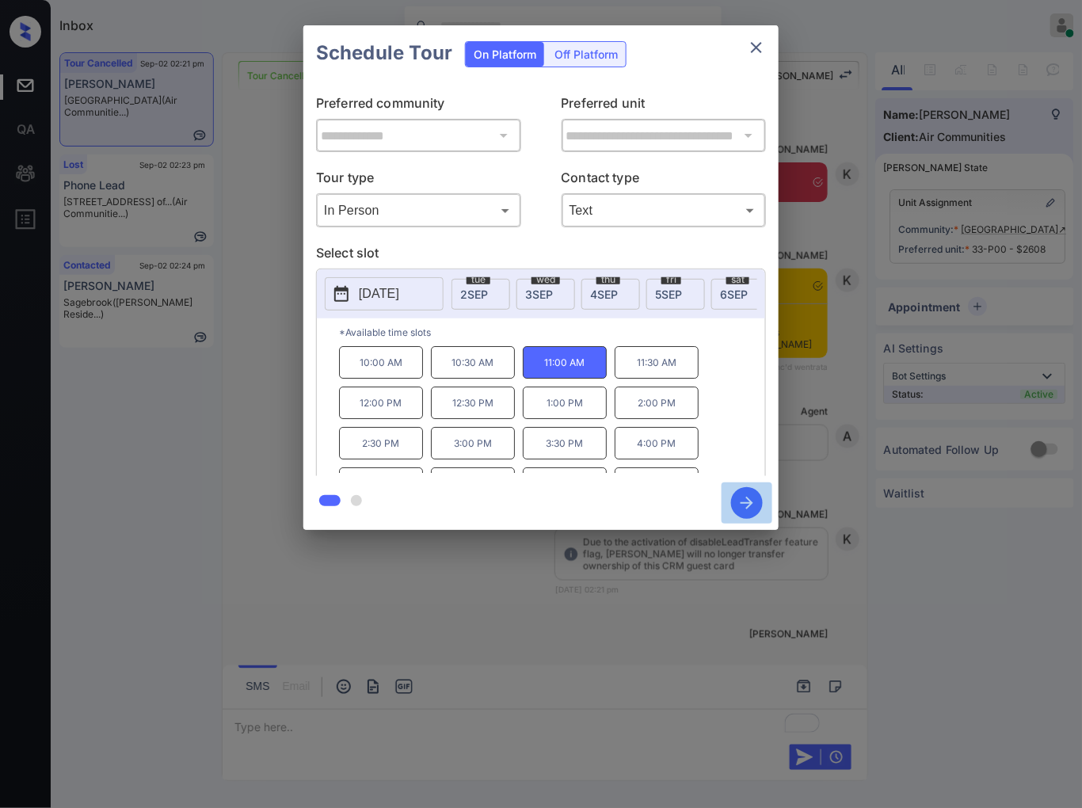
click at [744, 502] on icon "button" at bounding box center [746, 502] width 13 height 13
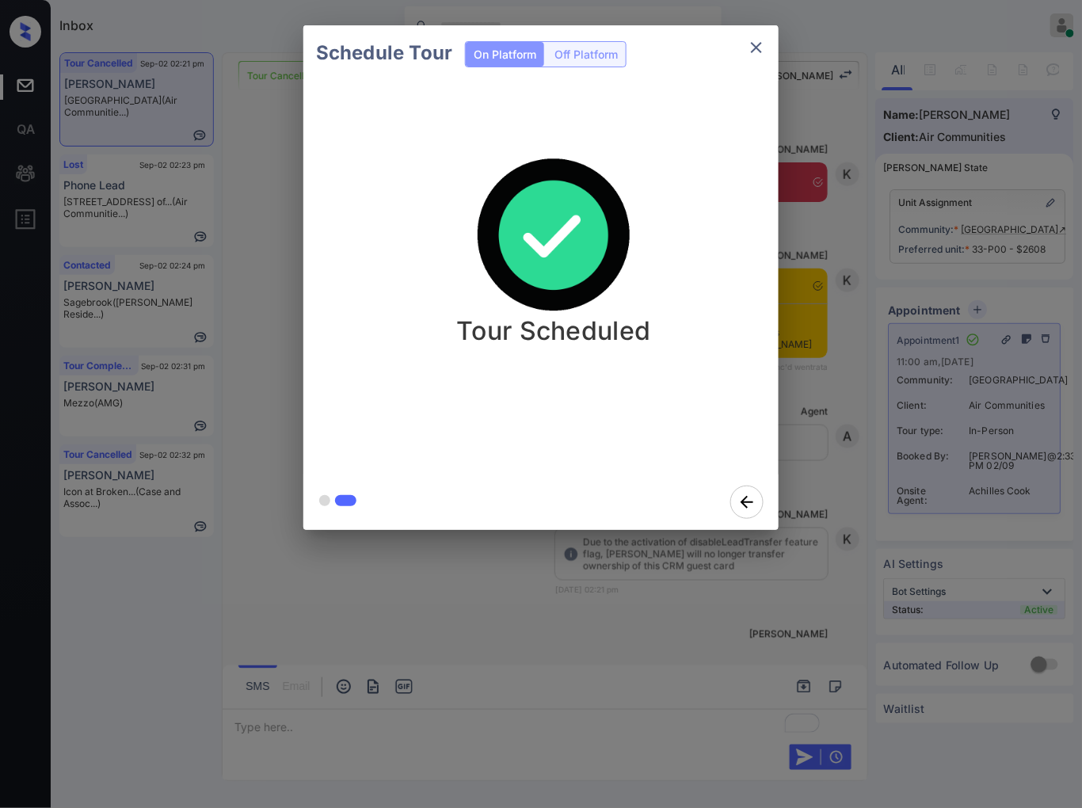
click at [778, 360] on div "Tour Scheduled" at bounding box center [540, 278] width 475 height 394
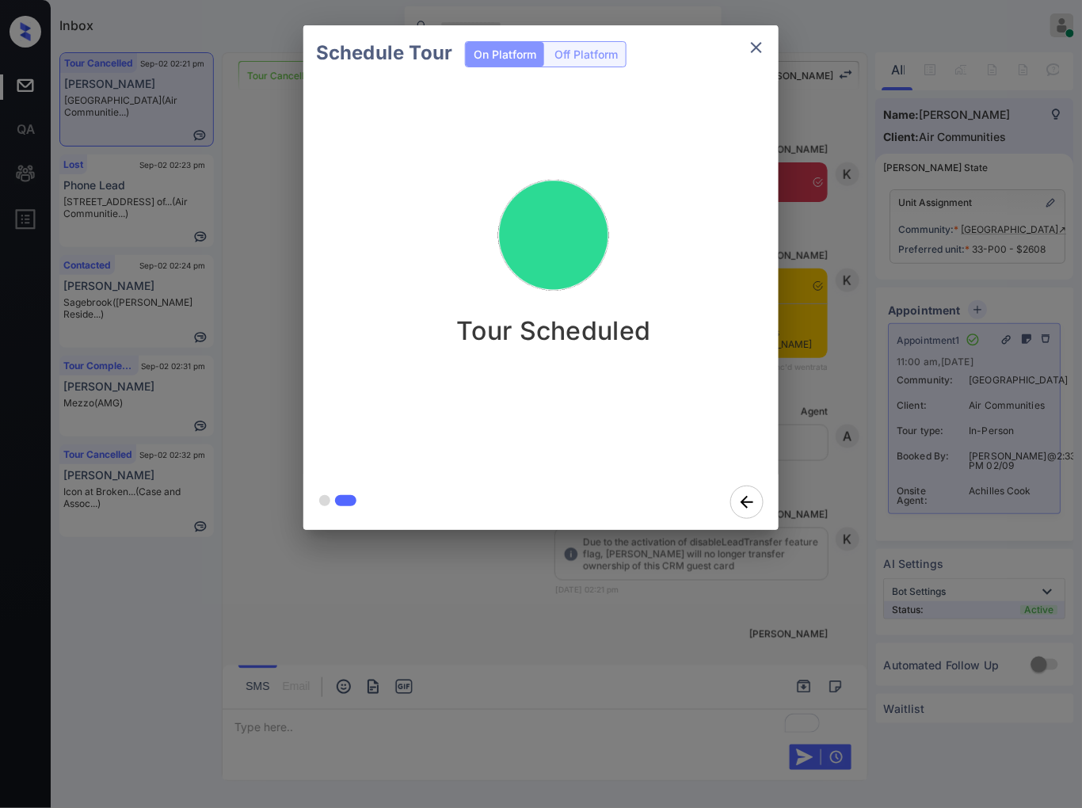
click at [828, 521] on div "Schedule Tour On Platform Off Platform Tour Scheduled" at bounding box center [541, 277] width 1082 height 555
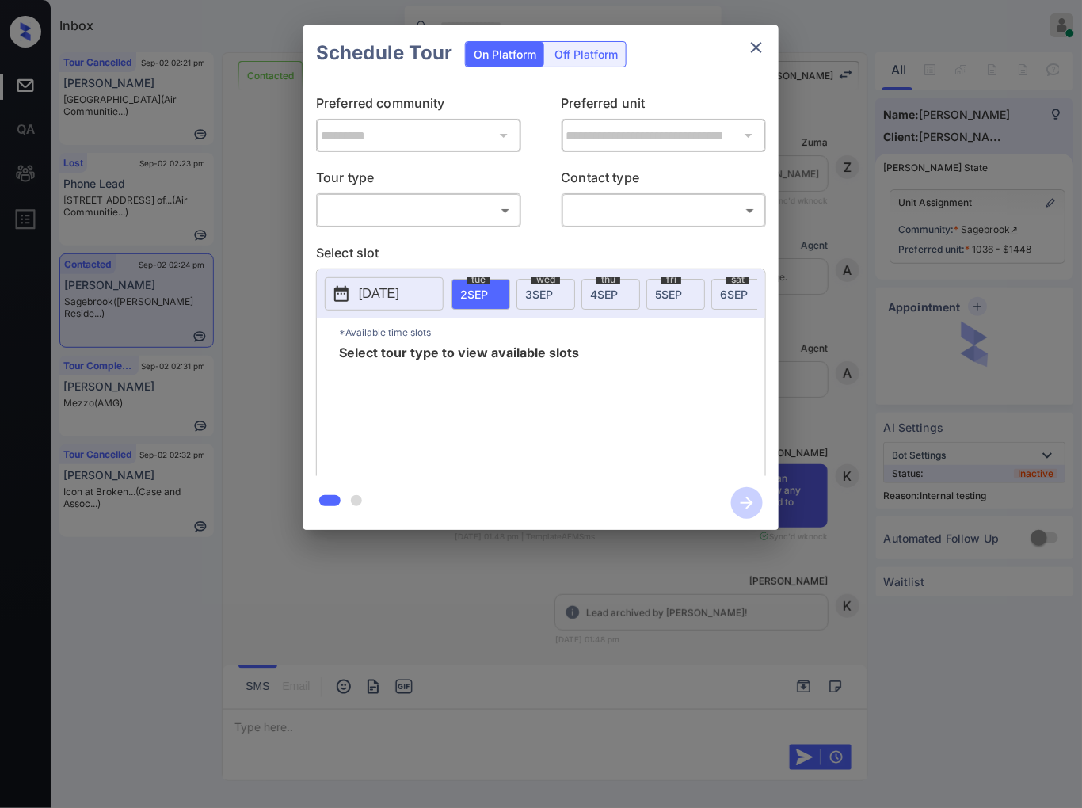
scroll to position [1132, 0]
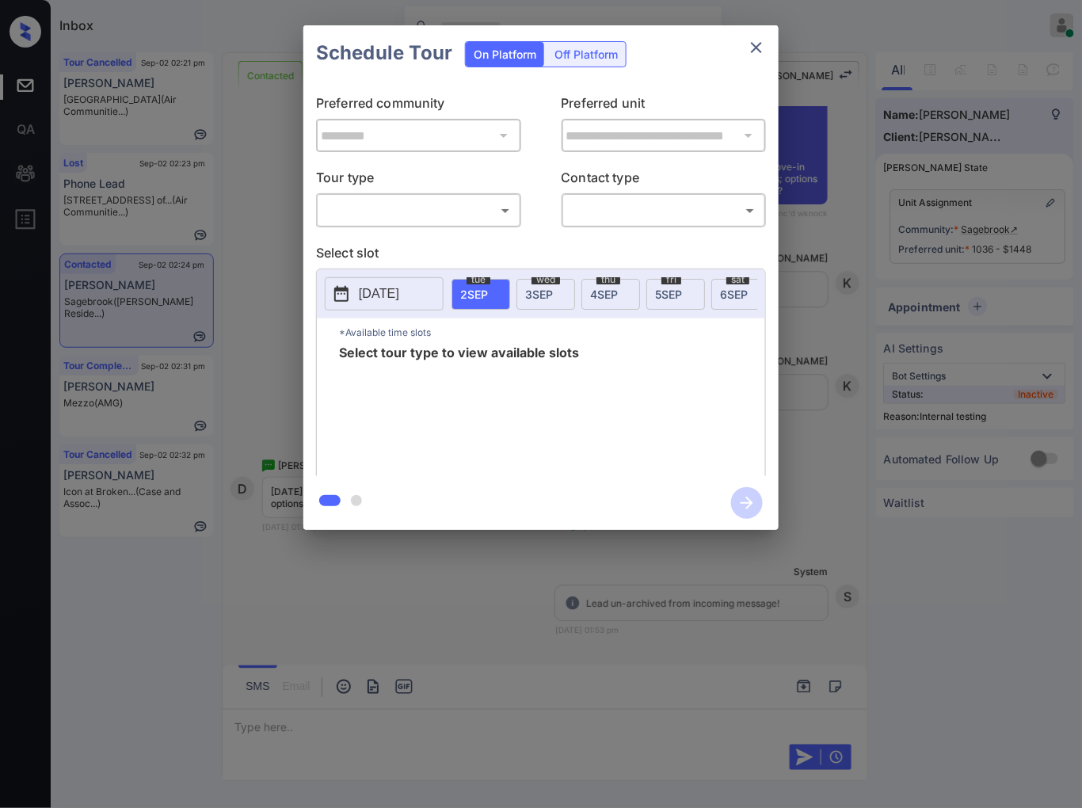
click at [473, 216] on body "Inbox [PERSON_NAME] Online Set yourself offline Set yourself on break Profile S…" at bounding box center [541, 404] width 1082 height 808
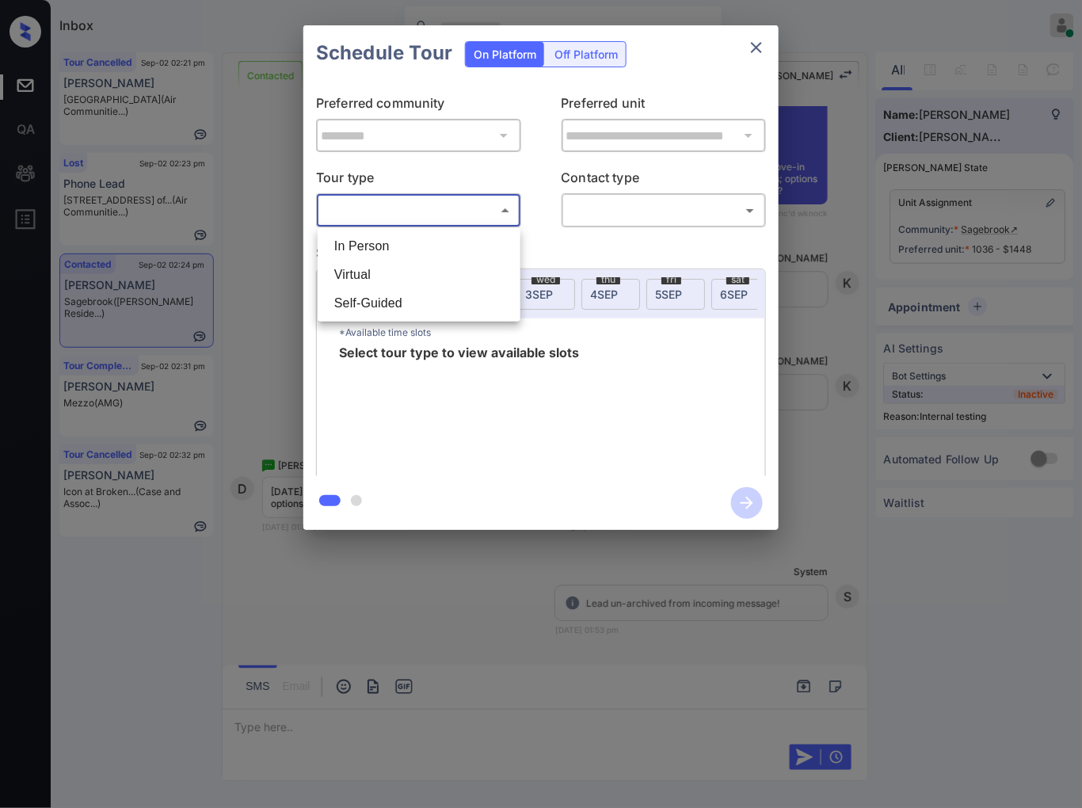
click at [467, 259] on li "In Person" at bounding box center [418, 246] width 195 height 29
type input "********"
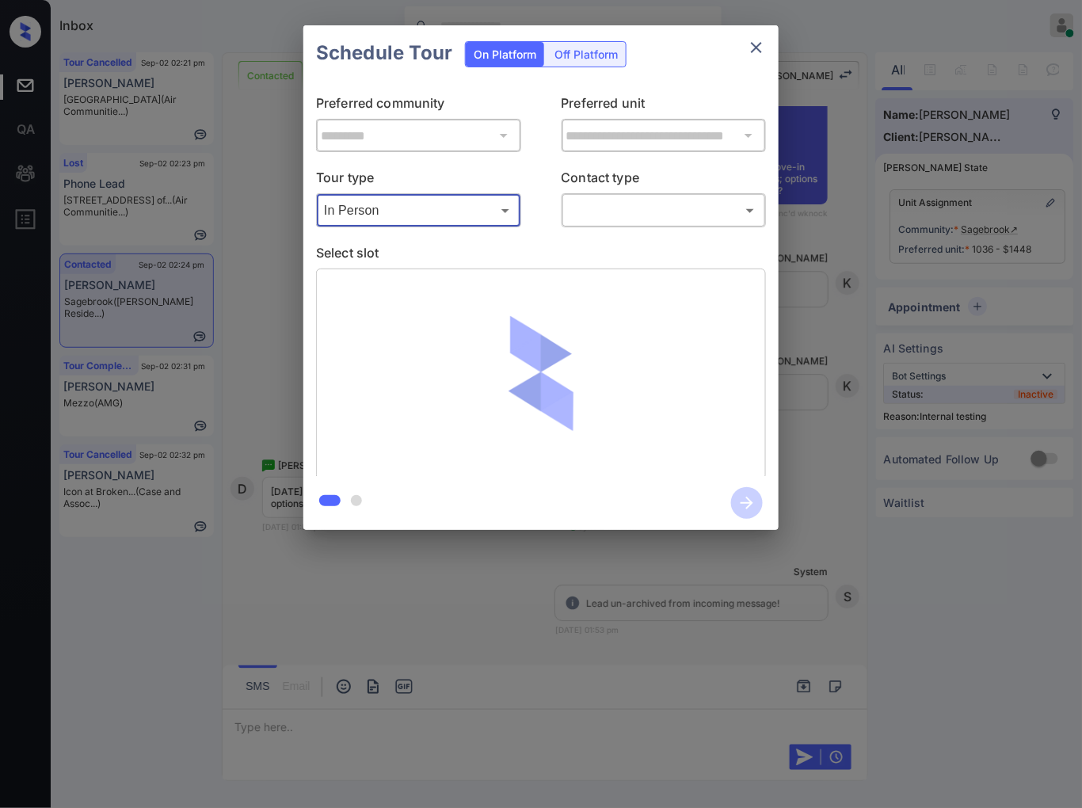
click at [603, 212] on body "Inbox [PERSON_NAME] Online Set yourself offline Set yourself on break Profile S…" at bounding box center [541, 404] width 1082 height 808
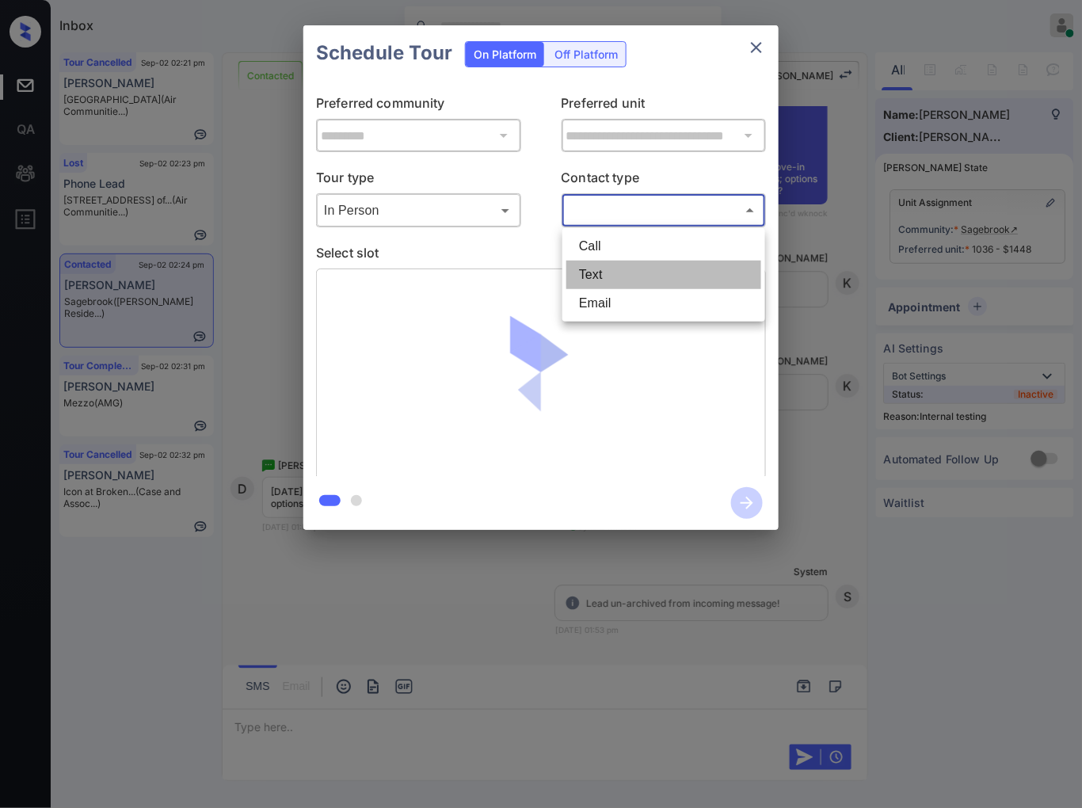
click at [622, 276] on li "Text" at bounding box center [663, 274] width 195 height 29
type input "****"
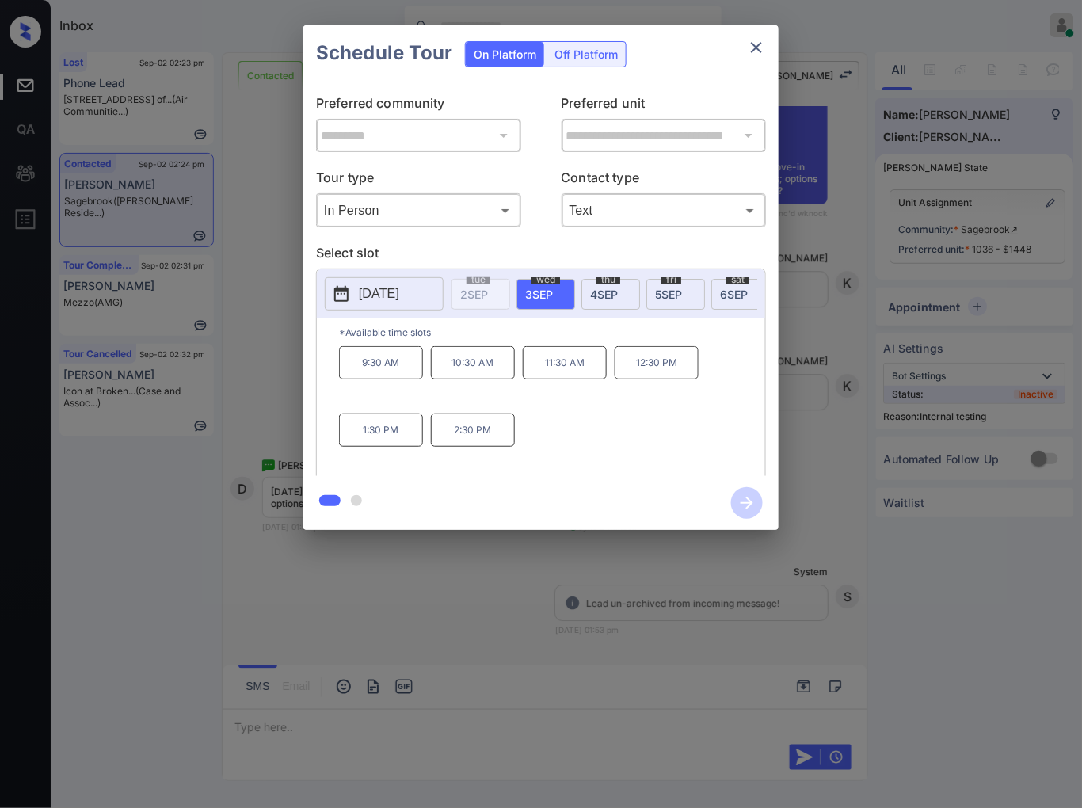
click at [487, 584] on div at bounding box center [541, 404] width 1082 height 808
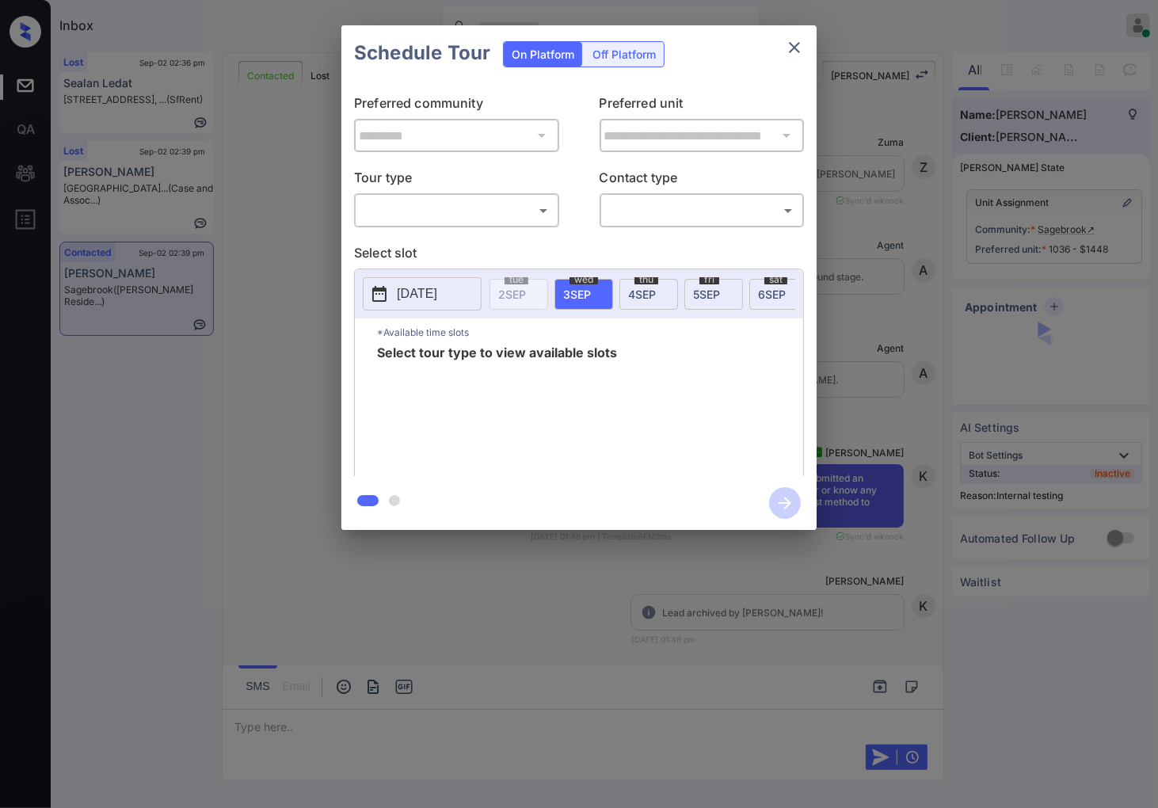
scroll to position [4443, 0]
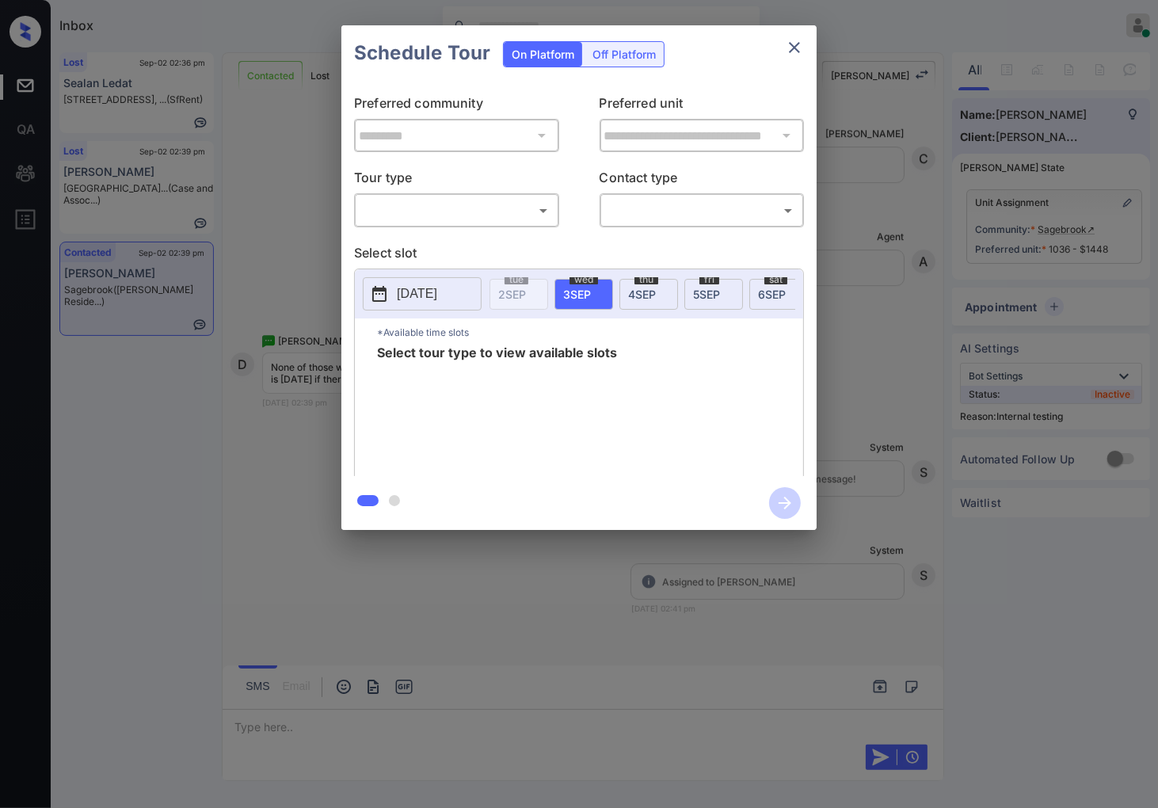
click at [489, 202] on body "Inbox [PERSON_NAME] Online Set yourself offline Set yourself on break Profile S…" at bounding box center [579, 404] width 1158 height 808
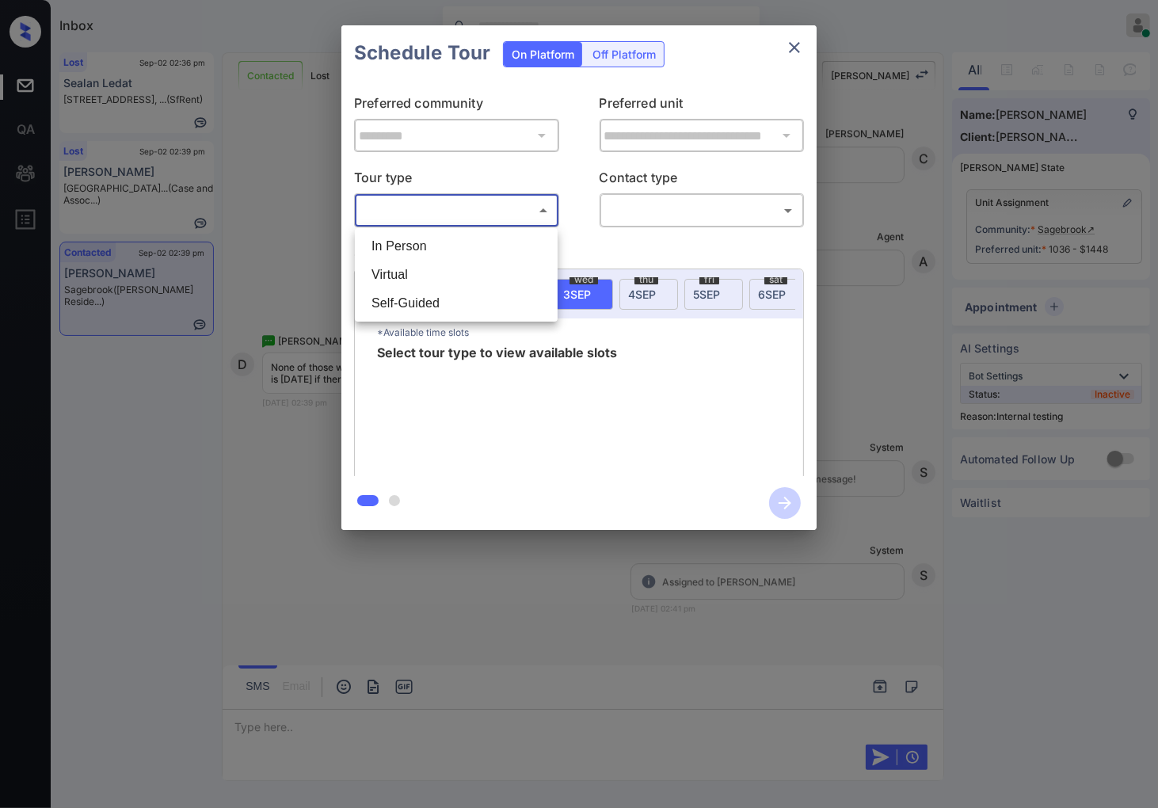
drag, startPoint x: 489, startPoint y: 202, endPoint x: 512, endPoint y: 245, distance: 49.6
click at [481, 255] on li "In Person" at bounding box center [456, 246] width 195 height 29
type input "********"
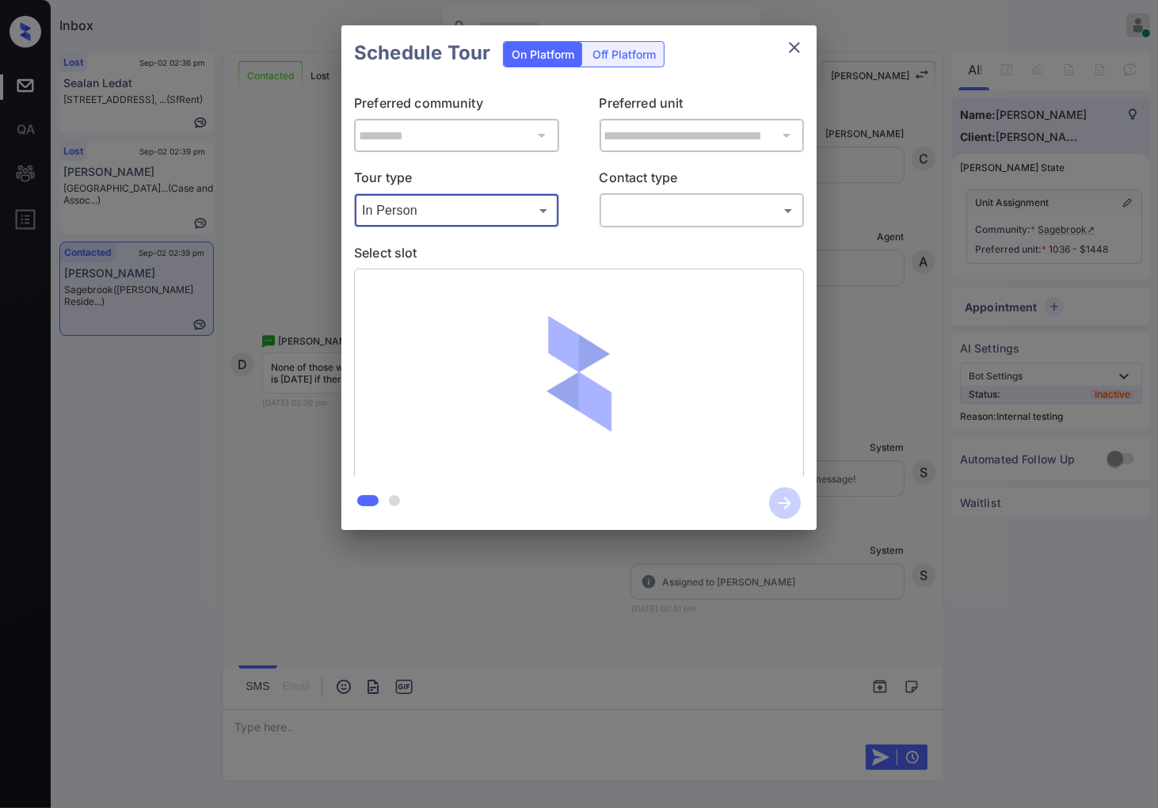
click at [665, 207] on body "Inbox [PERSON_NAME] Online Set yourself offline Set yourself on break Profile S…" at bounding box center [579, 404] width 1158 height 808
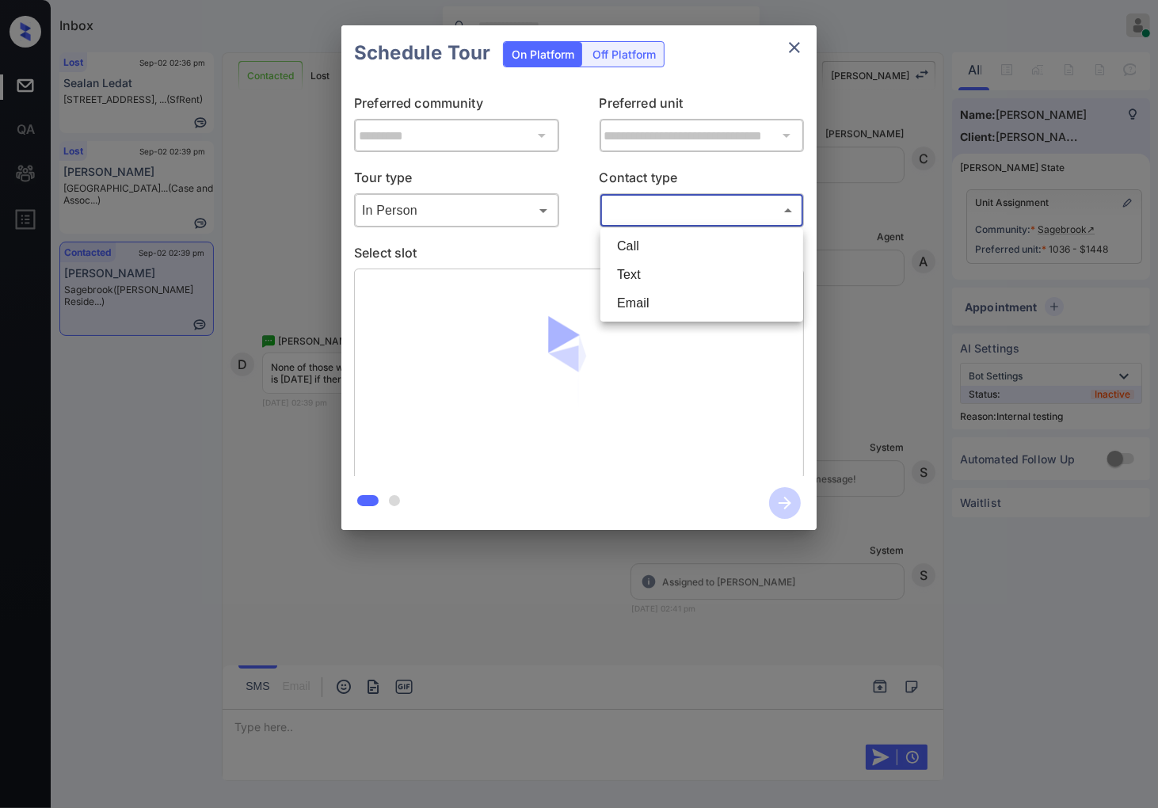
drag, startPoint x: 647, startPoint y: 289, endPoint x: 647, endPoint y: 270, distance: 19.0
click at [647, 270] on ul "Call Text Email" at bounding box center [701, 274] width 203 height 93
click at [647, 270] on li "Text" at bounding box center [701, 274] width 195 height 29
type input "****"
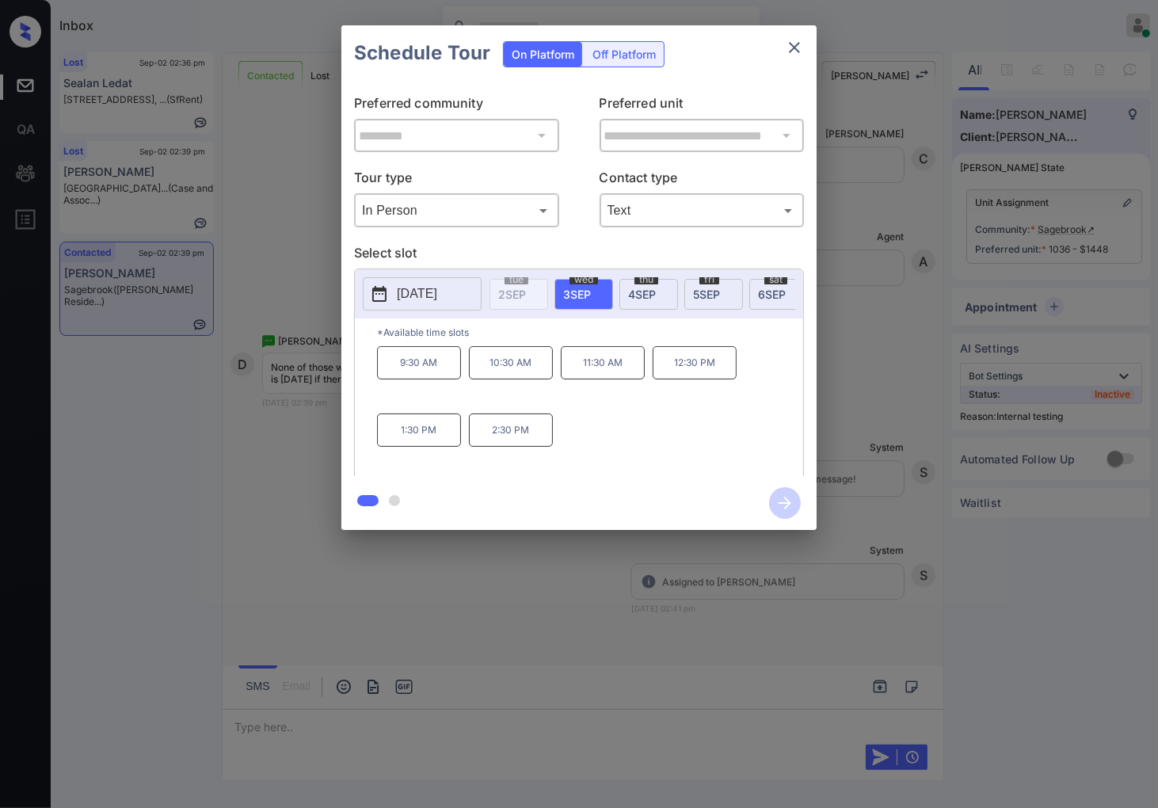
click at [714, 290] on span "5 SEP" at bounding box center [706, 293] width 27 height 13
drag, startPoint x: 450, startPoint y: 374, endPoint x: 399, endPoint y: 370, distance: 50.8
click at [399, 370] on p "10:30 AM" at bounding box center [419, 362] width 84 height 33
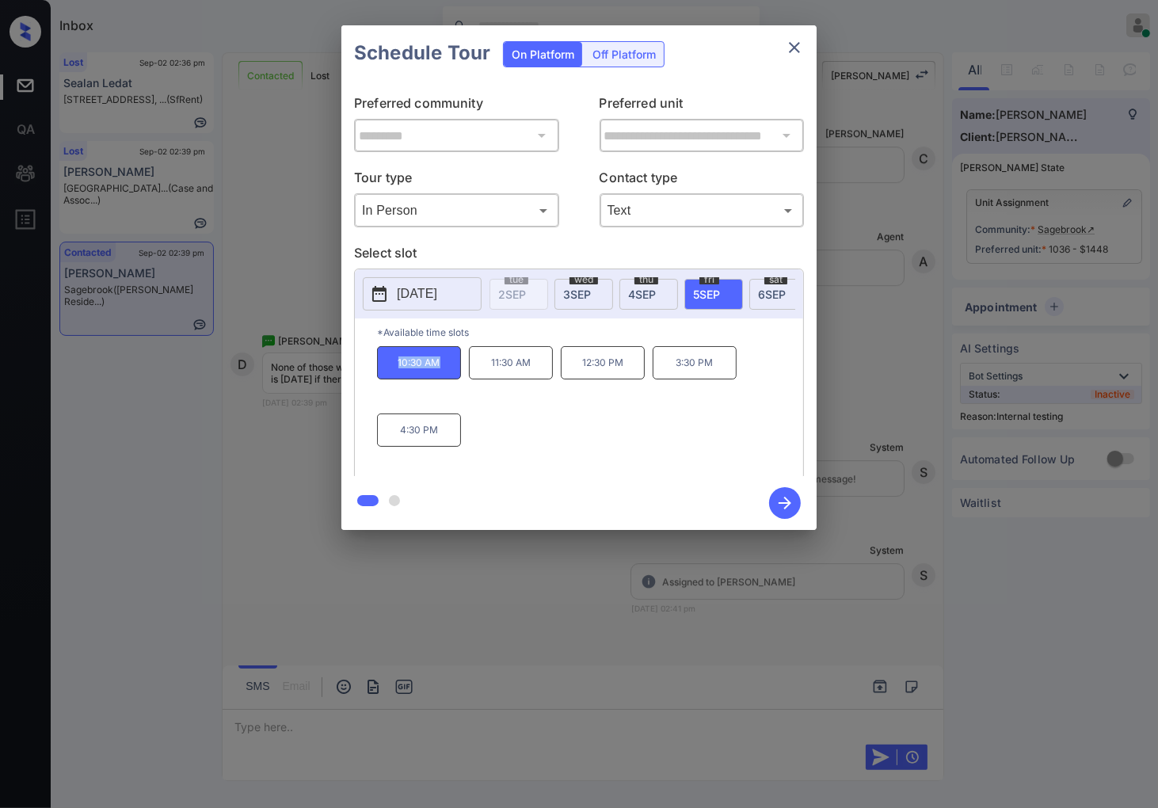
copy p "10:30 AM"
drag, startPoint x: 722, startPoint y: 374, endPoint x: 678, endPoint y: 371, distance: 44.5
click at [678, 371] on p "3:30 PM" at bounding box center [694, 362] width 84 height 33
copy p "3:30 PM"
click at [314, 610] on div at bounding box center [579, 404] width 1158 height 808
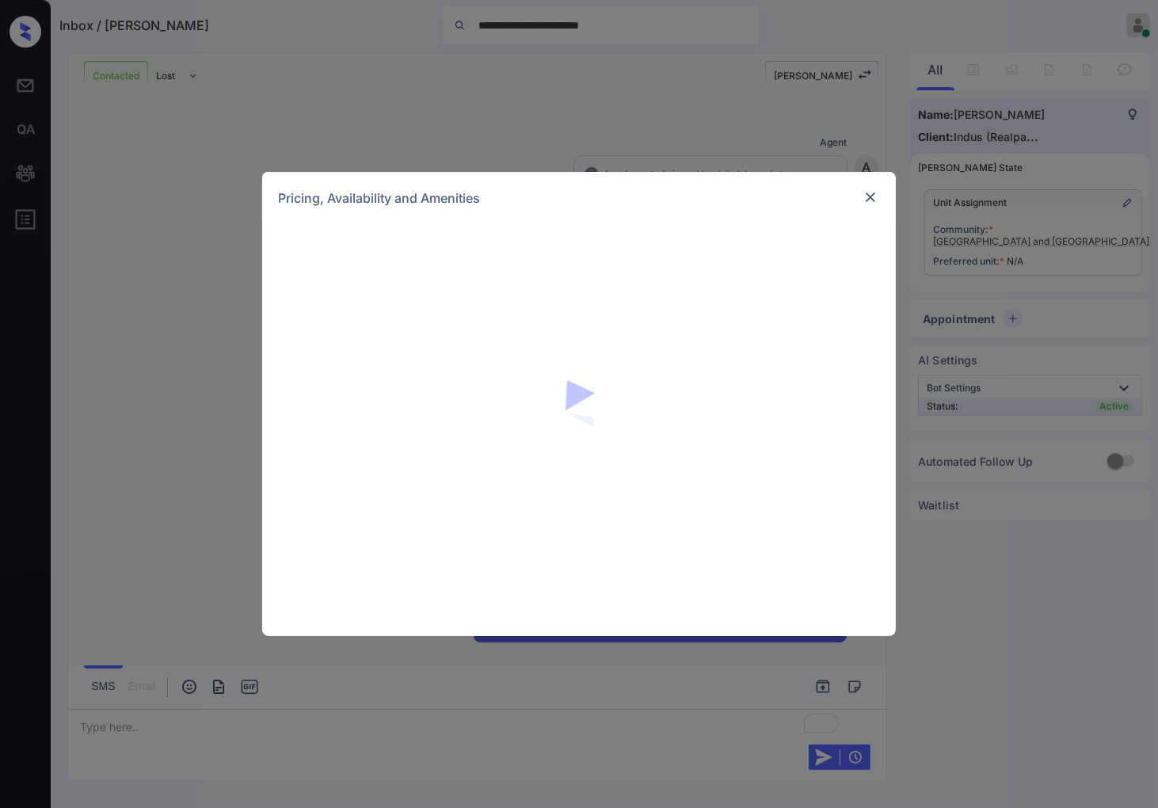
scroll to position [166, 0]
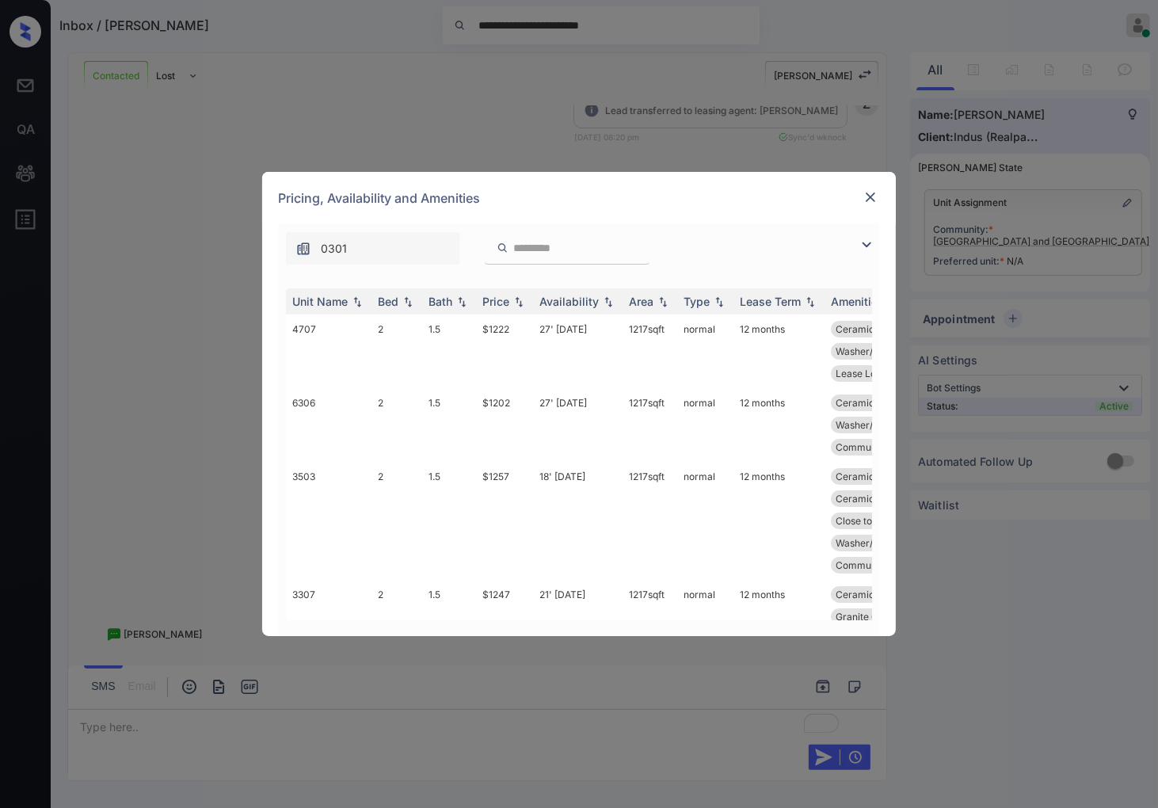
click at [861, 193] on div at bounding box center [870, 197] width 19 height 19
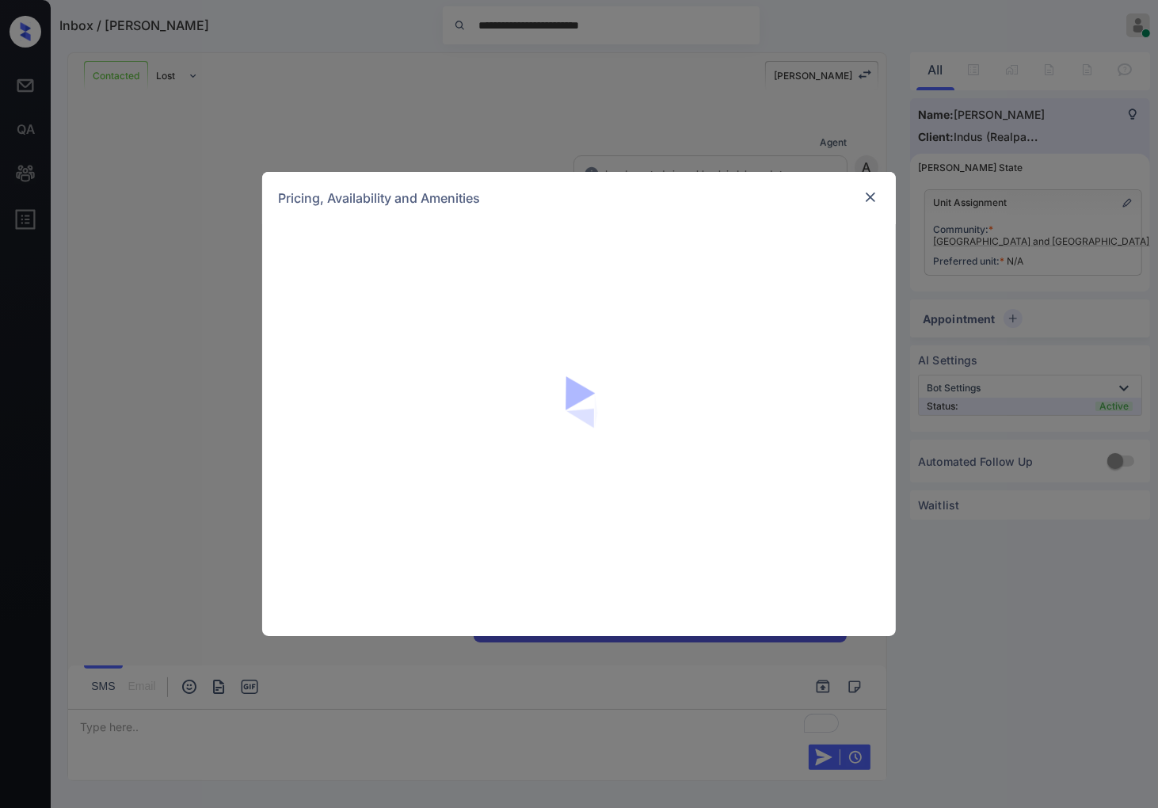
scroll to position [694, 0]
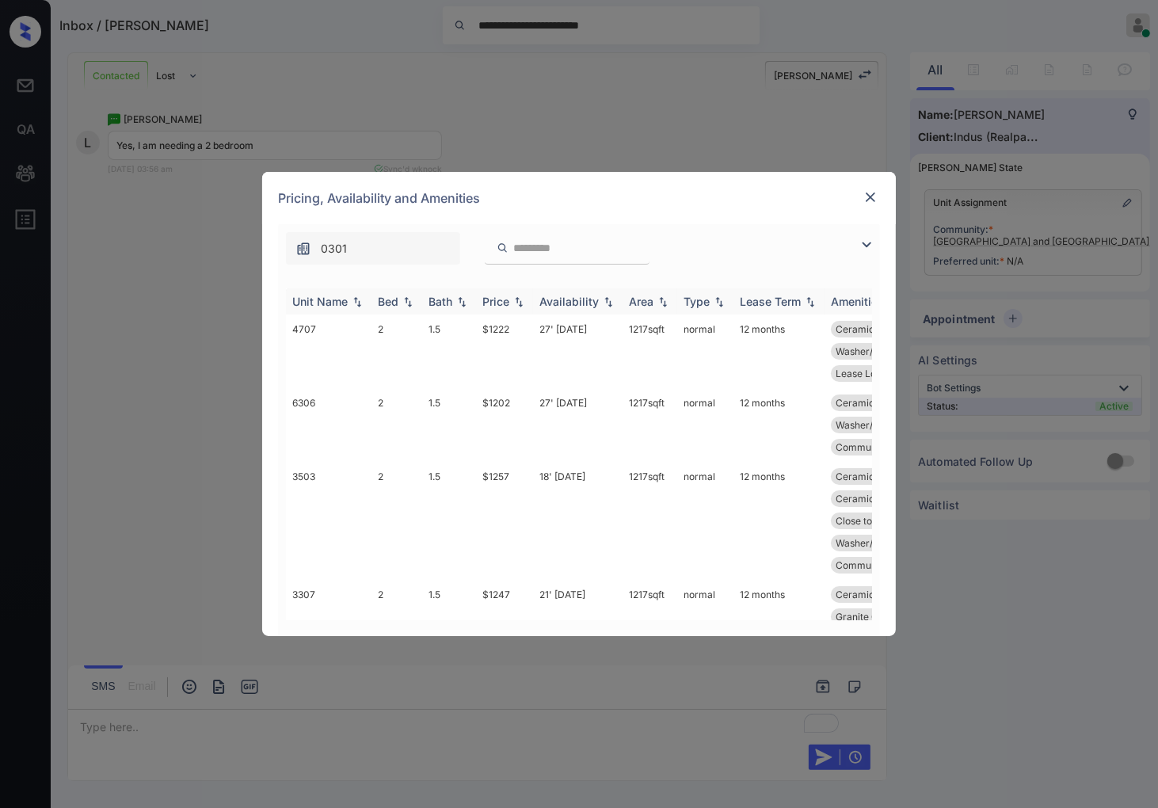
click at [523, 298] on img at bounding box center [519, 301] width 16 height 11
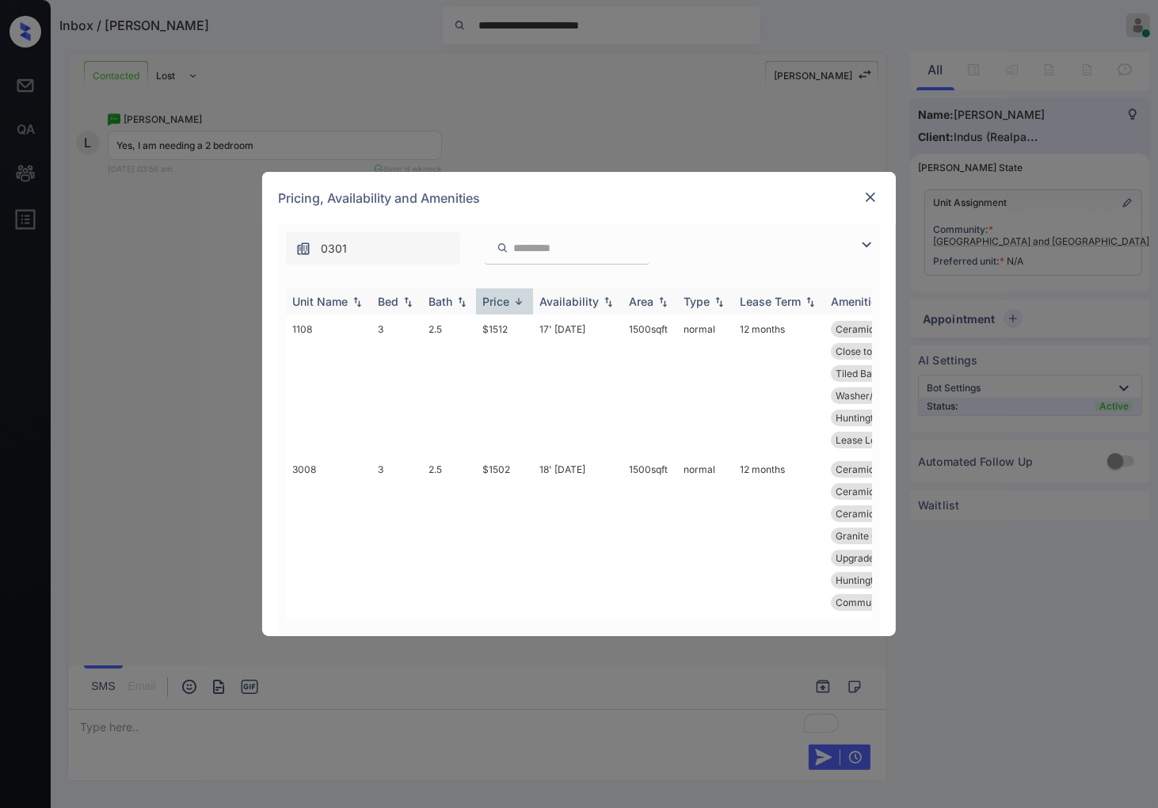
click at [523, 298] on img at bounding box center [519, 301] width 16 height 12
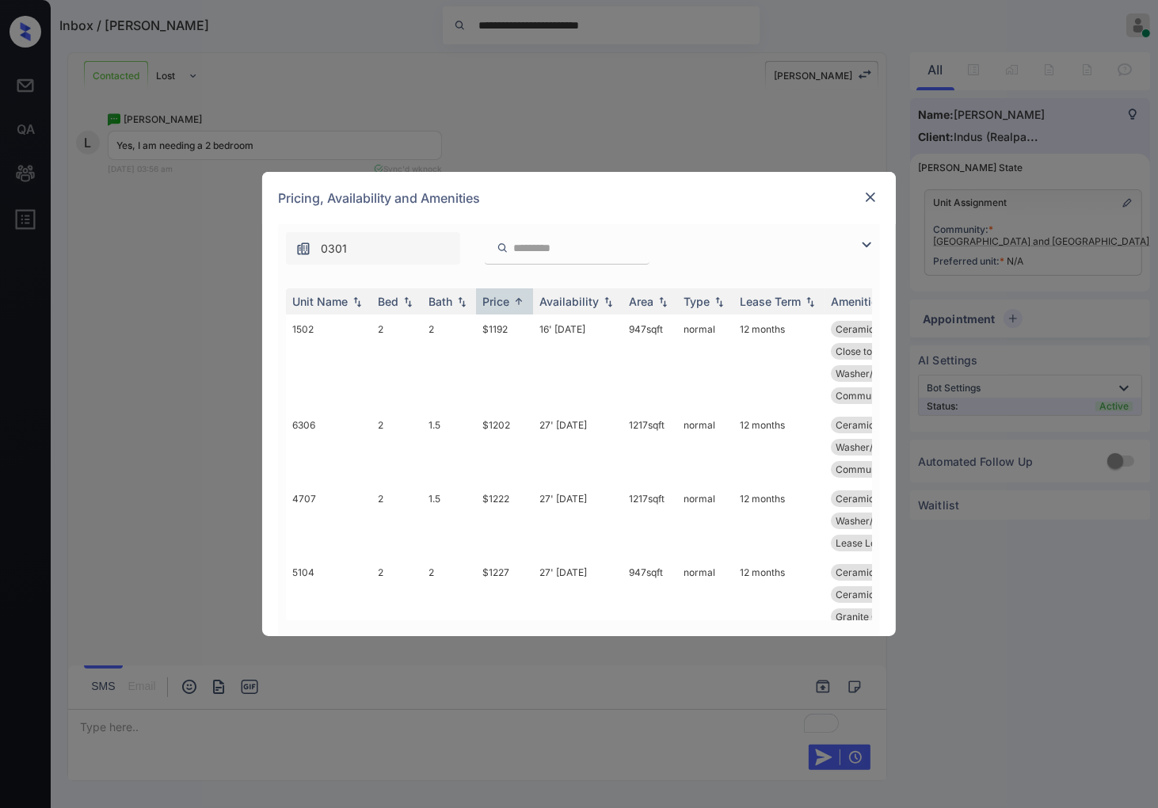
scroll to position [176, 0]
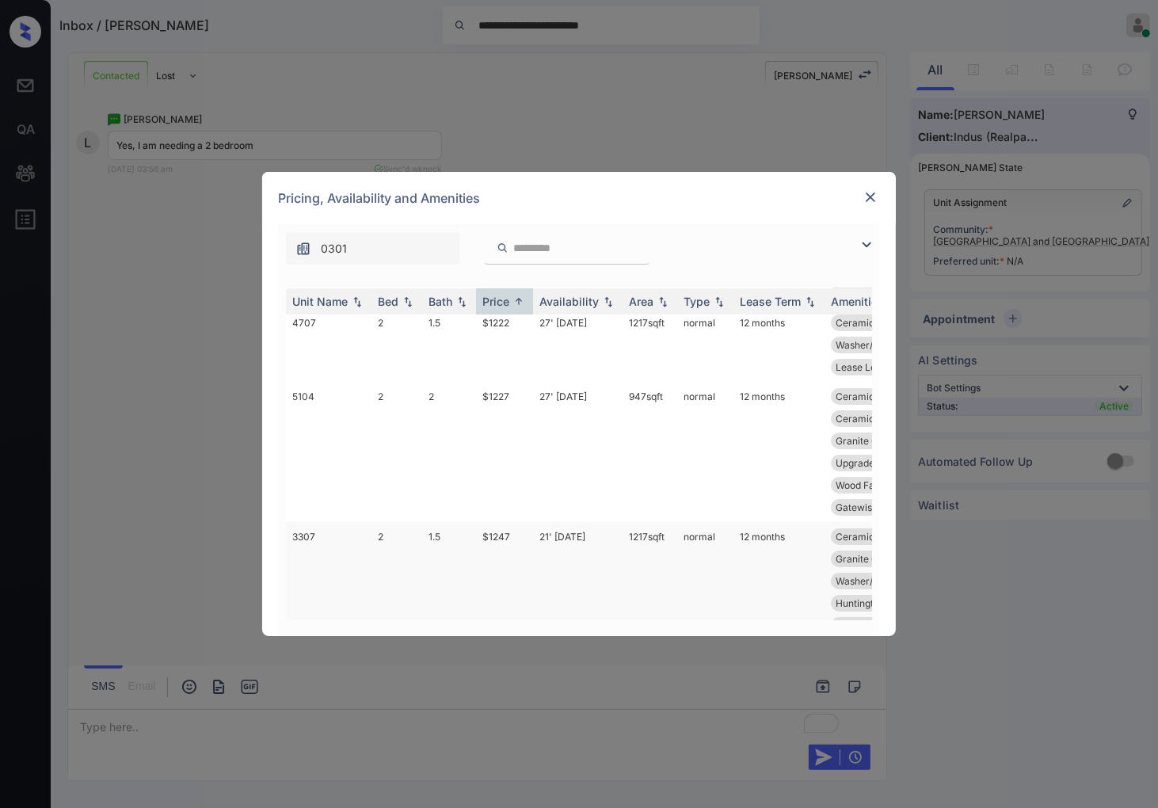
click at [509, 532] on td "$1247" at bounding box center [504, 581] width 57 height 118
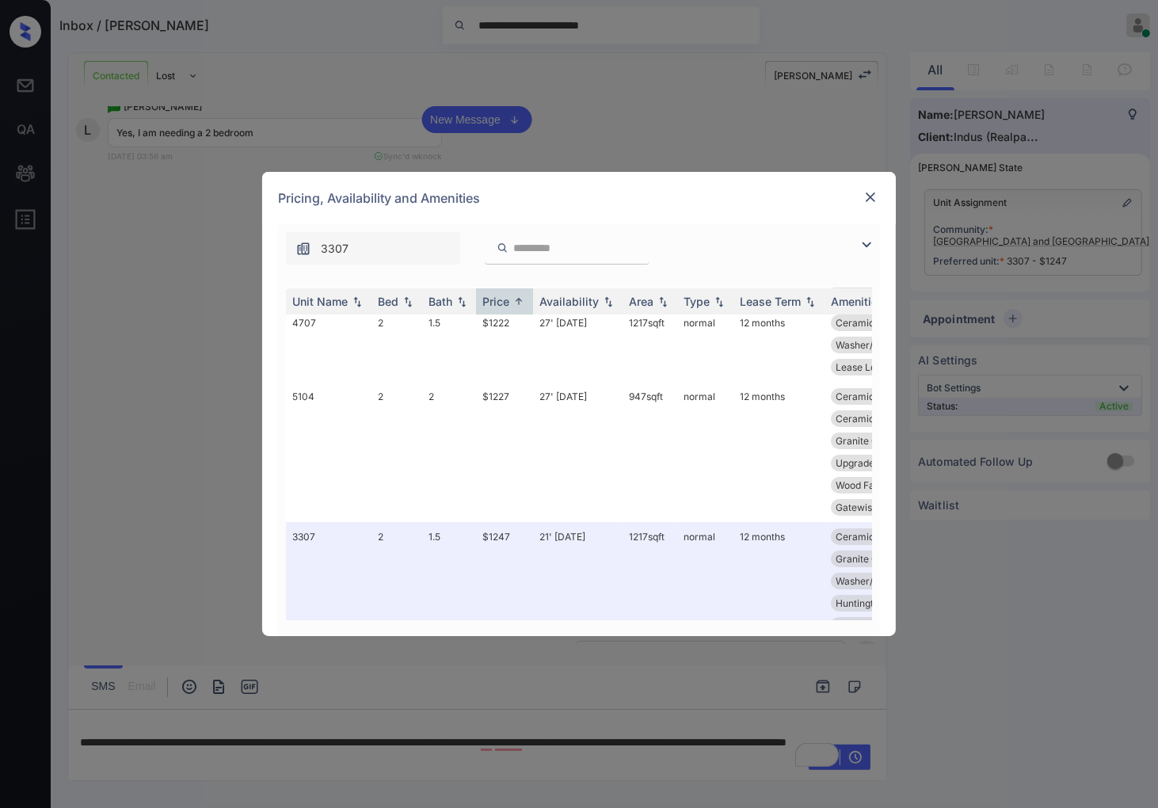
click at [868, 200] on img at bounding box center [870, 197] width 16 height 16
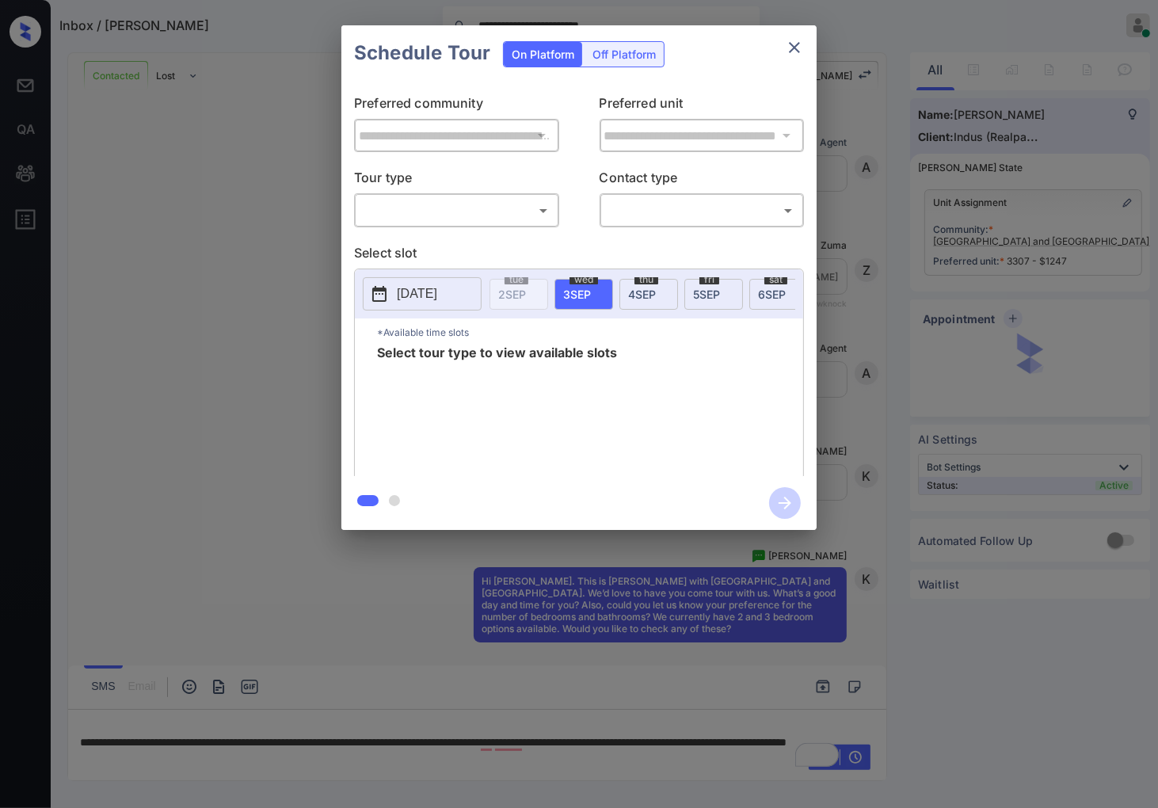
scroll to position [694, 0]
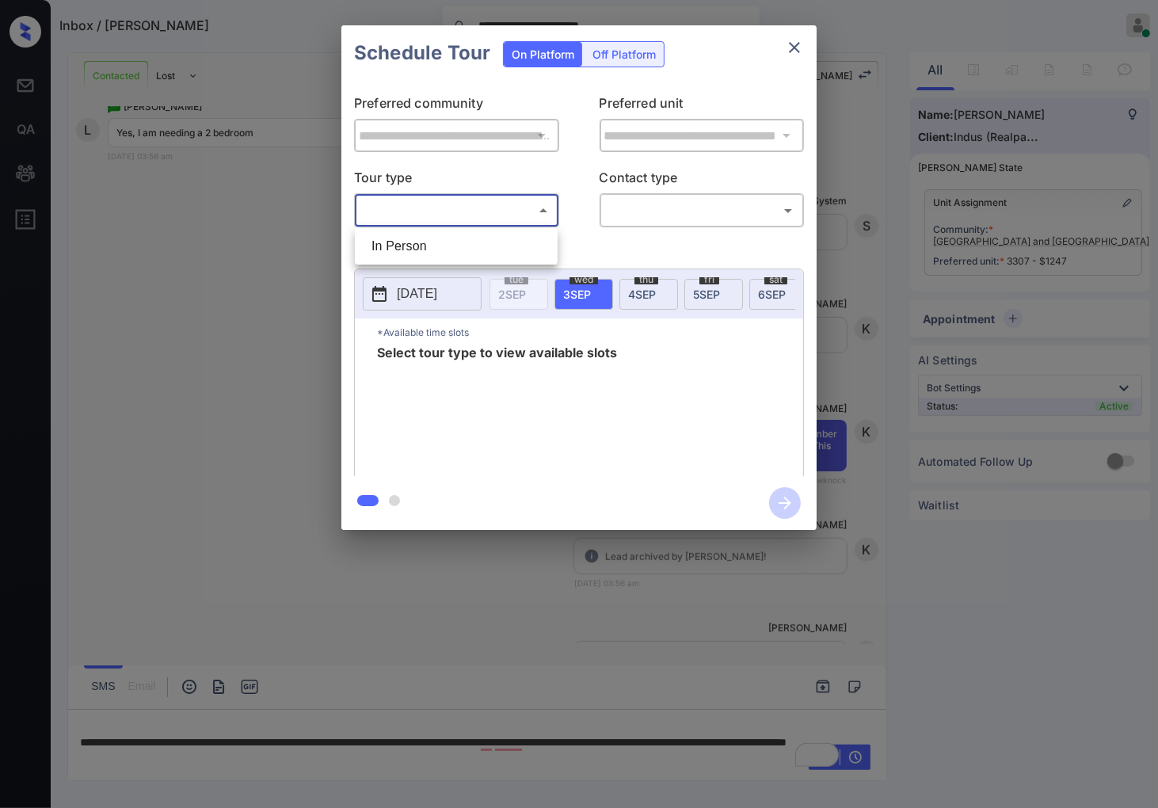
click at [492, 204] on body "**********" at bounding box center [579, 404] width 1158 height 808
click at [495, 238] on li "In Person" at bounding box center [456, 246] width 195 height 29
type input "********"
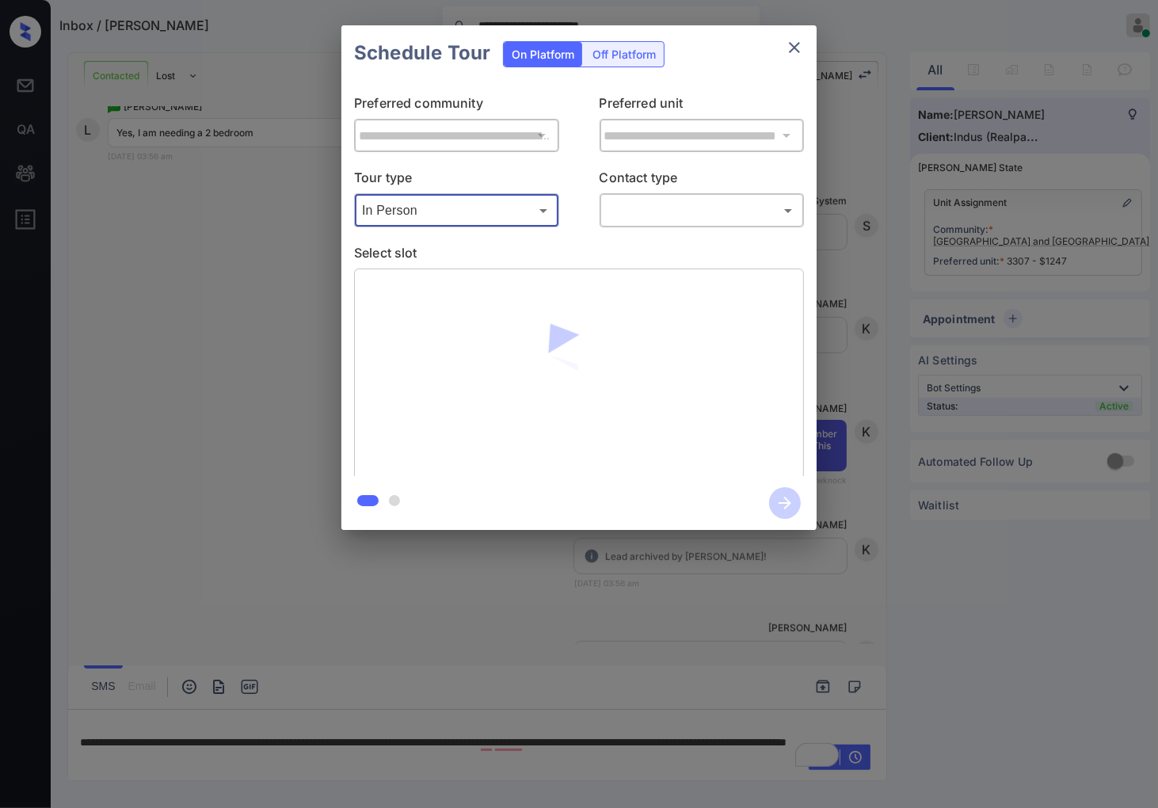
click at [663, 212] on body "**********" at bounding box center [579, 404] width 1158 height 808
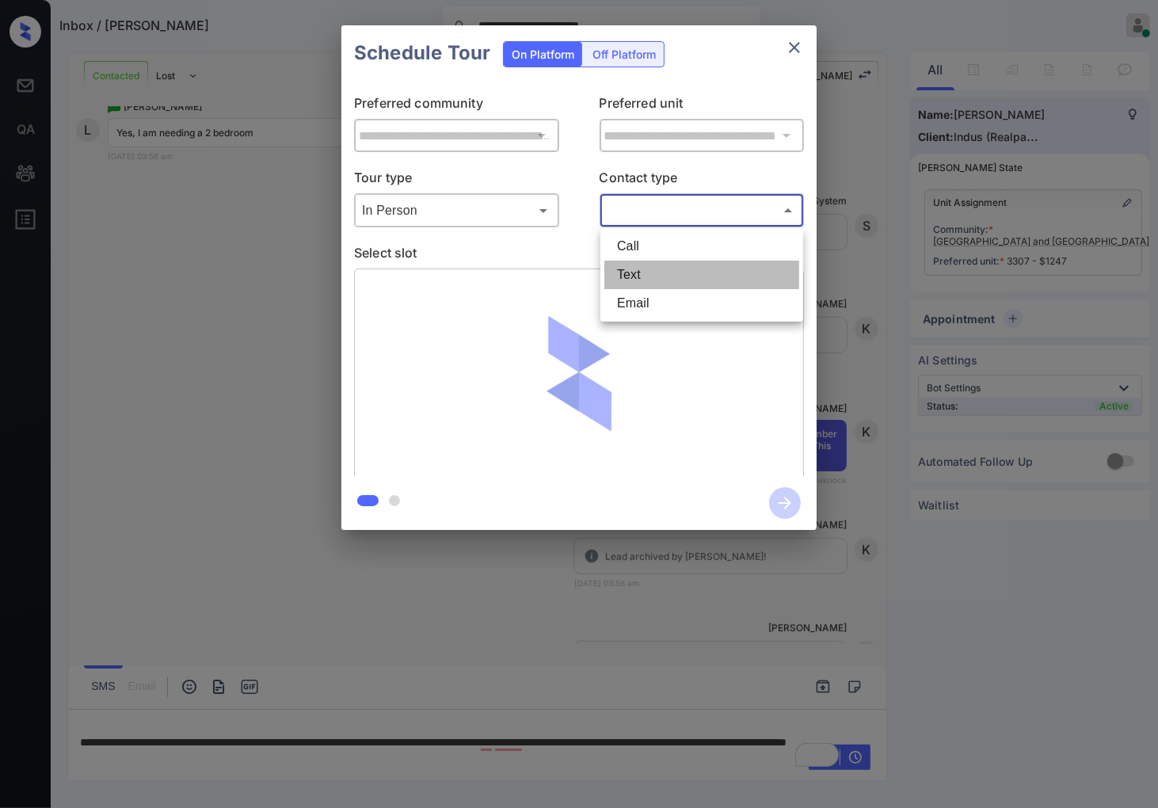
click at [673, 274] on li "Text" at bounding box center [701, 274] width 195 height 29
type input "****"
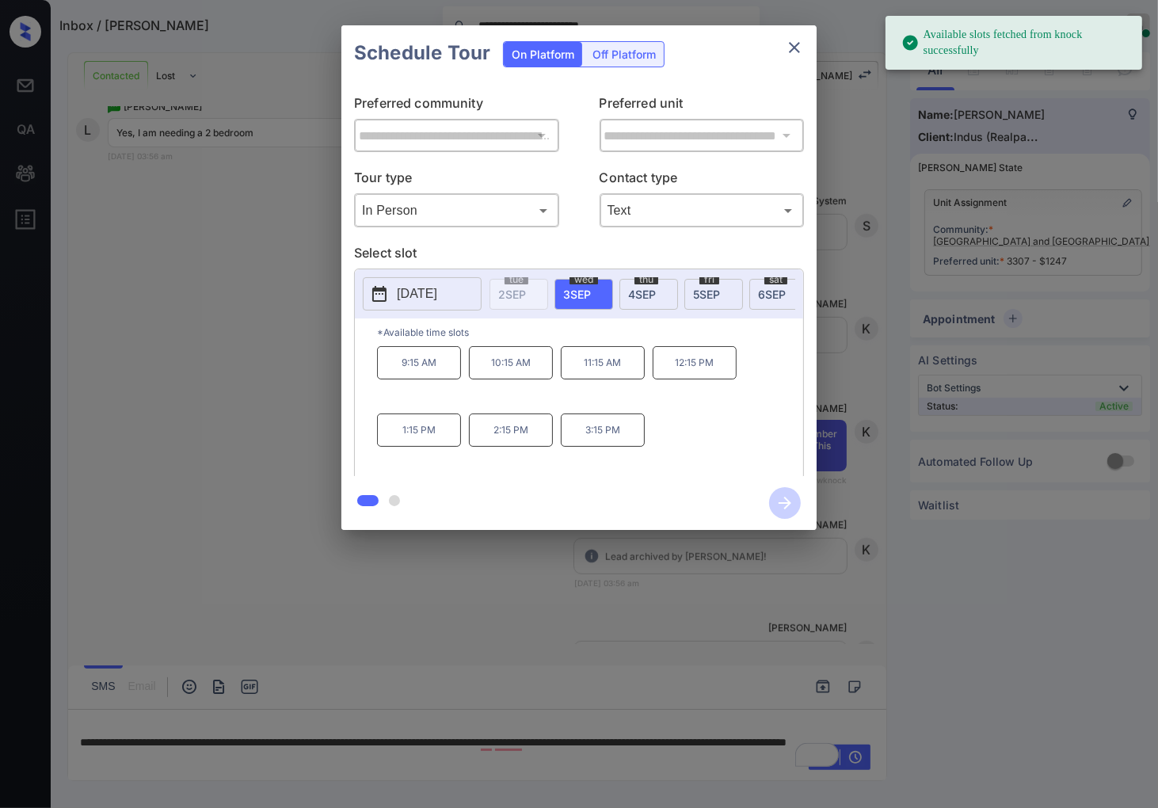
click at [437, 295] on p "2025-09-03" at bounding box center [417, 293] width 40 height 19
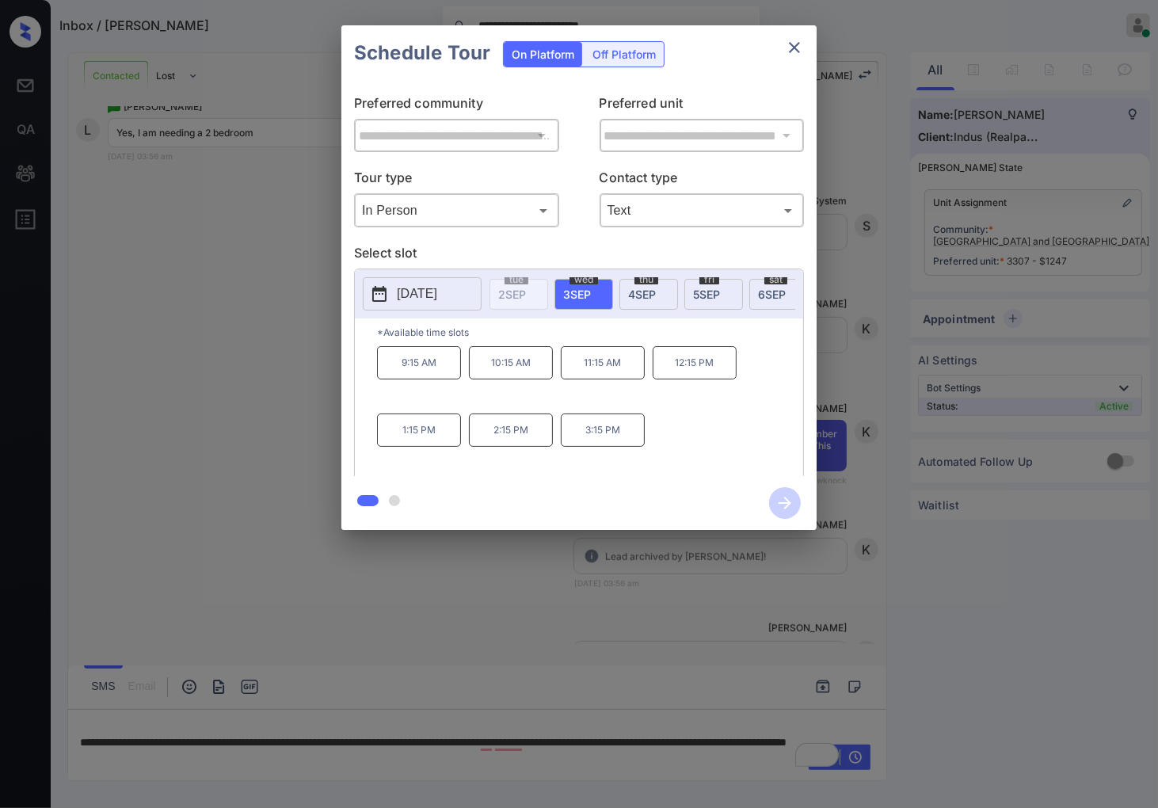
click at [790, 610] on div at bounding box center [579, 404] width 1158 height 808
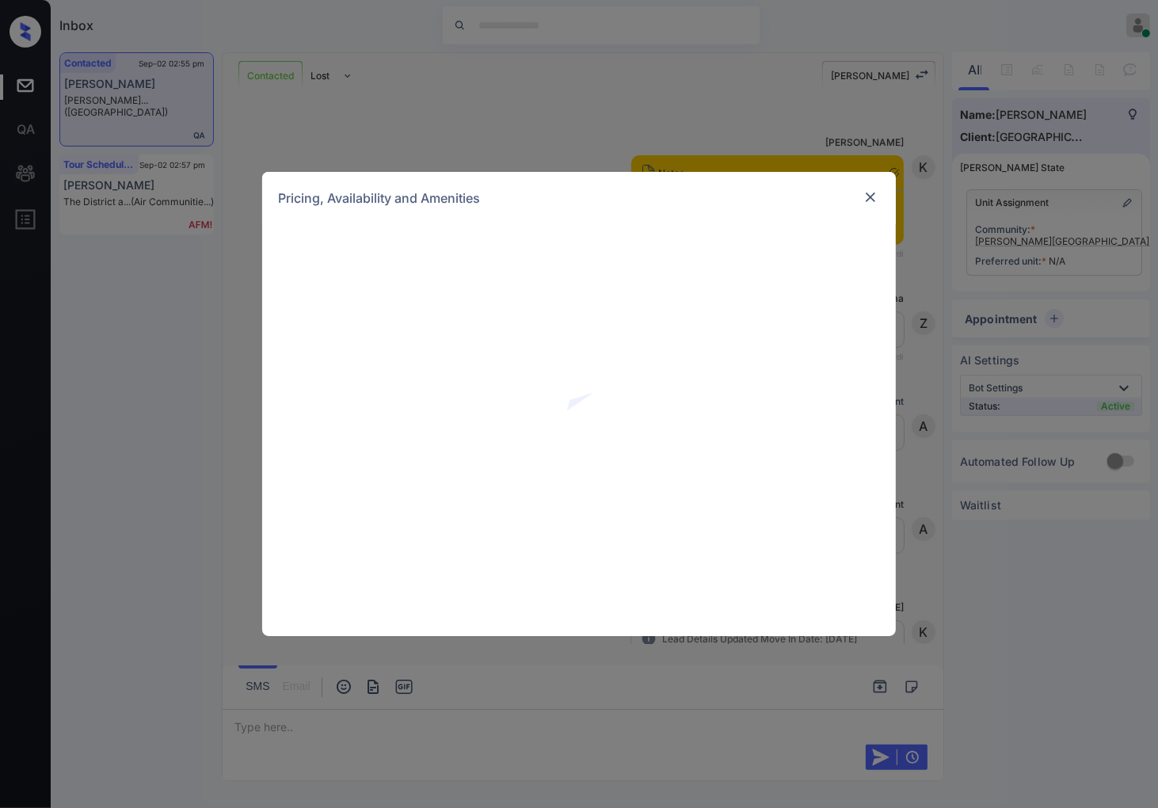
scroll to position [663, 0]
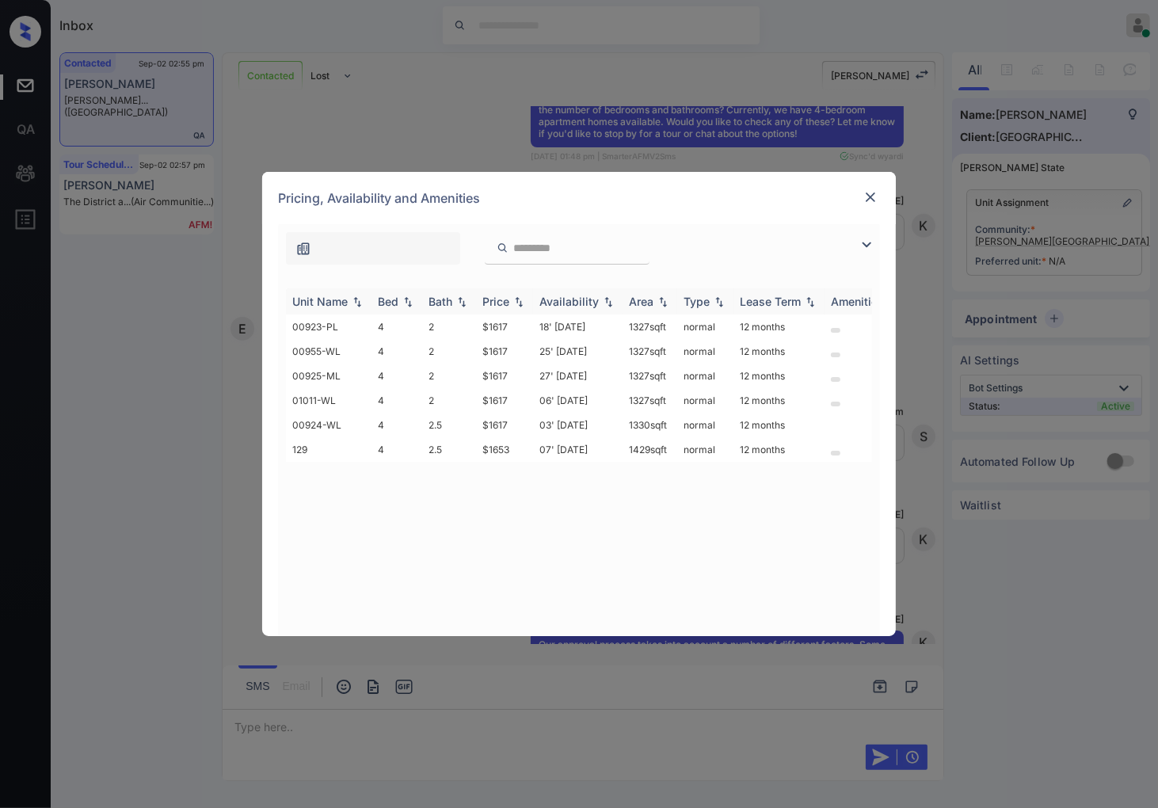
click at [519, 306] on div "Price" at bounding box center [504, 301] width 44 height 13
click at [520, 319] on td "$1617" at bounding box center [504, 326] width 57 height 25
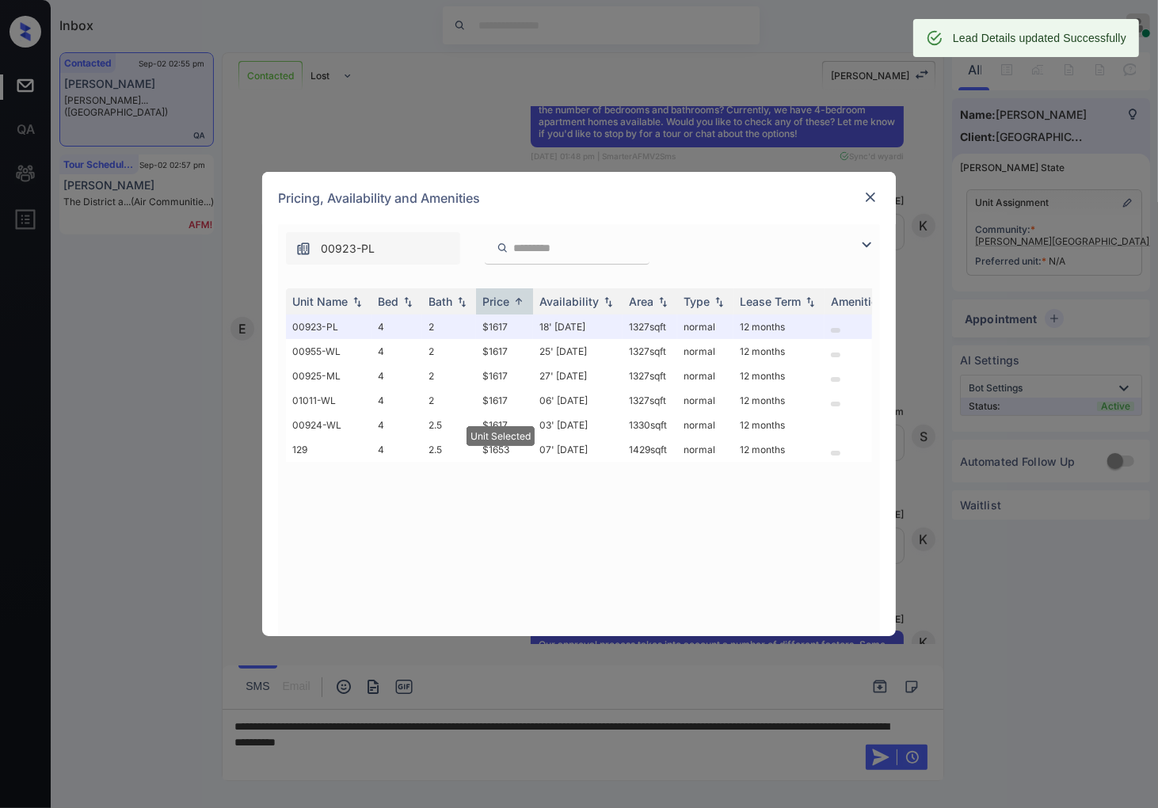
click at [864, 196] on img at bounding box center [870, 197] width 16 height 16
